Goal: Information Seeking & Learning: Learn about a topic

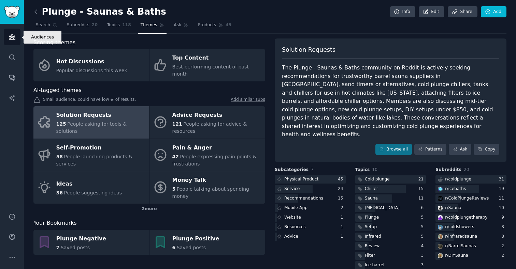
click at [9, 40] on icon "Sidebar" at bounding box center [12, 36] width 7 height 7
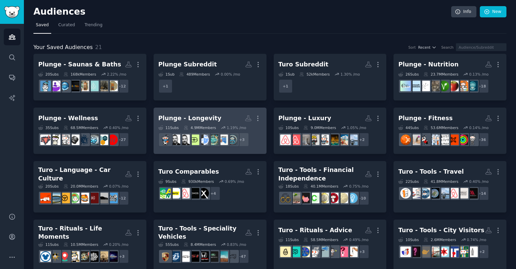
click at [225, 123] on h2 "Plunge - Longevity More" at bounding box center [209, 119] width 103 height 12
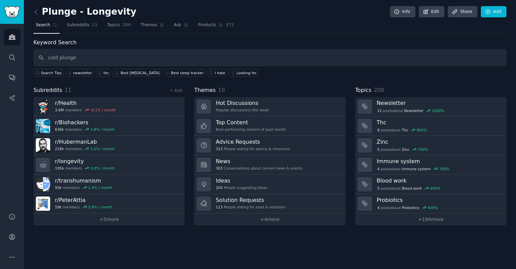
type input "cold plunge"
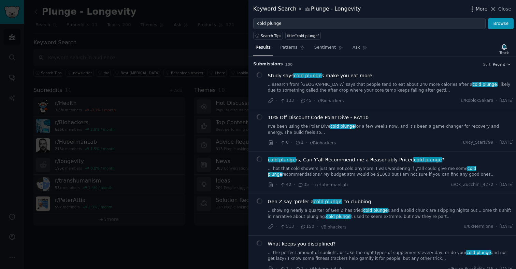
click at [479, 6] on span "More" at bounding box center [481, 8] width 12 height 7
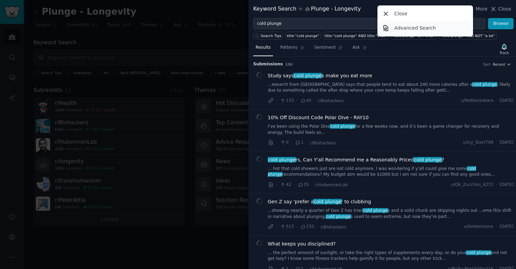
click at [400, 27] on p "Advanced Search" at bounding box center [415, 28] width 42 height 7
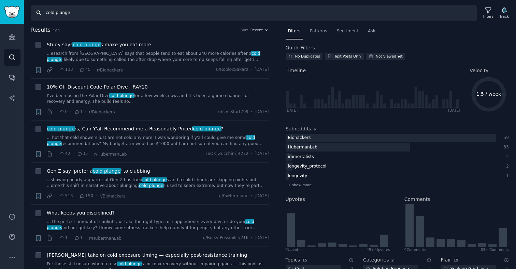
click at [72, 14] on input "cold plunge" at bounding box center [253, 13] width 445 height 16
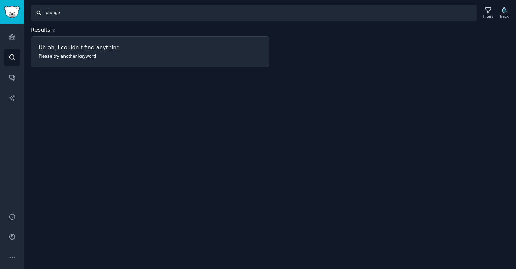
type input "plunge"
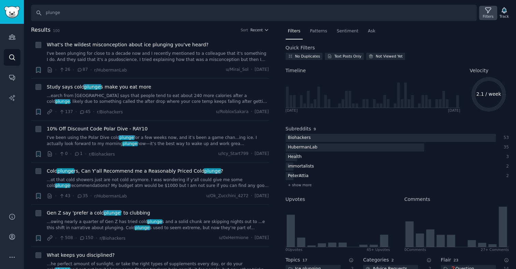
click at [486, 13] on icon at bounding box center [487, 10] width 7 height 7
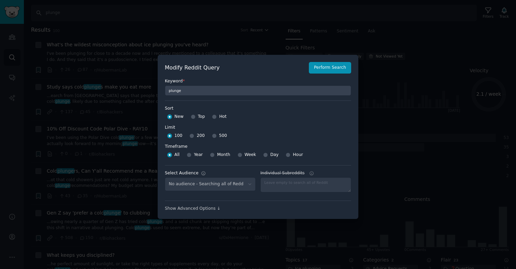
select select "4f1ced7127"
click at [189, 155] on input "Year" at bounding box center [189, 155] width 5 height 5
radio input "true"
click at [195, 118] on div "Top" at bounding box center [198, 117] width 14 height 11
click at [192, 117] on input "Top" at bounding box center [193, 117] width 5 height 5
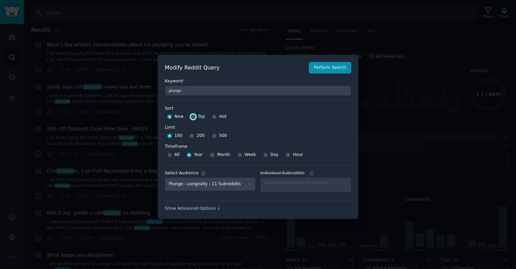
radio input "true"
click at [217, 135] on div "500" at bounding box center [219, 136] width 15 height 11
click at [215, 135] on input "500" at bounding box center [214, 136] width 5 height 5
radio input "true"
click at [331, 67] on button "Perform Search" at bounding box center [330, 68] width 42 height 12
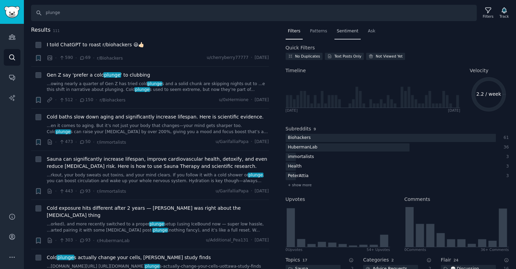
click at [342, 31] on span "Sentiment" at bounding box center [347, 31] width 21 height 6
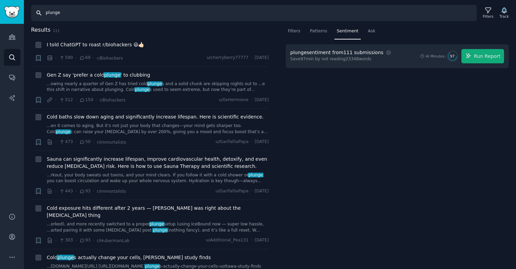
click at [48, 13] on input "plunge" at bounding box center [253, 13] width 445 height 16
click at [77, 15] on input "plunge" at bounding box center [253, 13] width 445 height 16
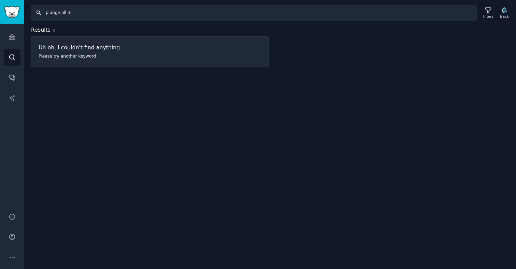
drag, startPoint x: 76, startPoint y: 15, endPoint x: 39, endPoint y: 15, distance: 36.8
click at [39, 15] on input "plunge all in" at bounding box center [253, 13] width 445 height 16
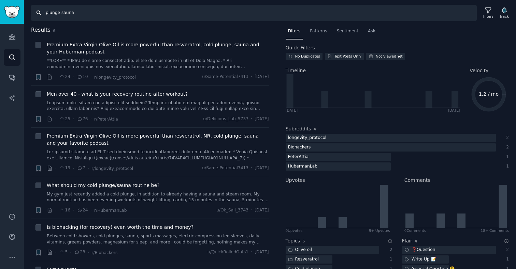
click at [67, 14] on input "plunge sauna" at bounding box center [253, 13] width 445 height 16
type input "[DOMAIN_NAME]"
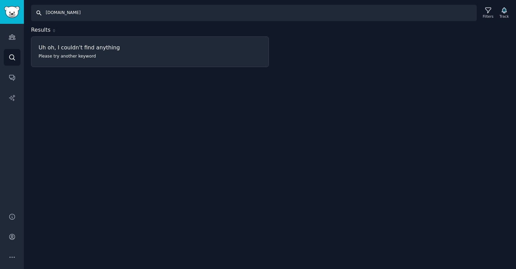
click at [62, 14] on input "[DOMAIN_NAME]" at bounding box center [253, 13] width 445 height 16
type input "cold plunge"
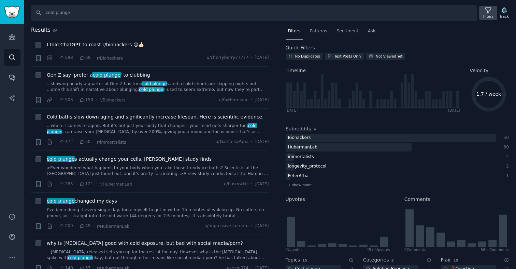
click at [488, 12] on icon at bounding box center [487, 10] width 5 height 5
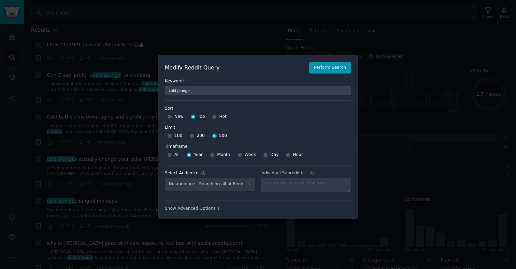
select select "4f1ced7127"
click at [415, 28] on div at bounding box center [258, 134] width 516 height 269
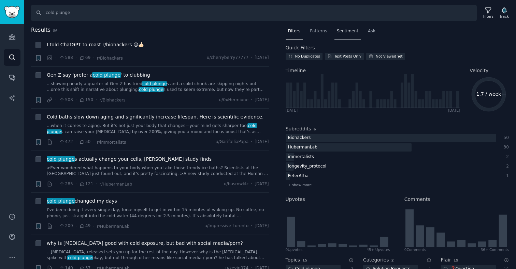
click at [340, 30] on span "Sentiment" at bounding box center [347, 31] width 21 height 6
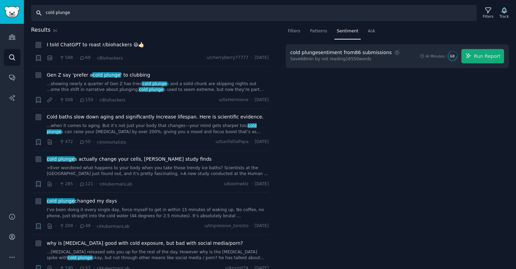
drag, startPoint x: 57, startPoint y: 14, endPoint x: 40, endPoint y: 14, distance: 17.4
click at [40, 14] on input "cold plunge" at bounding box center [253, 13] width 445 height 16
click at [474, 57] on button "Run Report" at bounding box center [482, 56] width 43 height 14
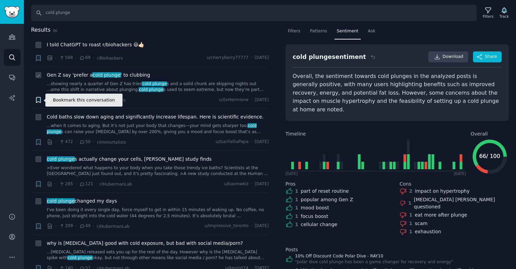
click at [38, 101] on icon "button" at bounding box center [38, 100] width 4 height 5
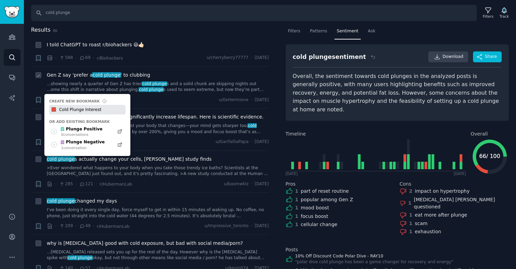
type input "Cold Plunge Interest"
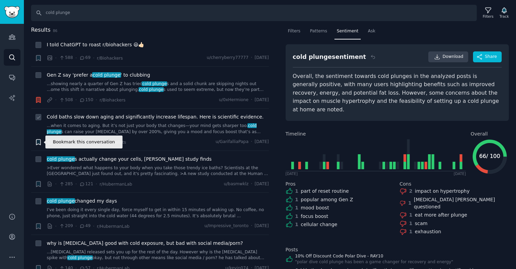
click at [39, 143] on icon "button" at bounding box center [38, 141] width 4 height 5
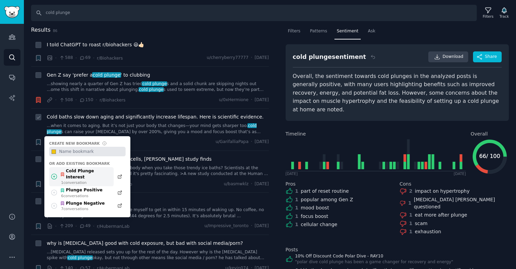
click at [80, 173] on div "Cold Plunge Interest" at bounding box center [85, 174] width 50 height 12
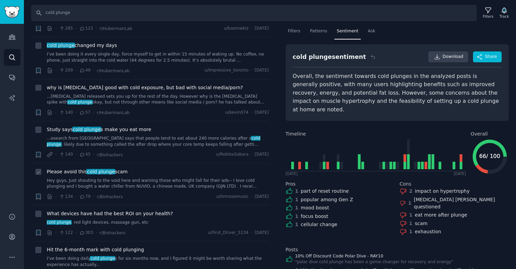
scroll to position [163, 0]
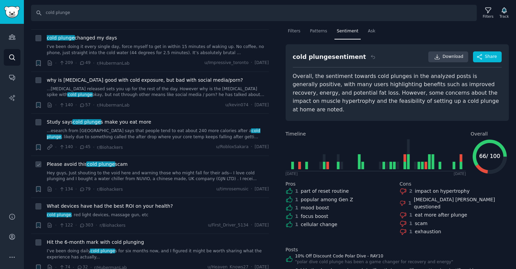
click at [170, 181] on link "Hey guys, Just shouting to the void here and warning those who might fall for t…" at bounding box center [158, 177] width 222 height 12
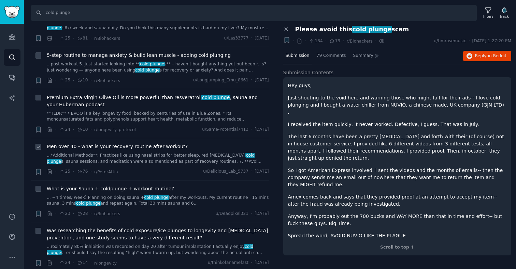
scroll to position [956, 0]
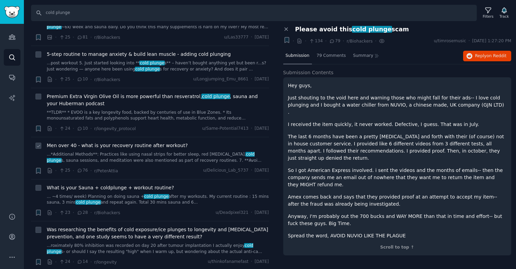
click at [144, 161] on link "...*Additional Methods**: Practices like using nasal strips for better sleep, r…" at bounding box center [158, 158] width 222 height 12
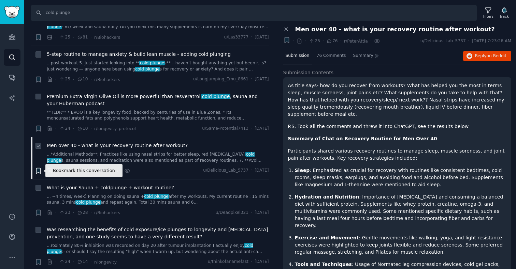
click at [40, 173] on icon "button" at bounding box center [38, 170] width 4 height 5
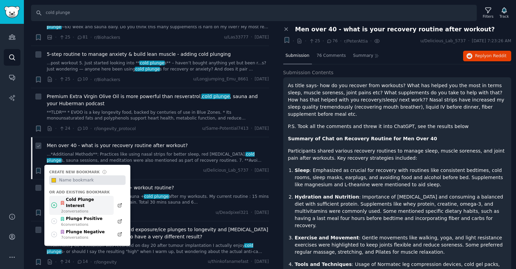
click at [81, 200] on div "Cold Plunge Interest" at bounding box center [85, 203] width 50 height 12
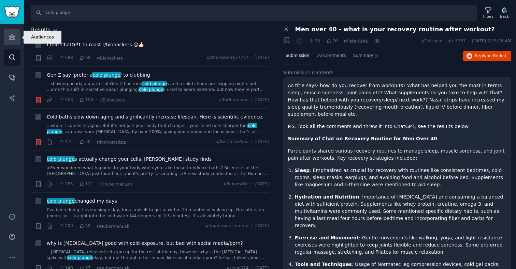
click at [9, 41] on link "Audiences" at bounding box center [12, 37] width 17 height 17
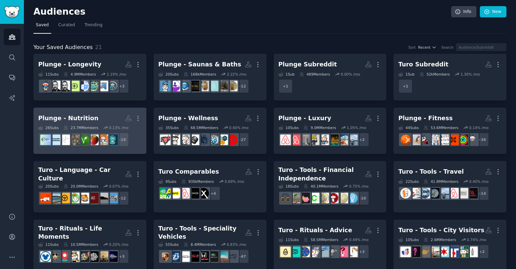
click at [73, 115] on div "Plunge - Nutrition" at bounding box center [68, 118] width 60 height 9
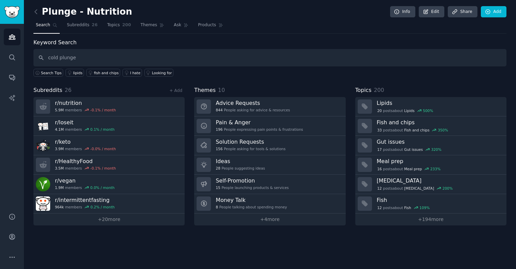
type input "cold plunge"
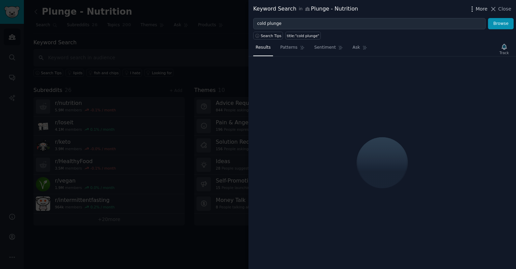
click at [475, 12] on icon "button" at bounding box center [471, 8] width 7 height 7
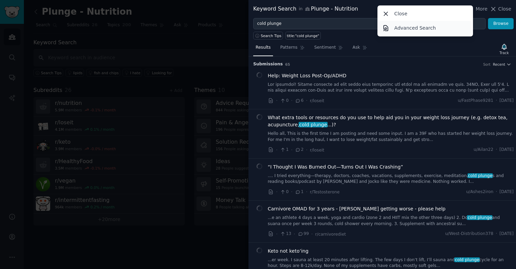
click at [424, 30] on p "Advanced Search" at bounding box center [415, 28] width 42 height 7
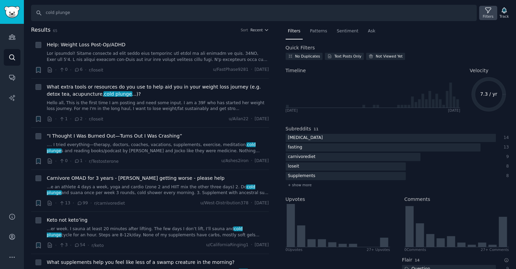
click at [493, 11] on div "Filters" at bounding box center [488, 13] width 18 height 14
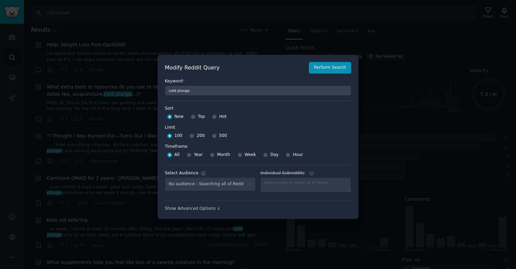
click at [195, 118] on div "Top" at bounding box center [198, 117] width 14 height 11
select select "56f625c421"
click at [192, 117] on input "Top" at bounding box center [193, 117] width 5 height 5
radio input "true"
click at [212, 137] on input "500" at bounding box center [214, 136] width 5 height 5
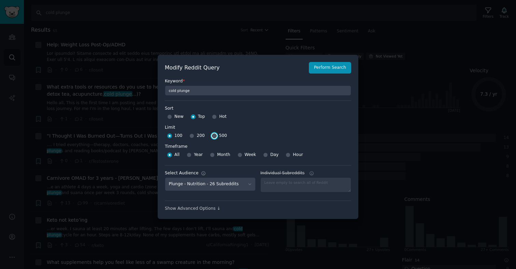
radio input "true"
click at [320, 68] on button "Perform Search" at bounding box center [330, 68] width 42 height 12
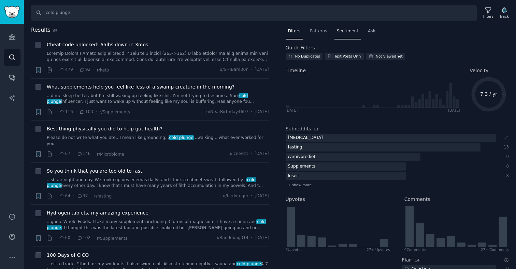
click at [346, 30] on span "Sentiment" at bounding box center [347, 31] width 21 height 6
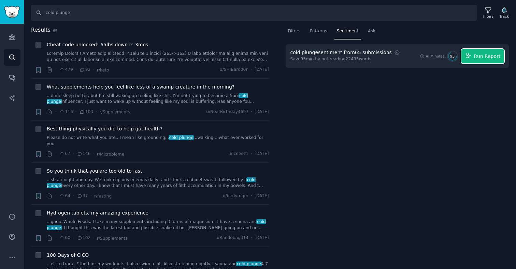
click at [479, 59] on span "Run Report" at bounding box center [487, 56] width 27 height 7
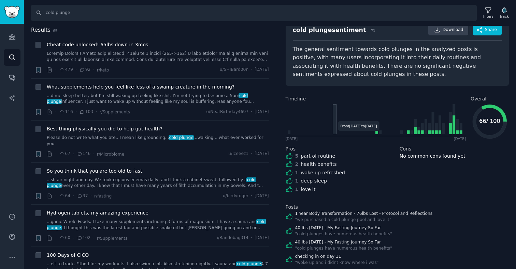
scroll to position [50, 0]
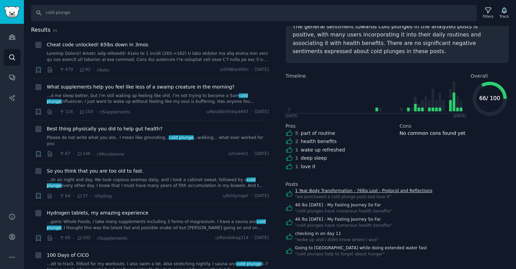
click at [335, 191] on link "1 Year Body Transformation - 76lbs Lost - Protocol and Reflections" at bounding box center [363, 191] width 137 height 6
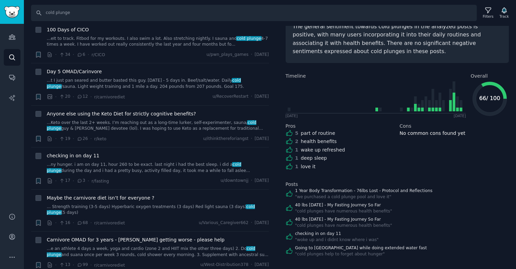
scroll to position [314, 0]
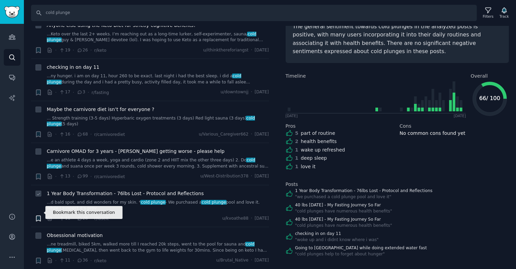
click at [38, 216] on icon "button" at bounding box center [38, 218] width 4 height 5
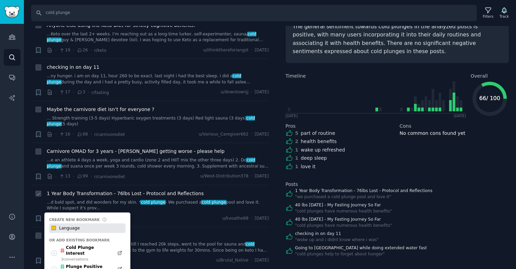
type input "Language"
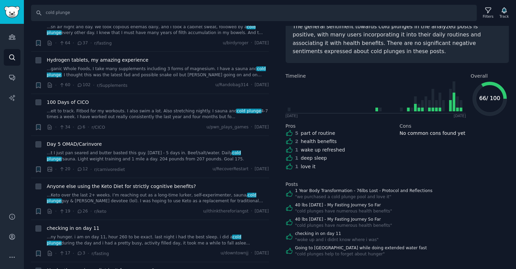
scroll to position [0, 0]
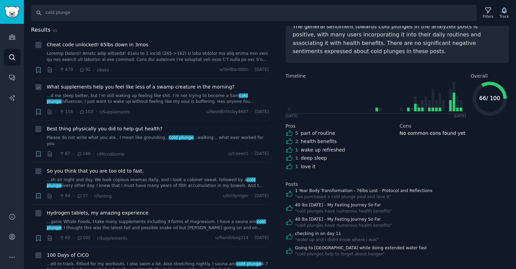
click at [114, 99] on link "...d me sleep better, but I’m still waking up feeling like shit. I’m not trying…" at bounding box center [158, 99] width 222 height 12
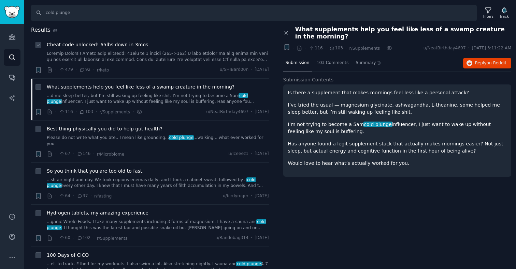
click at [118, 51] on link at bounding box center [158, 57] width 222 height 12
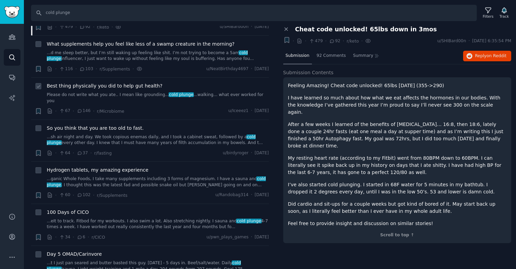
scroll to position [44, 0]
click at [141, 176] on link "...ganic Whole Foods, I take many supplements including 3 forms of magnesium. I…" at bounding box center [158, 182] width 222 height 12
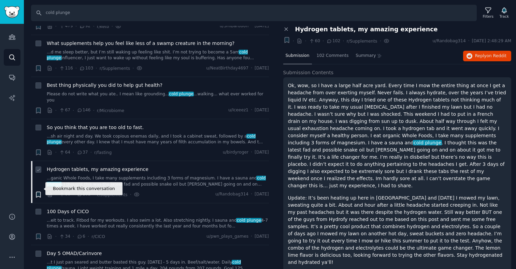
click at [40, 192] on icon "button" at bounding box center [38, 194] width 4 height 5
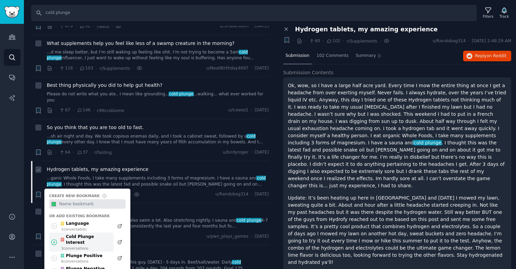
click at [78, 234] on div "Cold Plunge Interest" at bounding box center [85, 240] width 50 height 12
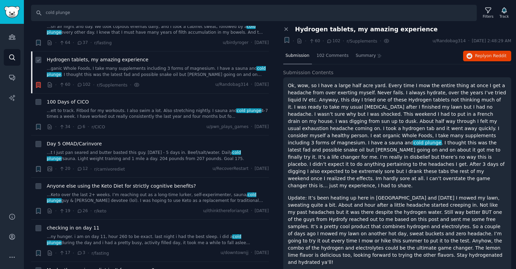
scroll to position [156, 0]
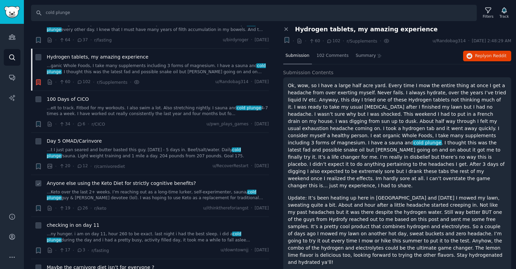
click at [162, 193] on link "...Keto over the last 2+ weeks. I’m reaching out as a long-time lurker, self-ex…" at bounding box center [158, 196] width 222 height 12
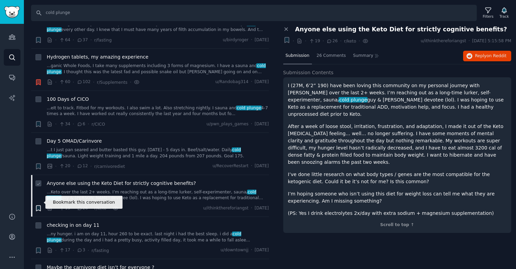
click at [36, 206] on icon "button" at bounding box center [38, 208] width 4 height 5
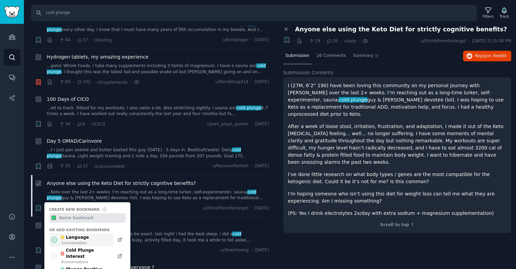
click at [86, 236] on div "Language 1 conversation" at bounding box center [81, 240] width 64 height 13
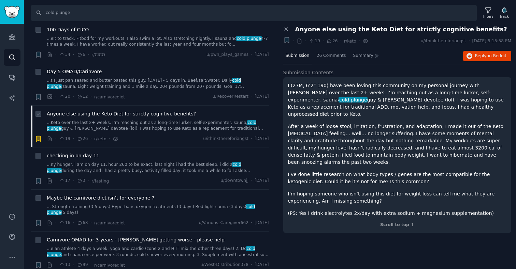
scroll to position [227, 0]
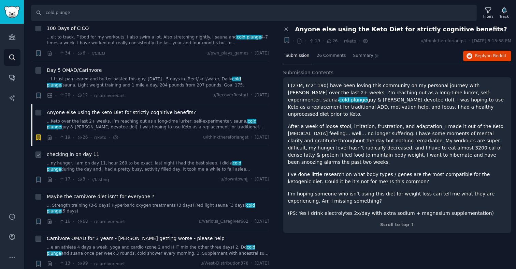
click at [157, 161] on link "...ny hunger. i am on day 11, hour 260 to be exact. last night i had the best s…" at bounding box center [158, 167] width 222 height 12
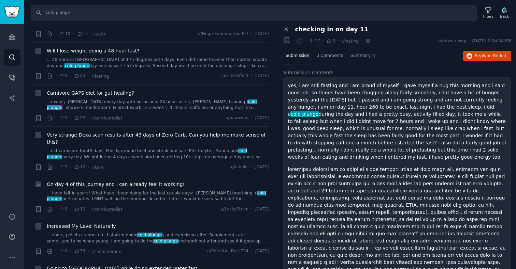
scroll to position [585, 0]
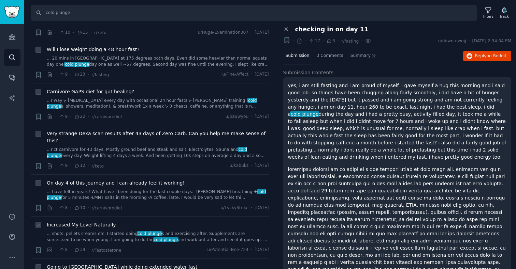
click at [177, 231] on link "... shots, pellets creams etc. I started doing cold plunge s and exercising aft…" at bounding box center [158, 237] width 222 height 12
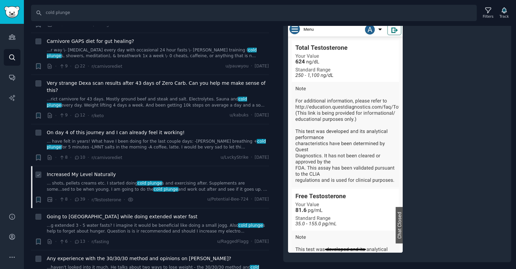
scroll to position [644, 0]
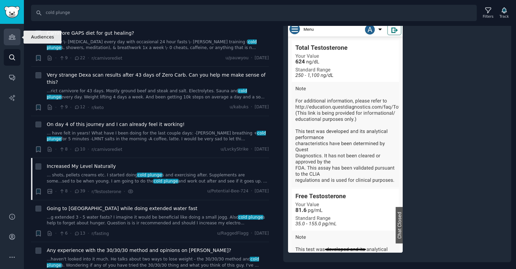
click at [10, 37] on icon "Sidebar" at bounding box center [12, 36] width 7 height 7
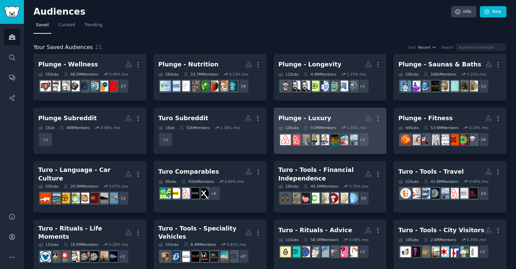
click at [310, 120] on div "Plunge - Luxury" at bounding box center [304, 118] width 53 height 9
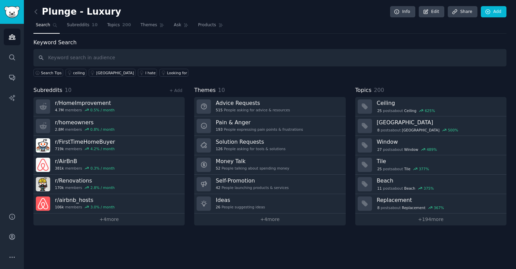
click at [211, 59] on input "text" at bounding box center [269, 57] width 473 height 17
type input "cold plunge"
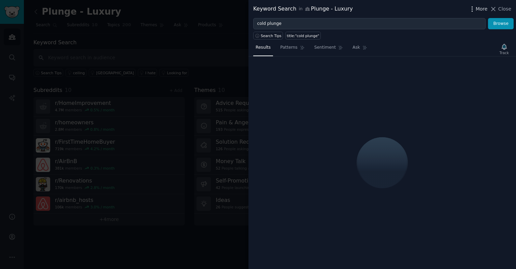
click at [487, 11] on span "More" at bounding box center [481, 8] width 12 height 7
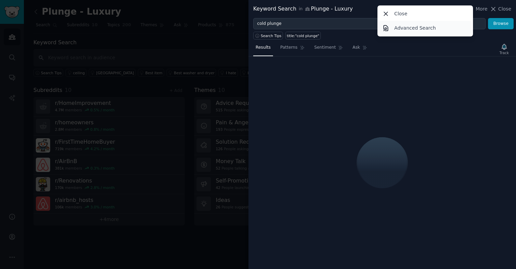
click at [442, 24] on link "Advanced Search" at bounding box center [425, 28] width 93 height 14
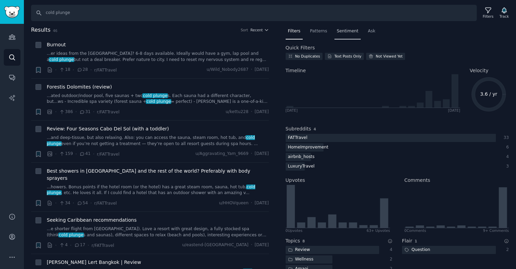
click at [348, 32] on span "Sentiment" at bounding box center [347, 31] width 21 height 6
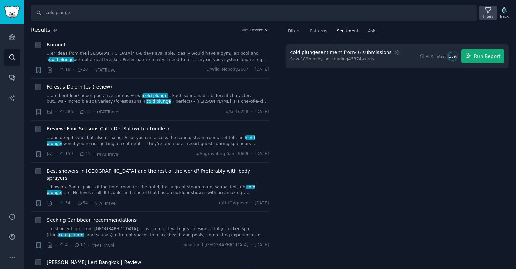
click at [487, 15] on div "Filters" at bounding box center [488, 16] width 11 height 5
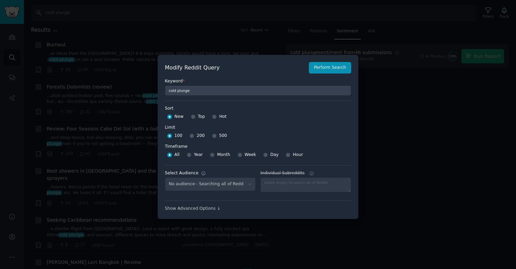
click at [194, 118] on div at bounding box center [193, 117] width 5 height 6
select select "580119ebc1"
click at [191, 115] on input "Top" at bounding box center [193, 117] width 5 height 5
radio input "true"
click at [212, 137] on input "500" at bounding box center [214, 136] width 5 height 5
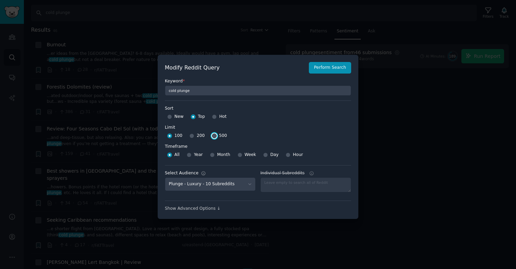
radio input "true"
click at [191, 157] on div "Year" at bounding box center [195, 155] width 16 height 11
click at [188, 157] on input "Year" at bounding box center [189, 155] width 5 height 5
radio input "true"
click at [336, 67] on button "Perform Search" at bounding box center [330, 68] width 42 height 12
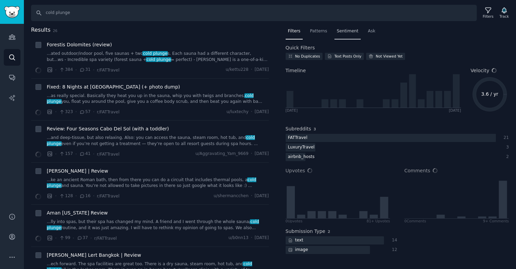
click at [349, 32] on span "Sentiment" at bounding box center [347, 31] width 21 height 6
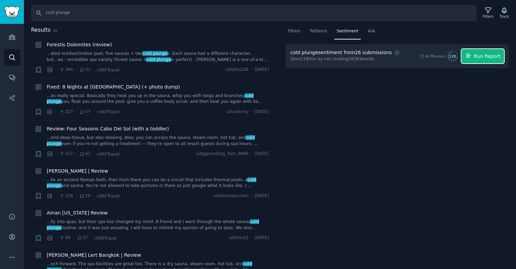
click at [488, 60] on button "Run Report" at bounding box center [482, 56] width 43 height 14
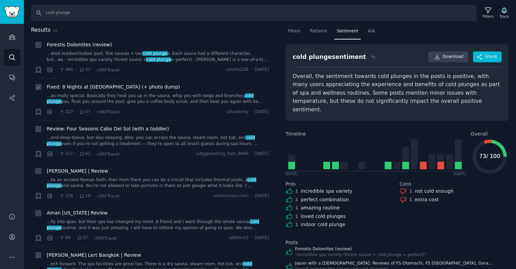
click at [192, 95] on link "...as really special. Basically they heat you up in the sauna, whip you with tw…" at bounding box center [158, 99] width 222 height 12
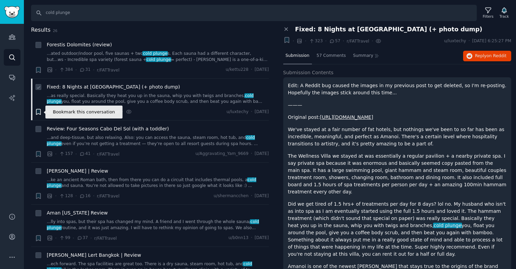
click at [39, 110] on icon "button" at bounding box center [38, 111] width 4 height 5
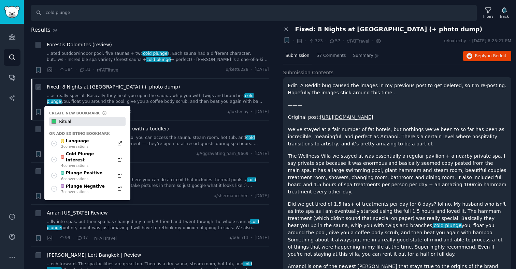
type input "Ritual"
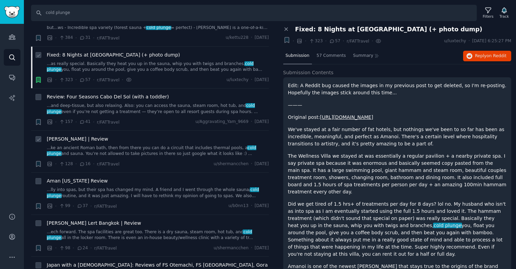
scroll to position [32, 0]
click at [174, 194] on link "...lly into spas, but their spa has changed my mind. A friend and I went throug…" at bounding box center [158, 193] width 222 height 12
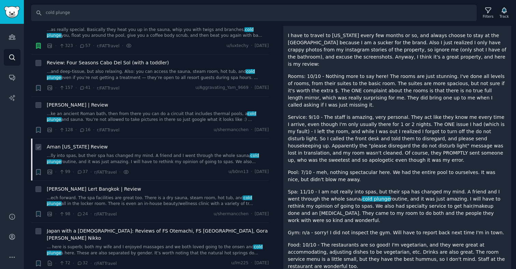
scroll to position [67, 0]
click at [37, 170] on icon "button" at bounding box center [38, 171] width 4 height 5
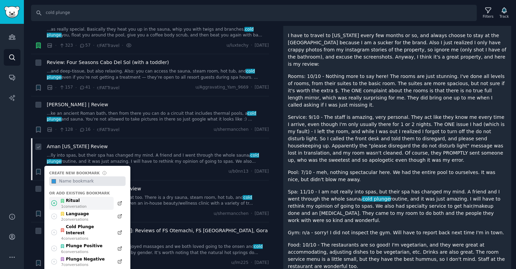
click at [87, 203] on div "Ritual 1 conversation" at bounding box center [81, 203] width 64 height 13
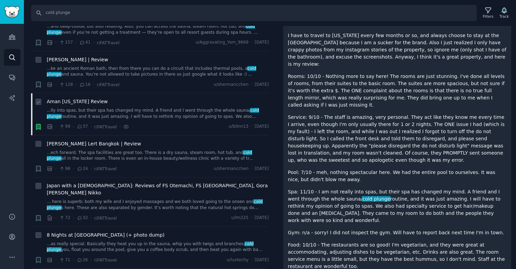
scroll to position [112, 0]
click at [178, 198] on link "... here is superb; both my wife and I enjoyed massages and we both loved going…" at bounding box center [158, 204] width 222 height 12
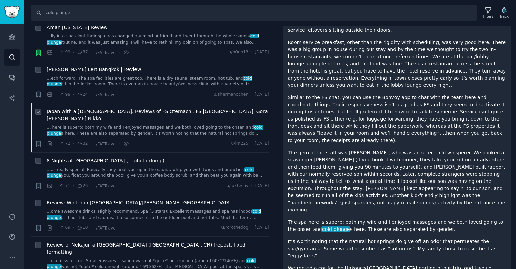
scroll to position [189, 0]
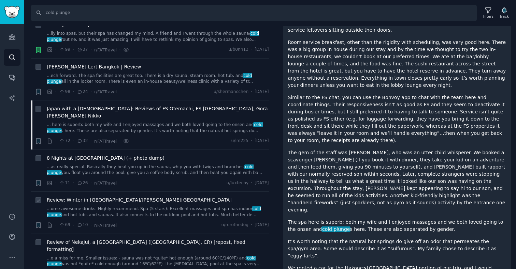
click at [169, 206] on link "...ome awesome drinks. Highly recommend. Spa (5 stars): Excellent massages and …" at bounding box center [158, 212] width 222 height 12
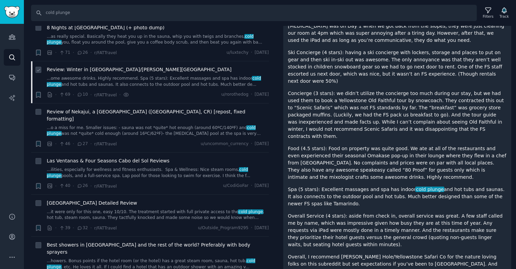
scroll to position [322, 0]
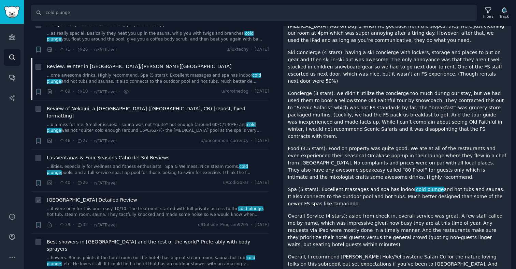
click at [166, 206] on link "...it were only for this one, easy 10/10. The treatment started with full priva…" at bounding box center [158, 212] width 222 height 12
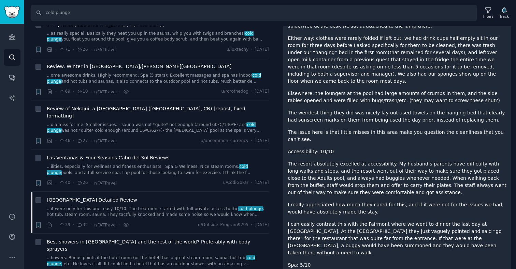
scroll to position [953, 0]
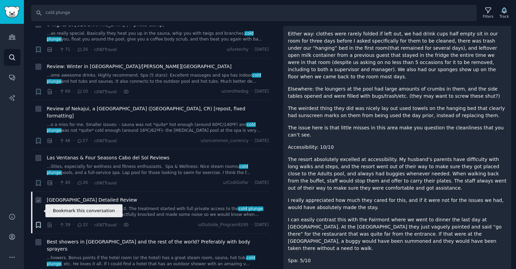
click at [36, 223] on icon "button" at bounding box center [38, 225] width 4 height 5
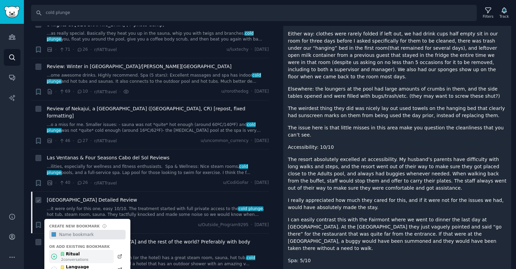
click at [94, 250] on div "Ritual 2 conversation s" at bounding box center [81, 256] width 64 height 13
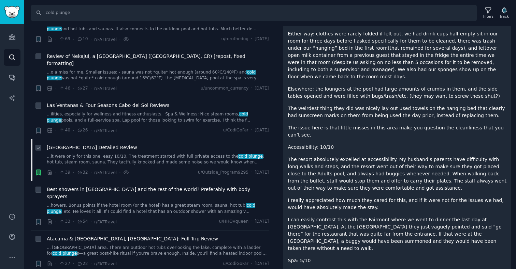
scroll to position [375, 0]
click at [7, 36] on link "Audiences" at bounding box center [12, 37] width 17 height 17
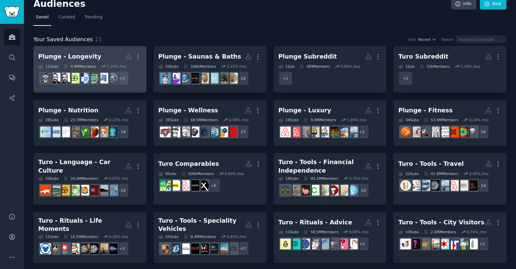
scroll to position [9, 0]
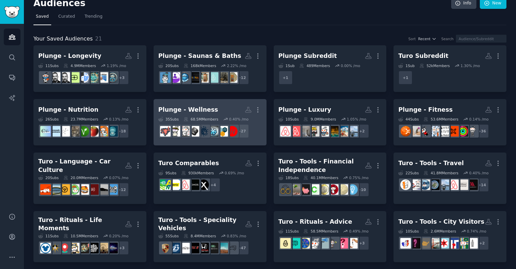
click at [198, 114] on div "Plunge - Wellness" at bounding box center [188, 110] width 60 height 9
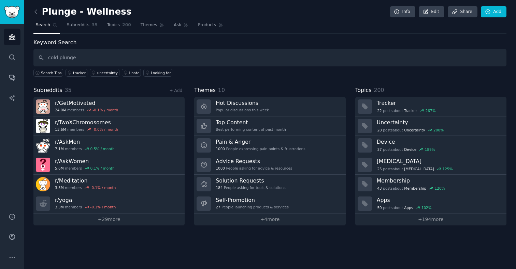
type input "cold plunge"
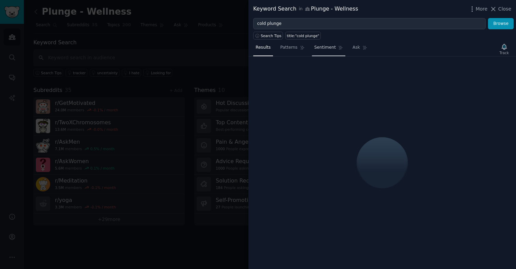
click at [336, 51] on link "Sentiment" at bounding box center [328, 49] width 33 height 14
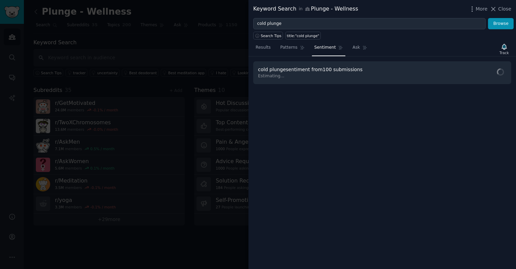
click at [475, 5] on div "More Close" at bounding box center [489, 9] width 43 height 9
click at [473, 10] on icon "button" at bounding box center [471, 8] width 7 height 7
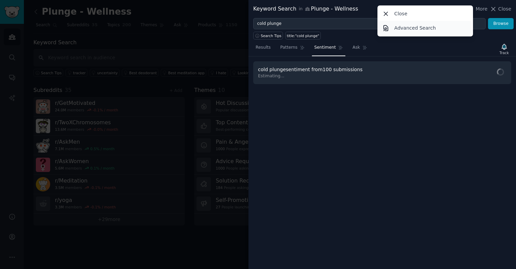
click at [429, 30] on p "Advanced Search" at bounding box center [415, 28] width 42 height 7
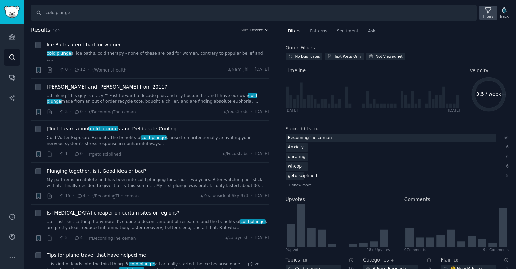
click at [490, 10] on icon at bounding box center [487, 10] width 7 height 7
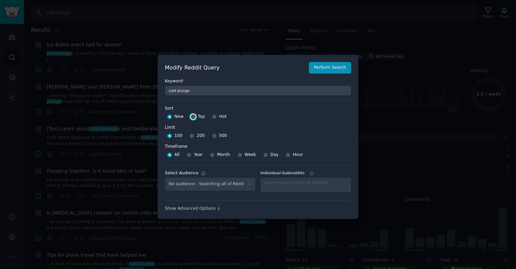
select select "ad591a95ce"
click at [193, 118] on input "Top" at bounding box center [193, 117] width 5 height 5
radio input "true"
click at [209, 136] on div "100 200 500" at bounding box center [258, 136] width 186 height 11
click at [212, 137] on input "500" at bounding box center [214, 136] width 5 height 5
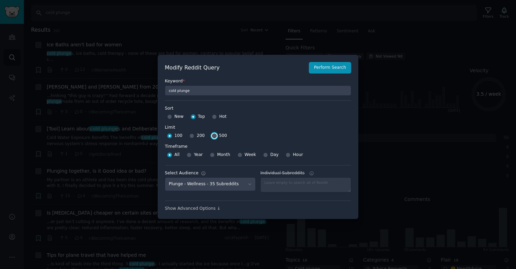
radio input "true"
click at [189, 154] on input "Year" at bounding box center [189, 155] width 5 height 5
radio input "true"
click at [323, 74] on div "Keyword * cold plunge" at bounding box center [258, 85] width 186 height 22
click at [323, 69] on button "Perform Search" at bounding box center [330, 68] width 42 height 12
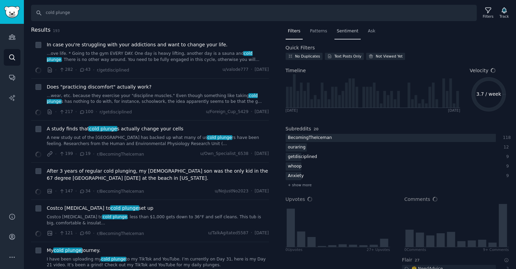
click at [355, 33] on span "Sentiment" at bounding box center [347, 31] width 21 height 6
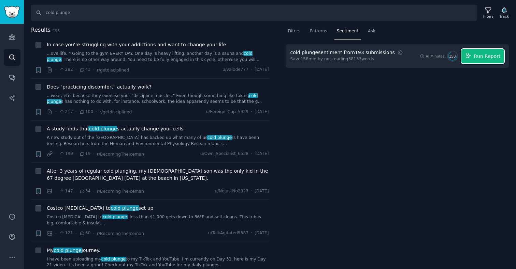
click at [478, 57] on span "Run Report" at bounding box center [487, 56] width 27 height 7
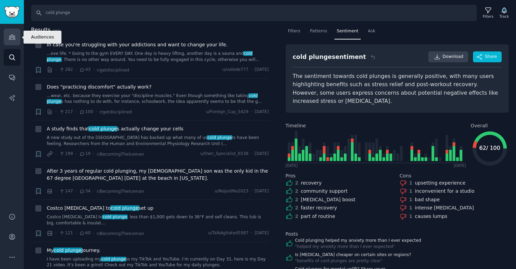
click at [15, 39] on icon "Sidebar" at bounding box center [12, 37] width 6 height 5
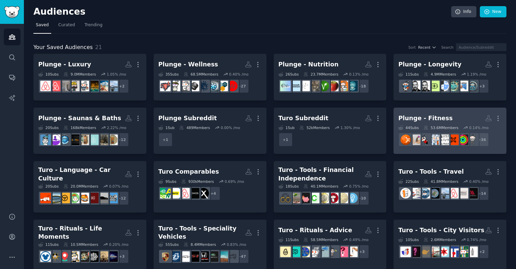
click at [434, 120] on div "Plunge - Fitness" at bounding box center [425, 118] width 54 height 9
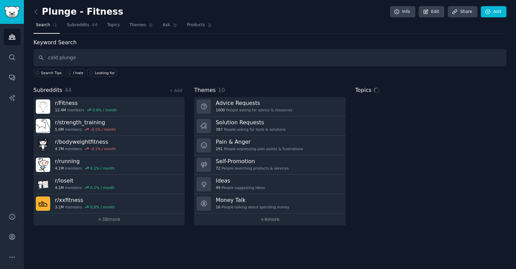
type input "cold plunge"
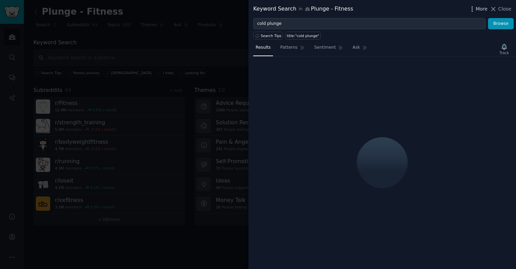
click at [482, 7] on span "More" at bounding box center [481, 8] width 12 height 7
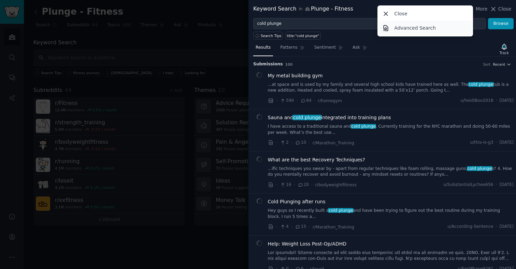
click at [423, 32] on link "Advanced Search" at bounding box center [425, 28] width 93 height 14
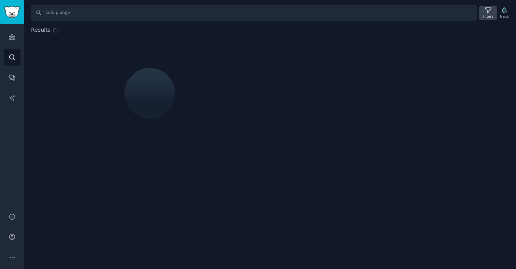
click at [487, 18] on div "Filters" at bounding box center [488, 16] width 11 height 5
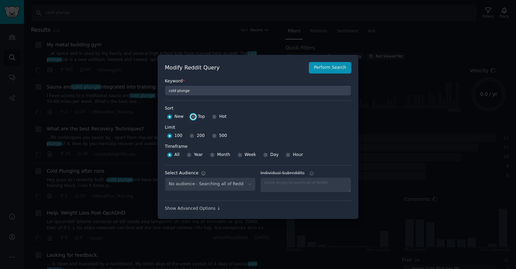
click at [192, 118] on input "Top" at bounding box center [193, 117] width 5 height 5
radio input "true"
click at [212, 135] on input "500" at bounding box center [214, 136] width 5 height 5
radio input "true"
select select "5e6d5bc16e"
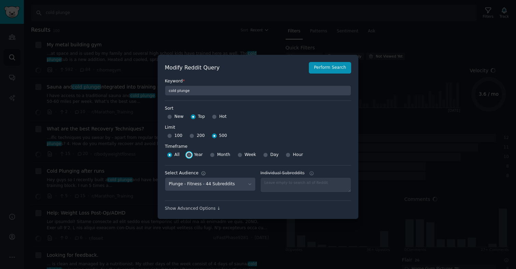
click at [189, 155] on input "Year" at bounding box center [189, 155] width 5 height 5
radio input "true"
click at [339, 66] on button "Perform Search" at bounding box center [330, 68] width 42 height 12
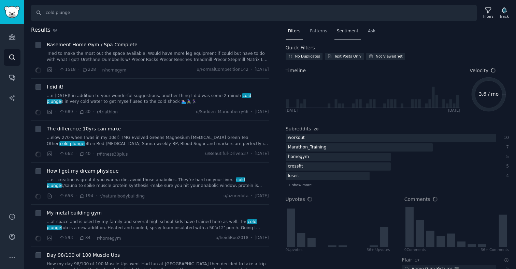
click at [342, 35] on div "Sentiment" at bounding box center [347, 33] width 26 height 14
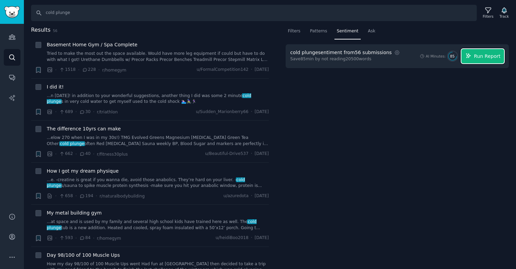
click at [485, 56] on span "Run Report" at bounding box center [487, 56] width 27 height 7
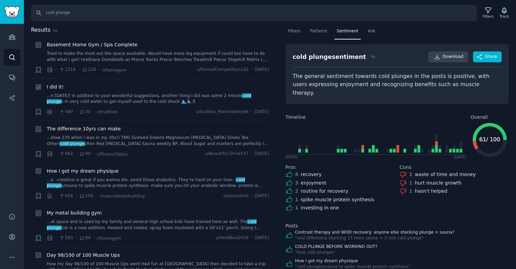
click at [141, 97] on link "...n yesterday! in addition to your wonderful suggestions, another thing I did …" at bounding box center [158, 99] width 222 height 12
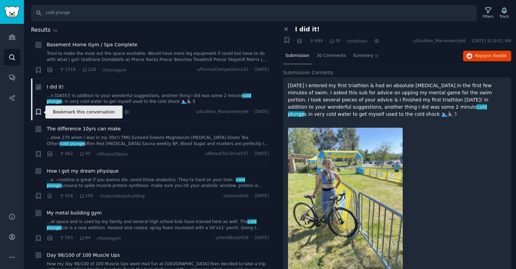
click at [38, 113] on icon "button" at bounding box center [38, 111] width 4 height 5
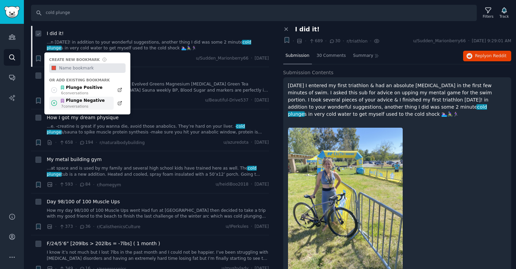
scroll to position [54, 0]
click at [427, 156] on div at bounding box center [397, 204] width 219 height 162
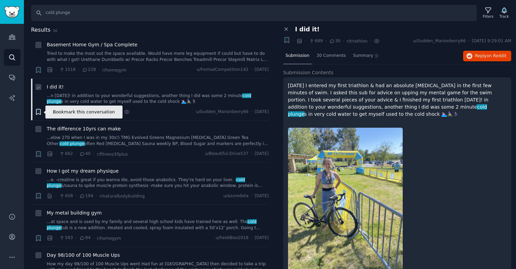
click at [40, 114] on icon "button" at bounding box center [38, 111] width 4 height 5
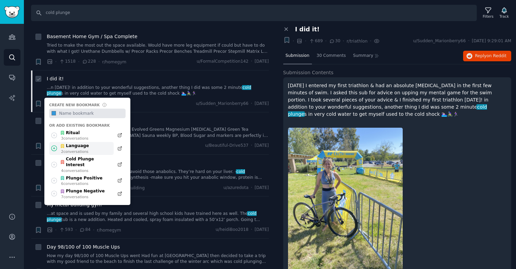
scroll to position [10, 0]
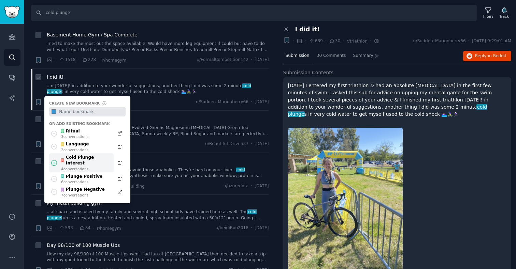
click at [88, 156] on div "Cold Plunge Interest" at bounding box center [85, 161] width 50 height 12
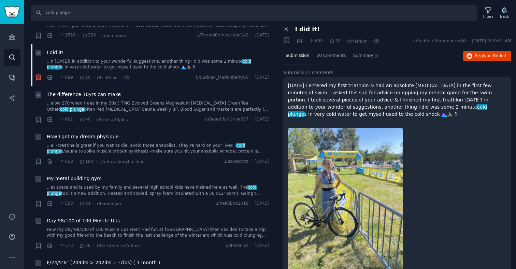
scroll to position [35, 0]
click at [169, 185] on link "...at space and is used by my family and several high school kids have trained …" at bounding box center [158, 190] width 222 height 12
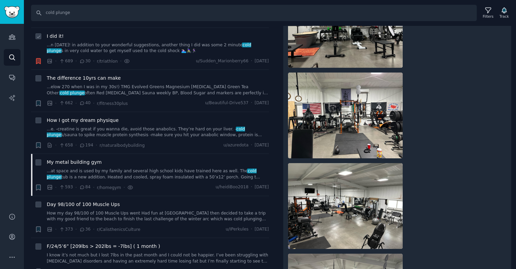
scroll to position [239, 0]
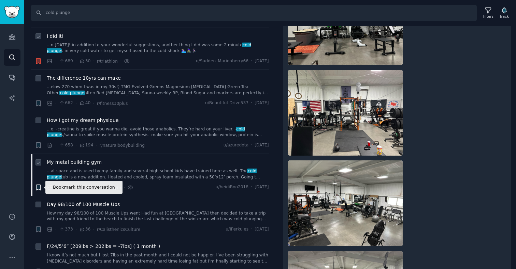
click at [38, 187] on icon "button" at bounding box center [38, 187] width 4 height 5
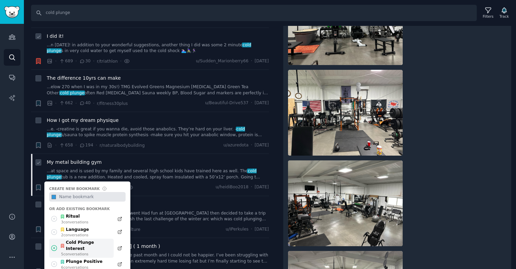
click at [84, 245] on div "Cold Plunge Interest" at bounding box center [85, 246] width 50 height 12
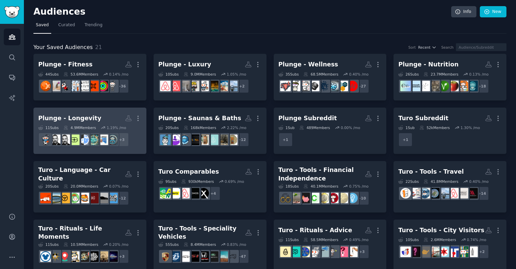
click at [86, 118] on div "Plunge - Longevity" at bounding box center [69, 118] width 63 height 9
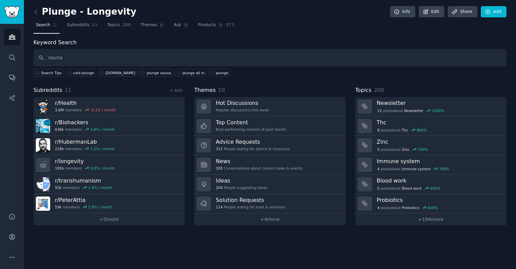
type input "sauna"
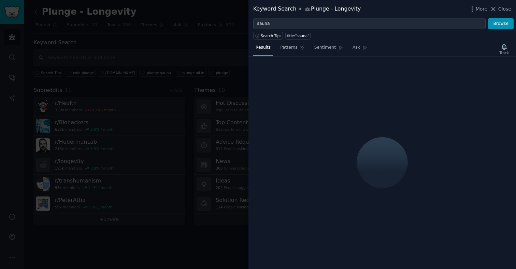
click at [473, 13] on div "Keyword Search in Plunge - Longevity More Close" at bounding box center [381, 9] width 267 height 18
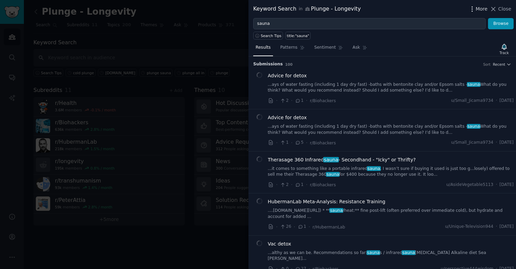
click at [473, 10] on icon "button" at bounding box center [471, 8] width 7 height 7
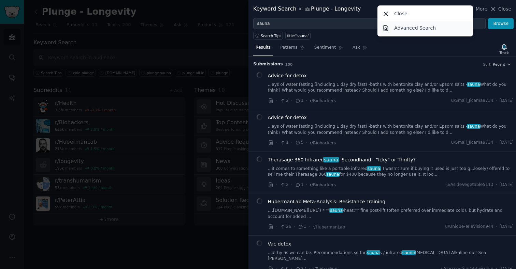
click at [426, 28] on p "Advanced Search" at bounding box center [415, 28] width 42 height 7
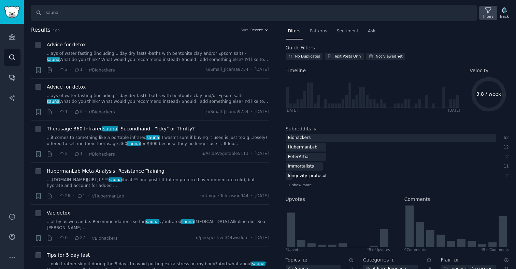
click at [488, 13] on icon at bounding box center [487, 10] width 7 height 7
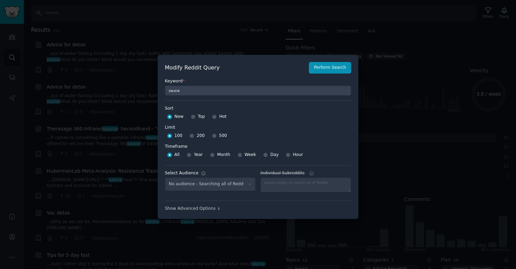
select select "4f1ced7127"
click at [192, 116] on input "Top" at bounding box center [193, 117] width 5 height 5
radio input "true"
click at [212, 135] on input "500" at bounding box center [214, 136] width 5 height 5
radio input "true"
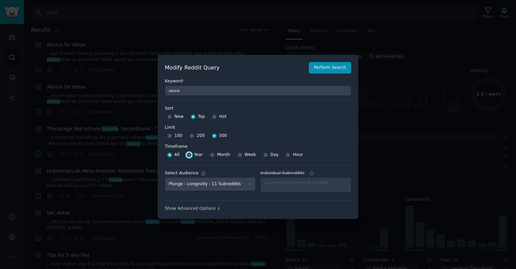
click at [188, 156] on input "Year" at bounding box center [189, 155] width 5 height 5
radio input "true"
click at [337, 70] on button "Perform Search" at bounding box center [330, 68] width 42 height 12
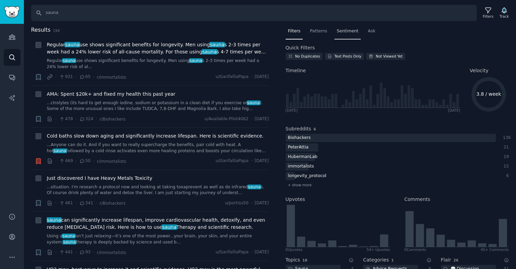
click at [346, 28] on span "Sentiment" at bounding box center [347, 31] width 21 height 6
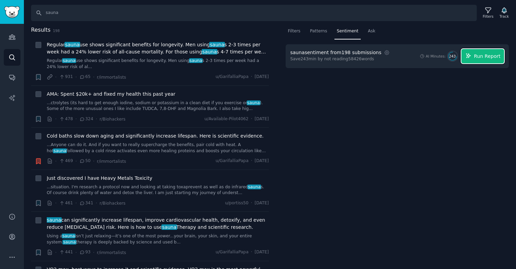
click at [480, 55] on span "Run Report" at bounding box center [487, 56] width 27 height 7
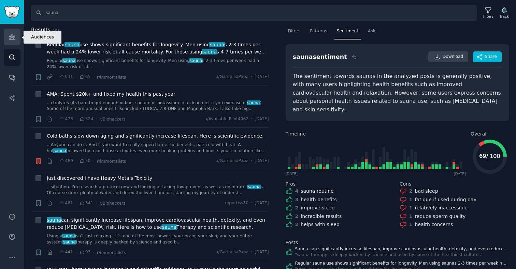
click at [12, 38] on icon "Sidebar" at bounding box center [12, 36] width 7 height 7
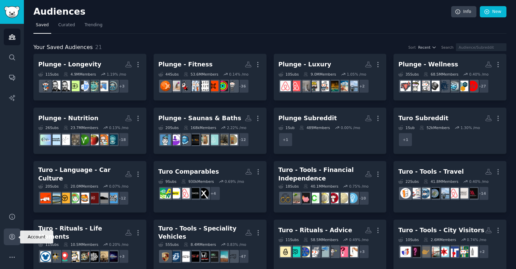
click at [8, 236] on link "Account" at bounding box center [12, 237] width 17 height 17
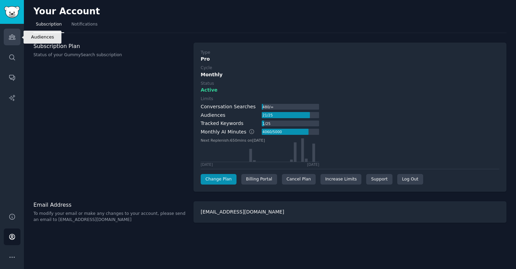
click at [9, 44] on link "Audiences" at bounding box center [12, 37] width 17 height 17
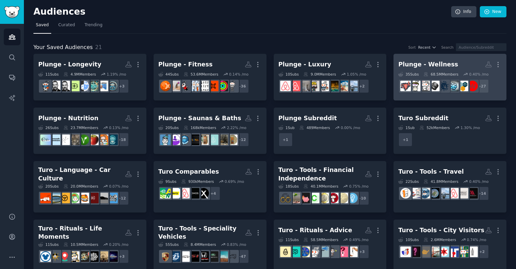
click at [417, 71] on div "Plunge - Wellness More 35 Sub s 68.5M Members 0.40 % /mo + 27" at bounding box center [449, 77] width 103 height 37
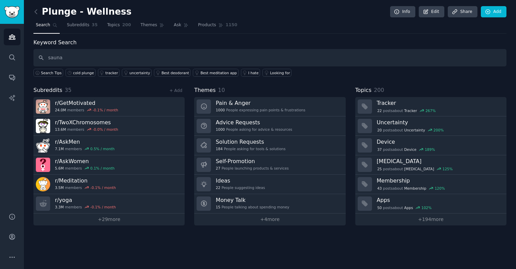
type input "sauna"
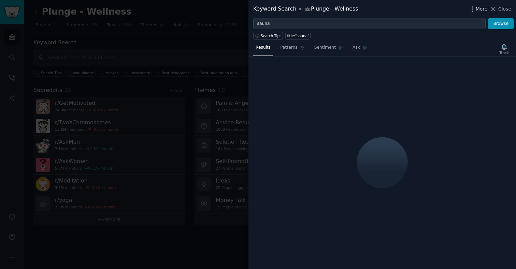
click at [478, 11] on span "More" at bounding box center [481, 8] width 12 height 7
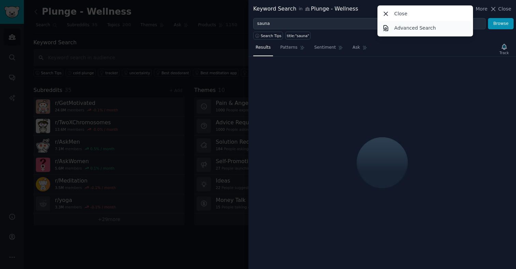
click at [408, 26] on p "Advanced Search" at bounding box center [415, 28] width 42 height 7
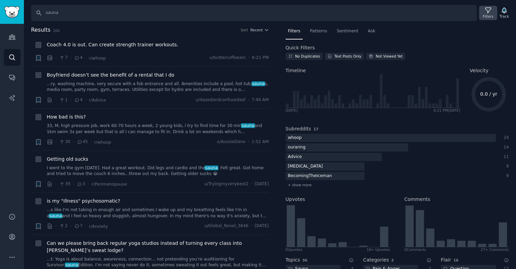
click at [487, 14] on div "Filters" at bounding box center [488, 16] width 11 height 5
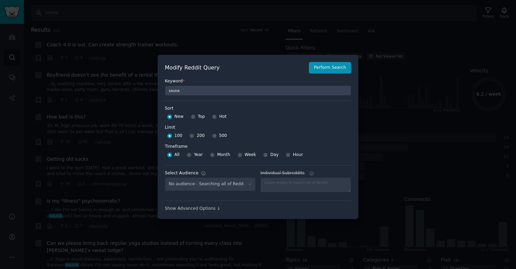
select select "ad591a95ce"
click at [195, 116] on div "Top" at bounding box center [198, 117] width 14 height 11
click at [193, 118] on input "Top" at bounding box center [193, 117] width 5 height 5
radio input "true"
click at [215, 138] on div "500" at bounding box center [219, 136] width 15 height 11
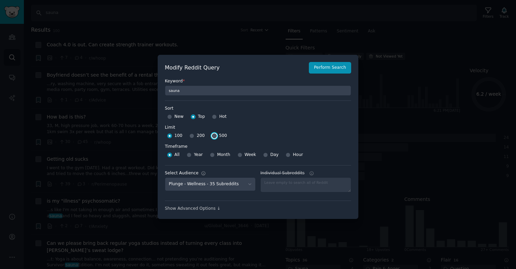
click at [213, 135] on input "500" at bounding box center [214, 136] width 5 height 5
radio input "true"
click at [187, 158] on div at bounding box center [189, 155] width 5 height 6
click at [188, 156] on input "Year" at bounding box center [189, 155] width 5 height 5
radio input "true"
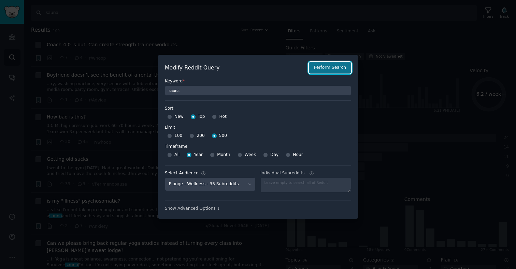
click at [331, 67] on button "Perform Search" at bounding box center [330, 68] width 42 height 12
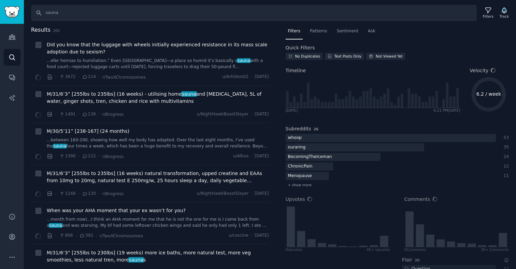
click at [339, 32] on span "Sentiment" at bounding box center [347, 31] width 21 height 6
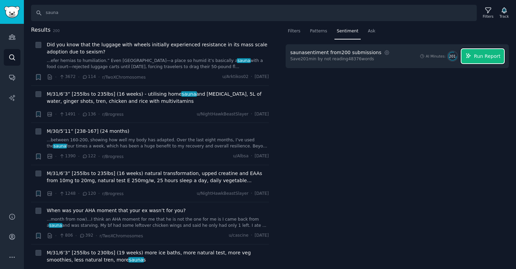
click at [478, 55] on span "Run Report" at bounding box center [487, 56] width 27 height 7
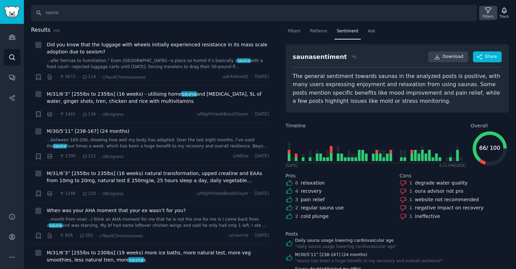
click at [488, 10] on icon at bounding box center [487, 10] width 7 height 7
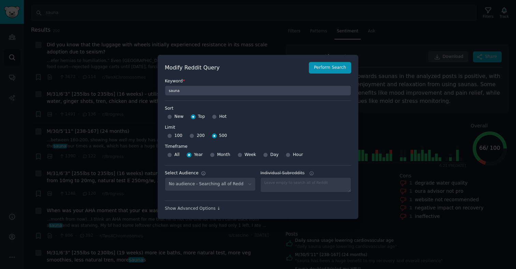
select select "ad591a95ce"
click at [224, 184] on div "No audience - Searching all of Reddit Plunge Subreddit - 1 Subreddit Plunge - L…" at bounding box center [210, 185] width 91 height 14
click at [382, 48] on div at bounding box center [258, 134] width 516 height 269
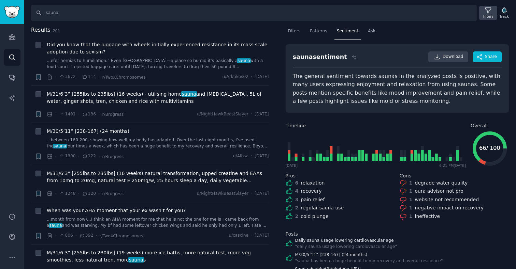
click at [488, 14] on icon at bounding box center [487, 10] width 7 height 7
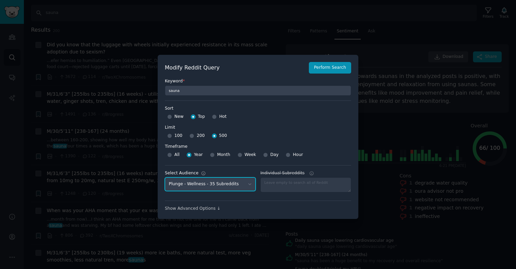
click at [243, 181] on select "No audience - Searching all of Reddit Plunge Subreddit - 1 Subreddit Plunge - L…" at bounding box center [210, 185] width 91 height 14
select select "56f625c421"
click at [165, 178] on select "No audience - Searching all of Reddit Plunge Subreddit - 1 Subreddit Plunge - L…" at bounding box center [210, 185] width 91 height 14
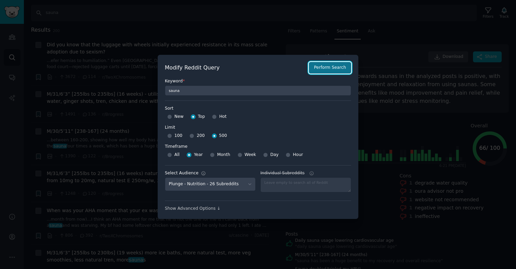
click at [322, 72] on button "Perform Search" at bounding box center [330, 68] width 42 height 12
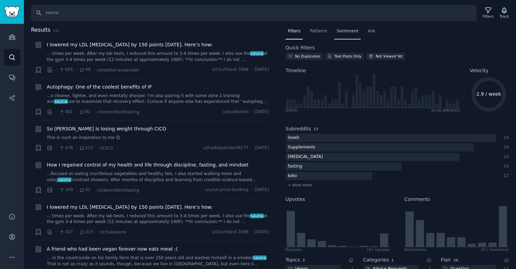
click at [350, 31] on span "Sentiment" at bounding box center [347, 31] width 21 height 6
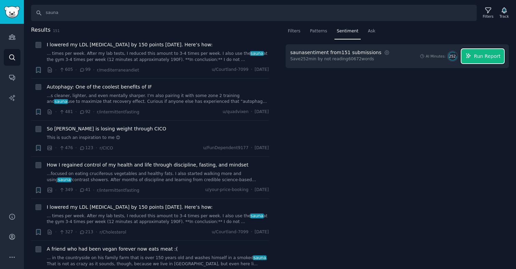
click at [481, 54] on span "Run Report" at bounding box center [487, 56] width 27 height 7
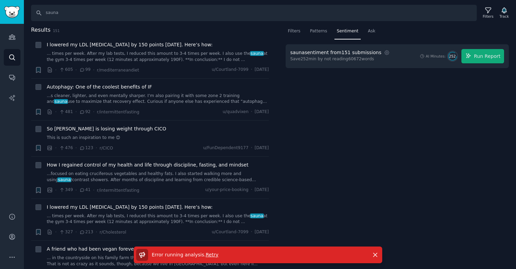
click at [210, 256] on span "Retry" at bounding box center [212, 254] width 13 height 5
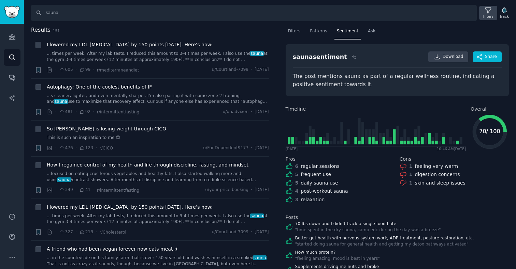
click at [487, 15] on div "Filters" at bounding box center [488, 16] width 11 height 5
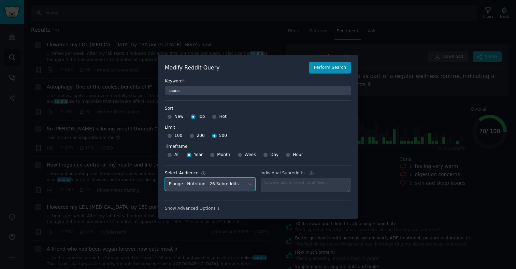
click at [212, 184] on select "No audience - Searching all of Reddit Plunge Subreddit - 1 Subreddit Plunge - L…" at bounding box center [210, 185] width 91 height 14
select select "580119ebc1"
click at [165, 178] on select "No audience - Searching all of Reddit Plunge Subreddit - 1 Subreddit Plunge - L…" at bounding box center [210, 185] width 91 height 14
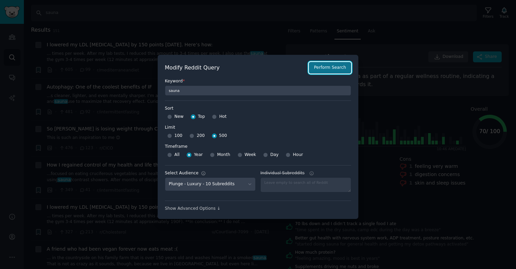
click at [328, 73] on button "Perform Search" at bounding box center [330, 68] width 42 height 12
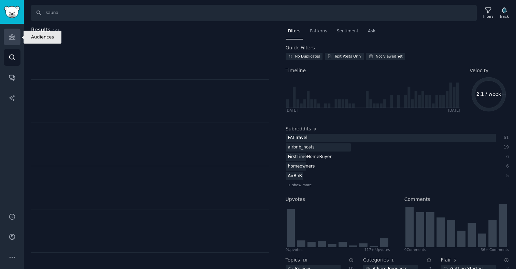
click at [6, 42] on link "Audiences" at bounding box center [12, 37] width 17 height 17
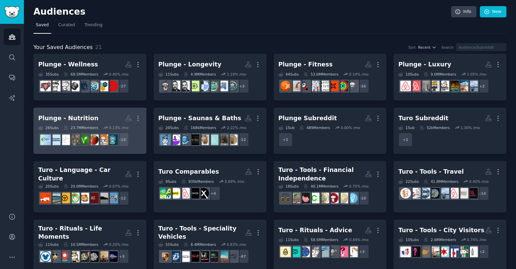
click at [75, 121] on div "Plunge - Nutrition" at bounding box center [68, 118] width 60 height 9
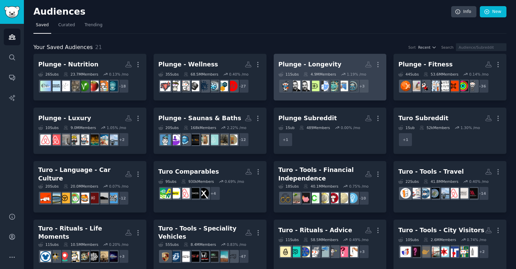
click at [317, 66] on div "Plunge - Longevity" at bounding box center [309, 64] width 63 height 9
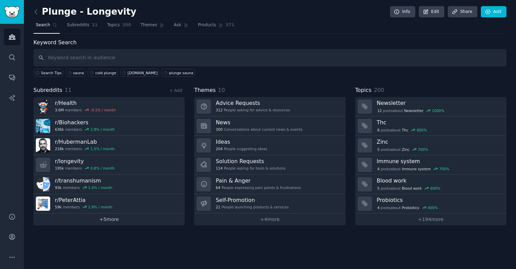
click at [104, 216] on link "+ 5 more" at bounding box center [108, 220] width 151 height 12
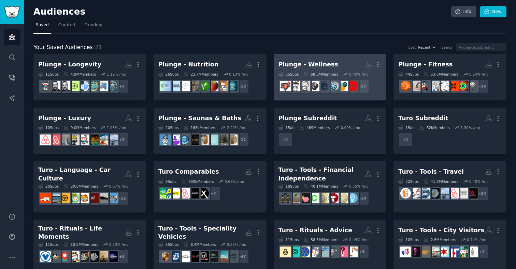
click at [309, 62] on div "Plunge - Wellness" at bounding box center [308, 64] width 60 height 9
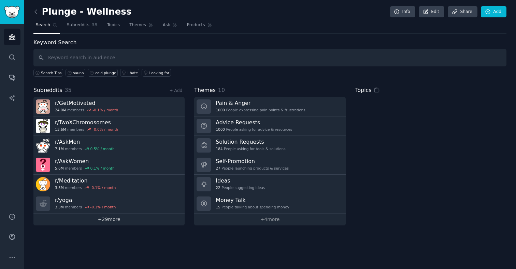
click at [106, 219] on link "+ 29 more" at bounding box center [108, 220] width 151 height 12
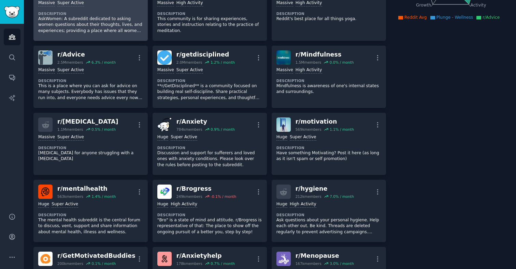
scroll to position [188, 0]
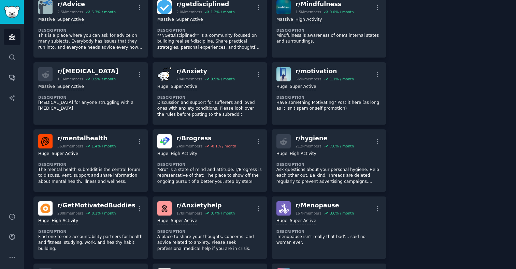
click at [112, 106] on p "[MEDICAL_DATA] for anyone struggling with a [MEDICAL_DATA]" at bounding box center [90, 106] width 105 height 12
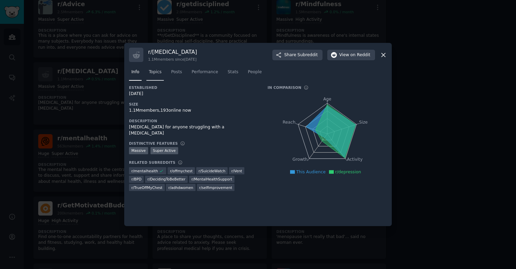
click at [151, 72] on span "Topics" at bounding box center [155, 72] width 13 height 6
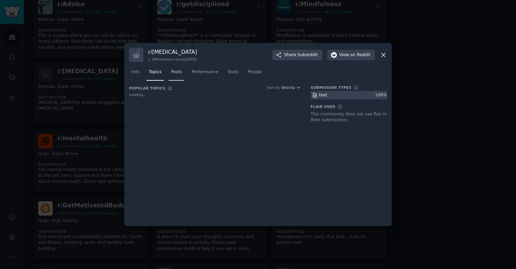
click at [181, 73] on span "Posts" at bounding box center [176, 72] width 11 height 6
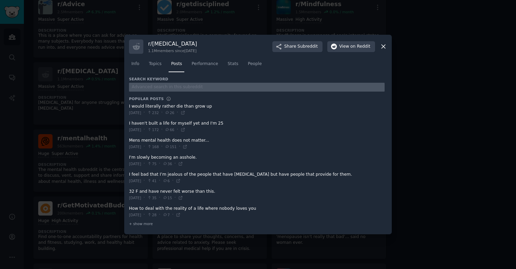
click at [163, 89] on input "text" at bounding box center [256, 87] width 255 height 9
type input "sauna"
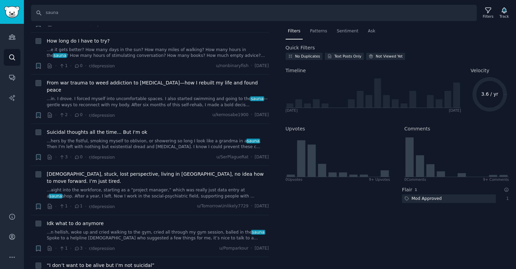
scroll to position [76, 0]
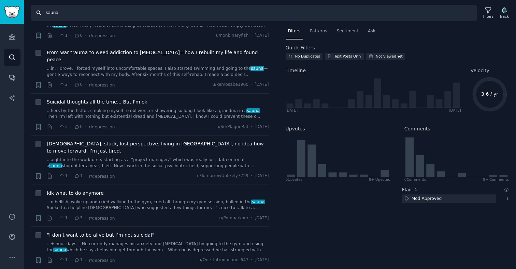
click at [79, 16] on input "sauna" at bounding box center [253, 13] width 445 height 16
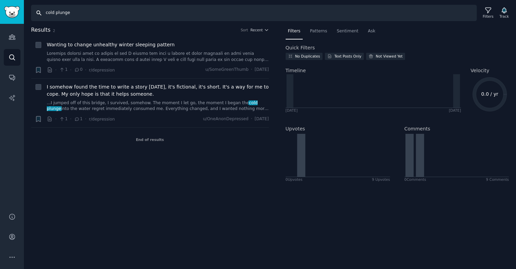
type input "sauna"
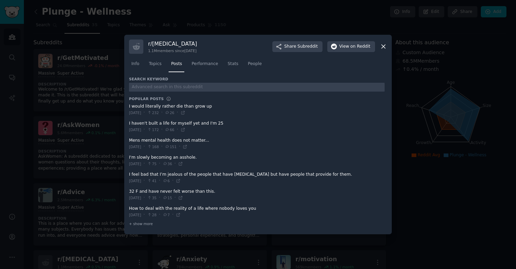
click at [383, 46] on icon at bounding box center [383, 47] width 4 height 4
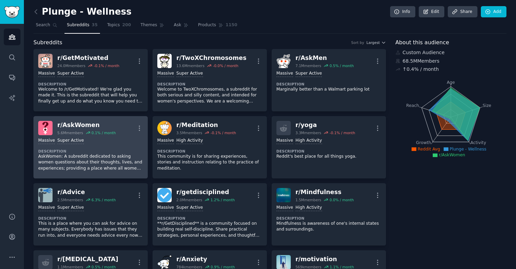
click at [97, 148] on div "Massive Super Active Description AskWomen: A subreddit dedicated to asking wome…" at bounding box center [90, 154] width 105 height 39
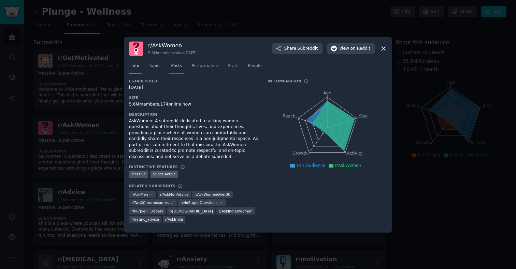
click at [180, 64] on span "Posts" at bounding box center [176, 66] width 11 height 6
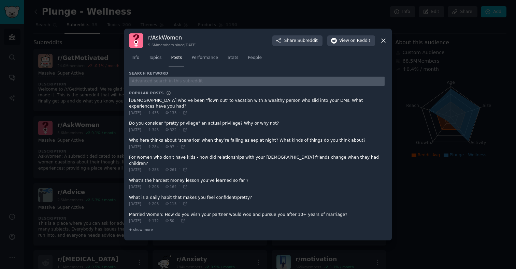
click at [173, 85] on input "text" at bounding box center [256, 81] width 255 height 9
type input "cold plunge"
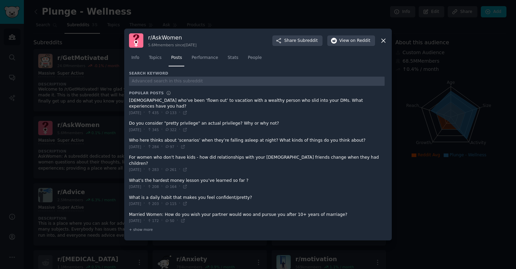
click at [381, 44] on icon at bounding box center [383, 40] width 7 height 7
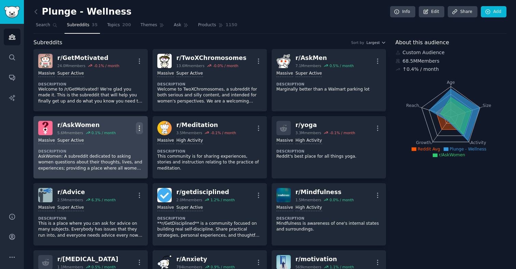
click at [137, 124] on button "More" at bounding box center [139, 128] width 7 height 12
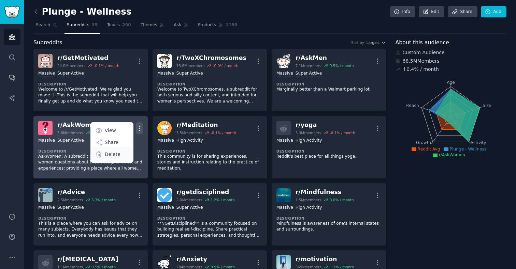
click at [108, 157] on p "Delete" at bounding box center [113, 154] width 16 height 7
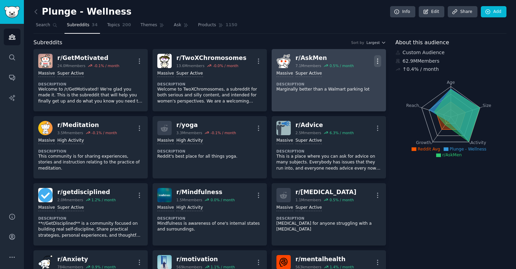
click at [377, 59] on icon "button" at bounding box center [377, 61] width 1 height 5
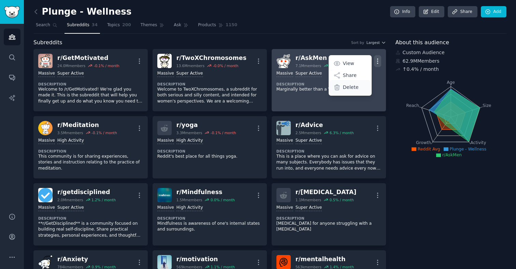
click at [354, 87] on p "Delete" at bounding box center [351, 87] width 16 height 7
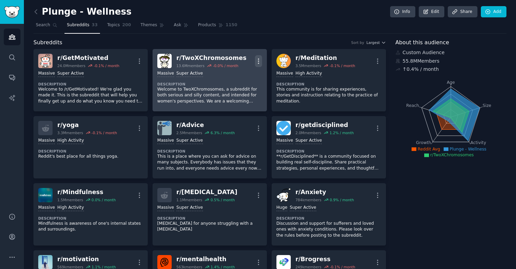
click at [258, 60] on icon "button" at bounding box center [258, 61] width 1 height 5
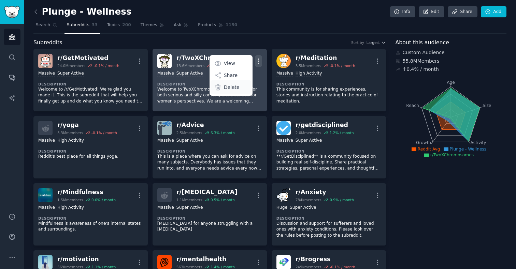
click at [226, 88] on p "Delete" at bounding box center [232, 87] width 16 height 7
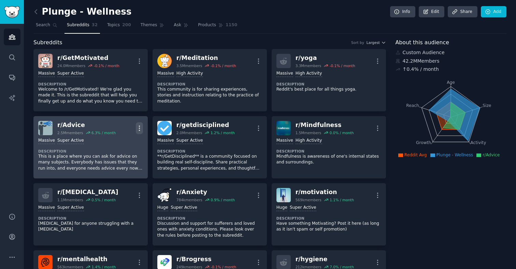
click at [138, 127] on icon "button" at bounding box center [139, 128] width 7 height 7
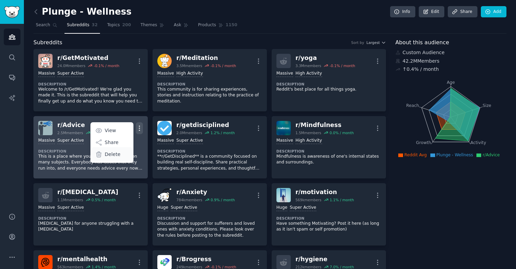
click at [122, 153] on div "Delete" at bounding box center [111, 154] width 41 height 14
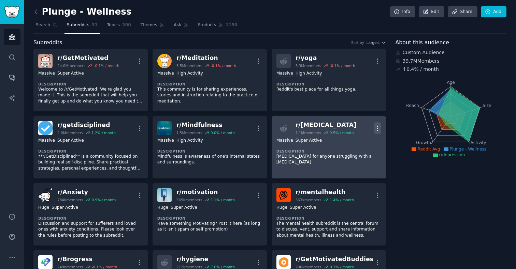
click at [376, 130] on icon "button" at bounding box center [377, 128] width 7 height 7
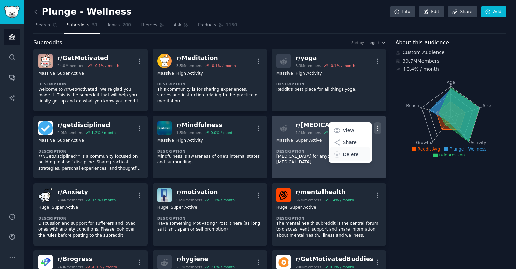
click at [354, 159] on div "Delete" at bounding box center [349, 154] width 41 height 14
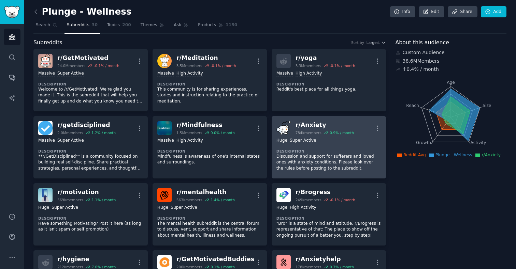
click at [333, 155] on p "Discussion and support for sufferers and loved ones with anxiety conditions. Pl…" at bounding box center [328, 163] width 105 height 18
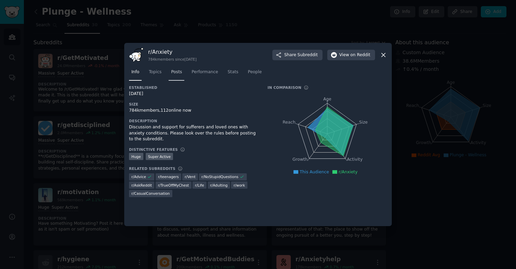
click at [177, 74] on span "Posts" at bounding box center [176, 72] width 11 height 6
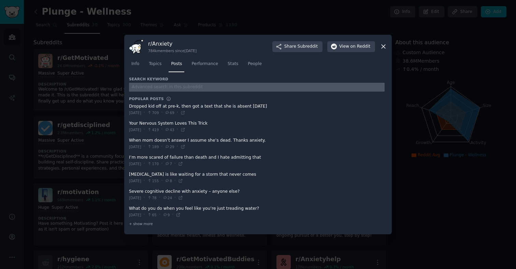
click at [169, 87] on input "text" at bounding box center [256, 87] width 255 height 9
type input "cold plunge"
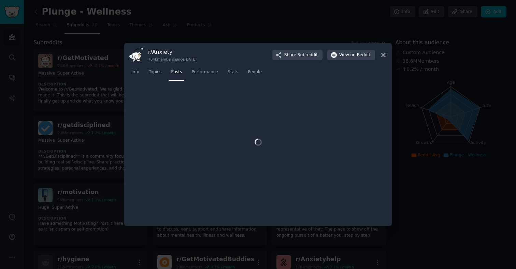
click at [383, 54] on icon at bounding box center [383, 55] width 4 height 4
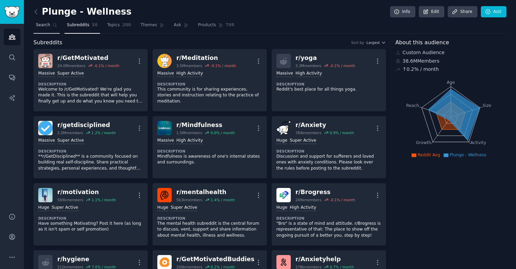
click at [43, 25] on span "Search" at bounding box center [43, 25] width 14 height 6
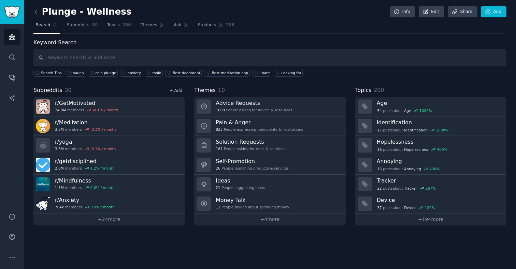
click at [172, 90] on link "+ Add" at bounding box center [175, 90] width 13 height 5
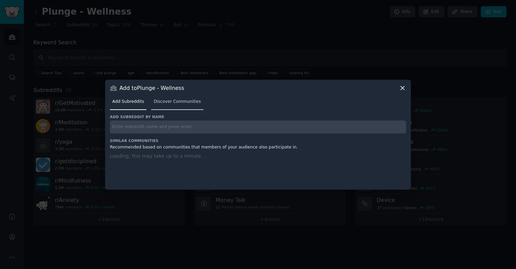
click at [171, 101] on span "Discover Communities" at bounding box center [176, 102] width 47 height 6
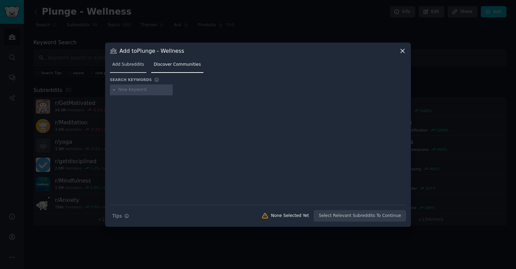
click at [129, 64] on span "Add Subreddits" at bounding box center [128, 65] width 32 height 6
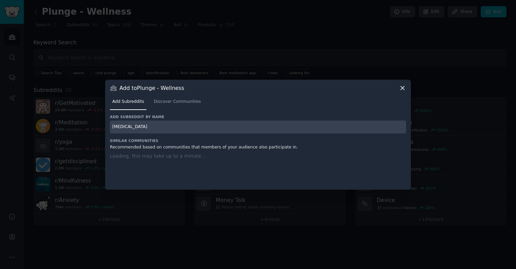
type input "[MEDICAL_DATA]"
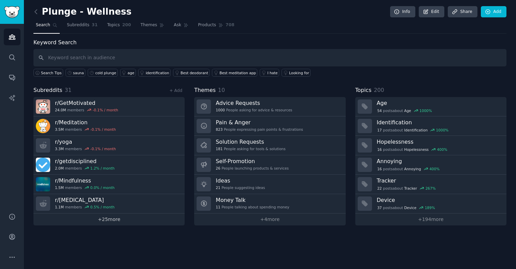
click at [121, 216] on link "+ 25 more" at bounding box center [108, 220] width 151 height 12
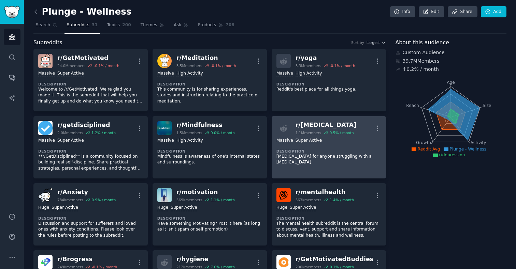
click at [325, 159] on p "[MEDICAL_DATA] for anyone struggling with a [MEDICAL_DATA]" at bounding box center [328, 160] width 105 height 12
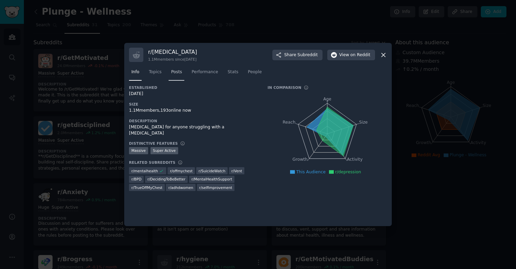
click at [183, 74] on link "Posts" at bounding box center [176, 74] width 16 height 14
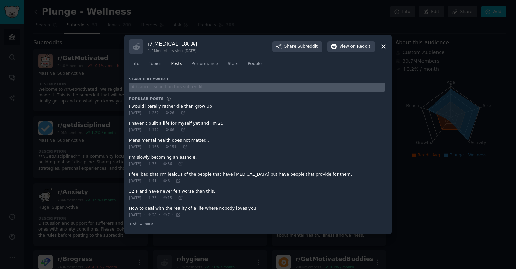
click at [167, 87] on input "text" at bounding box center [256, 87] width 255 height 9
type input "cold plunge"
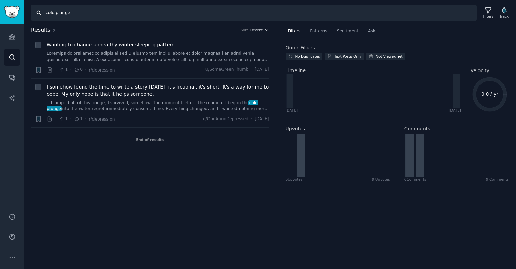
click at [60, 14] on input "cold plunge" at bounding box center [253, 13] width 445 height 16
type input "a"
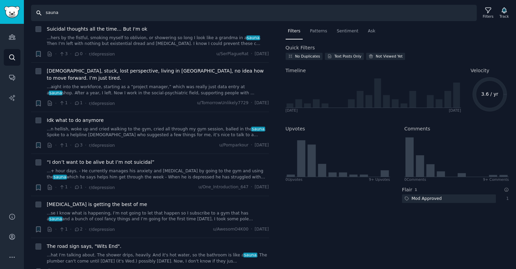
scroll to position [154, 0]
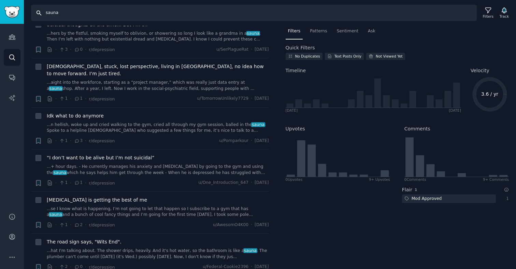
type input "cold plunge"
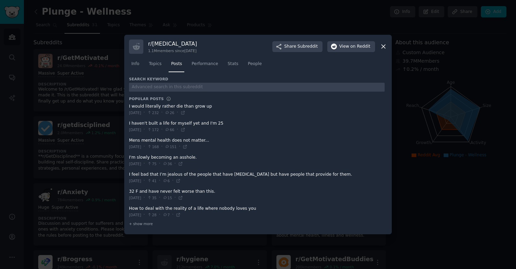
click at [411, 154] on div at bounding box center [258, 134] width 516 height 269
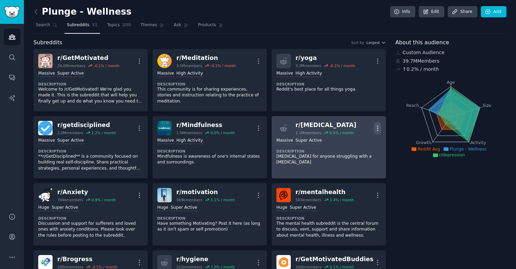
click at [377, 128] on icon "button" at bounding box center [377, 128] width 7 height 7
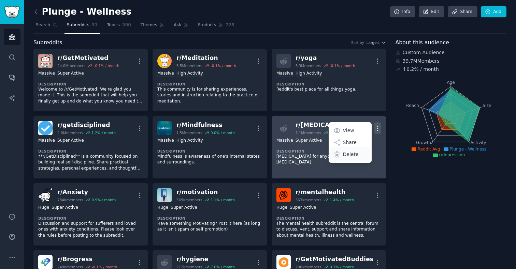
click at [353, 157] on p "Delete" at bounding box center [351, 154] width 16 height 7
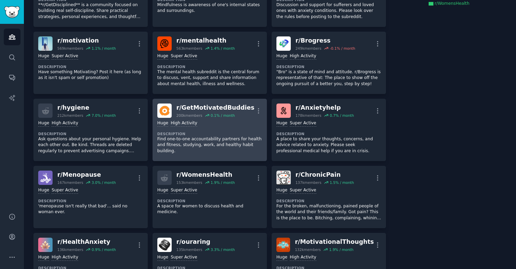
scroll to position [153, 0]
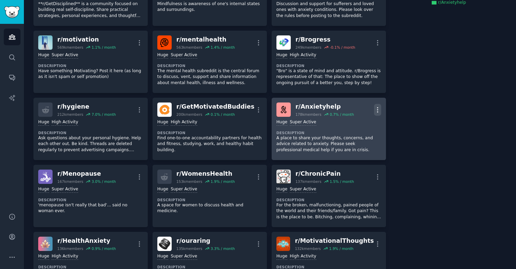
click at [378, 112] on icon "button" at bounding box center [377, 109] width 7 height 7
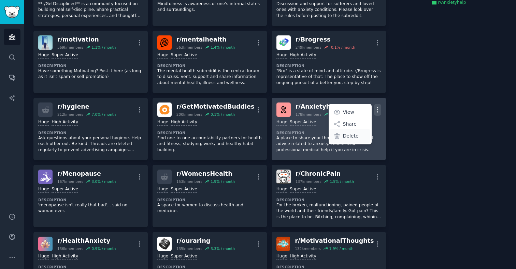
click at [351, 137] on p "Delete" at bounding box center [351, 136] width 16 height 7
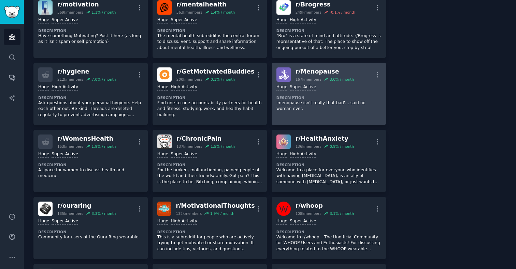
scroll to position [189, 0]
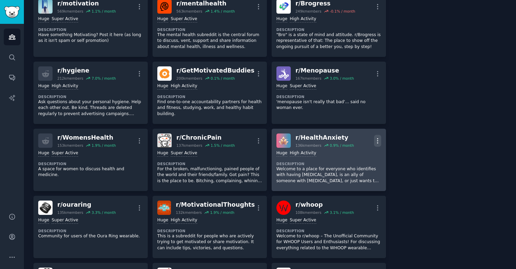
click at [374, 142] on icon "button" at bounding box center [377, 140] width 7 height 7
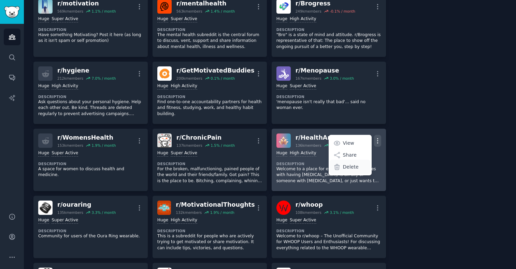
click at [348, 169] on p "Delete" at bounding box center [351, 167] width 16 height 7
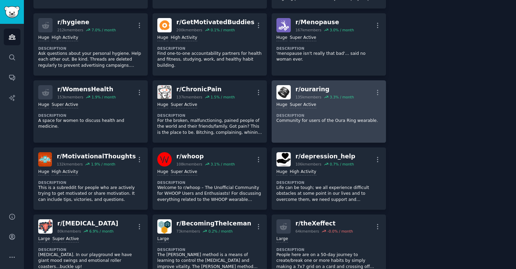
scroll to position [239, 0]
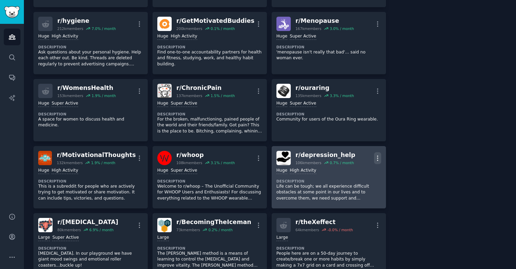
click at [378, 158] on icon "button" at bounding box center [377, 158] width 7 height 7
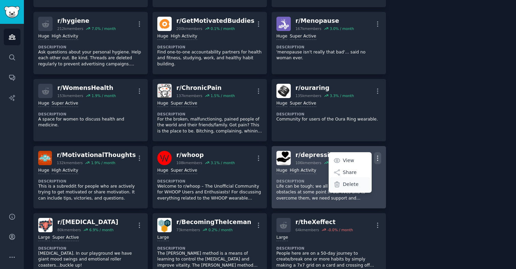
click at [348, 184] on p "Delete" at bounding box center [351, 184] width 16 height 7
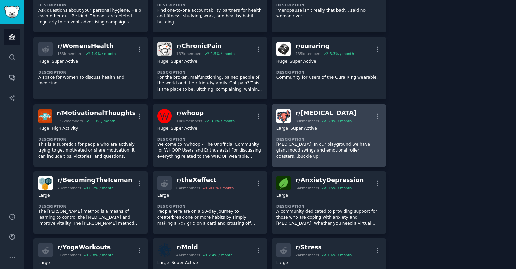
scroll to position [280, 0]
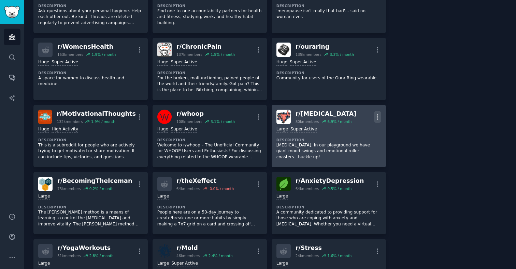
click at [377, 117] on icon "button" at bounding box center [377, 117] width 7 height 7
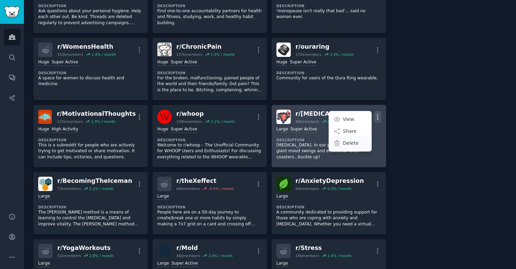
click at [357, 141] on div "Delete" at bounding box center [349, 143] width 41 height 14
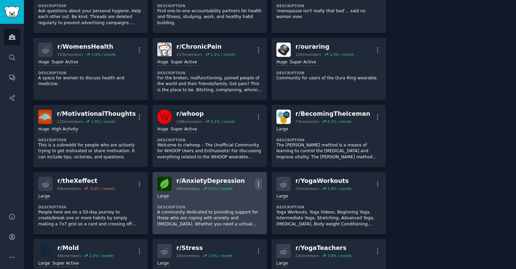
click at [256, 184] on icon "button" at bounding box center [258, 184] width 7 height 7
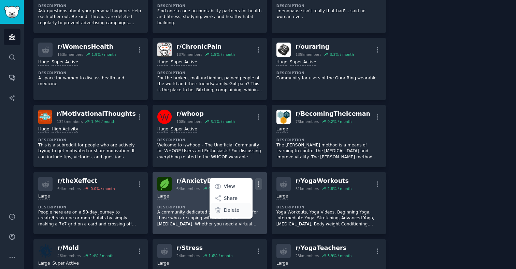
click at [234, 210] on p "Delete" at bounding box center [232, 210] width 16 height 7
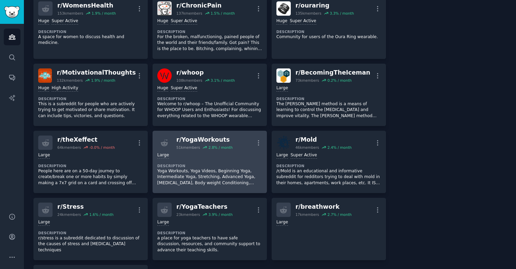
scroll to position [322, 0]
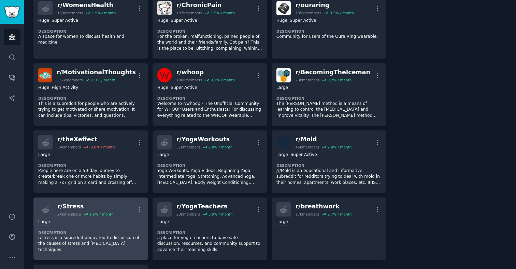
click at [123, 229] on div "Large Description r/stress is a subreddit dedicated to discussion of the causes…" at bounding box center [90, 236] width 105 height 39
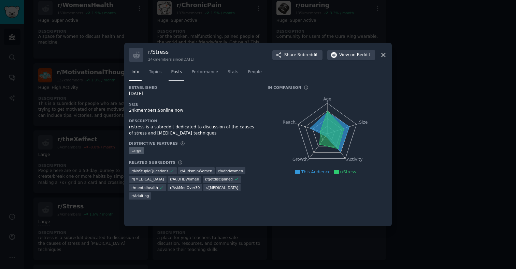
click at [179, 75] on span "Posts" at bounding box center [176, 72] width 11 height 6
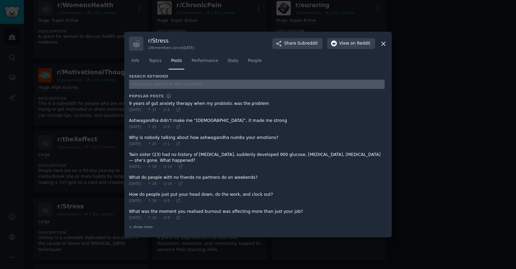
click at [171, 87] on input "text" at bounding box center [256, 84] width 255 height 9
type input "sauna"
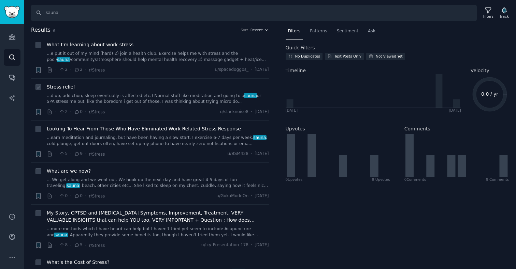
scroll to position [51, 0]
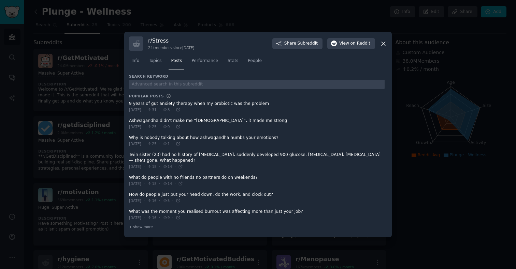
click at [74, 123] on div at bounding box center [258, 134] width 516 height 269
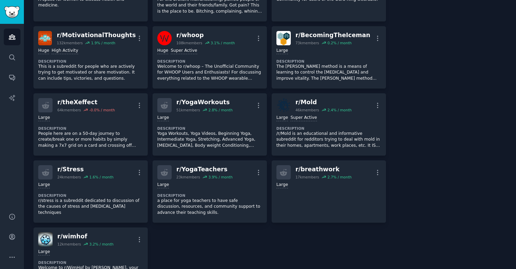
scroll to position [520, 0]
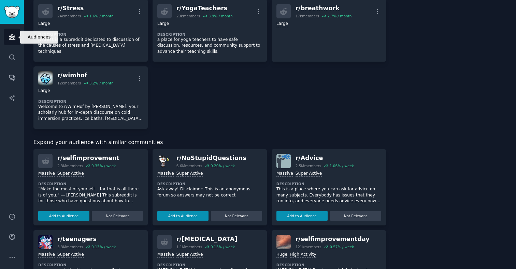
click at [14, 34] on icon "Sidebar" at bounding box center [12, 36] width 7 height 7
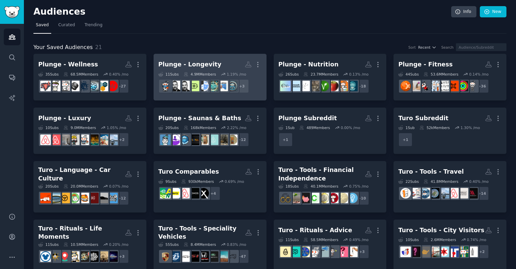
click at [202, 56] on link "Plunge - Longevity More 11 Sub s 4.9M Members 1.19 % /mo + 3" at bounding box center [209, 77] width 113 height 47
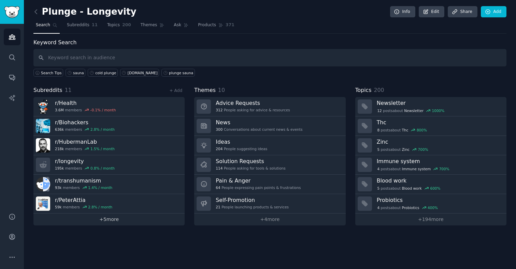
click at [124, 214] on link "+ 5 more" at bounding box center [108, 220] width 151 height 12
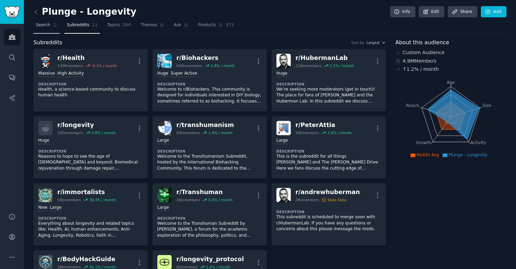
click at [53, 27] on icon at bounding box center [55, 25] width 5 height 5
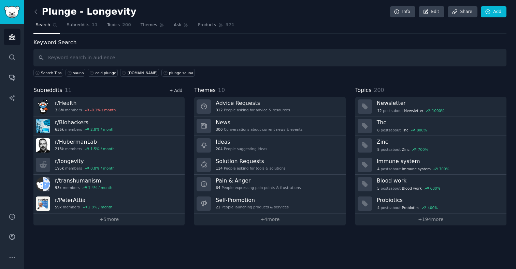
click at [173, 89] on link "+ Add" at bounding box center [175, 90] width 13 height 5
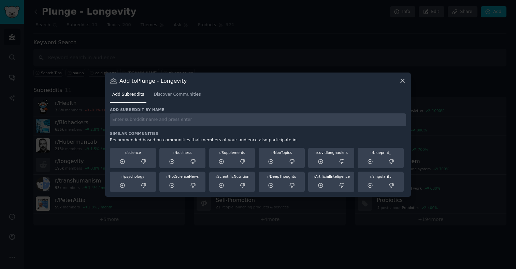
click at [400, 81] on icon at bounding box center [402, 80] width 7 height 7
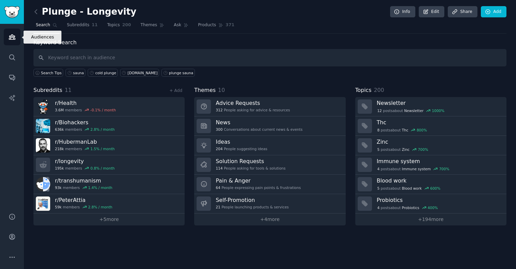
click at [14, 40] on icon "Sidebar" at bounding box center [12, 37] width 6 height 5
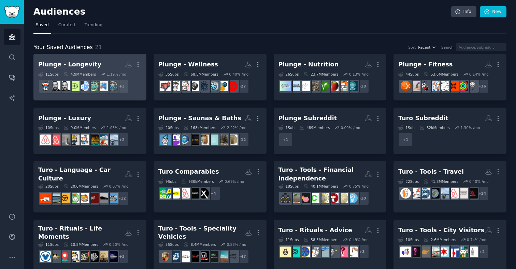
click at [79, 69] on h2 "Plunge - Longevity Custom Audience More" at bounding box center [89, 65] width 103 height 12
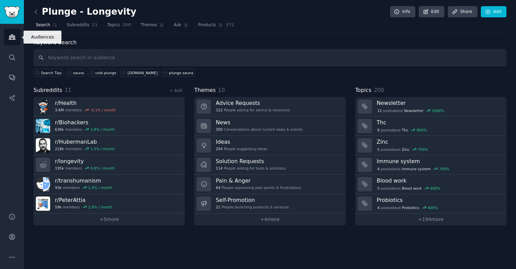
click at [14, 36] on icon "Sidebar" at bounding box center [12, 37] width 6 height 5
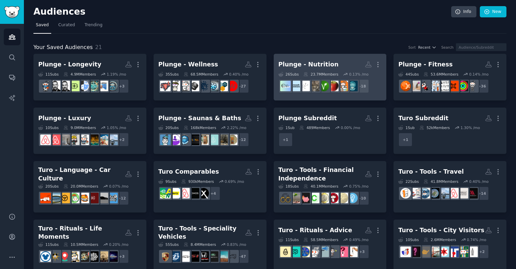
click at [295, 61] on div "Plunge - Nutrition" at bounding box center [308, 64] width 60 height 9
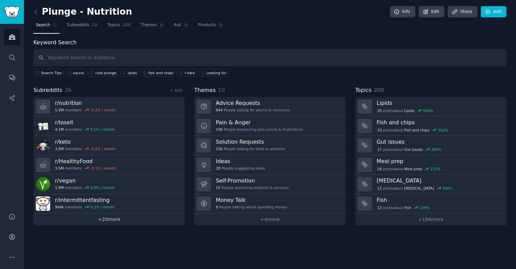
click at [112, 219] on link "+ 20 more" at bounding box center [108, 220] width 151 height 12
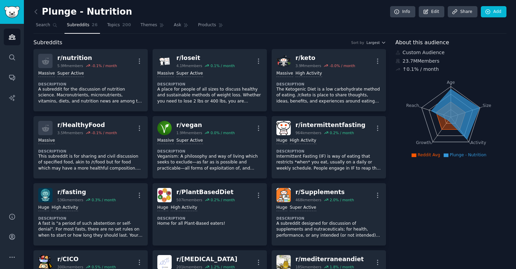
click at [94, 12] on h2 "Plunge - Nutrition" at bounding box center [82, 11] width 99 height 11
click at [429, 13] on link "Edit" at bounding box center [431, 12] width 26 height 12
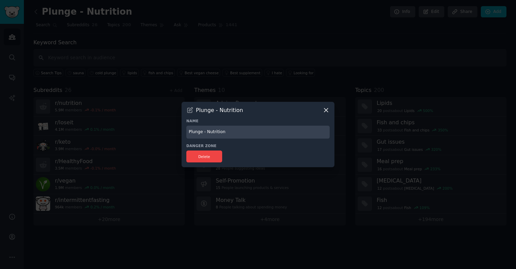
click at [214, 130] on input "Plunge - Nutrition" at bounding box center [257, 132] width 143 height 13
type input "Plunge - Dieting"
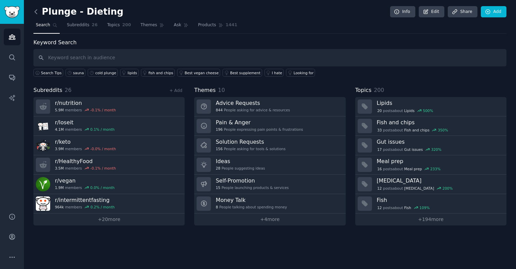
click at [35, 12] on icon at bounding box center [36, 12] width 2 height 4
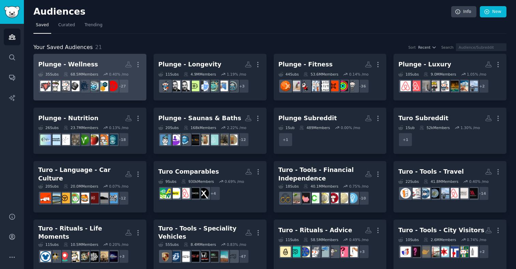
click at [85, 64] on div "Plunge - Wellness" at bounding box center [68, 64] width 60 height 9
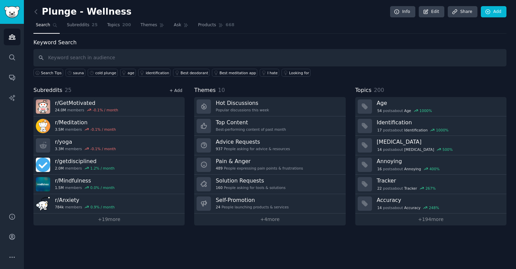
click at [178, 89] on link "+ Add" at bounding box center [175, 90] width 13 height 5
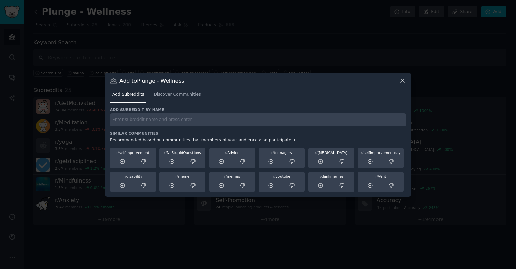
click at [154, 119] on input "text" at bounding box center [258, 120] width 296 height 13
type input "health"
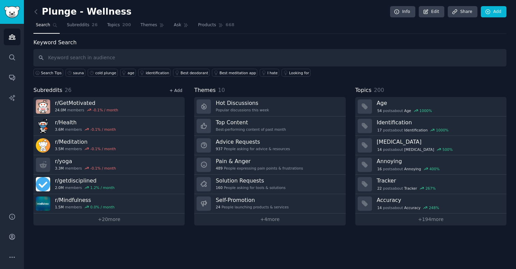
click at [176, 88] on link "+ Add" at bounding box center [175, 90] width 13 height 5
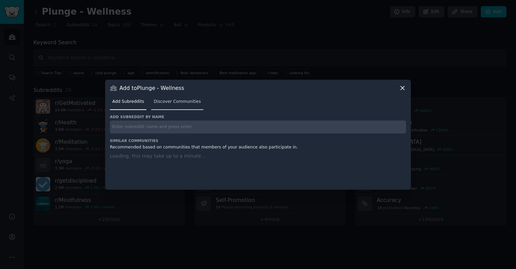
click at [170, 102] on span "Discover Communities" at bounding box center [176, 102] width 47 height 6
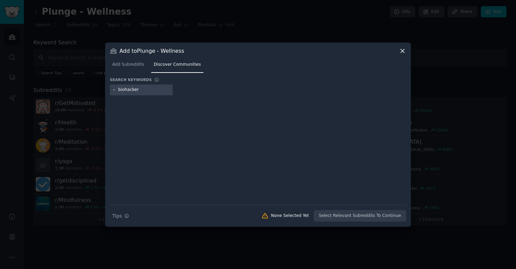
type input "biohackers"
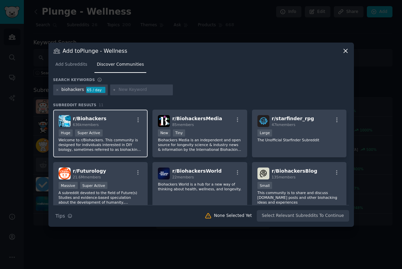
click at [122, 126] on div "r/ Biohackers 636k members" at bounding box center [101, 121] width 84 height 12
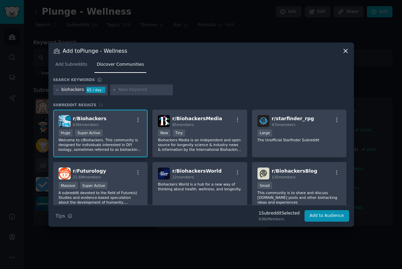
click at [128, 88] on input "text" at bounding box center [145, 90] width 52 height 6
click at [56, 88] on icon at bounding box center [58, 90] width 4 height 4
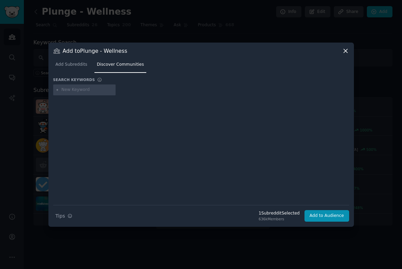
click at [66, 92] on div at bounding box center [84, 90] width 63 height 11
click at [66, 92] on input "text" at bounding box center [87, 90] width 52 height 6
type input "health"
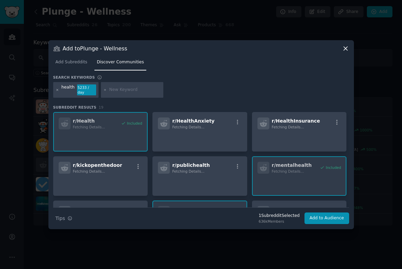
click at [57, 90] on icon at bounding box center [57, 90] width 2 height 2
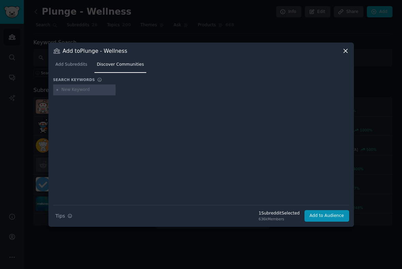
click at [73, 90] on input "text" at bounding box center [87, 90] width 52 height 6
type input "hubermanlab"
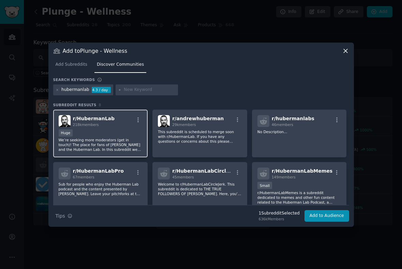
click at [107, 130] on div "Huge" at bounding box center [101, 134] width 84 height 9
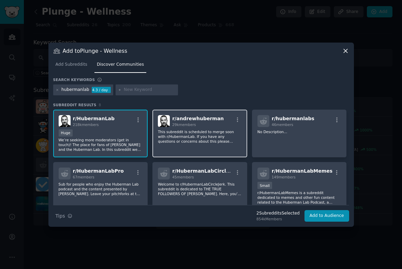
click at [191, 144] on div "r/ [PERSON_NAME] 29k members This subreddit is scheduled to merge soon with r/H…" at bounding box center [199, 134] width 95 height 48
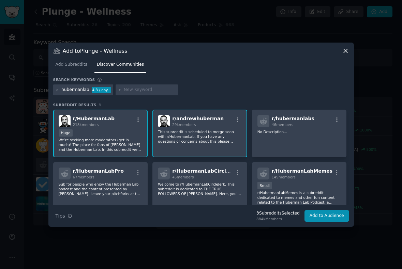
click at [143, 140] on p "This subreddit is scheduled to merge soon with r/HubermanLab. If you have any q…" at bounding box center [101, 145] width 84 height 14
click at [58, 89] on icon at bounding box center [58, 90] width 4 height 4
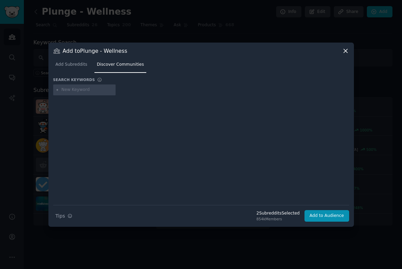
click at [74, 89] on input "text" at bounding box center [87, 90] width 52 height 6
type input "longevity"
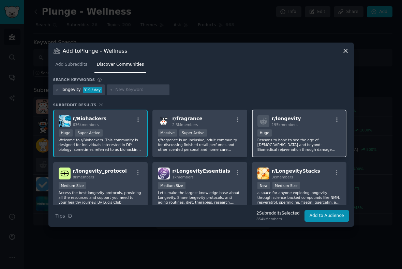
click at [310, 128] on div "r/ longevity 195k members Huge Reasons to hope to see the age of [DEMOGRAPHIC_D…" at bounding box center [299, 134] width 95 height 48
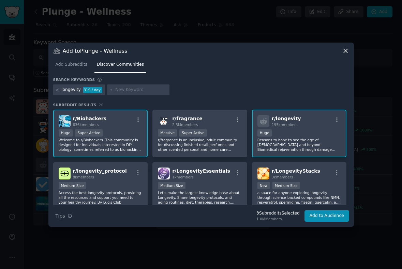
click at [59, 90] on icon at bounding box center [58, 90] width 4 height 4
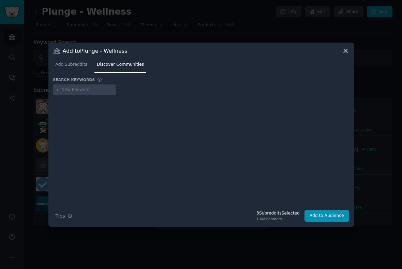
click at [71, 93] on div at bounding box center [84, 90] width 63 height 11
click at [71, 90] on input "text" at bounding box center [87, 90] width 52 height 6
type input "transhumanism"
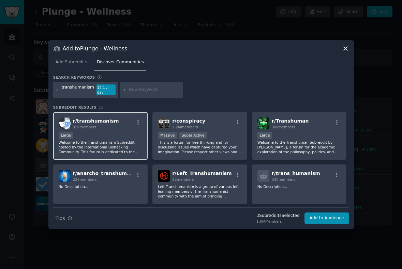
click at [118, 140] on p "Welcome to the Transhumanism Subreddit, hosted by the International Biohacking …" at bounding box center [101, 147] width 84 height 14
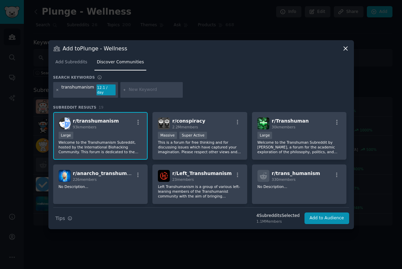
click at [56, 90] on icon at bounding box center [58, 90] width 4 height 4
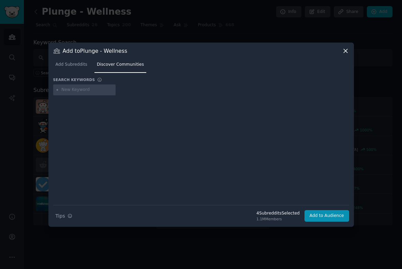
click at [79, 91] on input "text" at bounding box center [87, 90] width 52 height 6
type input "peterattia"
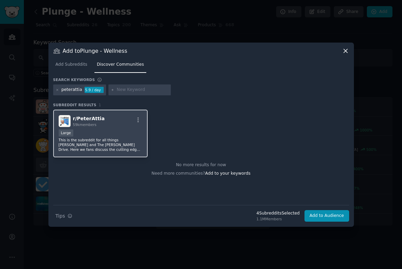
click at [86, 138] on p "This is the subreddit for all things [PERSON_NAME] and The [PERSON_NAME] Drive.…" at bounding box center [101, 145] width 84 height 14
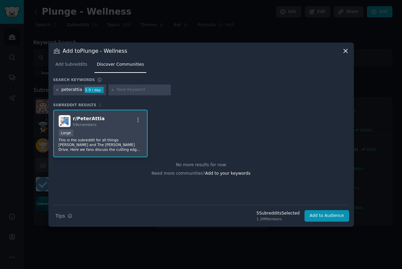
click at [57, 90] on icon at bounding box center [57, 90] width 2 height 2
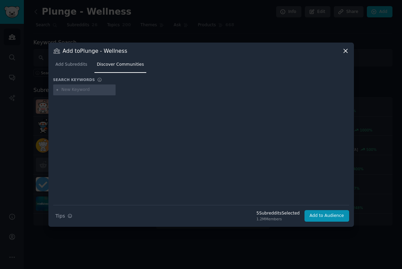
click at [69, 89] on input "text" at bounding box center [87, 90] width 52 height 6
type input "immortalists"
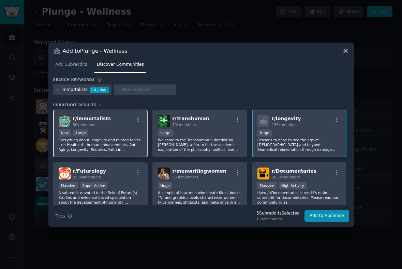
click at [111, 132] on div "10,000 - 100,000 members New Large" at bounding box center [101, 134] width 84 height 9
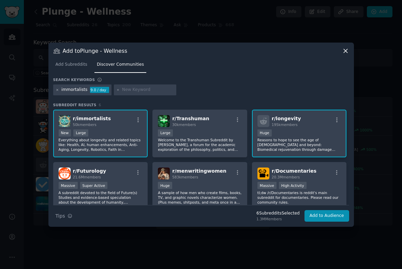
click at [56, 89] on icon at bounding box center [58, 90] width 4 height 4
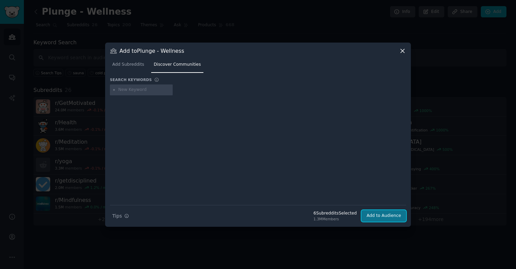
click at [385, 216] on button "Add to Audience" at bounding box center [383, 216] width 45 height 12
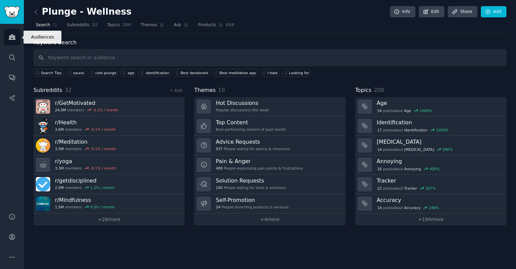
click at [12, 35] on icon "Sidebar" at bounding box center [12, 36] width 7 height 7
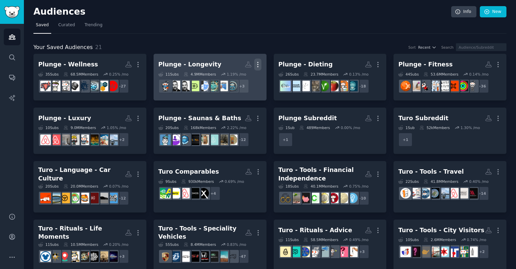
click at [259, 66] on icon "button" at bounding box center [257, 64] width 7 height 7
click at [241, 77] on p "Delete" at bounding box center [239, 78] width 16 height 7
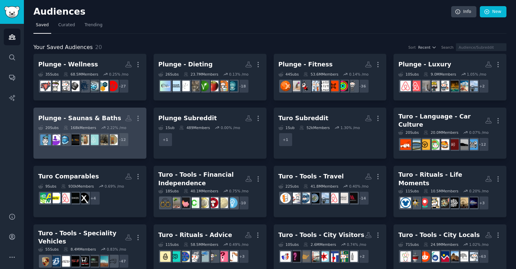
click at [79, 114] on div "Plunge - Saunas & Baths" at bounding box center [79, 118] width 83 height 9
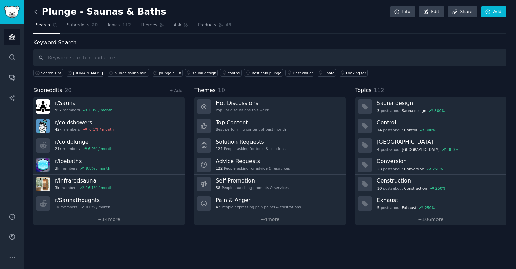
click at [37, 11] on icon at bounding box center [35, 11] width 7 height 7
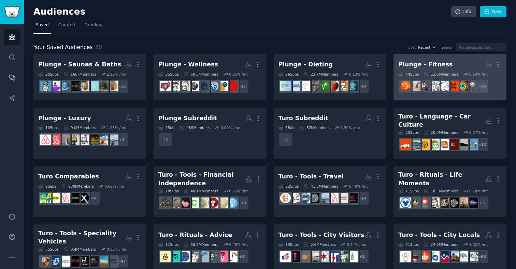
click at [426, 64] on div "Plunge - Fitness" at bounding box center [425, 64] width 54 height 9
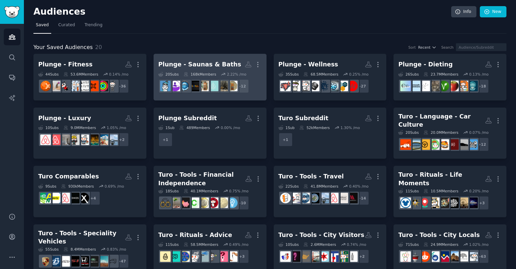
click at [182, 65] on div "Plunge - Saunas & Baths" at bounding box center [199, 64] width 83 height 9
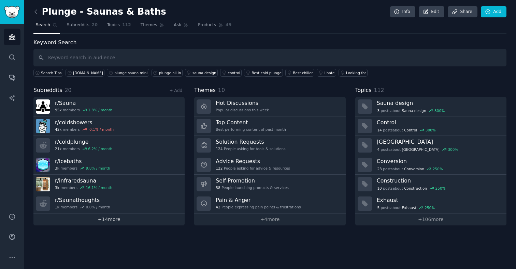
click at [124, 220] on link "+ 14 more" at bounding box center [108, 220] width 151 height 12
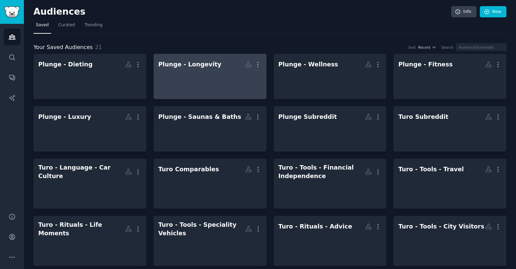
click at [191, 66] on div "Plunge - Longevity" at bounding box center [189, 64] width 63 height 9
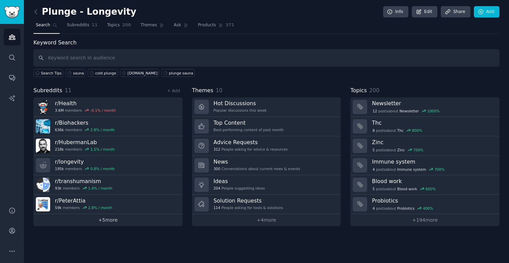
click at [107, 219] on link "+ 5 more" at bounding box center [107, 220] width 149 height 12
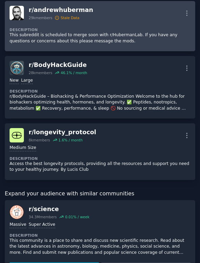
scroll to position [583, 0]
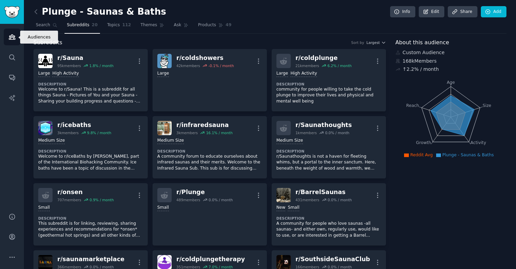
click at [14, 39] on icon "Sidebar" at bounding box center [12, 37] width 6 height 5
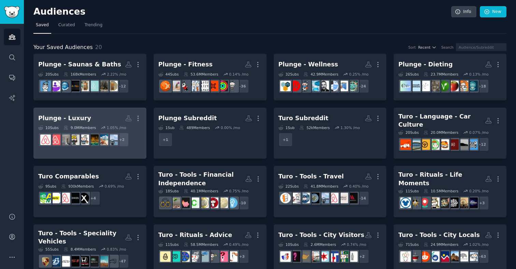
click at [107, 114] on h2 "Plunge - Luxury More" at bounding box center [89, 119] width 103 height 12
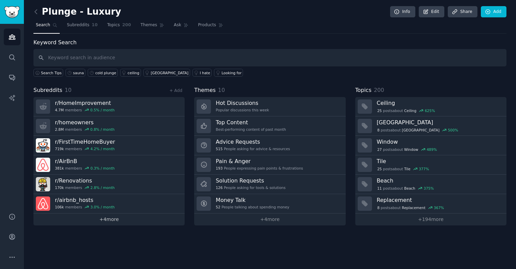
click at [107, 219] on link "+ 4 more" at bounding box center [108, 220] width 151 height 12
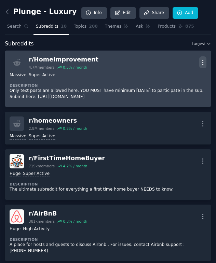
click at [200, 64] on icon "button" at bounding box center [202, 62] width 7 height 7
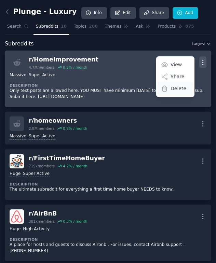
click at [180, 90] on p "Delete" at bounding box center [178, 88] width 16 height 7
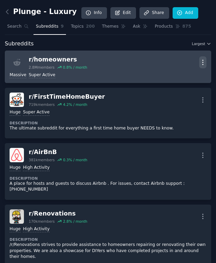
click at [201, 62] on icon "button" at bounding box center [202, 62] width 7 height 7
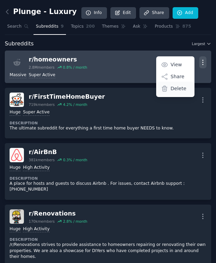
click at [183, 88] on div "Delete" at bounding box center [175, 89] width 36 height 14
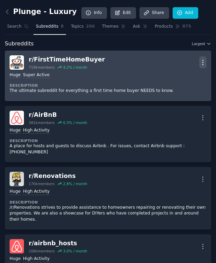
click at [202, 60] on icon "button" at bounding box center [202, 62] width 1 height 5
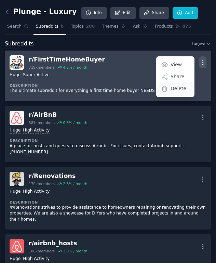
click at [179, 86] on p "Delete" at bounding box center [178, 88] width 16 height 7
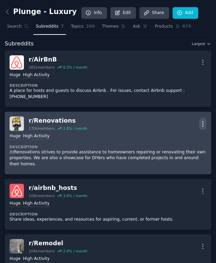
click at [202, 121] on icon "button" at bounding box center [202, 123] width 7 height 7
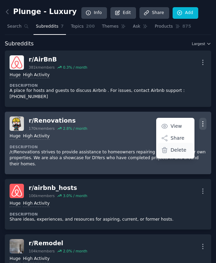
click at [189, 148] on div "Delete" at bounding box center [175, 150] width 36 height 14
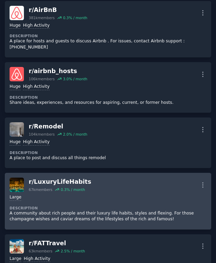
scroll to position [38, 0]
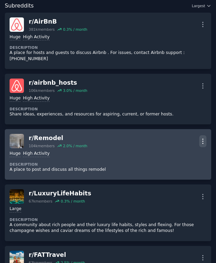
click at [202, 139] on icon "button" at bounding box center [202, 140] width 7 height 7
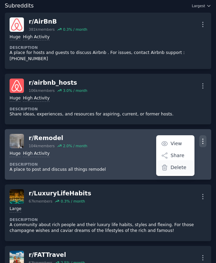
click at [179, 167] on p "Delete" at bounding box center [178, 167] width 16 height 7
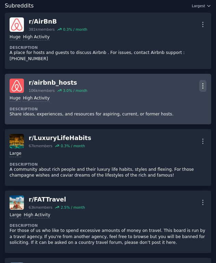
click at [202, 86] on icon "button" at bounding box center [202, 85] width 7 height 7
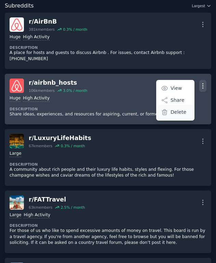
click at [174, 115] on p "Delete" at bounding box center [178, 111] width 16 height 7
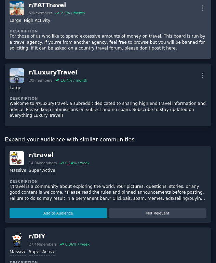
scroll to position [180, 0]
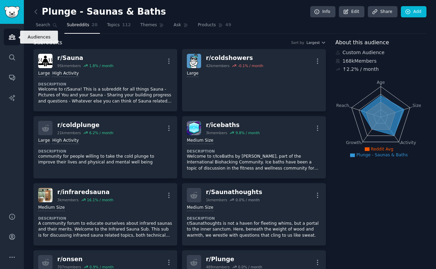
click at [14, 36] on icon "Sidebar" at bounding box center [12, 37] width 6 height 5
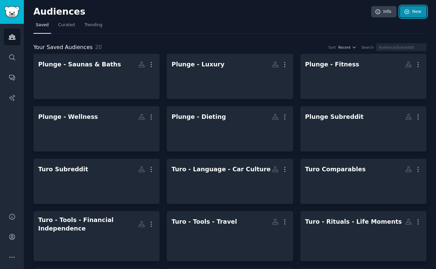
click at [410, 13] on link "New" at bounding box center [413, 12] width 27 height 12
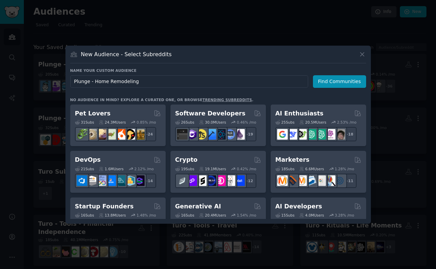
click at [122, 81] on input "Plunge - Home Remodeling" at bounding box center [189, 81] width 238 height 13
type input "Plunge - Home Remodeling"
click at [326, 87] on button "Find Communities" at bounding box center [339, 81] width 53 height 13
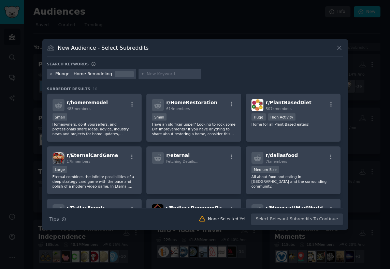
click at [50, 75] on icon at bounding box center [51, 74] width 4 height 4
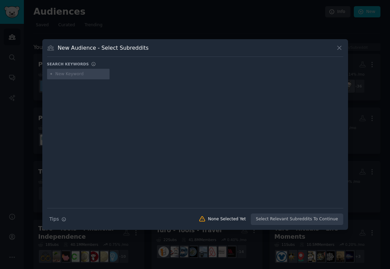
click at [72, 76] on input "text" at bounding box center [81, 74] width 52 height 6
type input "homeimprovement"
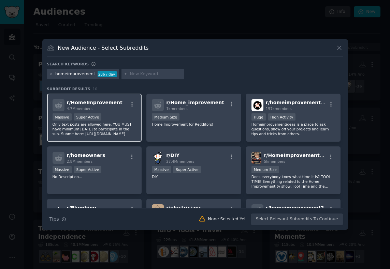
click at [109, 110] on div "4.7M members" at bounding box center [95, 108] width 56 height 5
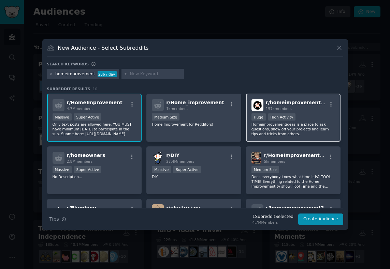
click at [315, 127] on p "Homeimprovementideas is a place to ask questions, show off your projects and le…" at bounding box center [293, 129] width 84 height 14
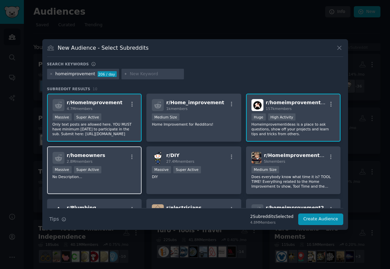
click at [133, 169] on div "Massive Super Active" at bounding box center [95, 170] width 84 height 9
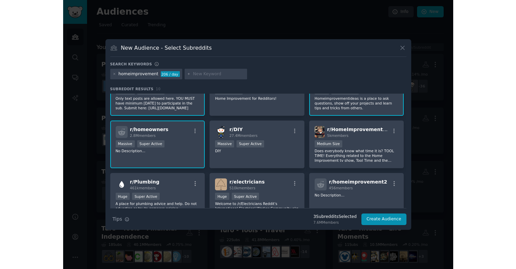
scroll to position [27, 0]
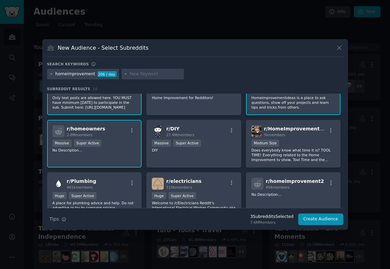
click at [50, 74] on icon at bounding box center [51, 74] width 4 height 4
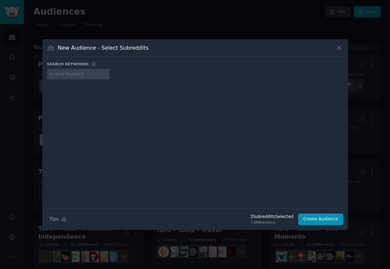
click at [71, 74] on input "text" at bounding box center [81, 74] width 52 height 6
type input "firsttimehomebuyer"
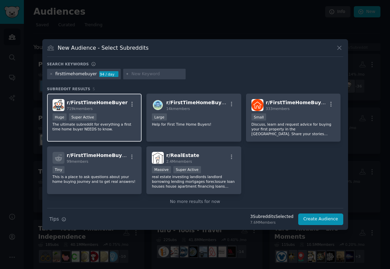
click at [108, 112] on div "r/ FirstTimeHomeBuyer 719k members Huge Super Active The ultimate subreddit for…" at bounding box center [94, 118] width 95 height 48
click at [50, 74] on icon at bounding box center [51, 74] width 4 height 4
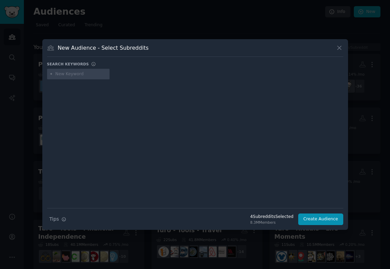
click at [61, 72] on input "text" at bounding box center [81, 74] width 52 height 6
type input "renovations"
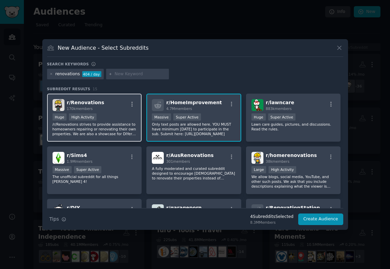
click at [113, 110] on div "r/ Renovations 170k members" at bounding box center [95, 105] width 84 height 12
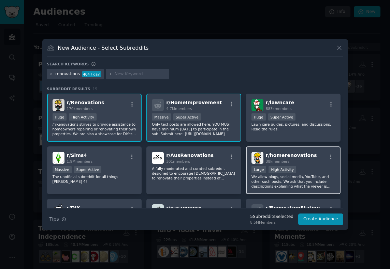
click at [312, 165] on div "r/ homerenovations 38k members Large High Activity We allow blogs, social media…" at bounding box center [293, 171] width 95 height 48
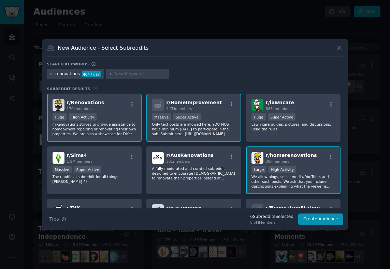
click at [51, 72] on div at bounding box center [51, 74] width 4 height 6
click at [48, 74] on div "renovations 404 / day" at bounding box center [75, 74] width 57 height 11
click at [50, 74] on icon at bounding box center [51, 74] width 4 height 4
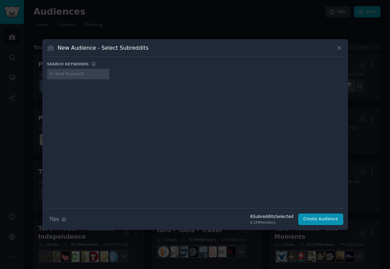
click at [61, 74] on input "text" at bounding box center [81, 74] width 52 height 6
type input "remodel"
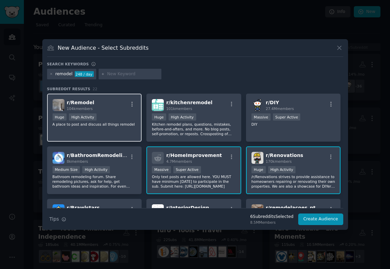
click at [125, 127] on div "r/ Remodel 104k members Huge High Activity A place to post and discuss all thin…" at bounding box center [94, 118] width 95 height 48
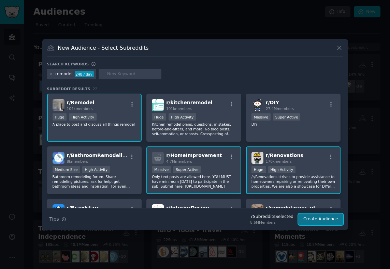
click at [316, 223] on button "Create Audience" at bounding box center [320, 220] width 45 height 12
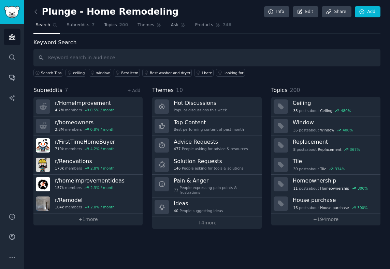
click at [134, 93] on div "+ Add" at bounding box center [134, 90] width 18 height 7
click at [134, 91] on link "+ Add" at bounding box center [133, 90] width 13 height 5
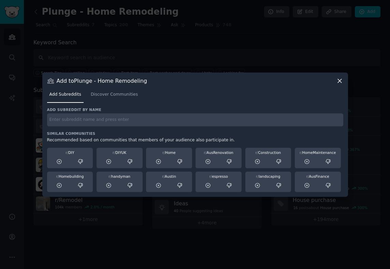
click at [128, 128] on div "Add subreddit by name Similar Communities Recommended based on communities that…" at bounding box center [195, 149] width 296 height 85
click at [123, 121] on input "text" at bounding box center [195, 120] width 296 height 13
type input "airbnb_hosts"
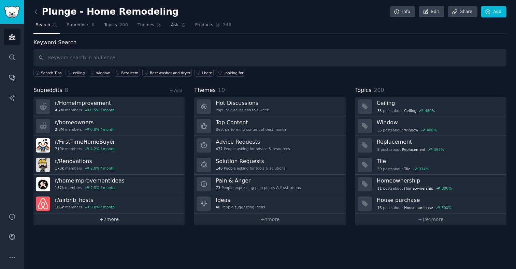
click at [113, 224] on link "+ 2 more" at bounding box center [108, 220] width 151 height 12
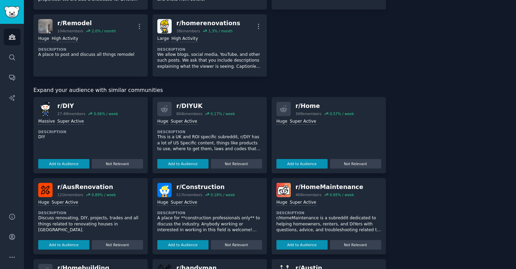
scroll to position [171, 0]
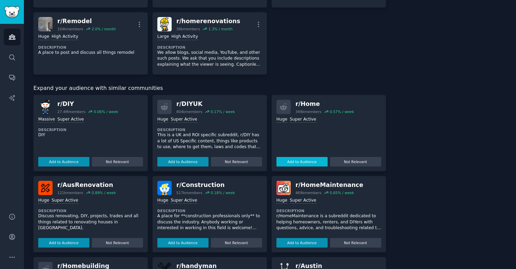
click at [304, 160] on button "Add to Audience" at bounding box center [301, 162] width 51 height 10
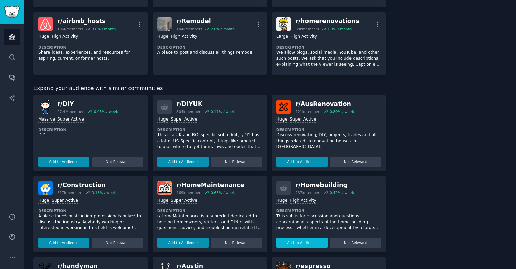
click at [306, 241] on button "Add to Audience" at bounding box center [301, 243] width 51 height 10
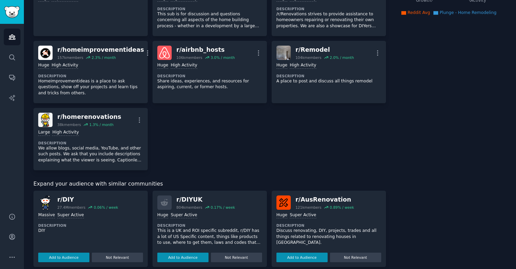
scroll to position [0, 0]
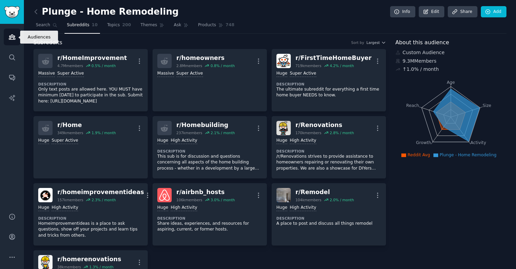
click at [10, 35] on icon "Sidebar" at bounding box center [12, 36] width 7 height 7
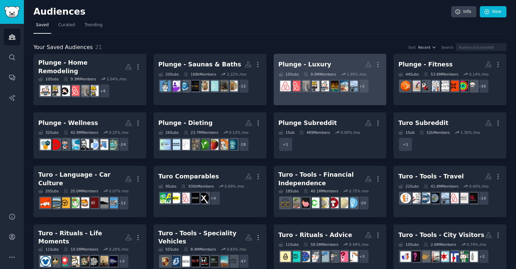
click at [328, 61] on h2 "Plunge - Luxury More" at bounding box center [329, 65] width 103 height 12
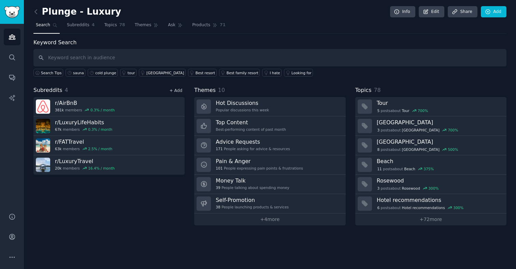
click at [178, 89] on link "+ Add" at bounding box center [175, 90] width 13 height 5
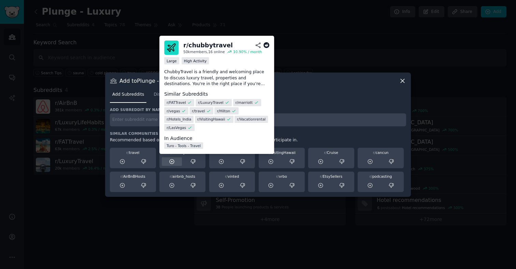
click at [174, 160] on icon at bounding box center [172, 162] width 6 height 6
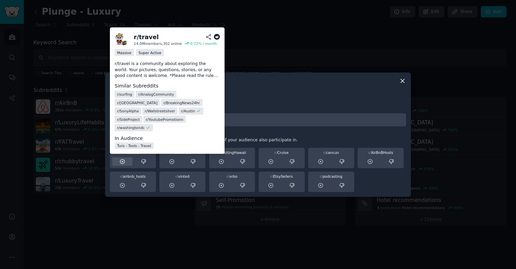
click at [123, 162] on icon at bounding box center [122, 162] width 6 height 6
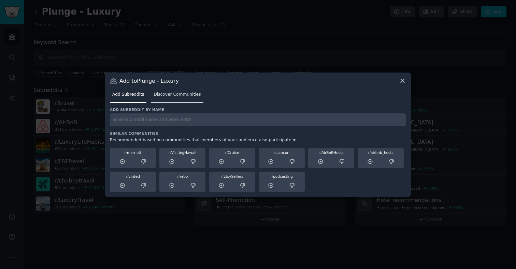
click at [175, 97] on span "Discover Communities" at bounding box center [176, 95] width 47 height 6
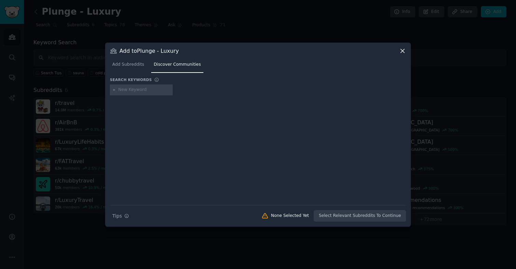
click at [405, 49] on icon at bounding box center [402, 50] width 7 height 7
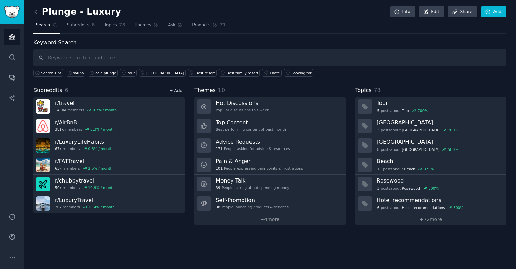
click at [180, 90] on link "+ Add" at bounding box center [175, 90] width 13 height 5
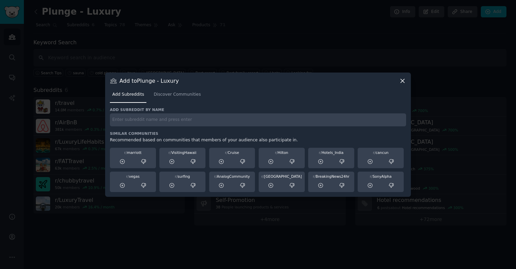
click at [402, 81] on icon at bounding box center [402, 81] width 4 height 4
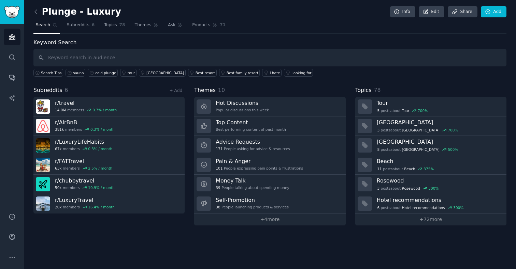
click at [54, 89] on span "Subreddits" at bounding box center [47, 90] width 29 height 9
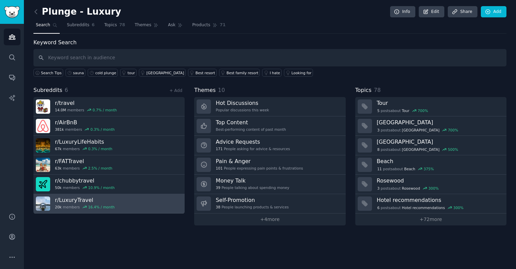
click at [143, 205] on link "r/ LuxuryTravel 20k members 16.4 % / month" at bounding box center [108, 203] width 151 height 19
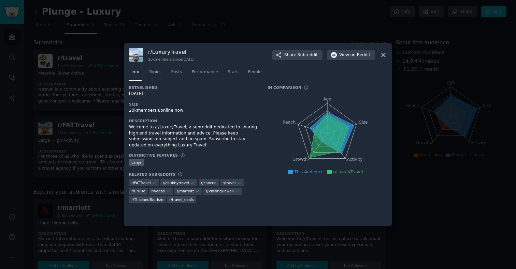
click at [385, 55] on icon at bounding box center [383, 54] width 7 height 7
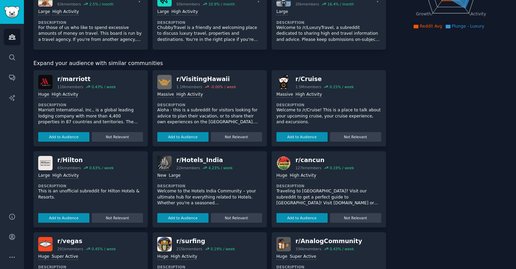
scroll to position [132, 0]
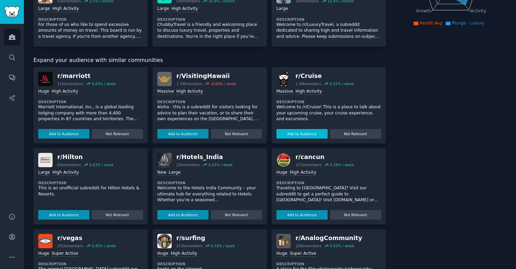
click at [292, 137] on button "Add to Audience" at bounding box center [301, 134] width 51 height 10
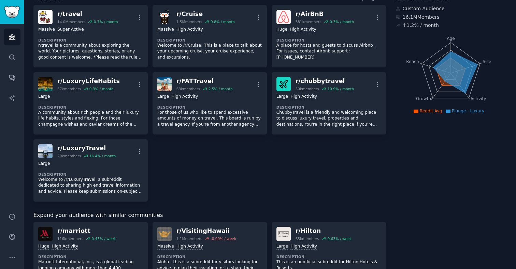
scroll to position [0, 0]
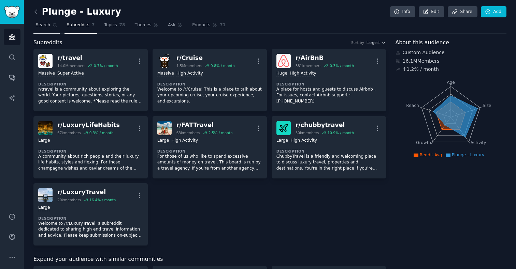
click at [47, 24] on span "Search" at bounding box center [43, 25] width 14 height 6
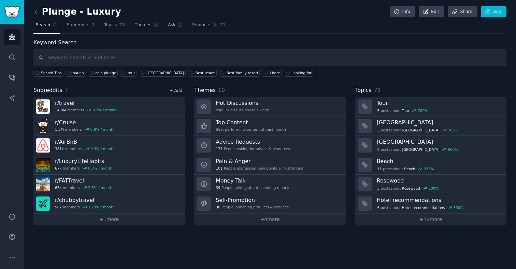
click at [177, 90] on link "+ Add" at bounding box center [175, 90] width 13 height 5
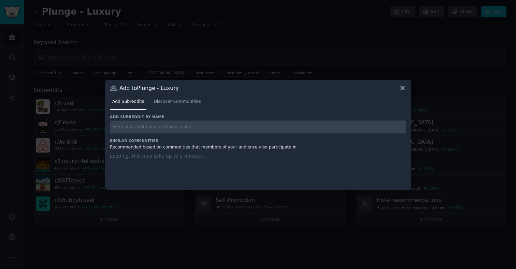
click at [150, 123] on input "text" at bounding box center [258, 127] width 296 height 13
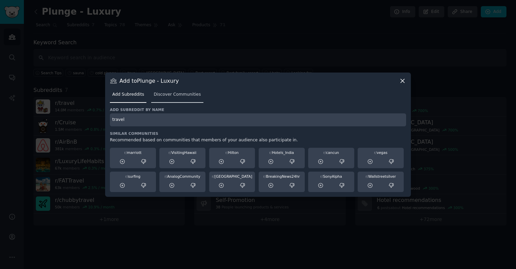
type input "travel"
click at [170, 93] on span "Discover Communities" at bounding box center [176, 95] width 47 height 6
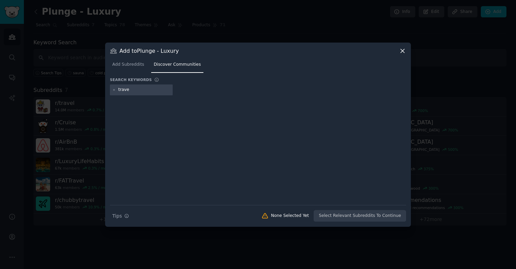
type input "travel"
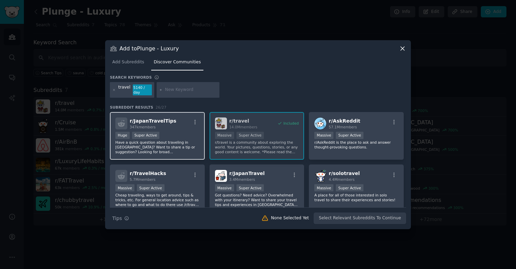
click at [172, 147] on p "Have a quick question about traveling in Japan? Want to share a tip or suggesti…" at bounding box center [157, 147] width 84 height 14
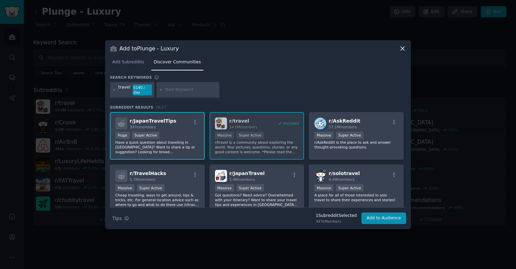
click at [186, 142] on p "Have a quick question about traveling in Japan? Want to share a tip or suggesti…" at bounding box center [157, 147] width 84 height 14
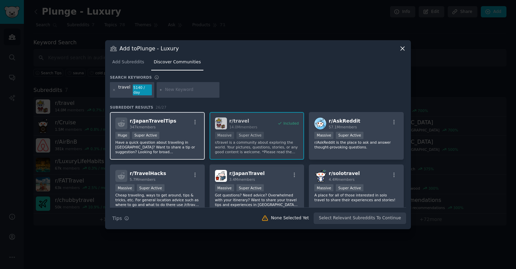
click at [187, 145] on p "Have a quick question about traveling in Japan? Want to share a tip or suggesti…" at bounding box center [157, 147] width 84 height 14
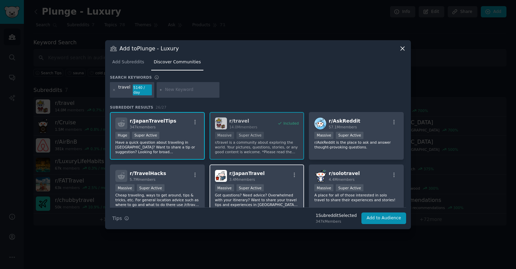
click at [277, 181] on div "r/ JapanTravel 3.4M members Massive Super Active Got questions? Need advice? Ov…" at bounding box center [256, 189] width 95 height 48
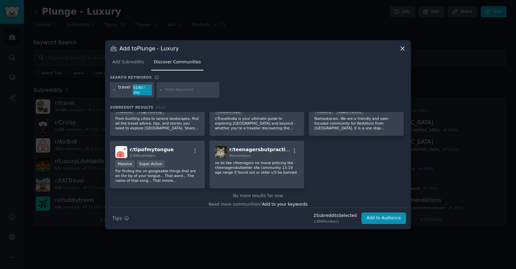
scroll to position [397, 0]
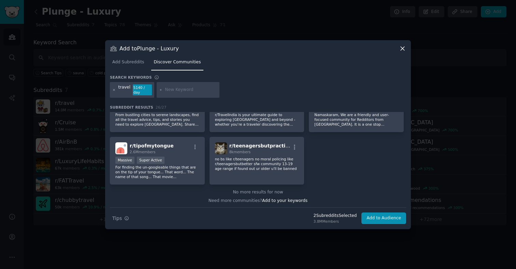
click at [112, 89] on icon at bounding box center [114, 90] width 4 height 4
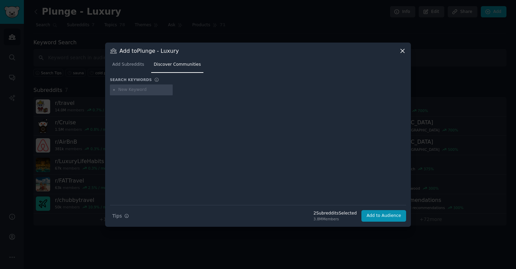
click at [131, 91] on input "text" at bounding box center [144, 90] width 52 height 6
type input "premium"
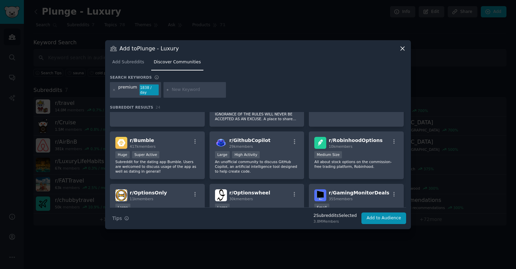
scroll to position [196, 0]
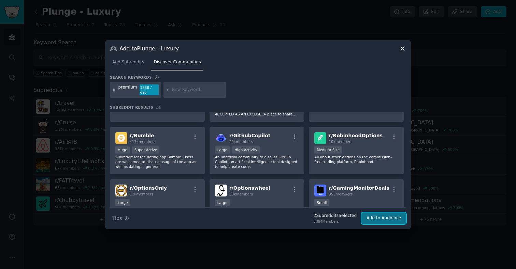
click at [377, 217] on button "Add to Audience" at bounding box center [383, 219] width 45 height 12
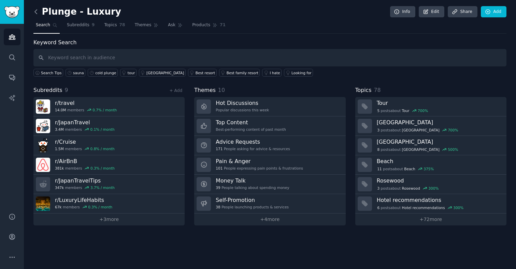
click at [33, 10] on icon at bounding box center [35, 11] width 7 height 7
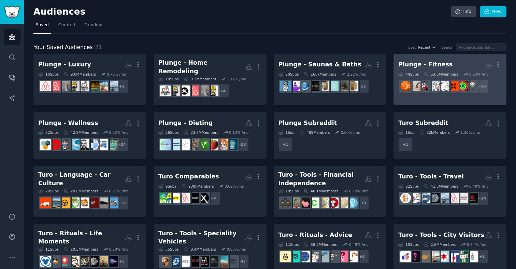
click at [436, 66] on h2 "Plunge - Fitness More" at bounding box center [449, 65] width 103 height 12
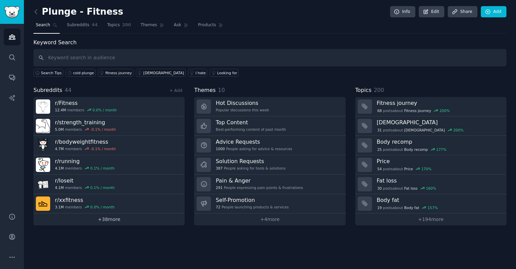
click at [115, 220] on link "+ 38 more" at bounding box center [108, 220] width 151 height 12
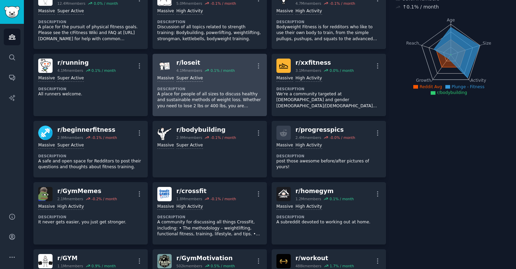
scroll to position [67, 0]
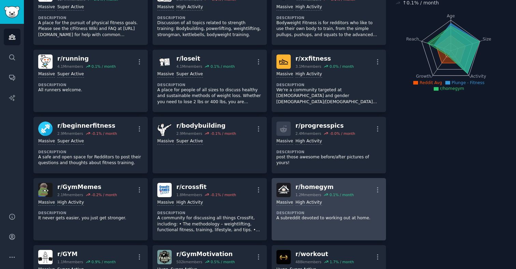
click at [357, 211] on dt "Description" at bounding box center [328, 213] width 105 height 5
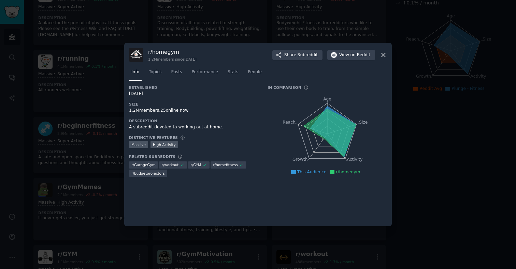
click at [383, 56] on icon at bounding box center [383, 55] width 4 height 4
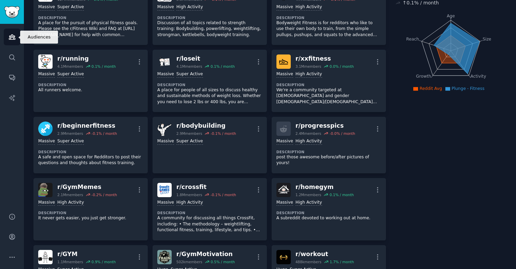
click at [12, 40] on icon "Sidebar" at bounding box center [12, 36] width 7 height 7
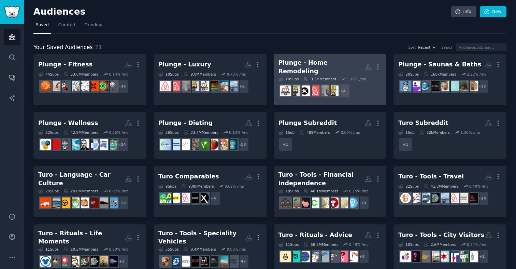
click at [324, 57] on link "Plunge - Home Remodeling More 10 Sub s 9.3M Members 1.12 % /mo + 4" at bounding box center [330, 79] width 113 height 51
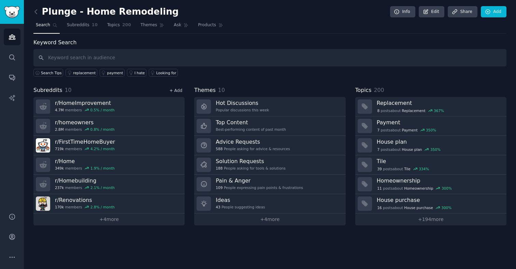
click at [175, 92] on link "+ Add" at bounding box center [175, 90] width 13 height 5
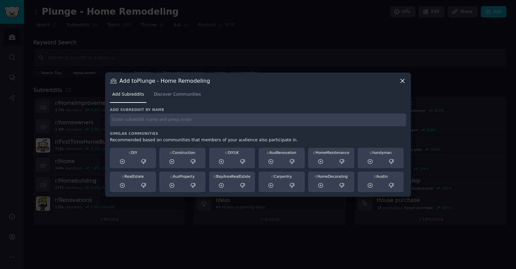
click at [161, 122] on input "text" at bounding box center [258, 120] width 296 height 13
type input "homegym"
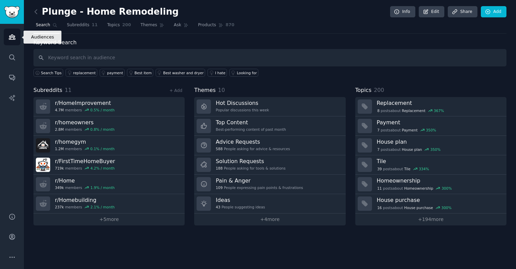
click at [11, 34] on icon "Sidebar" at bounding box center [12, 36] width 7 height 7
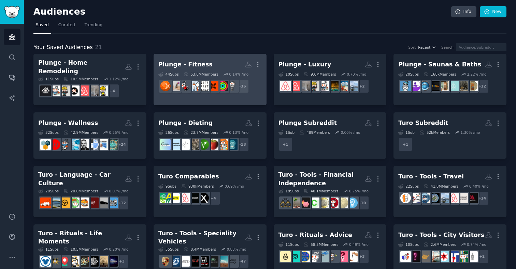
click at [194, 64] on div "Plunge - Fitness" at bounding box center [185, 64] width 54 height 9
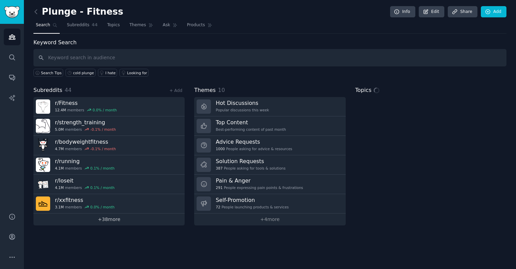
click at [117, 220] on link "+ 38 more" at bounding box center [108, 220] width 151 height 12
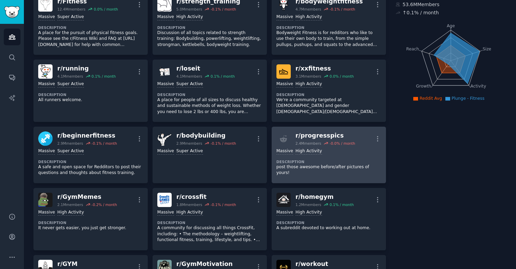
scroll to position [57, 0]
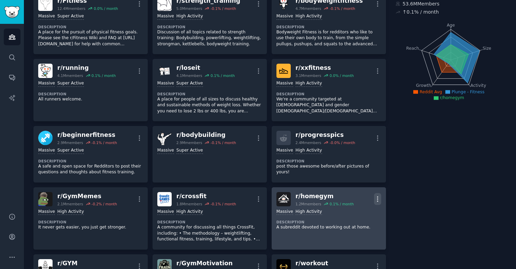
click at [377, 202] on icon "button" at bounding box center [377, 199] width 1 height 5
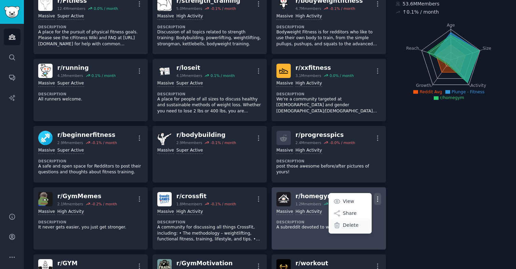
click at [352, 225] on p "Delete" at bounding box center [351, 225] width 16 height 7
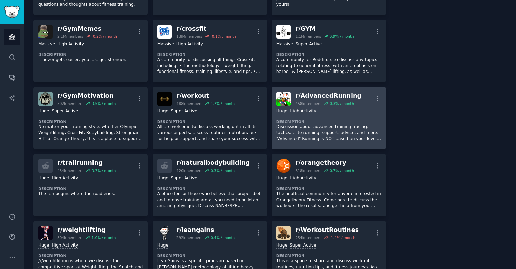
scroll to position [225, 0]
click at [320, 132] on p "Discussion about advanced training, racing, tactics, elite running, support, ad…" at bounding box center [328, 133] width 105 height 18
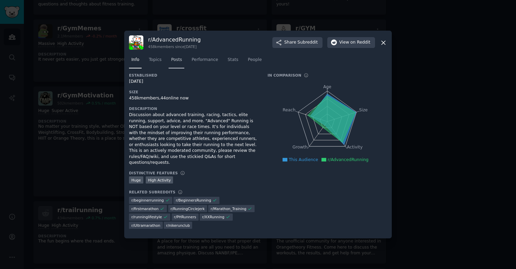
click at [171, 63] on span "Posts" at bounding box center [176, 60] width 11 height 6
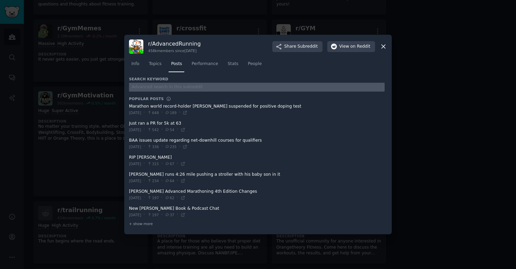
click at [167, 90] on input "text" at bounding box center [256, 87] width 255 height 9
type input "cold plunge"
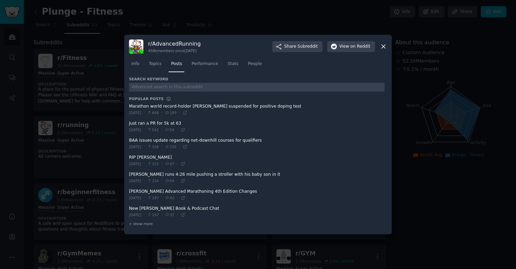
click at [108, 137] on div at bounding box center [258, 134] width 516 height 269
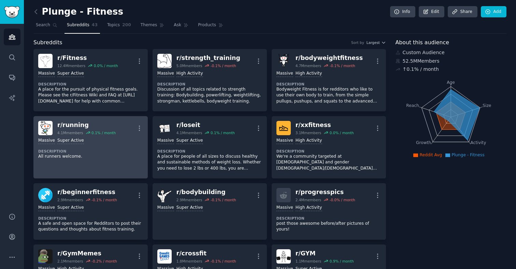
click at [110, 150] on dt "Description" at bounding box center [90, 151] width 105 height 5
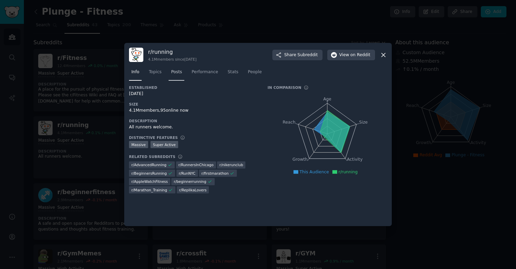
click at [174, 69] on link "Posts" at bounding box center [176, 74] width 16 height 14
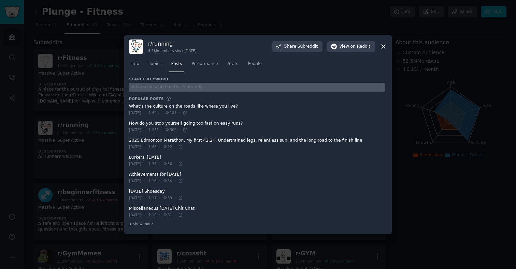
click at [166, 86] on input "text" at bounding box center [256, 87] width 255 height 9
type input "cold plunge"
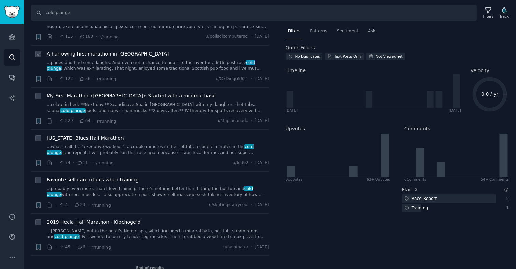
scroll to position [44, 0]
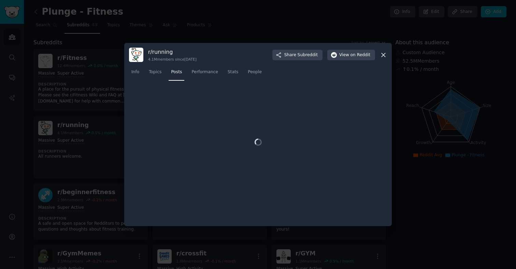
click at [93, 153] on div at bounding box center [258, 134] width 516 height 269
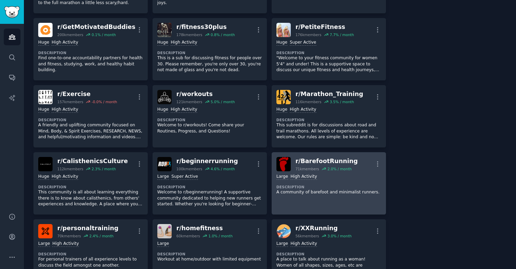
scroll to position [571, 0]
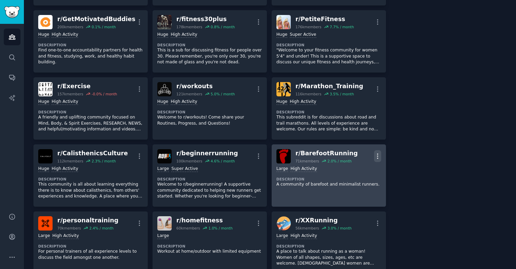
click at [374, 155] on icon "button" at bounding box center [377, 156] width 7 height 7
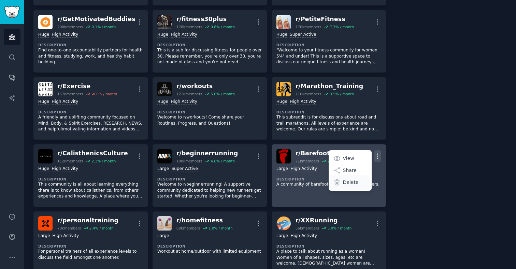
click at [347, 184] on p "Delete" at bounding box center [351, 182] width 16 height 7
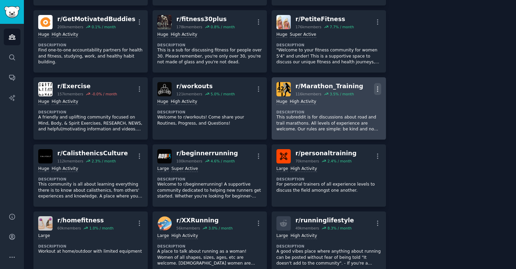
click at [375, 87] on icon "button" at bounding box center [377, 89] width 7 height 7
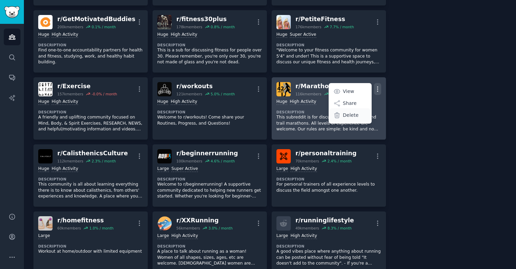
click at [355, 117] on p "Delete" at bounding box center [351, 115] width 16 height 7
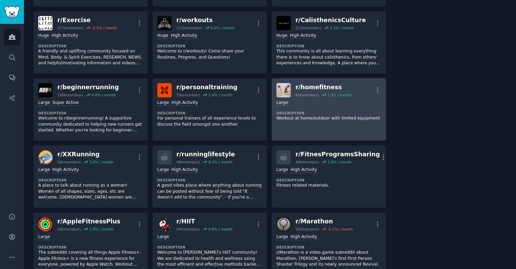
scroll to position [637, 0]
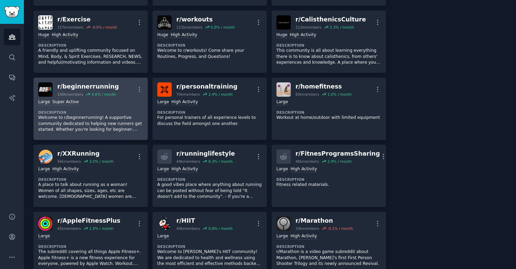
click at [122, 122] on p "Welcome to r/beginnerrunning! A supportive community dedicated to helping new r…" at bounding box center [90, 124] width 105 height 18
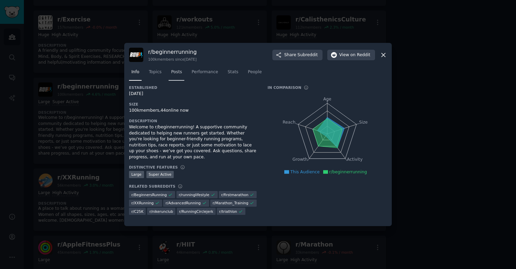
click at [174, 72] on span "Posts" at bounding box center [176, 72] width 11 height 6
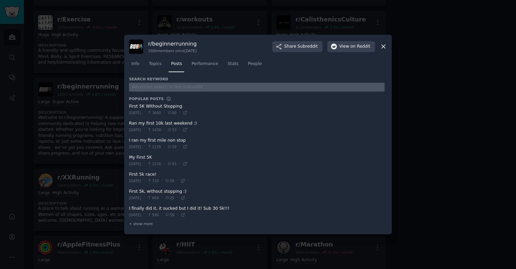
click at [175, 87] on input "text" at bounding box center [256, 87] width 255 height 9
type input "cold plunge"
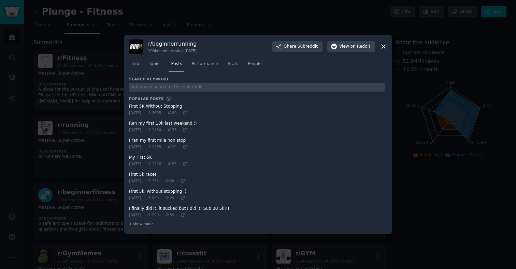
click at [87, 162] on div at bounding box center [258, 134] width 516 height 269
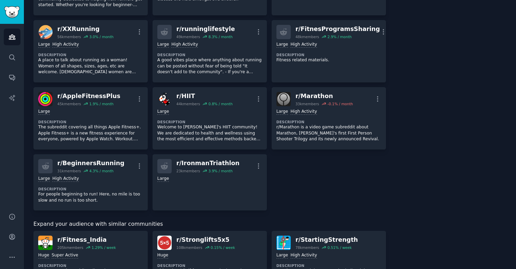
scroll to position [764, 0]
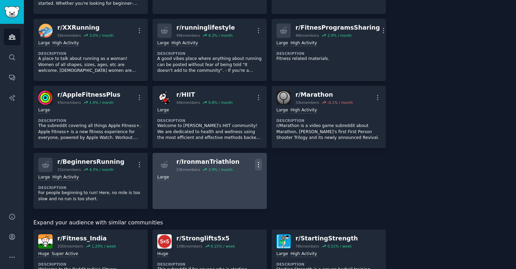
click at [258, 163] on icon "button" at bounding box center [258, 165] width 1 height 5
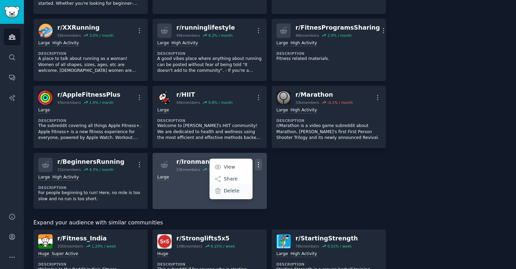
click at [230, 192] on p "Delete" at bounding box center [232, 191] width 16 height 7
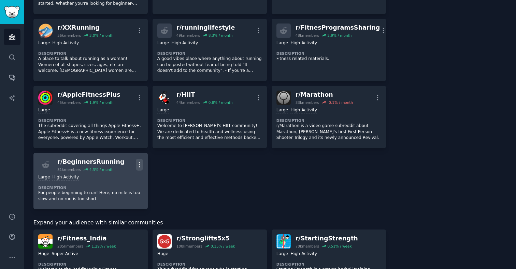
click at [140, 163] on icon "button" at bounding box center [139, 164] width 7 height 7
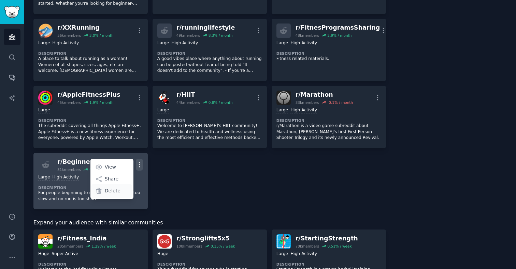
click at [124, 191] on div "Delete" at bounding box center [111, 191] width 41 height 14
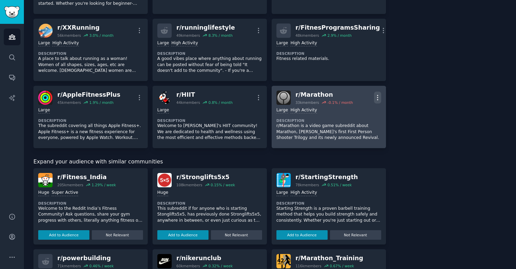
click at [374, 100] on icon "button" at bounding box center [377, 97] width 7 height 7
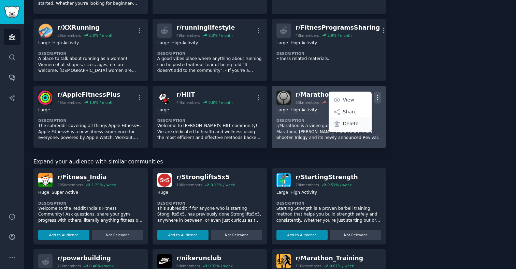
click at [351, 124] on p "Delete" at bounding box center [351, 123] width 16 height 7
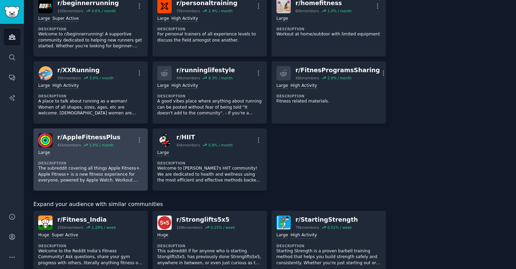
scroll to position [719, 0]
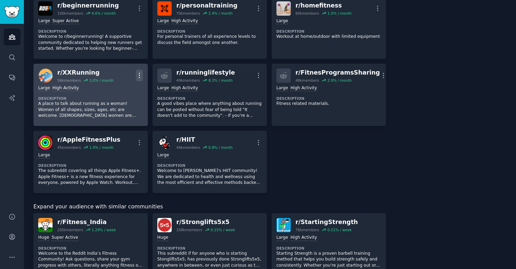
click at [139, 73] on icon "button" at bounding box center [139, 75] width 1 height 5
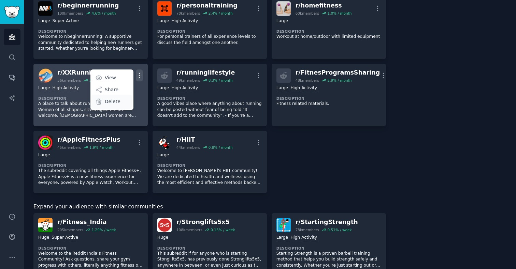
click at [112, 103] on p "Delete" at bounding box center [113, 101] width 16 height 7
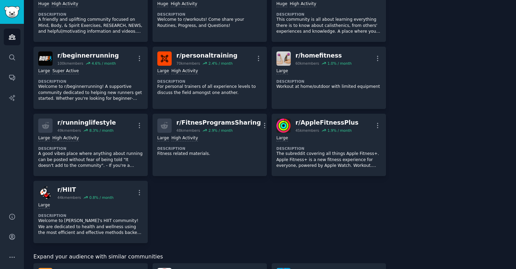
scroll to position [665, 0]
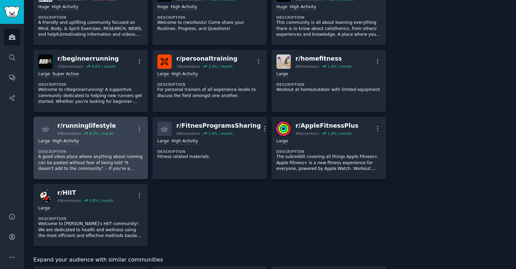
click at [119, 161] on p "A good vibes place where anything about running can be posted without fear of b…" at bounding box center [90, 163] width 105 height 18
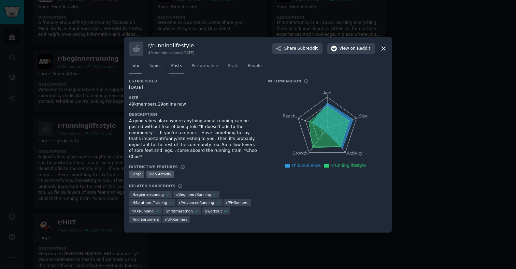
click at [175, 69] on span "Posts" at bounding box center [176, 66] width 11 height 6
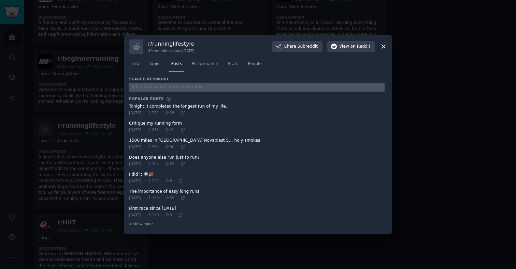
click at [164, 89] on input "text" at bounding box center [256, 87] width 255 height 9
type input "cold plunge"
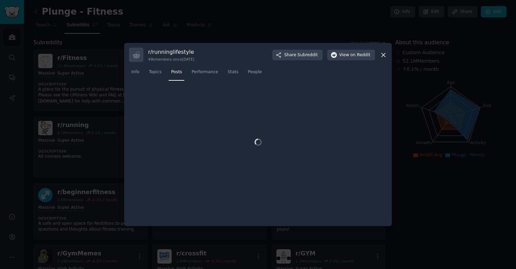
click at [124, 171] on div "r/ runninglifestyle 49k members since 06/10/2012 Share Subreddit View on Reddit…" at bounding box center [257, 134] width 267 height 183
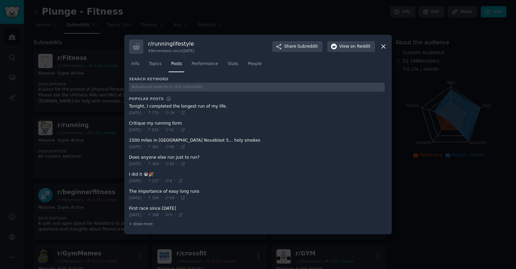
click at [96, 179] on div at bounding box center [258, 134] width 516 height 269
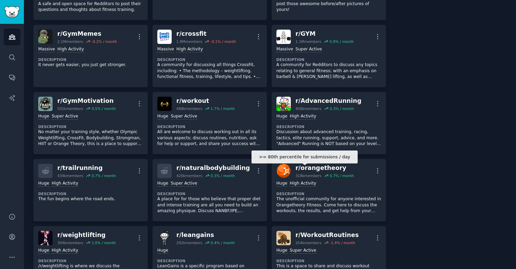
scroll to position [222, 0]
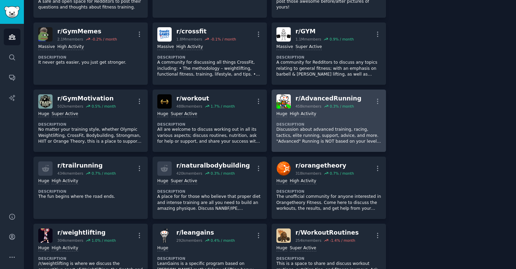
click at [327, 128] on p "Discussion about advanced training, racing, tactics, elite running, support, ad…" at bounding box center [328, 136] width 105 height 18
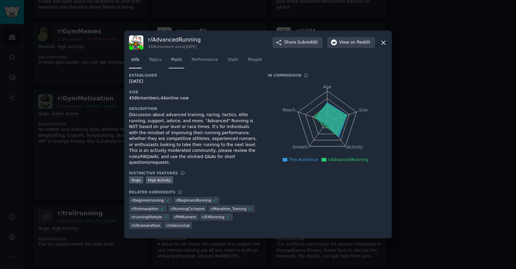
click at [181, 63] on span "Posts" at bounding box center [176, 60] width 11 height 6
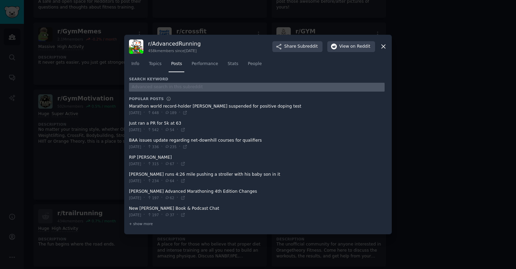
click at [172, 84] on input "text" at bounding box center [256, 87] width 255 height 9
type input "cold plunge"
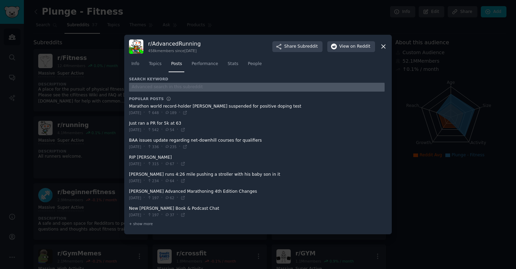
click at [177, 85] on input "text" at bounding box center [256, 87] width 255 height 9
type input "sauna"
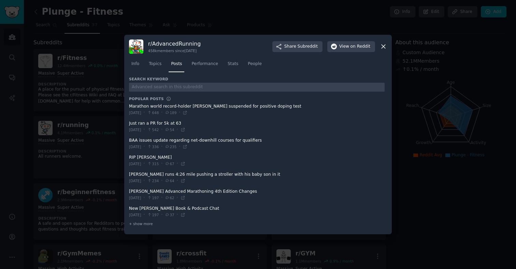
click at [428, 198] on div at bounding box center [258, 134] width 516 height 269
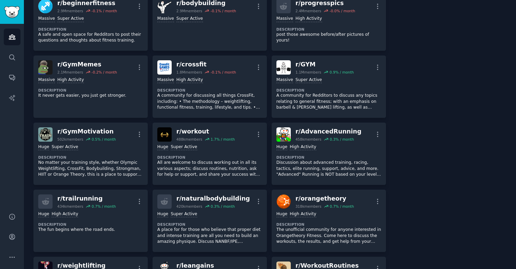
scroll to position [191, 0]
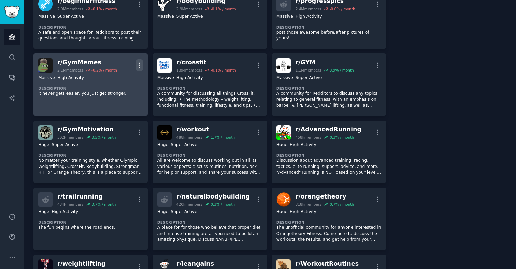
click at [137, 66] on icon "button" at bounding box center [139, 65] width 7 height 7
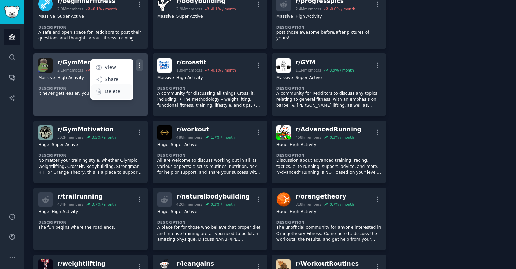
click at [112, 91] on p "Delete" at bounding box center [113, 91] width 16 height 7
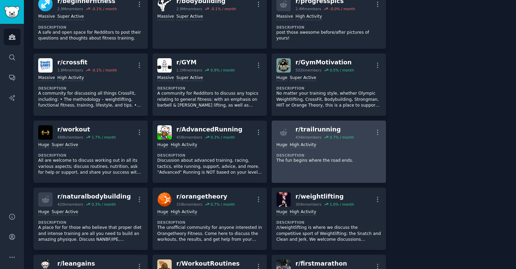
scroll to position [223, 0]
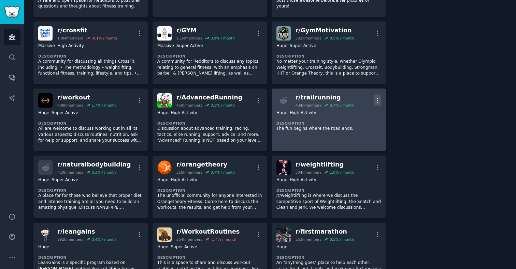
click at [377, 100] on icon "button" at bounding box center [377, 100] width 7 height 7
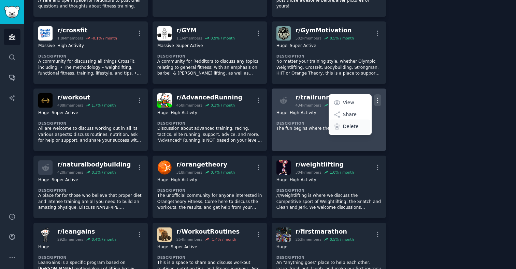
click at [352, 127] on p "Delete" at bounding box center [351, 126] width 16 height 7
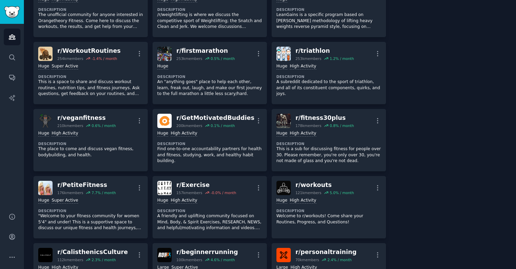
scroll to position [410, 0]
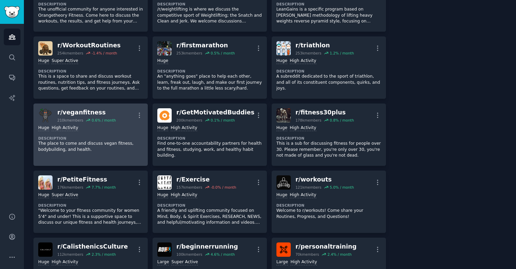
click at [131, 138] on dt "Description" at bounding box center [90, 138] width 105 height 5
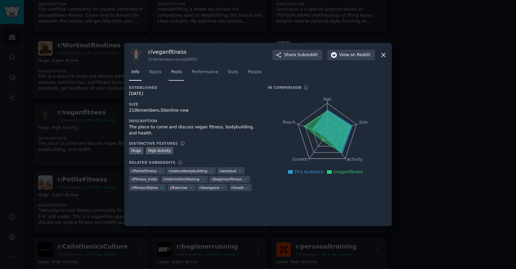
click at [178, 72] on span "Posts" at bounding box center [176, 72] width 11 height 6
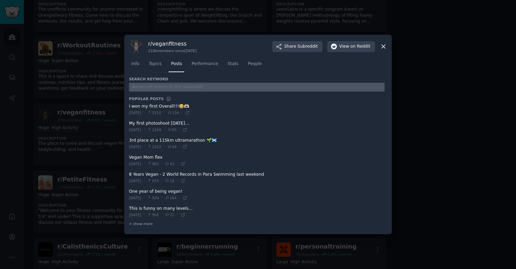
click at [181, 89] on input "text" at bounding box center [256, 87] width 255 height 9
type input "cold plunge"
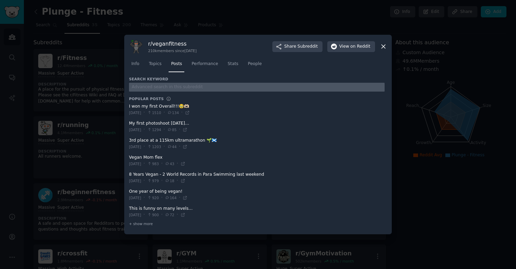
click at [157, 88] on input "text" at bounding box center [256, 87] width 255 height 9
type input "sauna"
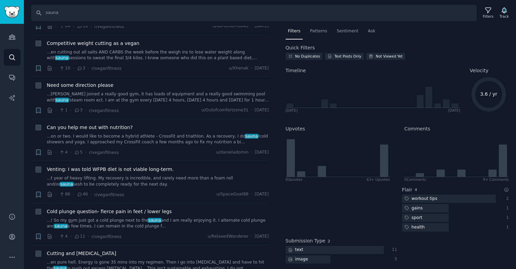
scroll to position [240, 0]
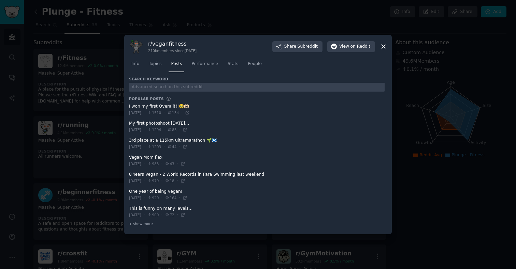
click at [382, 45] on icon at bounding box center [383, 47] width 4 height 4
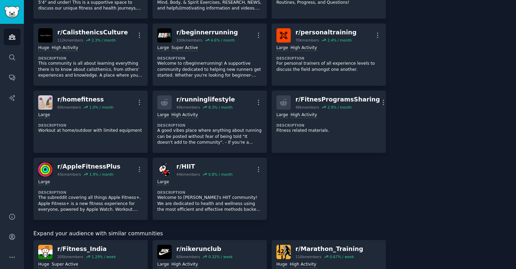
scroll to position [925, 0]
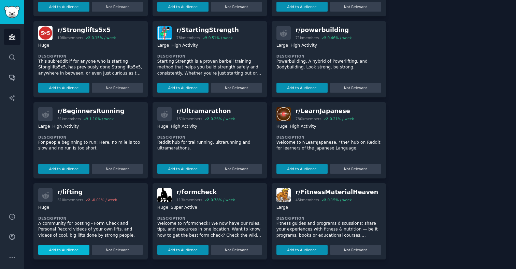
click at [77, 247] on button "Add to Audience" at bounding box center [63, 251] width 51 height 10
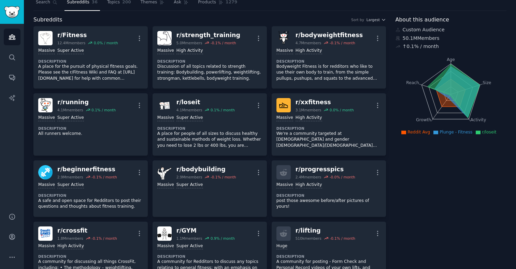
scroll to position [0, 0]
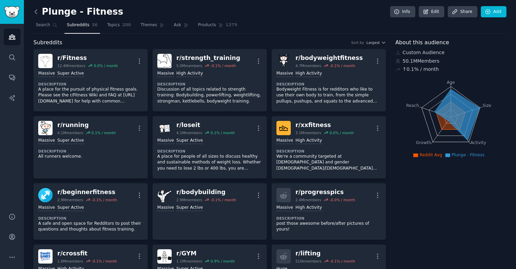
click at [35, 13] on icon at bounding box center [36, 12] width 2 height 4
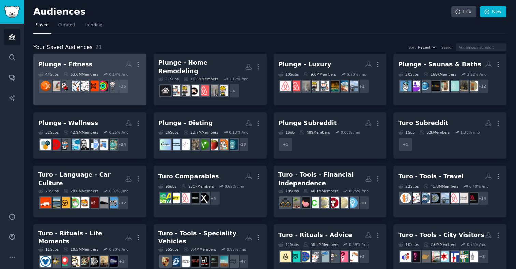
click at [92, 69] on h2 "Plunge - Fitness More" at bounding box center [89, 65] width 103 height 12
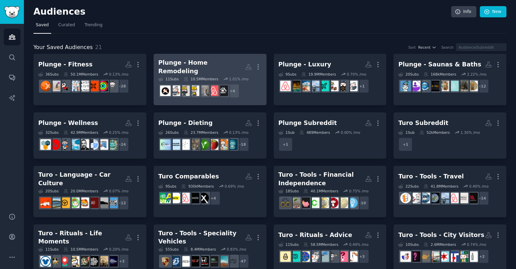
click at [208, 66] on div "Plunge - Home Remodeling" at bounding box center [201, 67] width 87 height 17
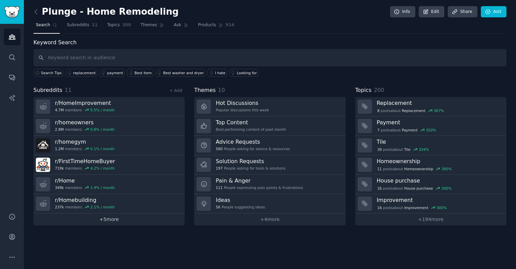
click at [108, 220] on link "+ 5 more" at bounding box center [108, 220] width 151 height 12
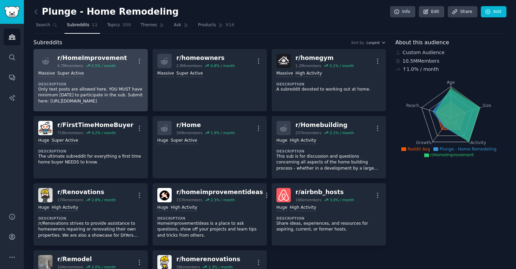
click at [79, 96] on p "Only text posts are allowed here. YOU MUST have minimum [DATE] to participate i…" at bounding box center [90, 96] width 105 height 18
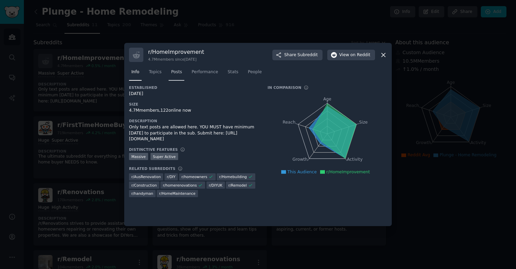
click at [178, 71] on span "Posts" at bounding box center [176, 72] width 11 height 6
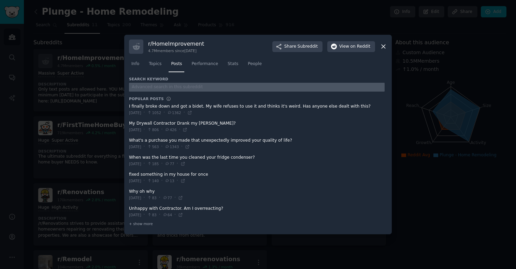
click at [174, 86] on input "text" at bounding box center [256, 87] width 255 height 9
type input "cold plunge"
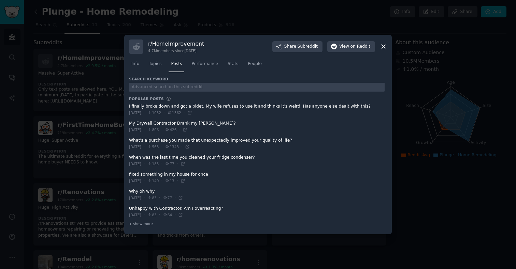
click at [382, 48] on icon at bounding box center [383, 46] width 7 height 7
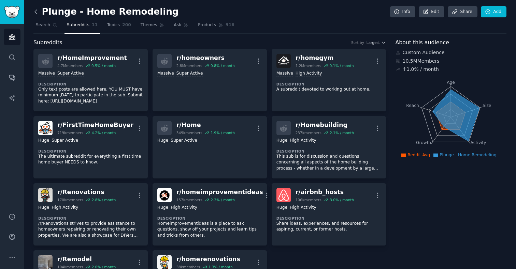
click at [34, 11] on icon at bounding box center [35, 11] width 7 height 7
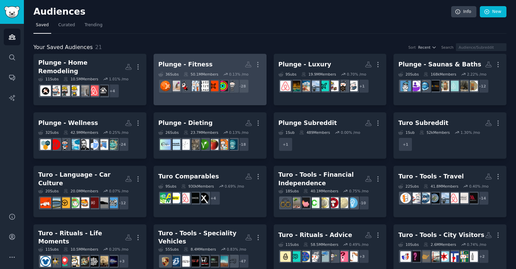
click at [199, 68] on div "Plunge - Fitness" at bounding box center [185, 64] width 54 height 9
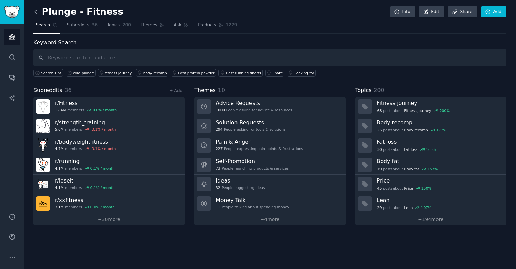
click at [37, 9] on icon at bounding box center [35, 11] width 7 height 7
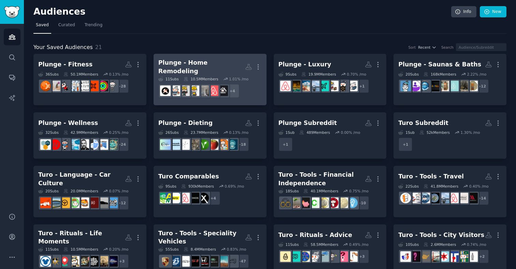
click at [192, 68] on div "Plunge - Home Remodeling" at bounding box center [201, 67] width 87 height 17
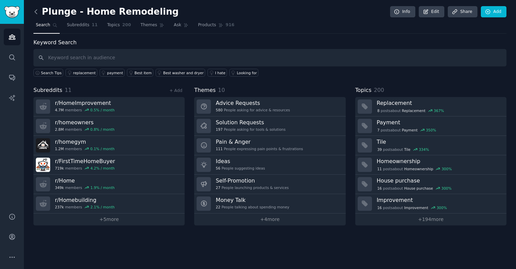
click at [35, 13] on icon at bounding box center [35, 11] width 7 height 7
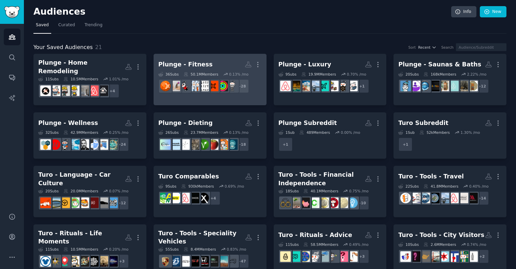
click at [212, 66] on h2 "Plunge - Fitness More" at bounding box center [209, 65] width 103 height 12
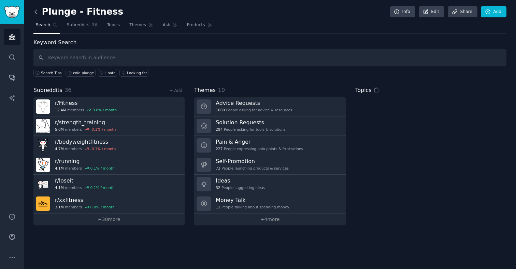
click at [36, 12] on icon at bounding box center [35, 11] width 7 height 7
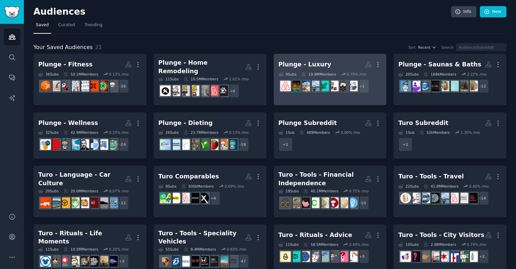
click at [295, 61] on div "Plunge - Luxury" at bounding box center [304, 64] width 53 height 9
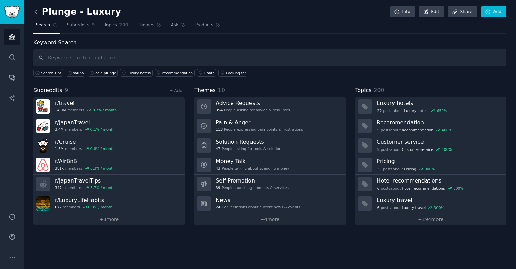
click at [35, 14] on icon at bounding box center [35, 11] width 7 height 7
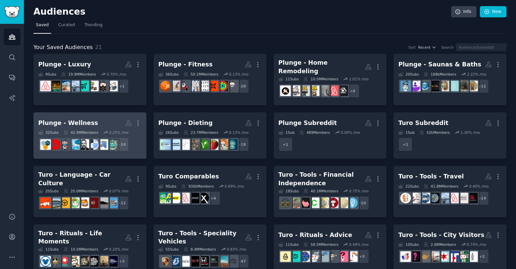
click at [97, 113] on link "Plunge - Wellness More 32 Sub s 42.9M Members 0.25 % /mo + 24" at bounding box center [89, 136] width 113 height 47
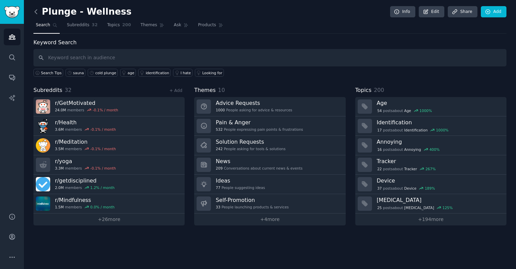
click at [34, 10] on icon at bounding box center [35, 11] width 7 height 7
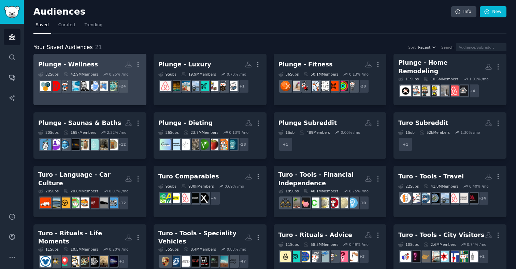
click at [82, 63] on div "Plunge - Wellness" at bounding box center [68, 64] width 60 height 9
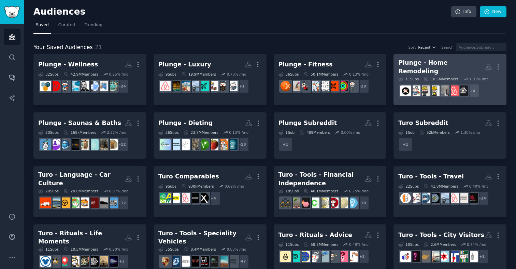
click at [450, 68] on div "Plunge - Home Remodeling" at bounding box center [441, 67] width 87 height 17
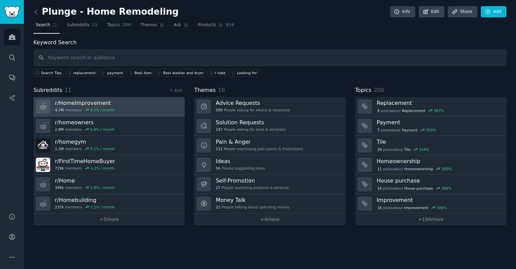
click at [128, 106] on link "r/ HomeImprovement 4.7M members 0.5 % / month" at bounding box center [108, 106] width 151 height 19
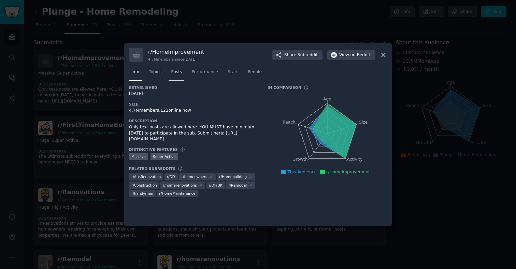
click at [171, 76] on link "Posts" at bounding box center [176, 74] width 16 height 14
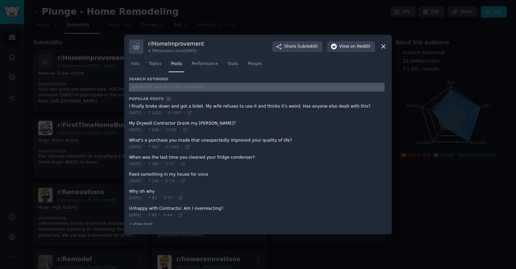
click at [172, 88] on input "text" at bounding box center [256, 87] width 255 height 9
type input "sauna"
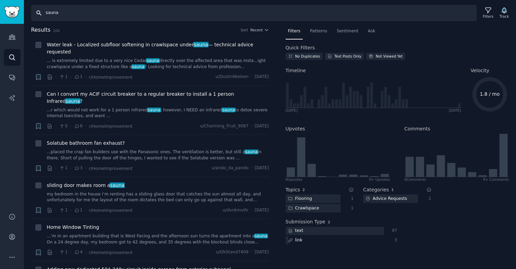
click at [64, 15] on input "sauna" at bounding box center [253, 13] width 445 height 16
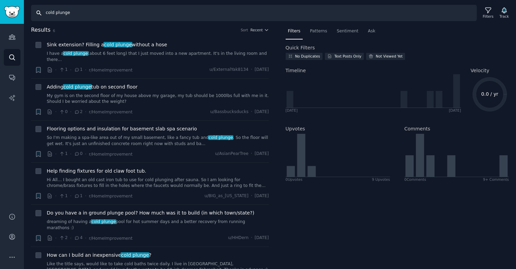
click at [151, 13] on input "cold plunge" at bounding box center [253, 13] width 445 height 16
click at [491, 13] on div "Filters" at bounding box center [488, 13] width 18 height 14
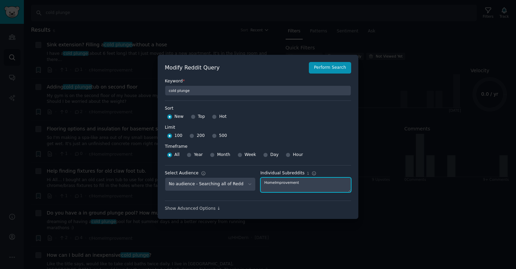
click at [287, 185] on textarea "HomeImprovement" at bounding box center [305, 185] width 91 height 15
click at [130, 99] on div at bounding box center [258, 134] width 516 height 269
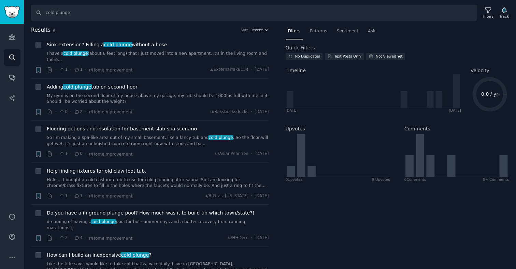
type input "sauna"
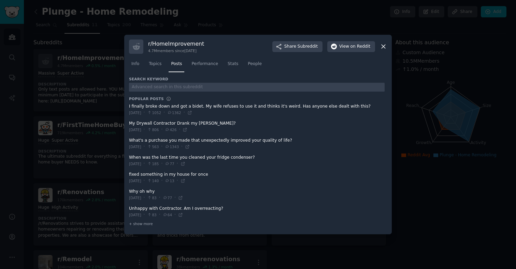
click at [70, 81] on div at bounding box center [258, 134] width 516 height 269
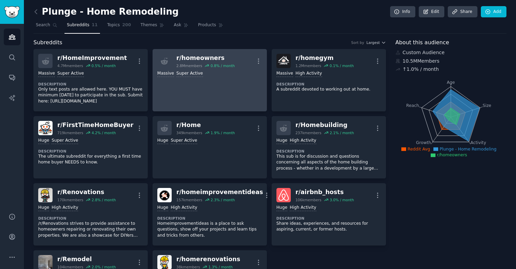
click at [189, 100] on link "r/ homeowners 2.8M members 0.8 % / month More Massive Super Active" at bounding box center [209, 80] width 114 height 62
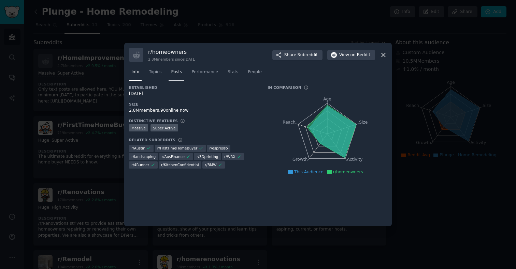
click at [174, 75] on span "Posts" at bounding box center [176, 72] width 11 height 6
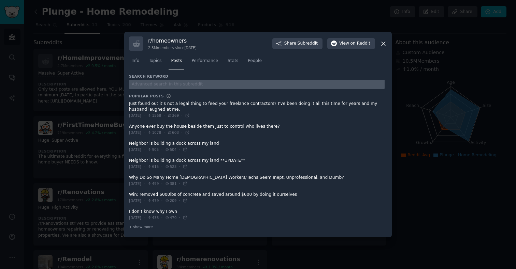
click at [165, 86] on input "text" at bounding box center [256, 84] width 255 height 9
type input "sauna"
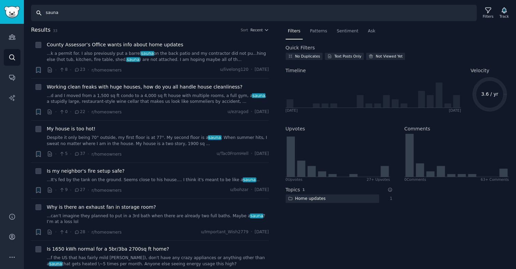
click at [90, 13] on input "sauna" at bounding box center [253, 13] width 445 height 16
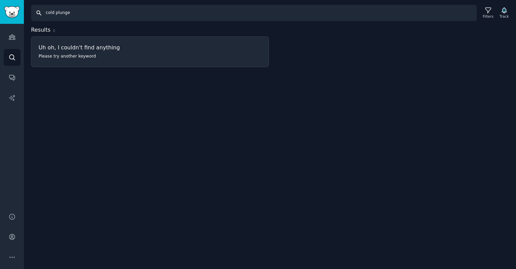
type input "sauna"
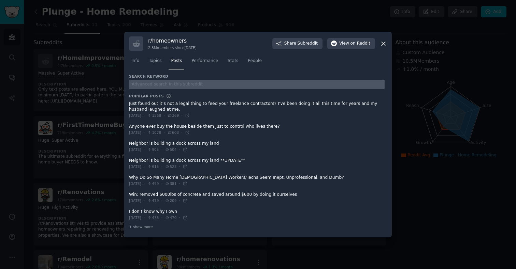
click at [159, 86] on input "text" at bounding box center [256, 84] width 255 height 9
type input "c"
type input "sauna"
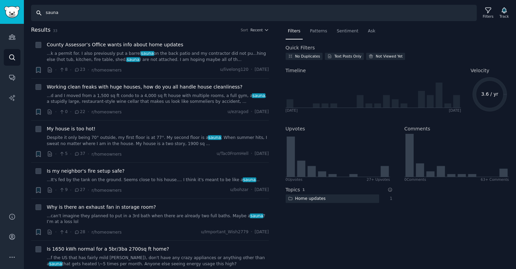
click at [60, 9] on input "sauna" at bounding box center [253, 13] width 445 height 16
click at [45, 13] on input "cold plunge"" at bounding box center [253, 13] width 445 height 16
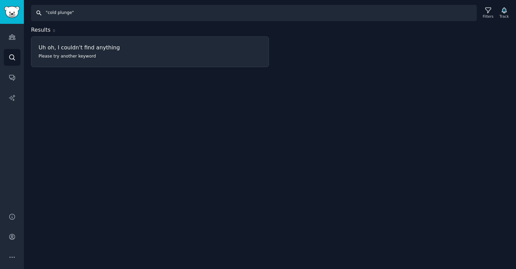
click at [59, 15] on input ""cold plunge"" at bounding box center [253, 13] width 445 height 16
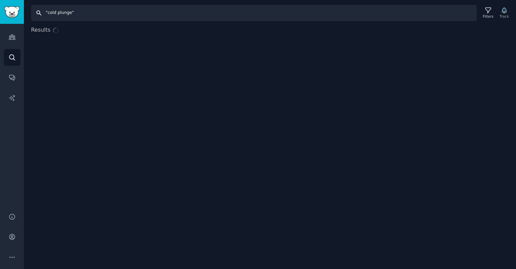
type input "sauna"
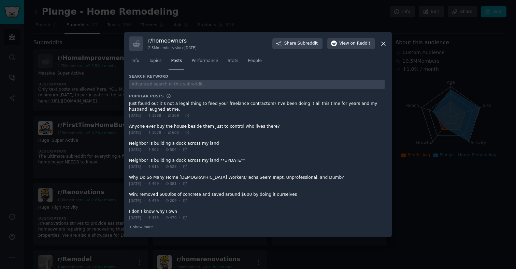
click at [76, 95] on div at bounding box center [258, 134] width 516 height 269
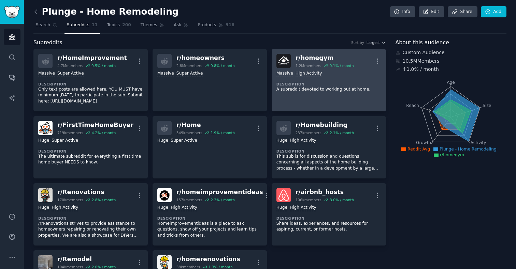
click at [295, 89] on p "A subreddit devoted to working out at home." at bounding box center [328, 90] width 105 height 6
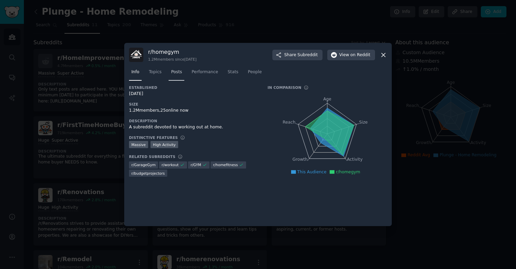
click at [173, 72] on span "Posts" at bounding box center [176, 72] width 11 height 6
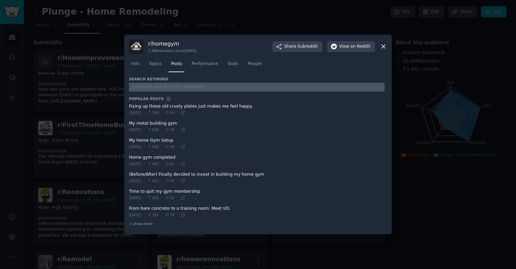
click at [158, 84] on input "text" at bounding box center [256, 87] width 255 height 9
type input "sauna"
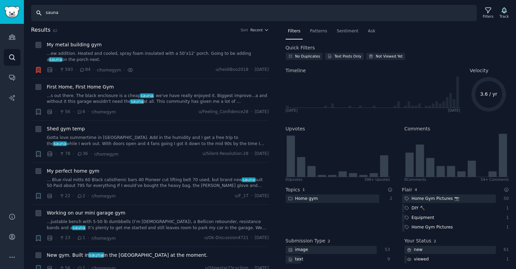
click at [76, 15] on input "sauna" at bounding box center [253, 13] width 445 height 16
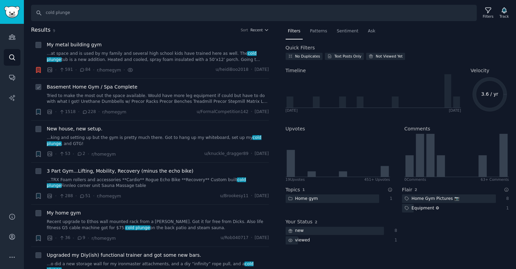
click at [124, 95] on link "Tried to make the most out the space available. Would have more leg equipment i…" at bounding box center [158, 99] width 222 height 12
type input "sauna"
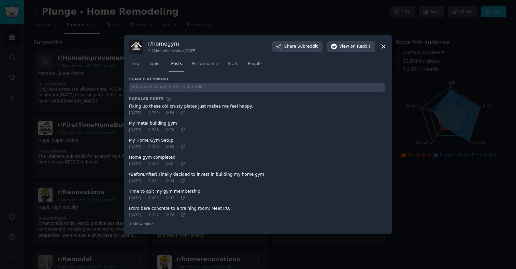
click at [88, 73] on div at bounding box center [258, 134] width 516 height 269
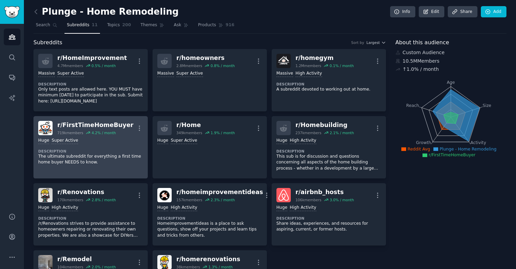
click at [97, 153] on dt "Description" at bounding box center [90, 151] width 105 height 5
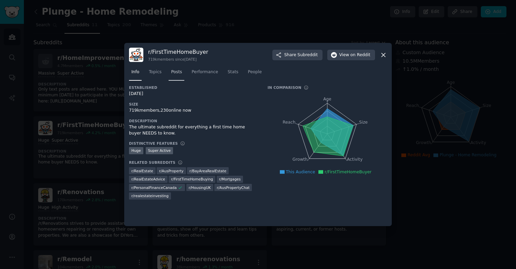
click at [176, 73] on span "Posts" at bounding box center [176, 72] width 11 height 6
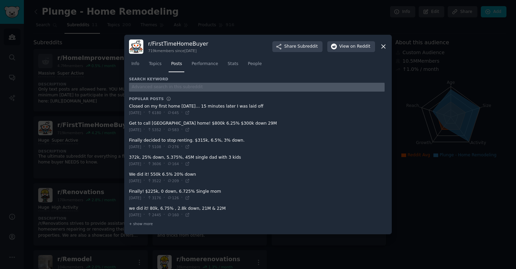
click at [175, 88] on input "text" at bounding box center [256, 87] width 255 height 9
type input "sauna"
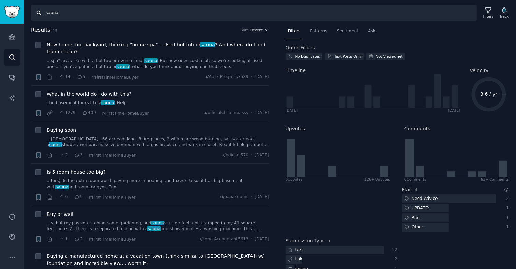
click at [71, 17] on input "sauna" at bounding box center [253, 13] width 445 height 16
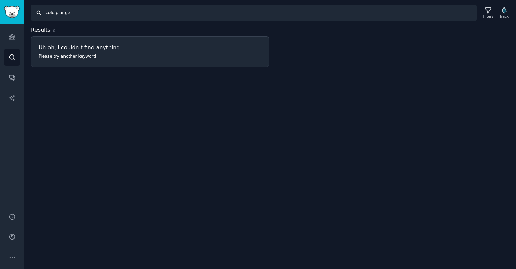
type input "sauna"
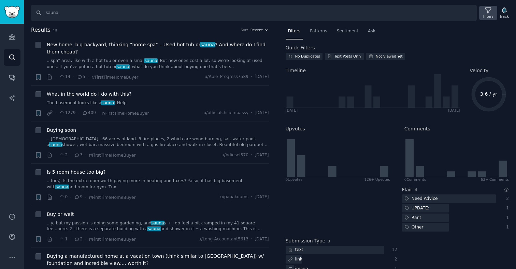
click at [492, 12] on div "Filters" at bounding box center [488, 13] width 18 height 14
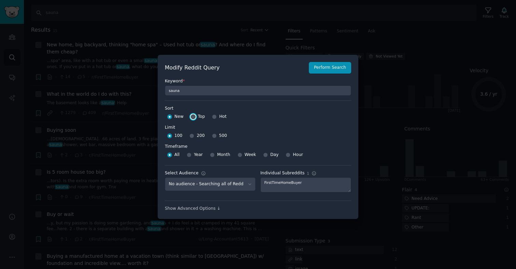
click at [193, 117] on input "Top" at bounding box center [193, 117] width 5 height 5
radio input "true"
click at [318, 68] on button "Perform Search" at bounding box center [330, 68] width 42 height 12
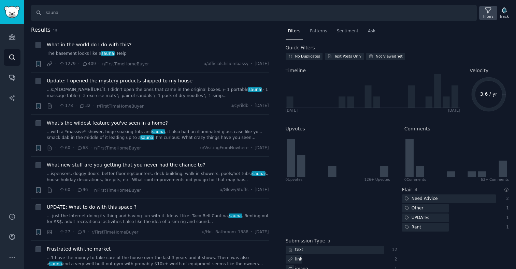
click at [491, 17] on div "Filters" at bounding box center [488, 16] width 11 height 5
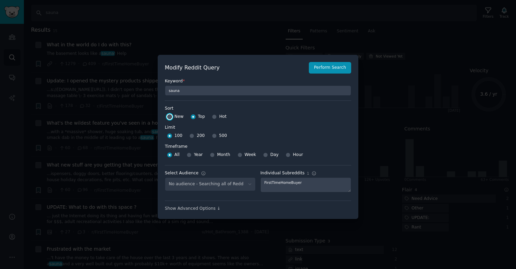
click at [171, 116] on input "New" at bounding box center [169, 117] width 5 height 5
radio input "true"
click at [345, 69] on button "Perform Search" at bounding box center [330, 68] width 42 height 12
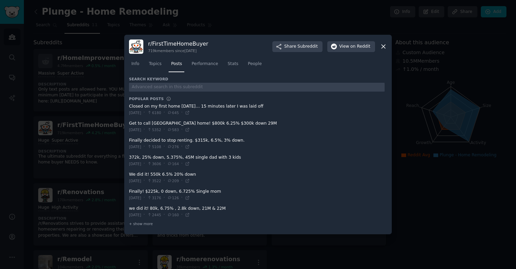
click at [85, 94] on div at bounding box center [258, 134] width 516 height 269
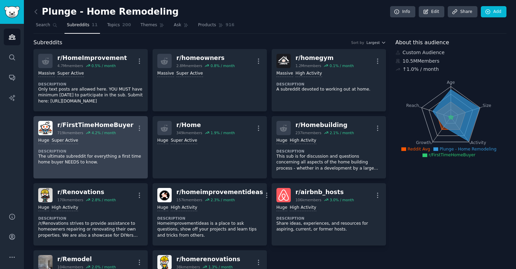
click at [119, 158] on p "The ultimate subreddit for everything a first time home buyer NEEDS to know." at bounding box center [90, 160] width 105 height 12
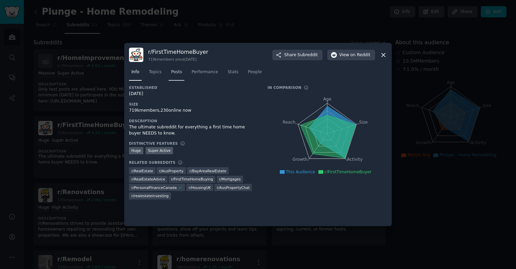
click at [181, 73] on span "Posts" at bounding box center [176, 72] width 11 height 6
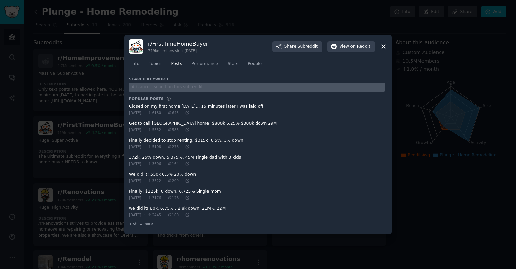
click at [173, 87] on input "text" at bounding box center [256, 87] width 255 height 9
type input "cold plunge"
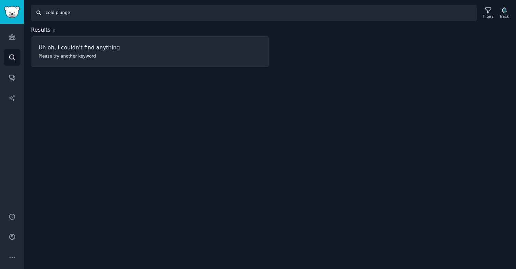
click at [70, 14] on input "cold plunge" at bounding box center [253, 13] width 445 height 16
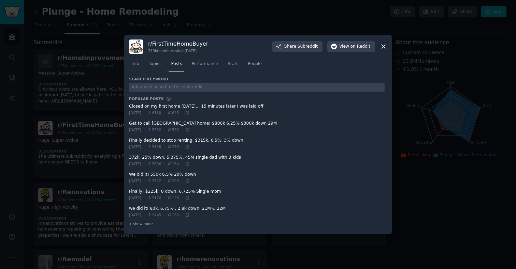
click at [83, 101] on div at bounding box center [258, 134] width 516 height 269
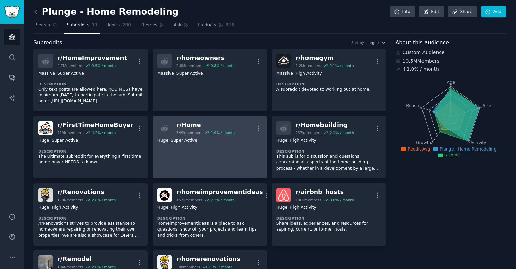
click at [226, 162] on link "r/ Home 349k members 1.9 % / month More Huge Super Active" at bounding box center [209, 147] width 114 height 62
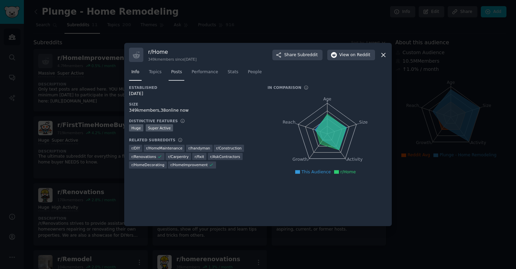
click at [177, 73] on span "Posts" at bounding box center [176, 72] width 11 height 6
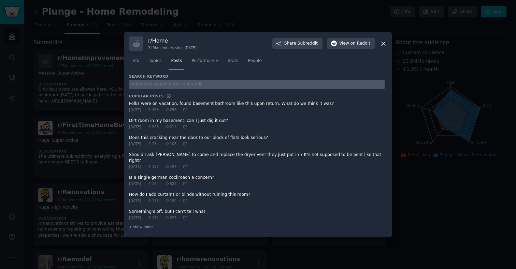
click at [166, 88] on input "text" at bounding box center [256, 84] width 255 height 9
type input "sauna"
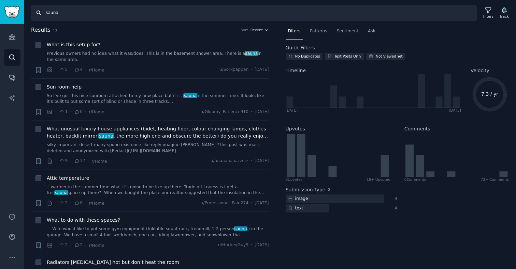
click at [67, 16] on input "sauna" at bounding box center [253, 13] width 445 height 16
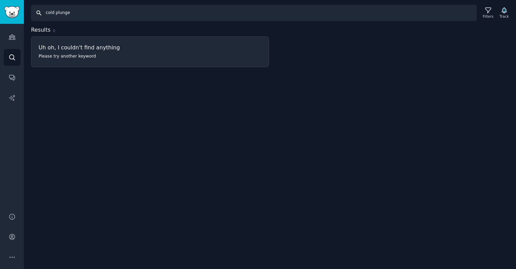
type input "sauna"
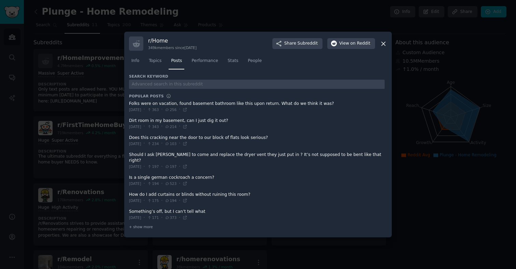
click at [65, 68] on div at bounding box center [258, 134] width 516 height 269
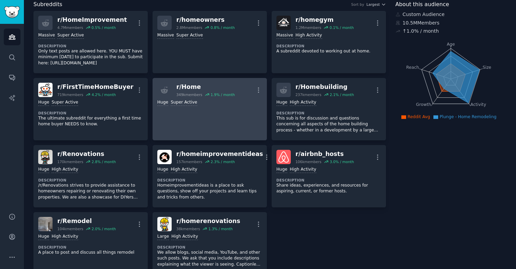
scroll to position [40, 0]
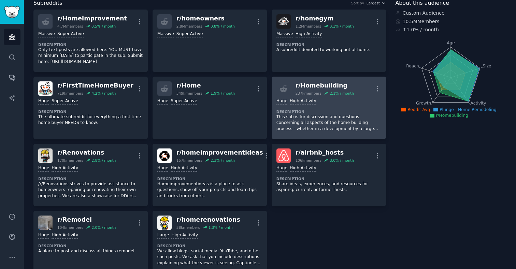
click at [326, 123] on p "This sub is for discussion and questions concerning all aspects of the home bui…" at bounding box center [328, 123] width 105 height 18
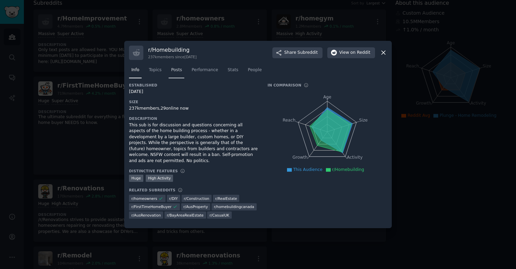
click at [174, 73] on span "Posts" at bounding box center [176, 70] width 11 height 6
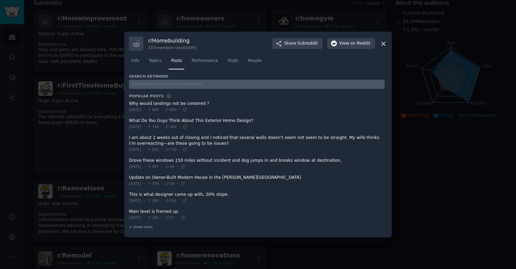
click at [160, 84] on input "text" at bounding box center [256, 84] width 255 height 9
type input "c"
type input "sauna"
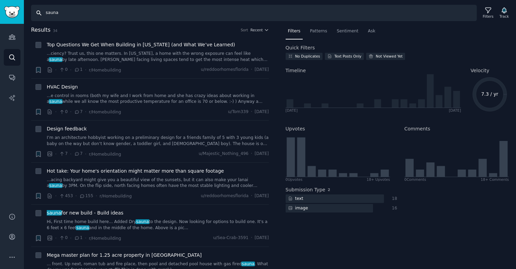
click at [66, 15] on input "sauna" at bounding box center [253, 13] width 445 height 16
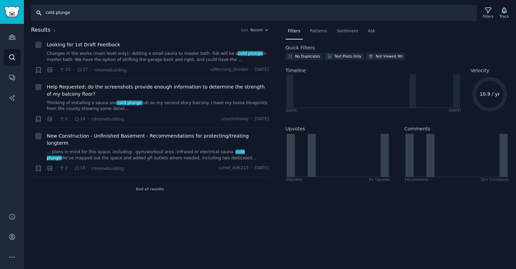
type input "sauna"
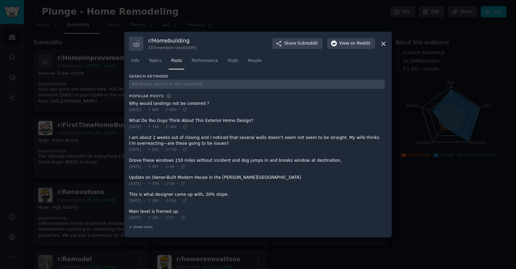
click at [89, 129] on div at bounding box center [258, 134] width 516 height 269
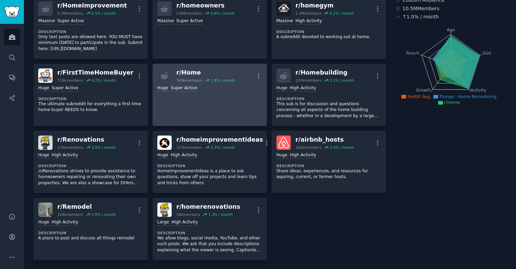
scroll to position [55, 0]
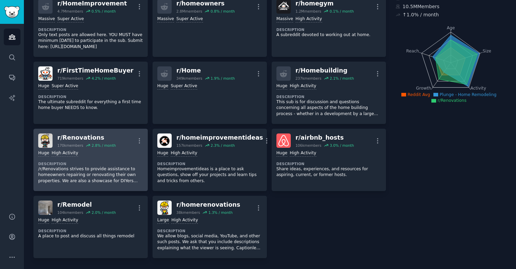
click at [122, 164] on dt "Description" at bounding box center [90, 164] width 105 height 5
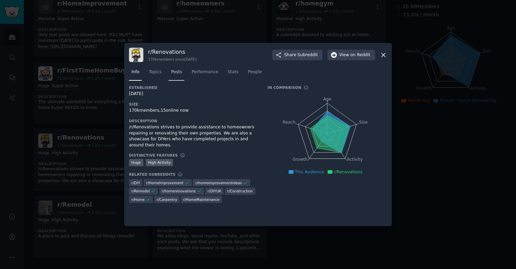
click at [173, 74] on span "Posts" at bounding box center [176, 72] width 11 height 6
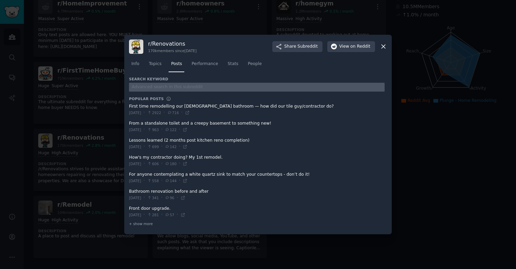
click at [174, 89] on input "text" at bounding box center [256, 87] width 255 height 9
type input "sauna"
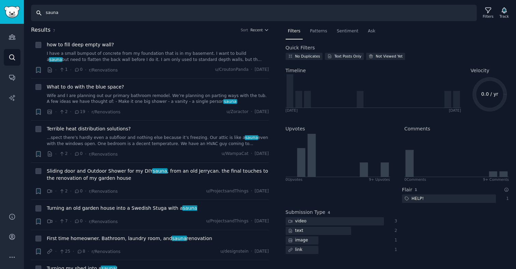
click at [54, 12] on input "sauna" at bounding box center [253, 13] width 445 height 16
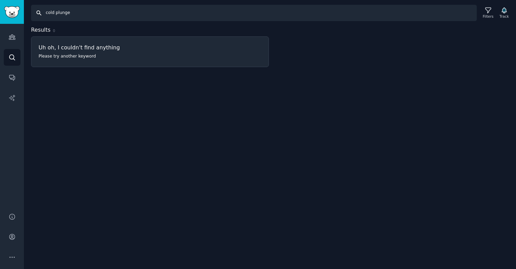
type input "sauna"
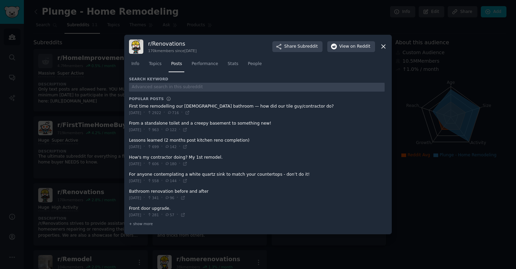
click at [91, 108] on div at bounding box center [258, 134] width 516 height 269
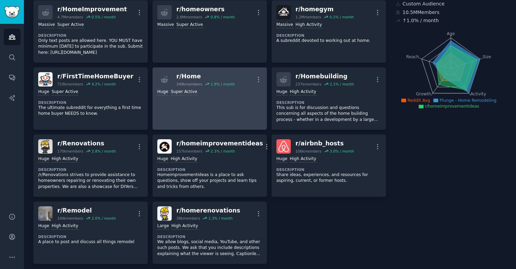
scroll to position [51, 0]
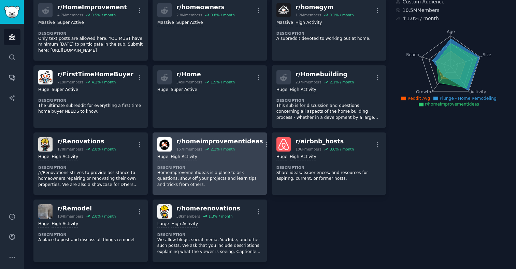
click at [204, 169] on dt "Description" at bounding box center [209, 167] width 105 height 5
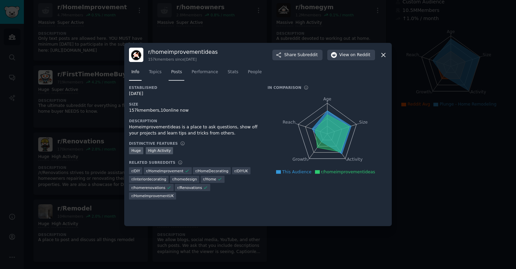
click at [176, 75] on span "Posts" at bounding box center [176, 72] width 11 height 6
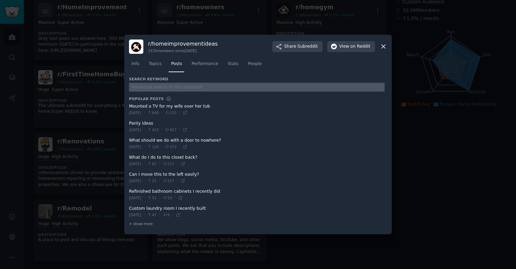
click at [163, 86] on input "text" at bounding box center [256, 87] width 255 height 9
type input "sauna"
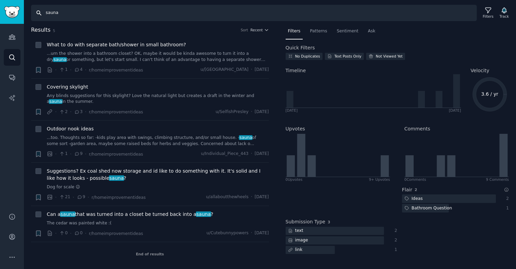
click at [94, 18] on input "sauna" at bounding box center [253, 13] width 445 height 16
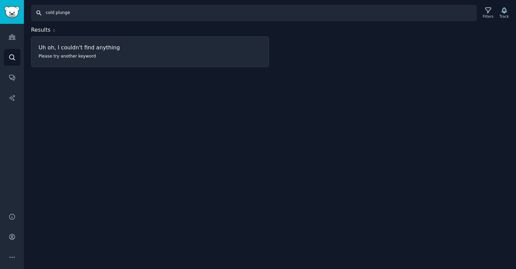
type input "sauna"
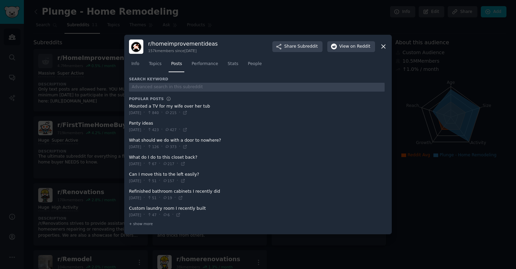
click at [75, 108] on div at bounding box center [258, 134] width 516 height 269
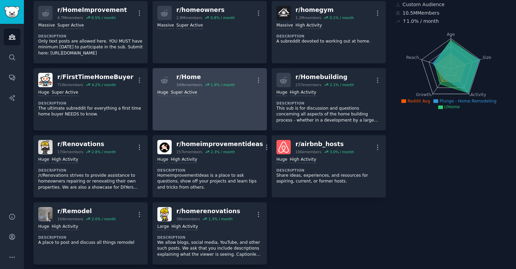
scroll to position [50, 0]
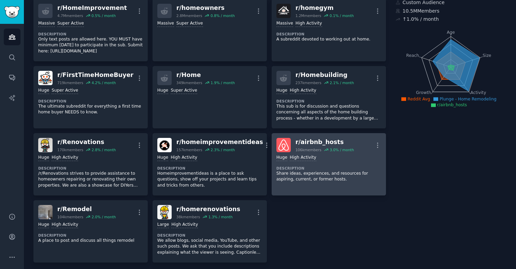
click at [303, 179] on p "Share ideas, experiences, and resources for aspiring, current, or former hosts." at bounding box center [328, 177] width 105 height 12
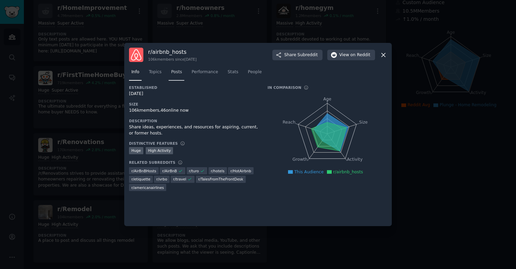
click at [178, 76] on link "Posts" at bounding box center [176, 74] width 16 height 14
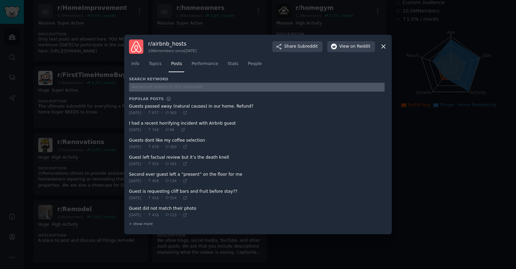
click at [174, 84] on input "text" at bounding box center [256, 87] width 255 height 9
type input "sauna"
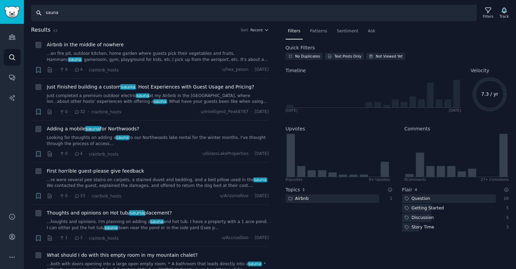
click at [103, 11] on input "sauna" at bounding box center [253, 13] width 445 height 16
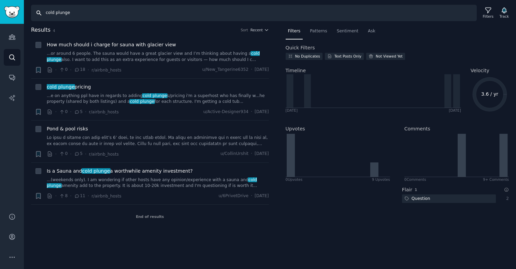
type input "sauna"
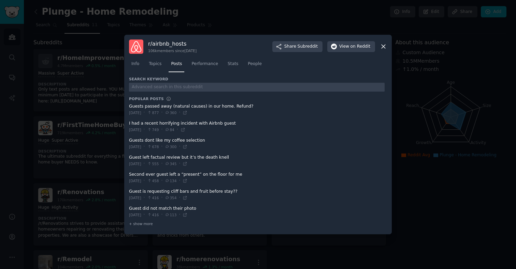
click at [78, 132] on div at bounding box center [258, 134] width 516 height 269
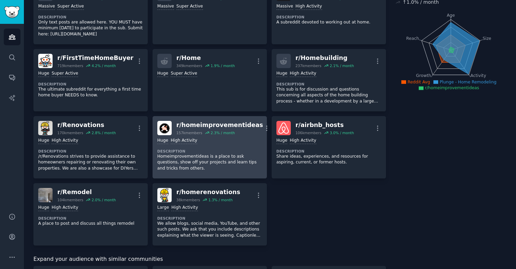
scroll to position [72, 0]
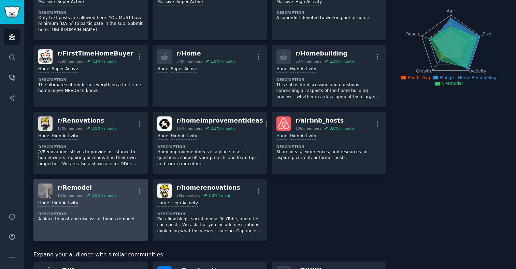
click at [101, 206] on div "Huge High Activity" at bounding box center [90, 204] width 105 height 6
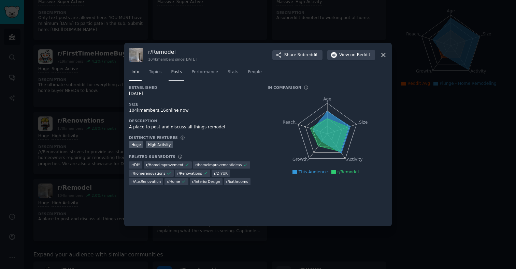
click at [177, 72] on span "Posts" at bounding box center [176, 72] width 11 height 6
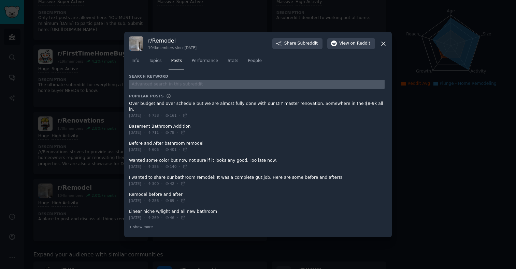
click at [169, 89] on input "text" at bounding box center [256, 84] width 255 height 9
type input "sauna"
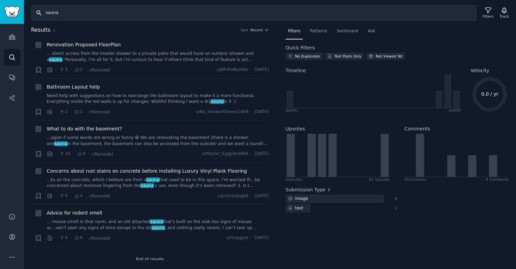
click at [61, 14] on input "sauna" at bounding box center [253, 13] width 445 height 16
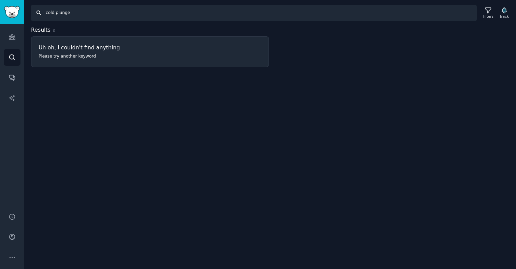
type input "sauna"
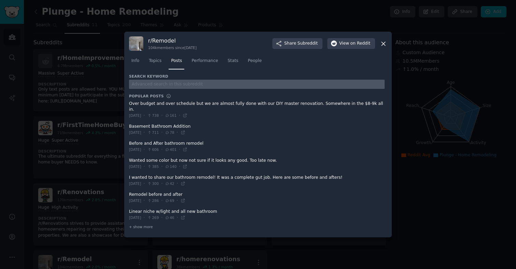
click at [156, 87] on input "text" at bounding box center [256, 84] width 255 height 9
type input "sauna"
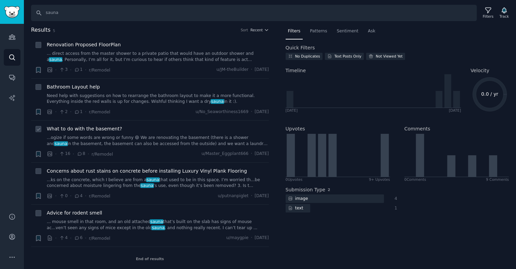
scroll to position [1, 0]
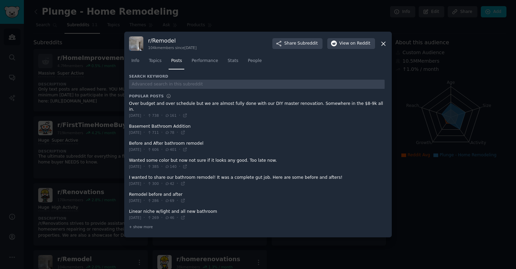
click at [76, 132] on div at bounding box center [258, 134] width 516 height 269
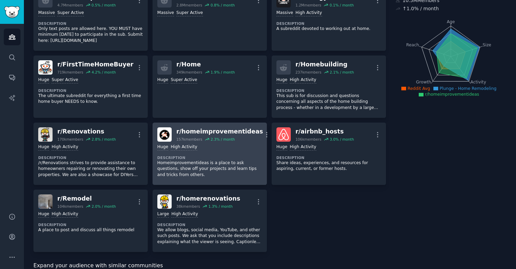
scroll to position [62, 0]
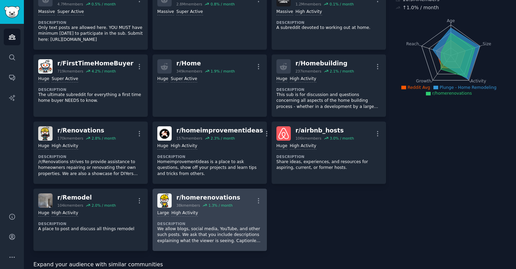
click at [221, 229] on p "We allow blogs, social media, YouTube, and other such posts. We ask that you in…" at bounding box center [209, 235] width 105 height 18
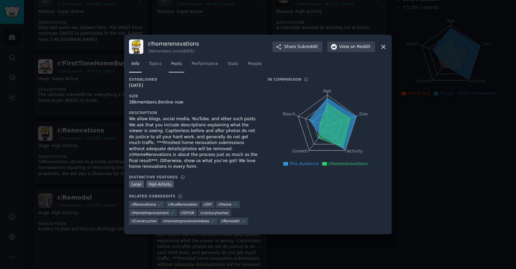
click at [179, 67] on span "Posts" at bounding box center [176, 64] width 11 height 6
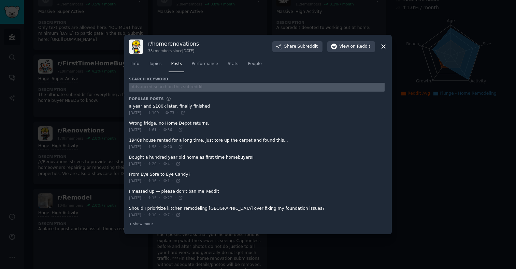
click at [172, 85] on input "text" at bounding box center [256, 87] width 255 height 9
type input "sauna"
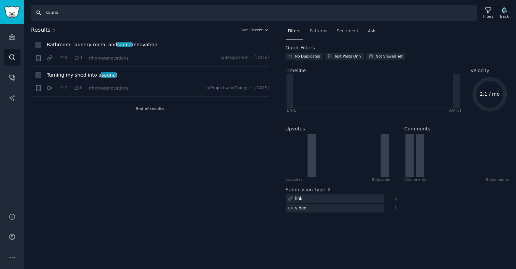
click at [64, 12] on input "sauna" at bounding box center [253, 13] width 445 height 16
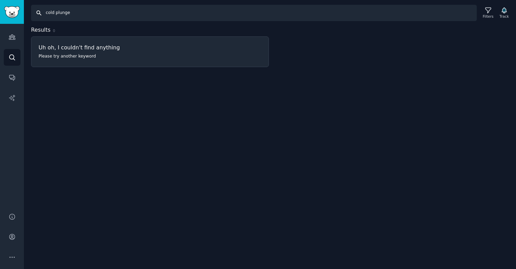
type input "sauna"
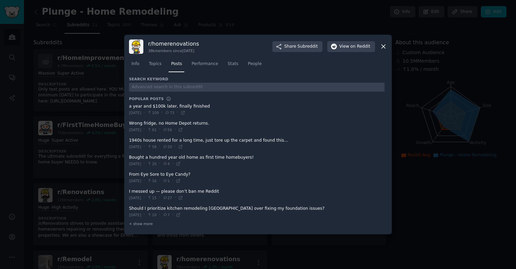
click at [106, 150] on div at bounding box center [258, 134] width 516 height 269
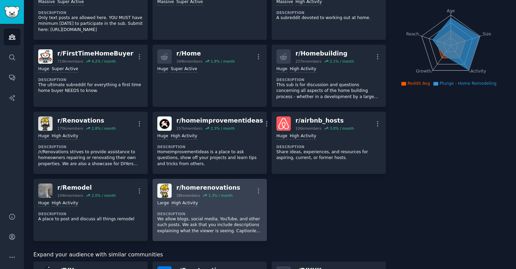
scroll to position [136, 0]
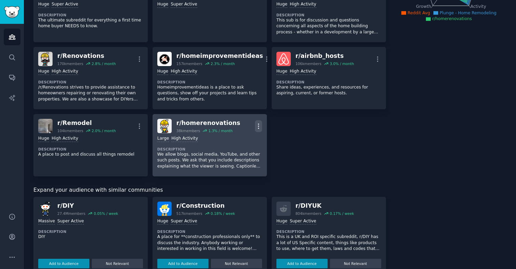
click at [255, 128] on icon "button" at bounding box center [258, 126] width 7 height 7
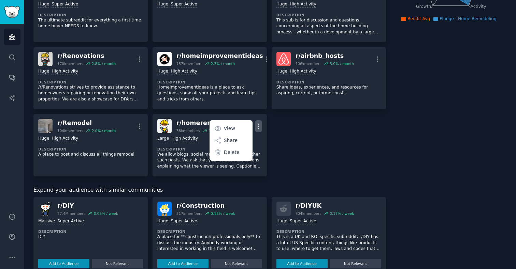
click at [296, 145] on div "r/ HomeImprovement 4.7M members 0.5 % / month More Massive Super Active Descrip…" at bounding box center [209, 45] width 352 height 264
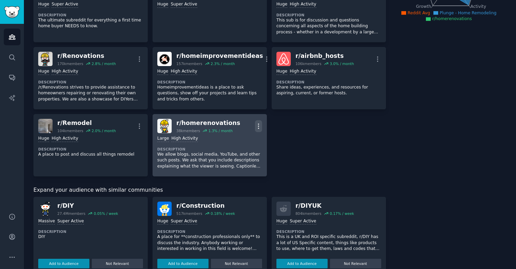
click at [256, 127] on icon "button" at bounding box center [258, 126] width 7 height 7
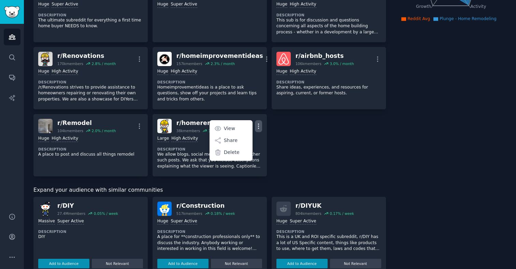
click at [289, 142] on div "r/ HomeImprovement 4.7M members 0.5 % / month More Massive Super Active Descrip…" at bounding box center [209, 45] width 352 height 264
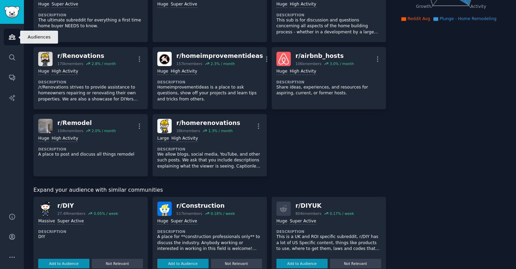
click at [10, 33] on icon "Sidebar" at bounding box center [12, 36] width 7 height 7
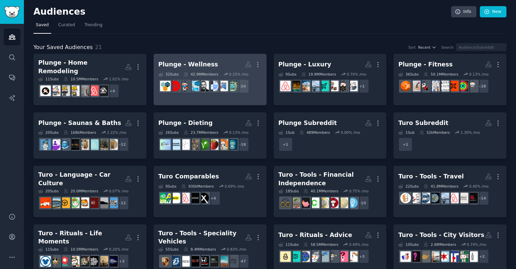
click at [208, 61] on h2 "Plunge - Wellness More" at bounding box center [209, 65] width 103 height 12
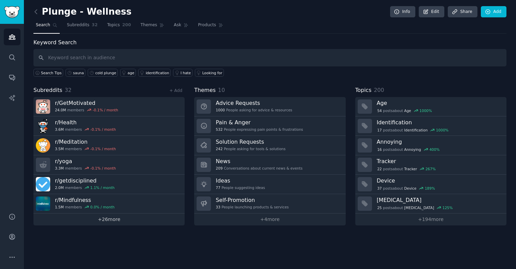
click at [129, 217] on link "+ 26 more" at bounding box center [108, 220] width 151 height 12
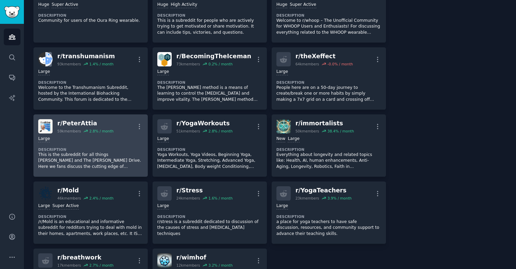
scroll to position [470, 0]
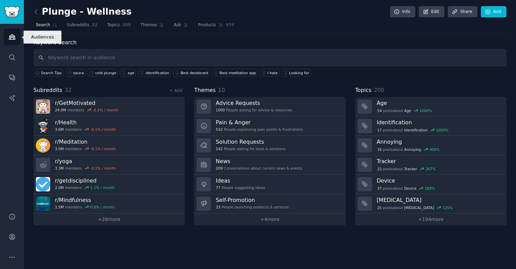
click at [13, 38] on icon "Sidebar" at bounding box center [12, 37] width 6 height 5
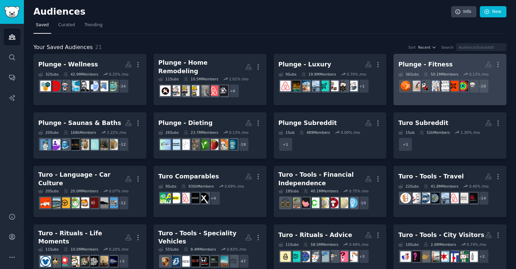
click at [410, 73] on div "36 Sub s" at bounding box center [408, 74] width 20 height 5
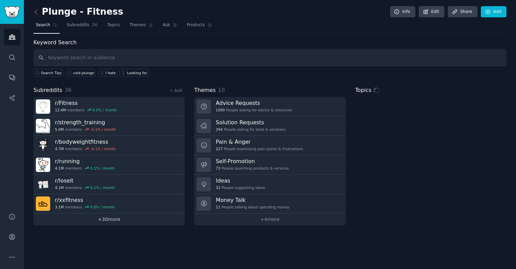
click at [118, 223] on link "+ 30 more" at bounding box center [108, 220] width 151 height 12
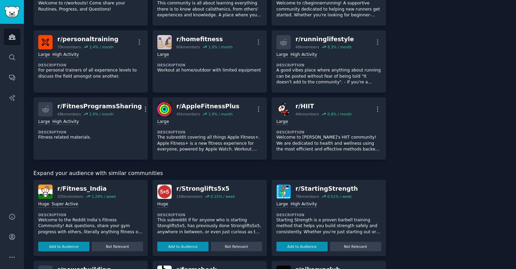
scroll to position [658, 0]
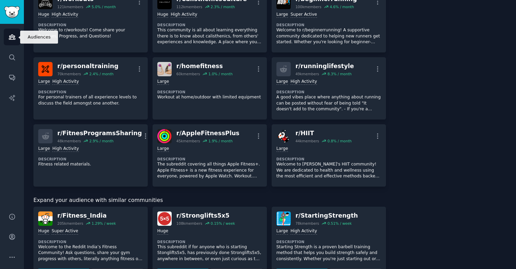
click at [13, 39] on icon "Sidebar" at bounding box center [12, 37] width 6 height 5
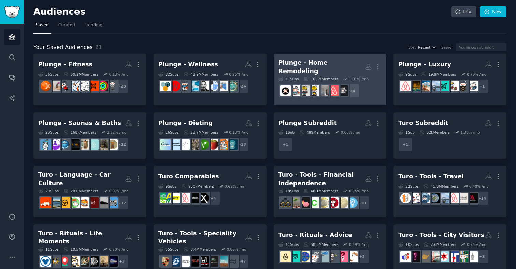
click at [320, 71] on div "Plunge - Home Remodeling More 11 Sub s 10.5M Members 1.01 % /mo r/homeimproveme…" at bounding box center [329, 80] width 103 height 42
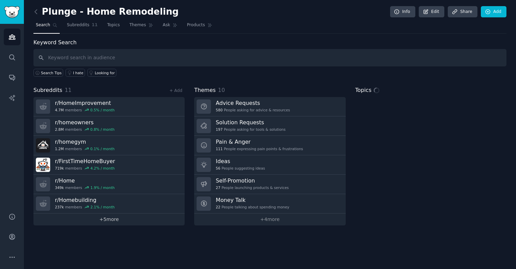
click at [126, 220] on link "+ 5 more" at bounding box center [108, 220] width 151 height 12
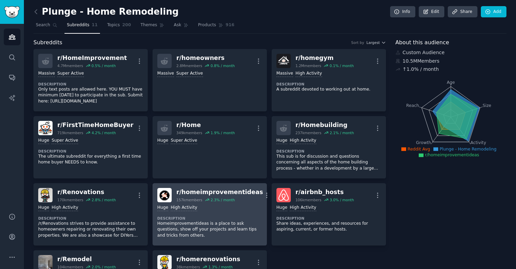
scroll to position [53, 0]
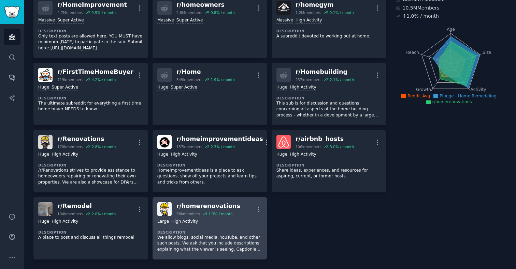
click at [232, 235] on p "We allow blogs, social media, YouTube, and other such posts. We ask that you in…" at bounding box center [209, 244] width 105 height 18
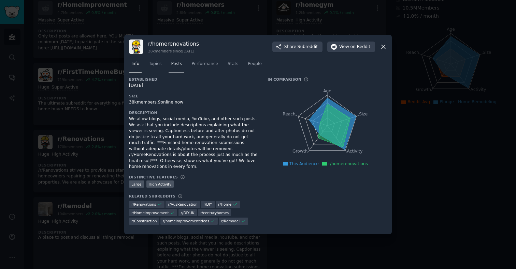
click at [175, 67] on span "Posts" at bounding box center [176, 64] width 11 height 6
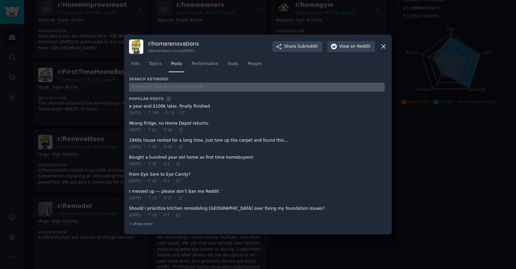
click at [153, 87] on input "text" at bounding box center [256, 87] width 255 height 9
type input "c"
type input "sauna"
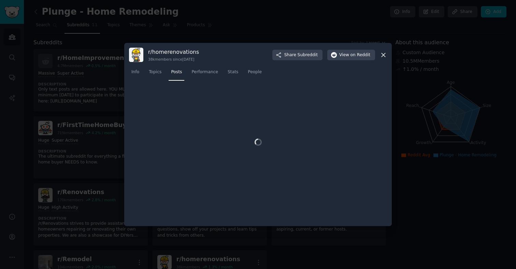
click at [95, 102] on div at bounding box center [258, 134] width 516 height 269
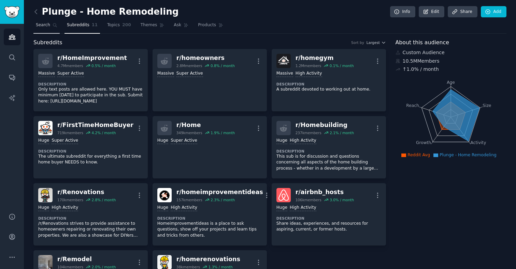
click at [50, 26] on link "Search" at bounding box center [46, 27] width 26 height 14
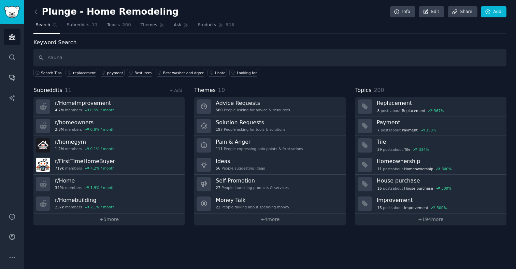
type input "sauna"
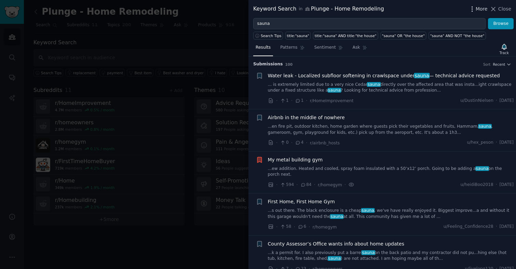
click at [483, 10] on span "More" at bounding box center [481, 8] width 12 height 7
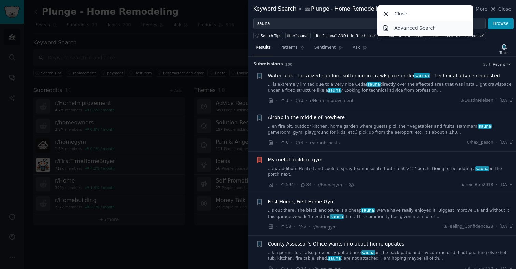
click at [411, 28] on p "Advanced Search" at bounding box center [415, 28] width 42 height 7
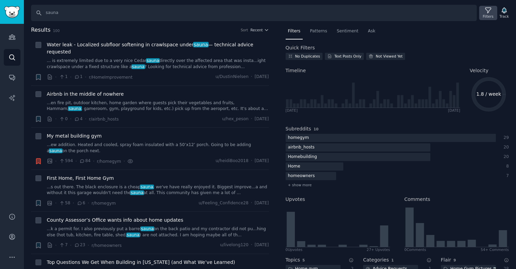
click at [485, 15] on div "Filters" at bounding box center [488, 16] width 11 height 5
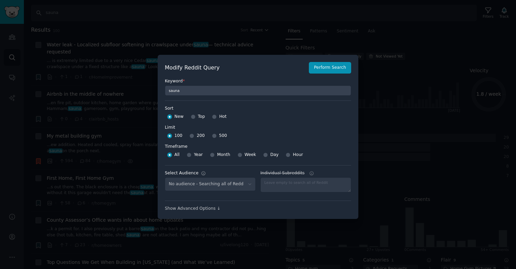
select select "b559fe1d3d"
click at [213, 135] on input "500" at bounding box center [214, 136] width 5 height 5
radio input "true"
click at [331, 70] on button "Perform Search" at bounding box center [330, 68] width 42 height 12
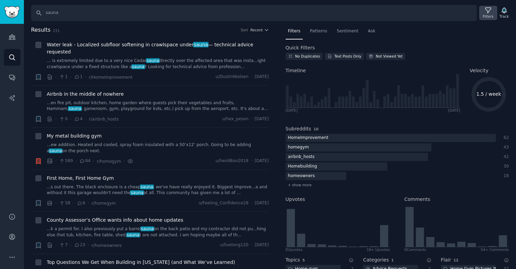
click at [482, 8] on div "Filters" at bounding box center [488, 13] width 18 height 14
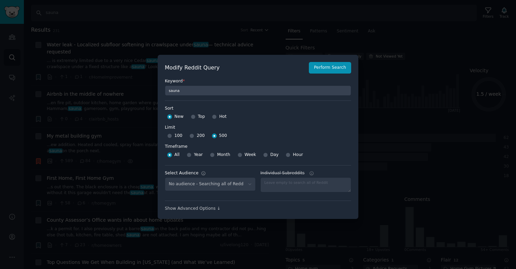
select select "b559fe1d3d"
click at [194, 117] on input "Top" at bounding box center [193, 117] width 5 height 5
radio input "true"
click at [337, 71] on button "Perform Search" at bounding box center [330, 68] width 42 height 12
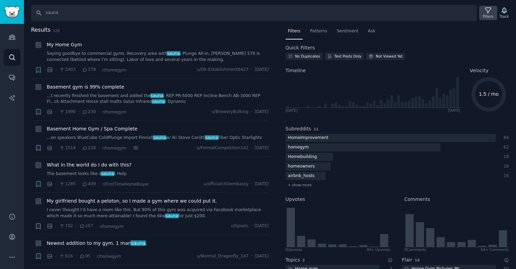
click at [488, 12] on icon at bounding box center [487, 10] width 7 height 7
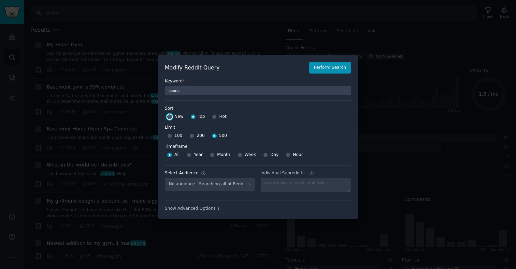
select select "b559fe1d3d"
click at [168, 119] on input "New" at bounding box center [169, 117] width 5 height 5
radio input "true"
click at [324, 73] on button "Perform Search" at bounding box center [330, 68] width 42 height 12
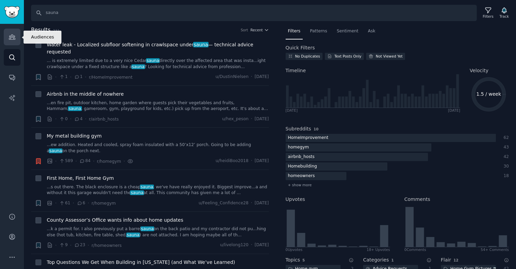
click at [11, 39] on icon "Sidebar" at bounding box center [12, 37] width 6 height 5
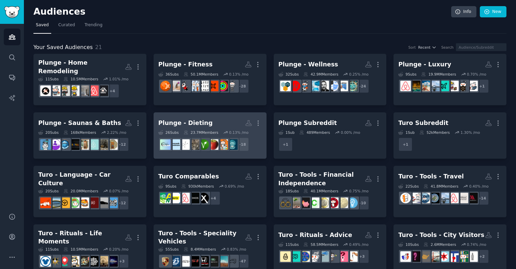
click at [210, 117] on h2 "Plunge - Dieting Custom Audience More" at bounding box center [209, 123] width 103 height 12
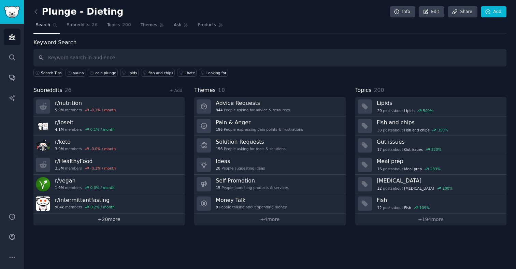
click at [109, 222] on link "+ 20 more" at bounding box center [108, 220] width 151 height 12
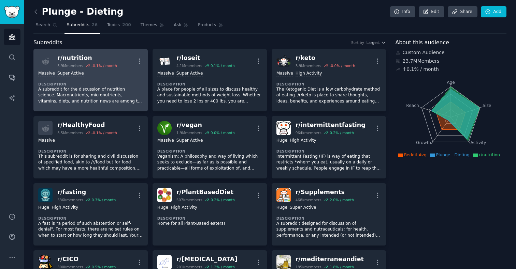
click at [106, 93] on p "A subreddit for the discussion of nutrition science. Macronutrients, micronutri…" at bounding box center [90, 96] width 105 height 18
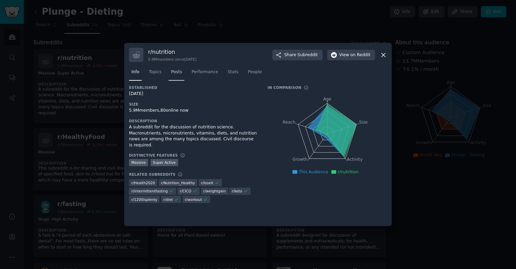
click at [172, 74] on span "Posts" at bounding box center [176, 72] width 11 height 6
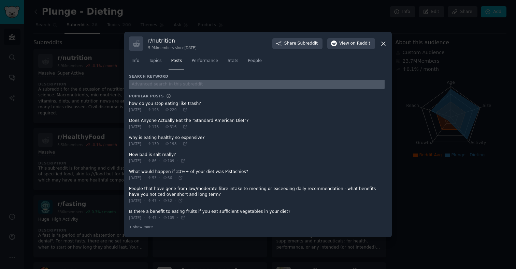
click at [165, 85] on input "text" at bounding box center [256, 84] width 255 height 9
type input "sauna"
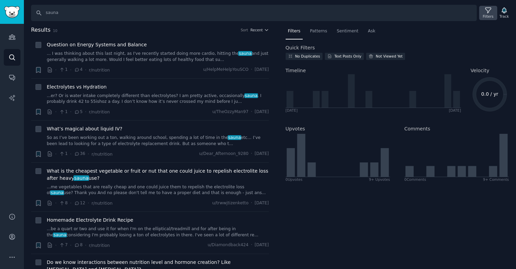
click at [486, 16] on div "Filters" at bounding box center [488, 16] width 11 height 5
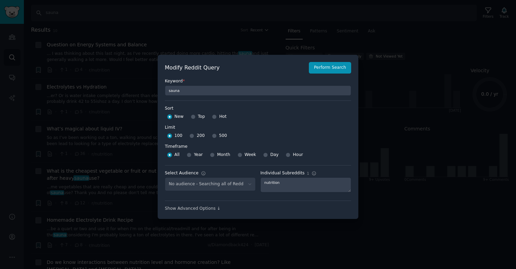
click at [216, 136] on div "500" at bounding box center [219, 136] width 15 height 11
click at [212, 136] on input "500" at bounding box center [214, 136] width 5 height 5
radio input "true"
click at [328, 72] on button "Perform Search" at bounding box center [330, 68] width 42 height 12
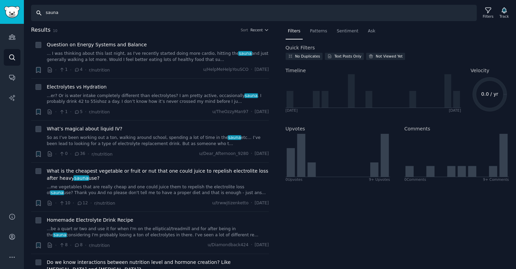
click at [70, 18] on input "sauna" at bounding box center [253, 13] width 445 height 16
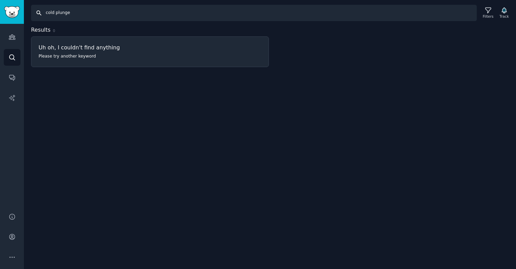
type input "sauna"
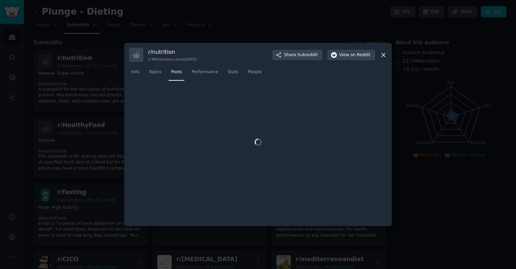
click at [88, 98] on div at bounding box center [258, 134] width 516 height 269
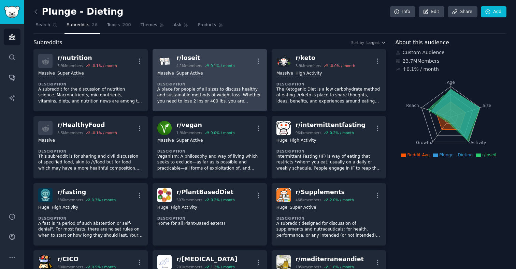
click at [179, 95] on p "A place for people of all sizes to discuss healthy and sustainable methods of w…" at bounding box center [209, 96] width 105 height 18
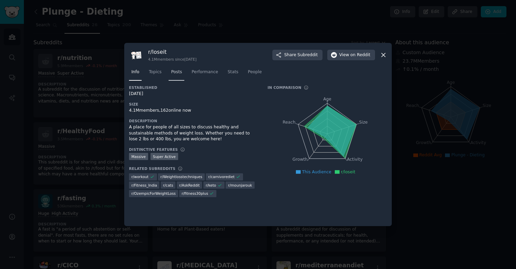
click at [175, 73] on span "Posts" at bounding box center [176, 72] width 11 height 6
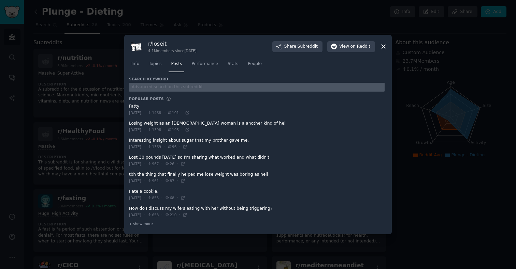
click at [157, 90] on input "text" at bounding box center [256, 87] width 255 height 9
type input "sauna"
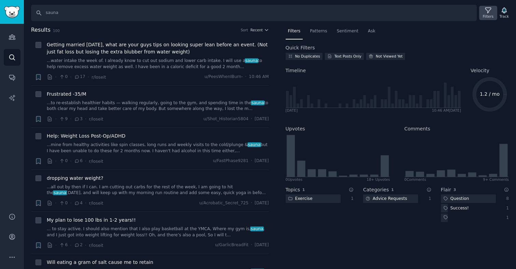
click at [486, 10] on icon at bounding box center [487, 10] width 5 height 5
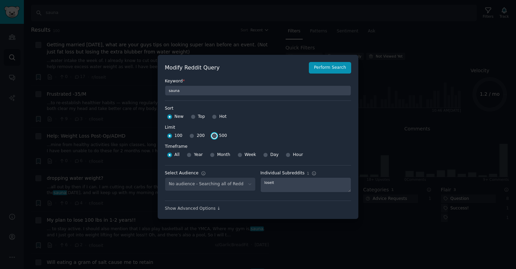
click at [212, 135] on input "500" at bounding box center [214, 136] width 5 height 5
radio input "true"
click at [322, 64] on button "Perform Search" at bounding box center [330, 68] width 42 height 12
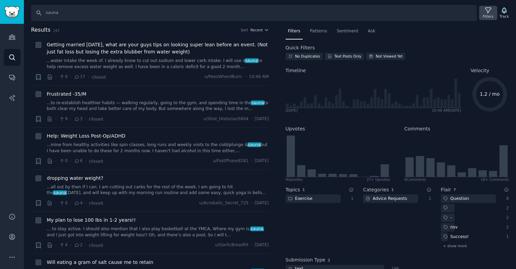
click at [487, 12] on icon at bounding box center [487, 10] width 5 height 5
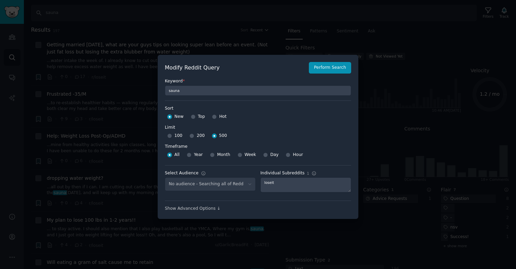
click at [213, 186] on div "No audience - Searching all of Reddit" at bounding box center [210, 185] width 91 height 14
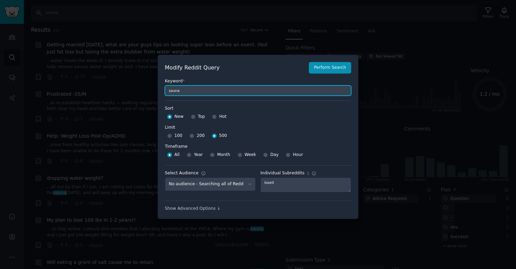
click at [195, 92] on input "sauna" at bounding box center [258, 91] width 186 height 10
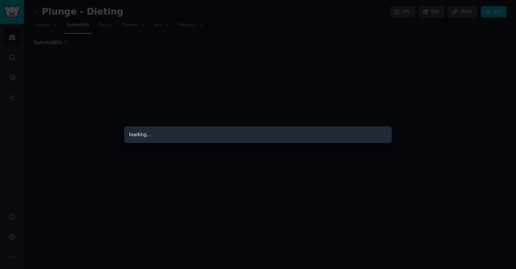
click at [79, 88] on div at bounding box center [258, 134] width 516 height 269
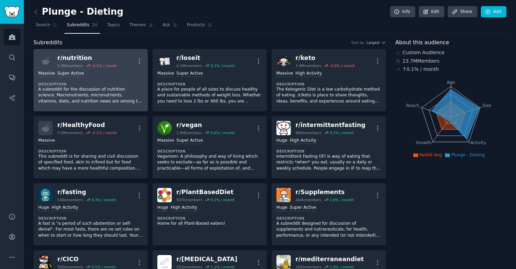
click at [102, 89] on p "A subreddit for the discussion of nutrition science. Macronutrients, micronutri…" at bounding box center [90, 96] width 105 height 18
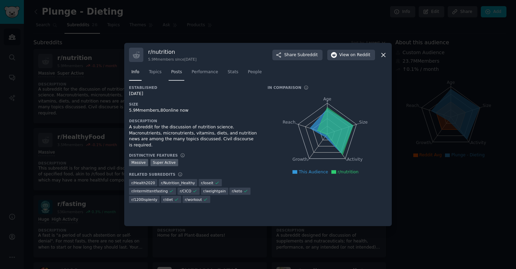
click at [175, 70] on span "Posts" at bounding box center [176, 72] width 11 height 6
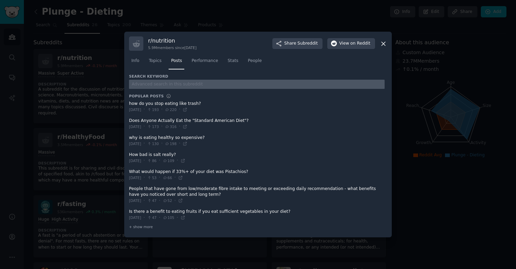
click at [170, 87] on input "text" at bounding box center [256, 84] width 255 height 9
type input "sauna"
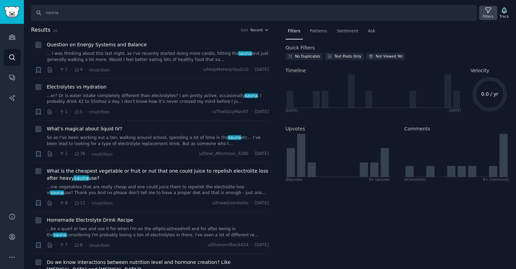
click at [489, 10] on icon at bounding box center [487, 10] width 5 height 5
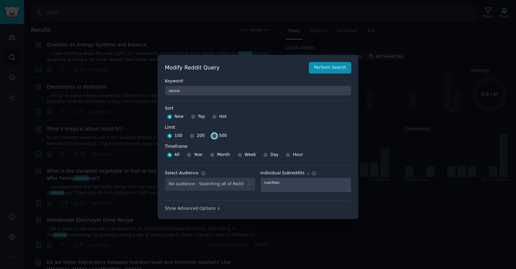
click at [212, 135] on input "500" at bounding box center [214, 136] width 5 height 5
radio input "true"
click at [337, 65] on button "Perform Search" at bounding box center [330, 68] width 42 height 12
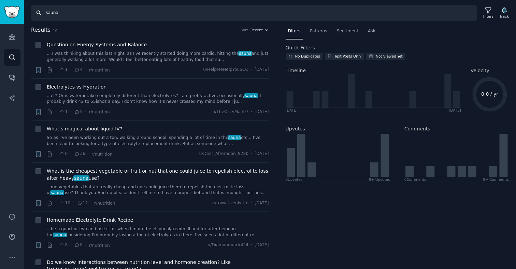
click at [78, 13] on input "sauna" at bounding box center [253, 13] width 445 height 16
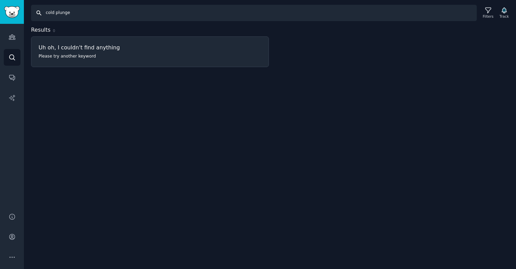
type input "sauna"
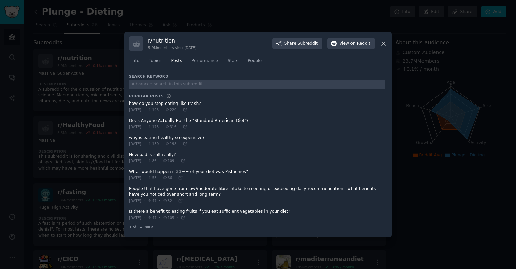
click at [90, 92] on div at bounding box center [258, 134] width 516 height 269
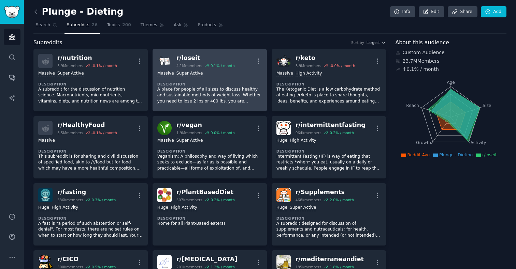
click at [195, 101] on p "A place for people of all sizes to discuss healthy and sustainable methods of w…" at bounding box center [209, 96] width 105 height 18
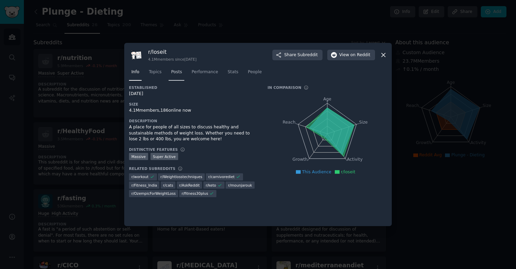
click at [178, 69] on link "Posts" at bounding box center [176, 74] width 16 height 14
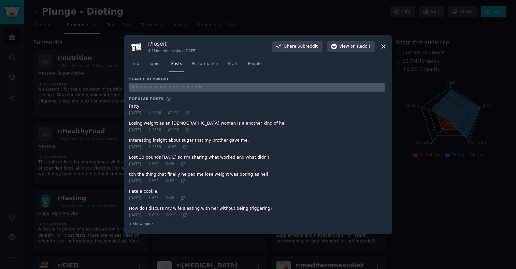
click at [158, 85] on input "text" at bounding box center [256, 87] width 255 height 9
type input "sauna"
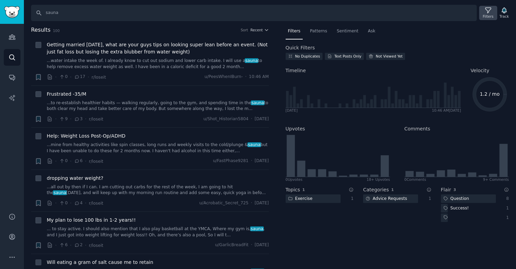
click at [486, 12] on icon at bounding box center [487, 10] width 7 height 7
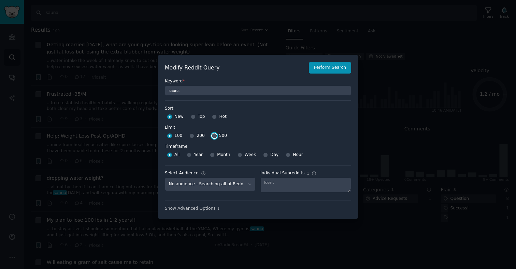
click at [214, 137] on input "500" at bounding box center [214, 136] width 5 height 5
radio input "true"
click at [329, 61] on div "Modify Reddit Query Perform Search Keyword * sauna Sort Sort New Top Hot Limit …" at bounding box center [258, 137] width 201 height 164
click at [326, 67] on button "Perform Search" at bounding box center [330, 68] width 42 height 12
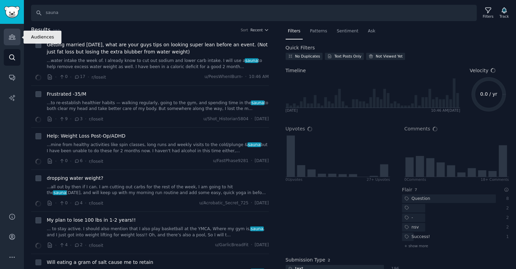
click at [5, 42] on link "Audiences" at bounding box center [12, 37] width 17 height 17
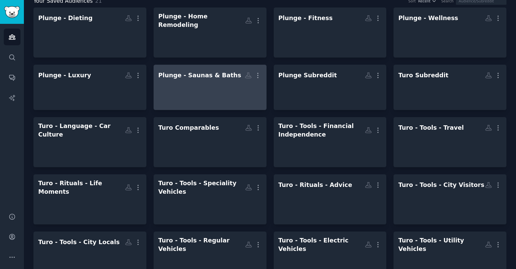
scroll to position [49, 0]
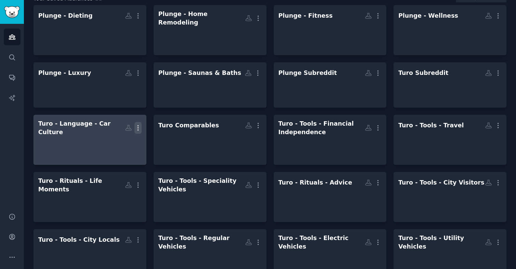
click at [136, 125] on button "More" at bounding box center [137, 128] width 7 height 12
click at [81, 136] on div at bounding box center [89, 148] width 103 height 24
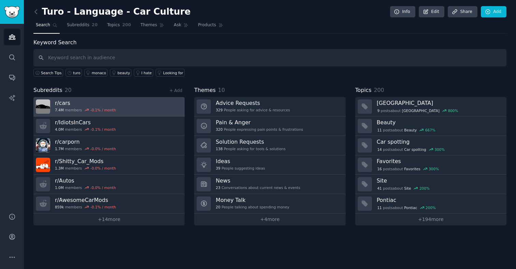
click at [65, 105] on h3 "r/ cars" at bounding box center [85, 103] width 61 height 7
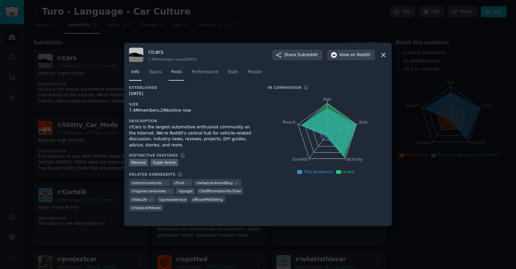
click at [179, 74] on span "Posts" at bounding box center [176, 72] width 11 height 6
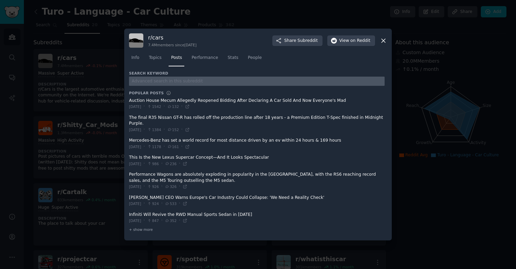
click at [163, 83] on input "text" at bounding box center [256, 81] width 255 height 9
type input "turo"
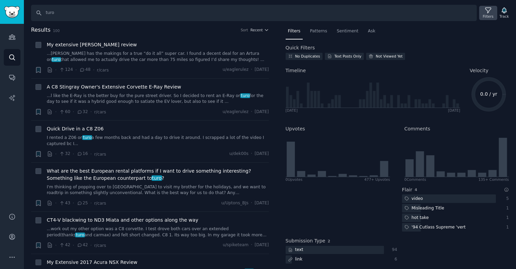
click at [488, 13] on icon at bounding box center [487, 10] width 7 height 7
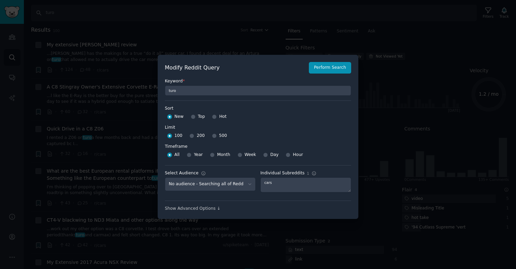
click at [213, 139] on div "500" at bounding box center [219, 136] width 15 height 11
click at [212, 139] on div at bounding box center [214, 136] width 5 height 6
click at [212, 138] on input "500" at bounding box center [214, 136] width 5 height 5
radio input "true"
click at [322, 73] on button "Perform Search" at bounding box center [330, 68] width 42 height 12
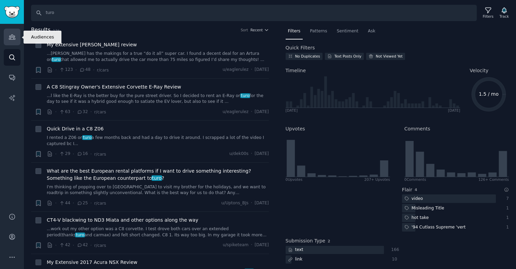
click at [11, 42] on link "Audiences" at bounding box center [12, 37] width 17 height 17
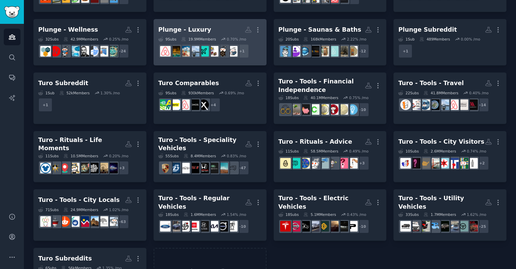
scroll to position [97, 0]
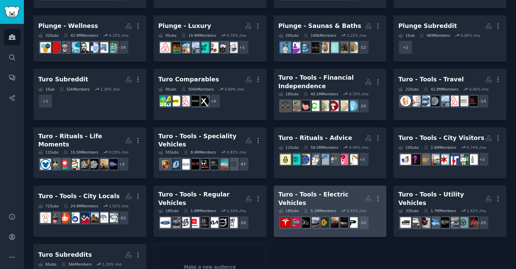
click at [331, 191] on div "Turo - Tools - Electric Vehicles" at bounding box center [321, 199] width 87 height 17
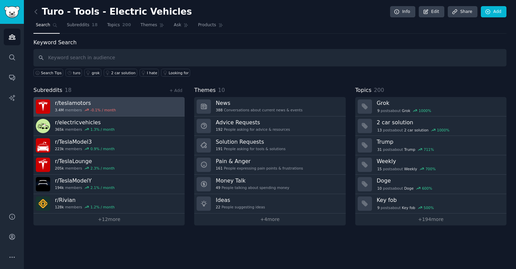
click at [70, 100] on h3 "r/ teslamotors" at bounding box center [85, 103] width 61 height 7
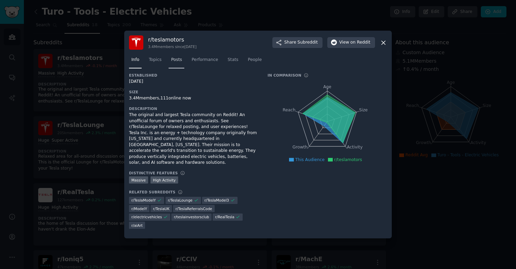
click at [178, 63] on span "Posts" at bounding box center [176, 60] width 11 height 6
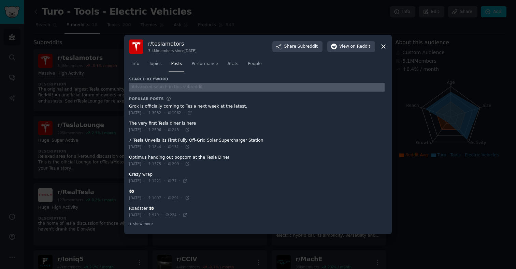
click at [200, 85] on input "text" at bounding box center [256, 87] width 255 height 9
type input "turo"
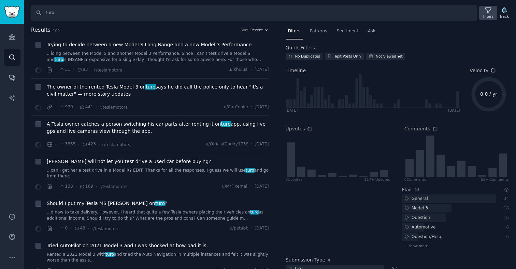
click at [485, 16] on div "Filters" at bounding box center [488, 16] width 11 height 5
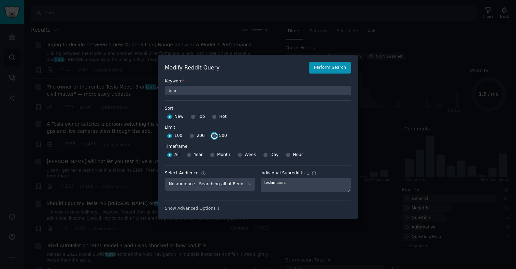
click at [212, 136] on input "500" at bounding box center [214, 136] width 5 height 5
radio input "true"
click at [323, 67] on button "Perform Search" at bounding box center [330, 68] width 42 height 12
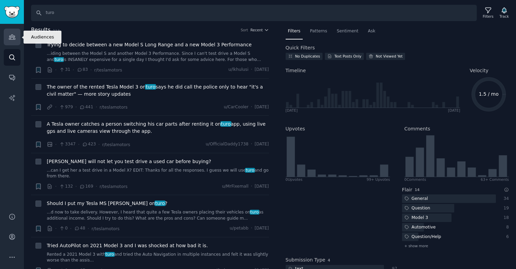
click at [10, 42] on link "Audiences" at bounding box center [12, 37] width 17 height 17
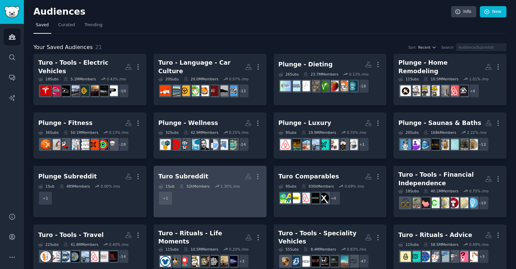
scroll to position [30, 0]
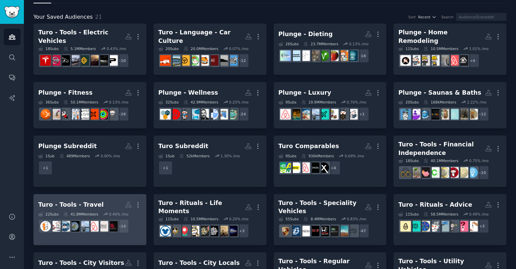
click at [92, 199] on h2 "Turo - Tools - Travel More" at bounding box center [89, 205] width 103 height 12
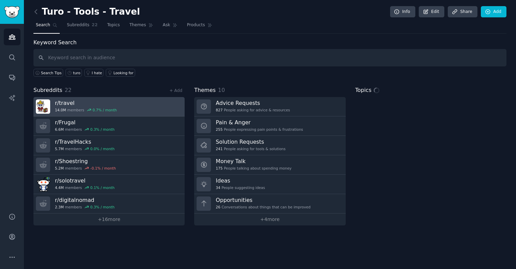
click at [67, 103] on h3 "r/ travel" at bounding box center [86, 103] width 62 height 7
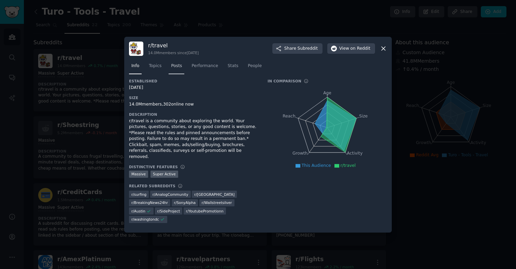
click at [181, 68] on link "Posts" at bounding box center [176, 68] width 16 height 14
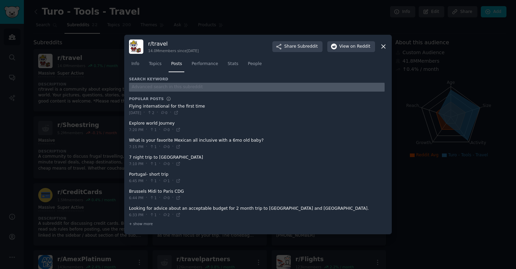
click at [164, 89] on input "text" at bounding box center [256, 87] width 255 height 9
type input "turo"
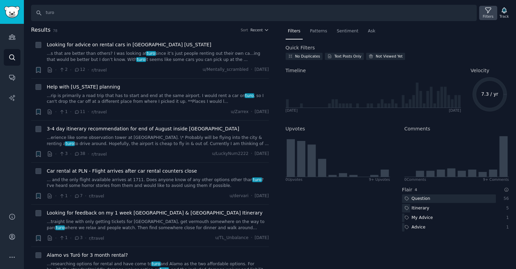
click at [492, 10] on div "Filters" at bounding box center [488, 13] width 18 height 14
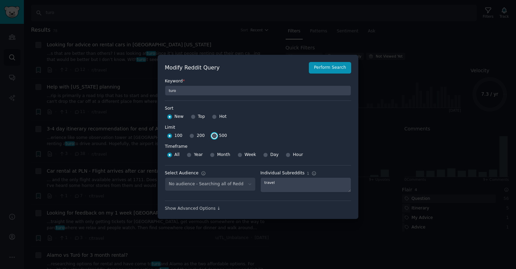
click at [214, 137] on input "500" at bounding box center [214, 136] width 5 height 5
radio input "true"
click at [325, 72] on button "Perform Search" at bounding box center [330, 68] width 42 height 12
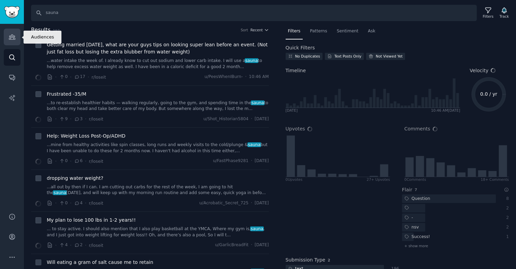
click at [10, 38] on icon "Sidebar" at bounding box center [12, 37] width 6 height 5
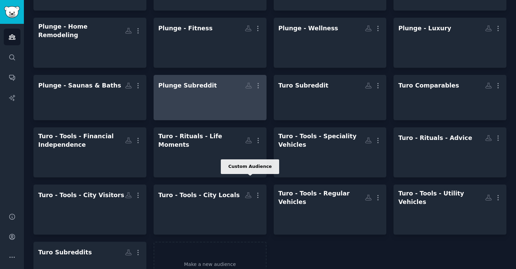
scroll to position [92, 0]
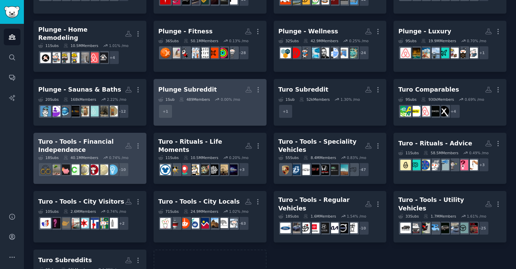
click at [82, 143] on div "Turo - Tools - Financial Independence" at bounding box center [81, 146] width 87 height 17
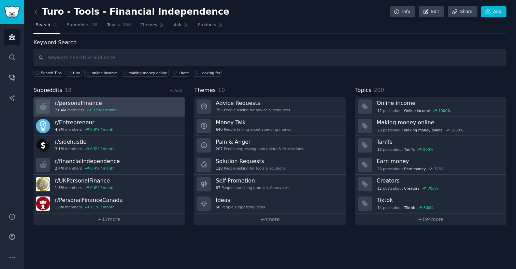
click at [88, 105] on h3 "r/ personalfinance" at bounding box center [86, 103] width 62 height 7
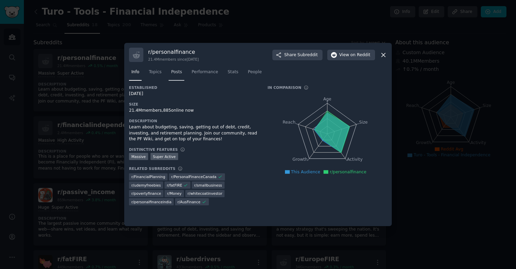
click at [174, 70] on span "Posts" at bounding box center [176, 72] width 11 height 6
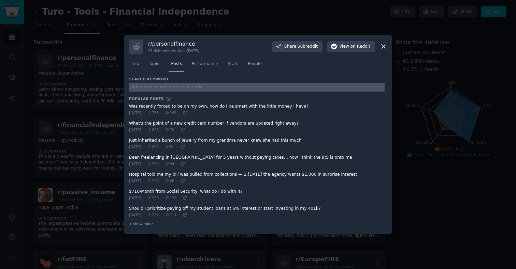
click at [174, 84] on input "text" at bounding box center [256, 87] width 255 height 9
type input "turo"
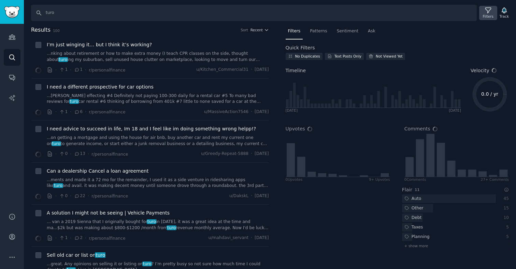
click at [483, 12] on div "Filters" at bounding box center [488, 13] width 18 height 14
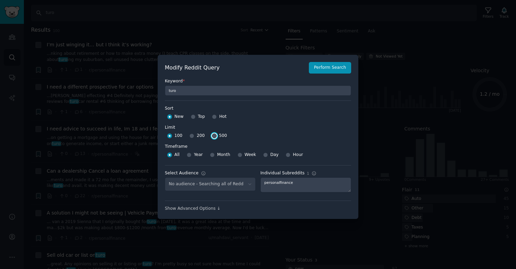
click at [212, 136] on input "500" at bounding box center [214, 136] width 5 height 5
radio input "true"
click at [321, 73] on button "Perform Search" at bounding box center [330, 68] width 42 height 12
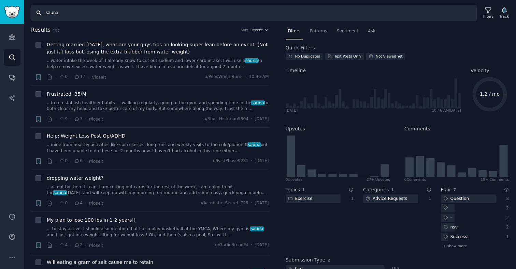
click at [70, 15] on input "sauna" at bounding box center [253, 13] width 445 height 16
type input "c"
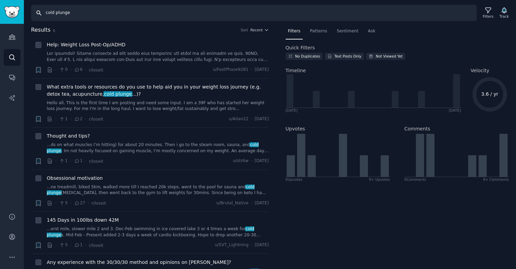
type input "sauna"
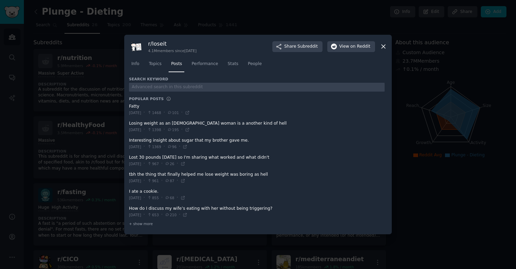
click at [385, 45] on icon at bounding box center [383, 47] width 4 height 4
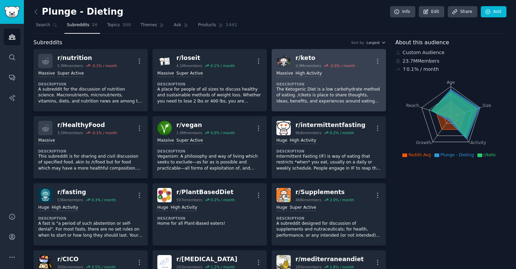
click at [335, 85] on dt "Description" at bounding box center [328, 84] width 105 height 5
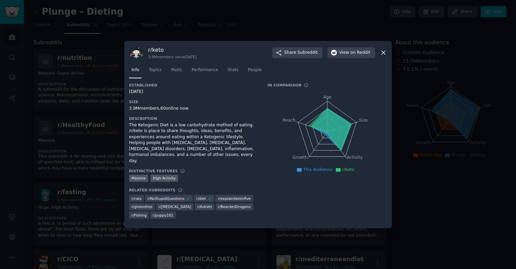
click at [171, 65] on div "Info Topics Posts Performance Stats People" at bounding box center [258, 71] width 258 height 23
click at [171, 70] on span "Posts" at bounding box center [176, 70] width 11 height 6
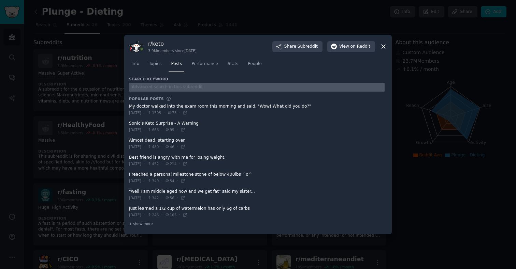
click at [173, 86] on input "text" at bounding box center [256, 87] width 255 height 9
type input "sauna"
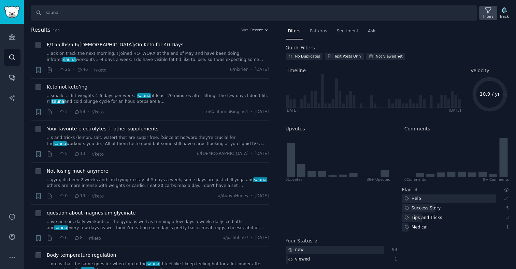
click at [491, 15] on div "Filters" at bounding box center [488, 16] width 11 height 5
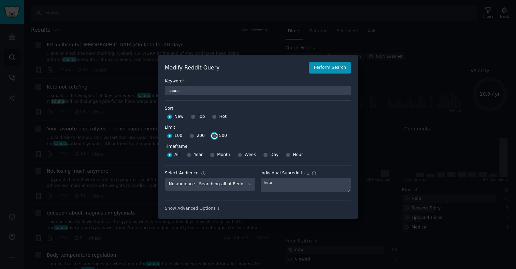
click at [213, 137] on input "500" at bounding box center [214, 136] width 5 height 5
radio input "true"
click at [325, 63] on button "Perform Search" at bounding box center [330, 68] width 42 height 12
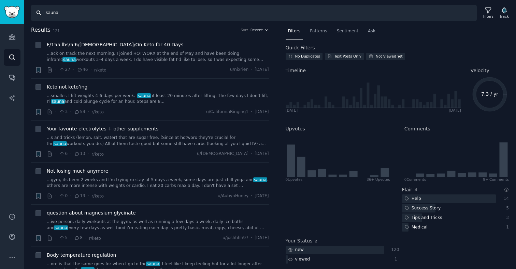
click at [58, 10] on input "sauna" at bounding box center [253, 13] width 445 height 16
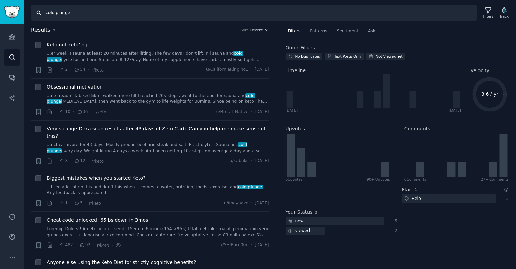
type input "sauna"
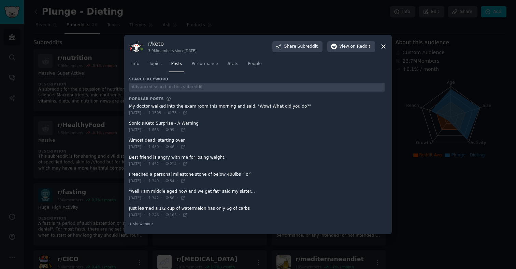
click at [97, 128] on div at bounding box center [258, 134] width 516 height 269
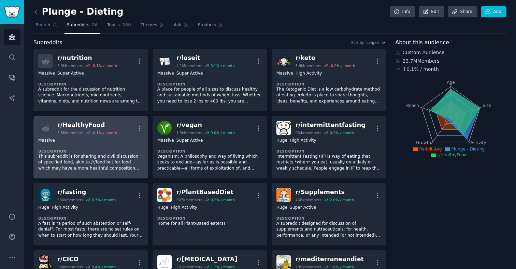
click at [104, 156] on p "This subreddit is for sharing and civil discussion of specified food, akin to /…" at bounding box center [90, 163] width 105 height 18
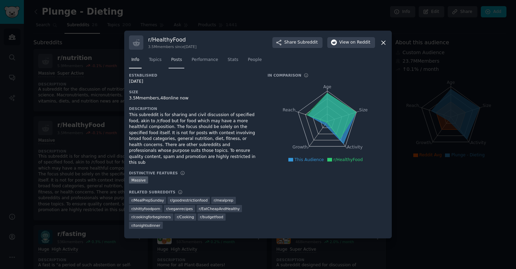
click at [175, 63] on span "Posts" at bounding box center [176, 60] width 11 height 6
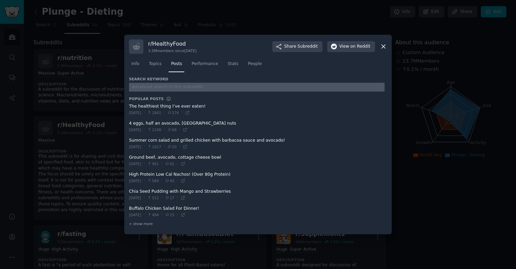
click at [172, 85] on input "text" at bounding box center [256, 87] width 255 height 9
type input "sauna"
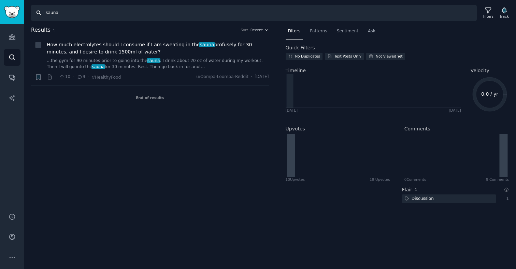
click at [64, 16] on input "sauna" at bounding box center [253, 13] width 445 height 16
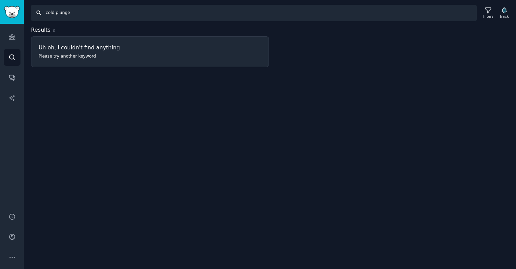
type input "sauna"
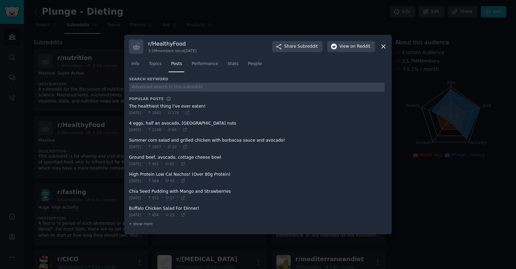
click at [68, 78] on div at bounding box center [258, 134] width 516 height 269
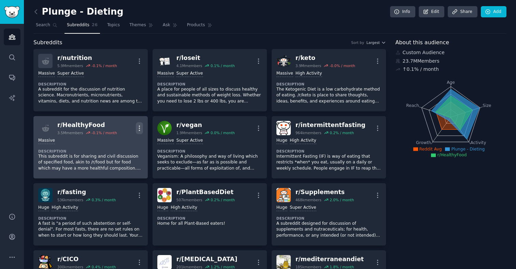
click at [138, 129] on icon "button" at bounding box center [139, 128] width 7 height 7
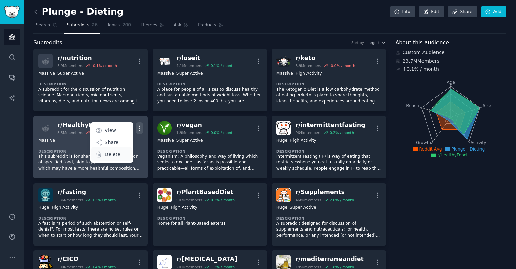
click at [124, 154] on div "Delete" at bounding box center [111, 154] width 41 height 14
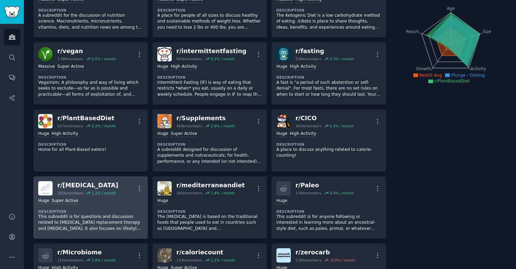
scroll to position [77, 0]
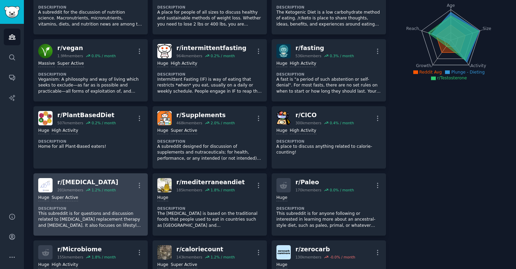
click at [113, 209] on dt "Description" at bounding box center [90, 208] width 105 height 5
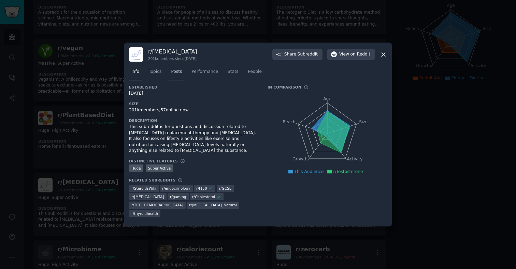
click at [172, 77] on link "Posts" at bounding box center [176, 74] width 16 height 14
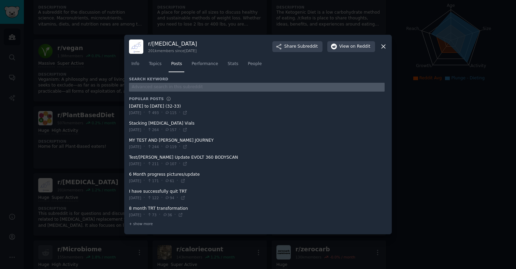
click at [162, 89] on input "text" at bounding box center [256, 87] width 255 height 9
type input "sauna"
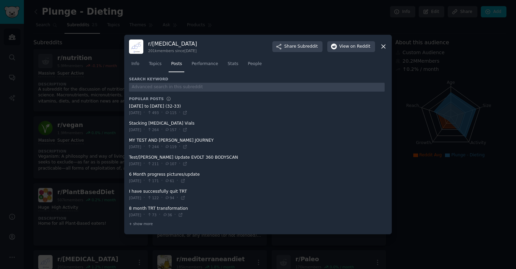
click at [100, 136] on div at bounding box center [258, 134] width 516 height 269
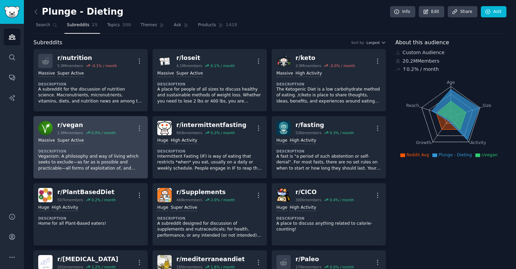
click at [102, 158] on p "Veganism: A philosophy and way of living which seeks to exclude—as far as is po…" at bounding box center [90, 163] width 105 height 18
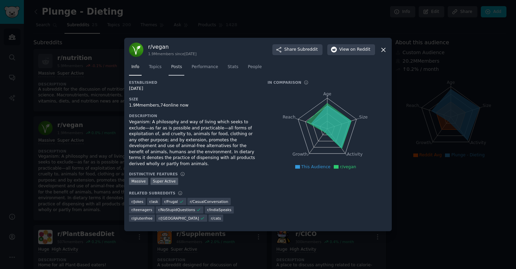
click at [176, 65] on span "Posts" at bounding box center [176, 67] width 11 height 6
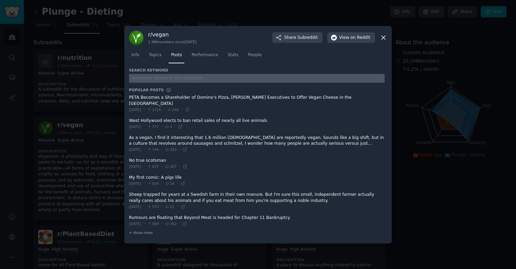
click at [161, 83] on input "text" at bounding box center [256, 78] width 255 height 9
type input "sauna"
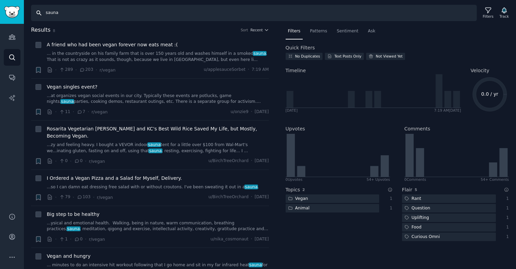
click at [67, 16] on input "sauna" at bounding box center [253, 13] width 445 height 16
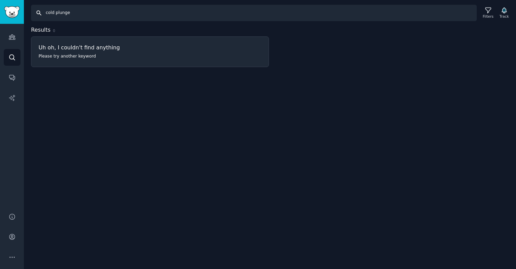
type input "sauna"
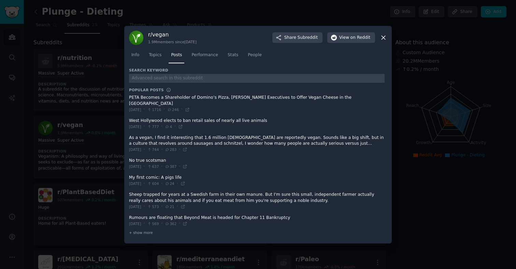
click at [100, 113] on div at bounding box center [258, 134] width 516 height 269
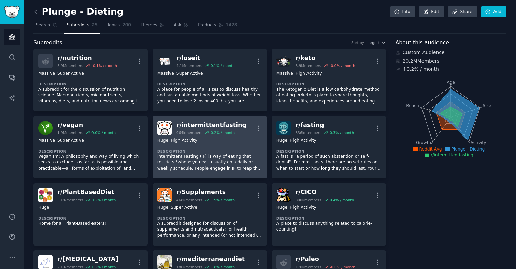
click at [220, 158] on p "Intermittent Fasting (IF) is way of eating that restricts *when* you eat, usual…" at bounding box center [209, 163] width 105 height 18
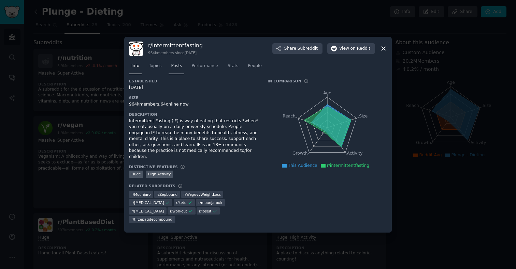
click at [181, 69] on span "Posts" at bounding box center [176, 66] width 11 height 6
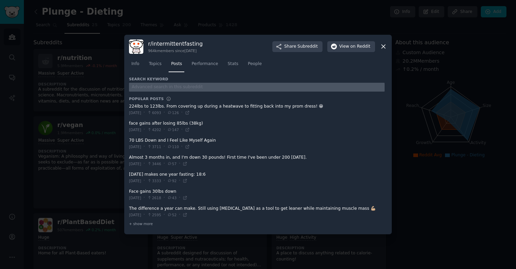
click at [189, 90] on input "text" at bounding box center [256, 87] width 255 height 9
type input "sauna"
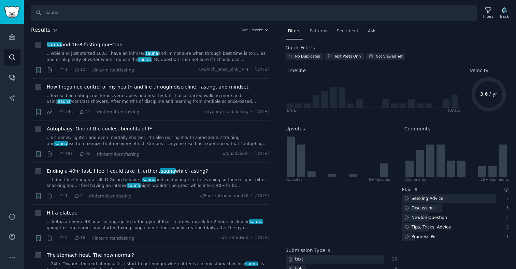
click at [487, 5] on div "Search sauna Filters Track" at bounding box center [272, 13] width 482 height 16
click at [486, 10] on icon at bounding box center [487, 10] width 5 height 5
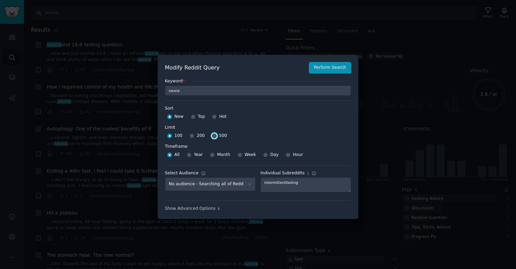
click at [215, 136] on input "500" at bounding box center [214, 136] width 5 height 5
radio input "true"
click at [326, 72] on button "Perform Search" at bounding box center [330, 68] width 42 height 12
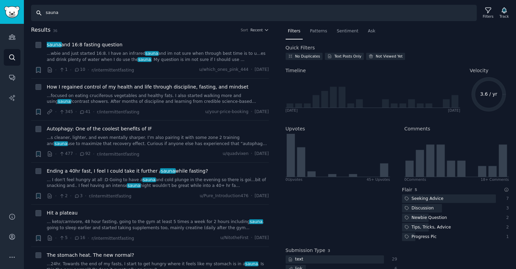
click at [55, 18] on input "sauna" at bounding box center [253, 13] width 445 height 16
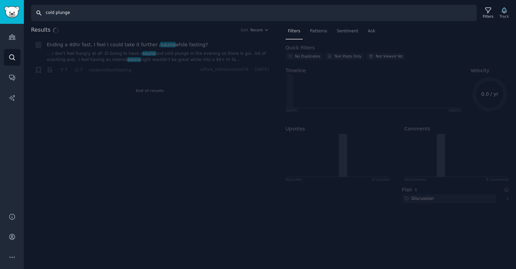
type input "sauna"
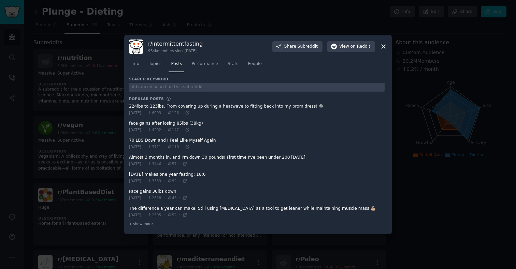
click at [89, 113] on div at bounding box center [258, 134] width 516 height 269
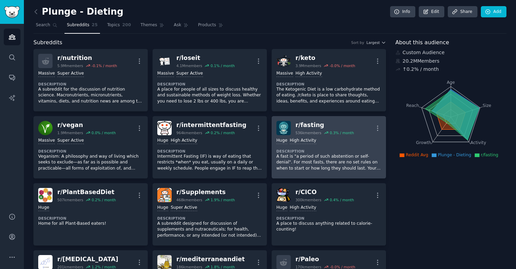
click at [336, 168] on p "A fast is "a period of such abstention or self-denial". For most fasts, there a…" at bounding box center [328, 163] width 105 height 18
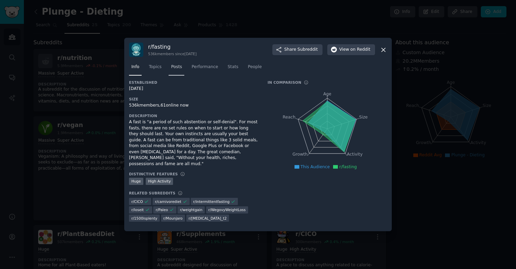
click at [175, 70] on span "Posts" at bounding box center [176, 67] width 11 height 6
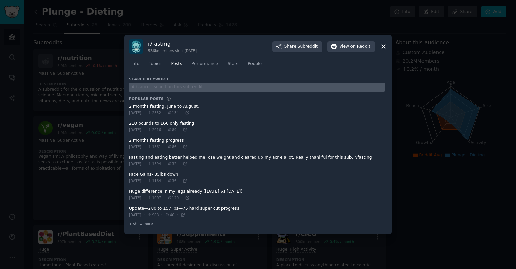
click at [172, 87] on input "text" at bounding box center [256, 87] width 255 height 9
type input "sauna"
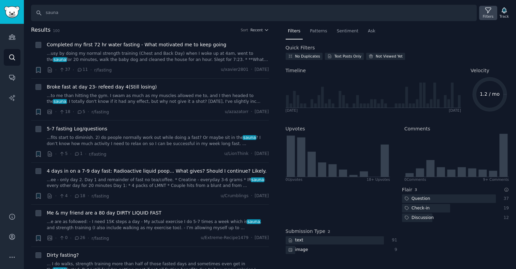
click at [488, 12] on icon at bounding box center [487, 10] width 5 height 5
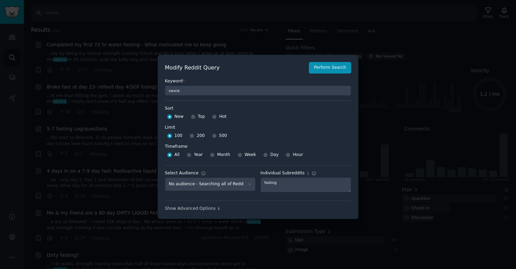
click at [213, 139] on div "500" at bounding box center [219, 136] width 15 height 11
click at [213, 135] on input "500" at bounding box center [214, 136] width 5 height 5
radio input "true"
click at [329, 74] on div "Keyword * sauna" at bounding box center [258, 85] width 186 height 22
click at [320, 69] on button "Perform Search" at bounding box center [330, 68] width 42 height 12
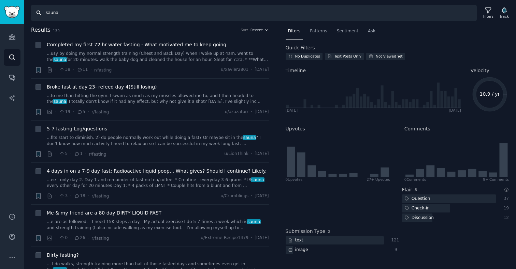
click at [75, 15] on input "sauna" at bounding box center [253, 13] width 445 height 16
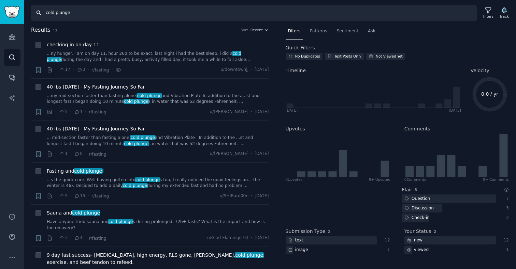
type input "sauna"
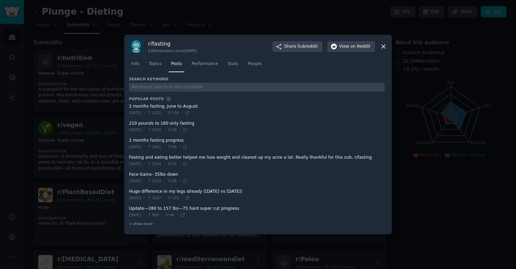
click at [95, 125] on div at bounding box center [258, 134] width 516 height 269
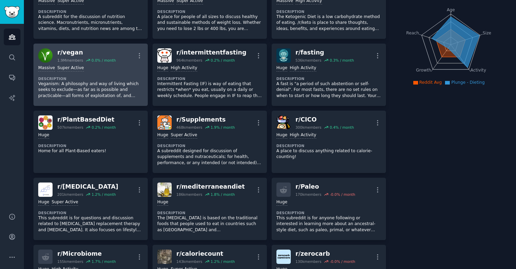
scroll to position [74, 0]
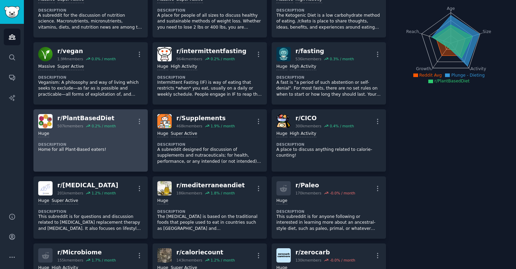
click at [98, 143] on dt "Description" at bounding box center [90, 144] width 105 height 5
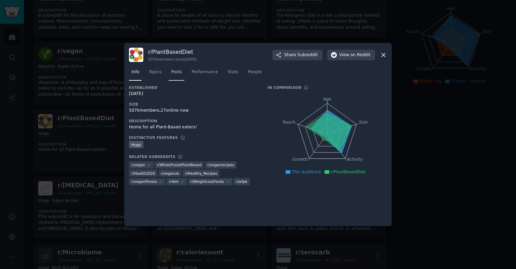
click at [182, 75] on span "Posts" at bounding box center [176, 72] width 11 height 6
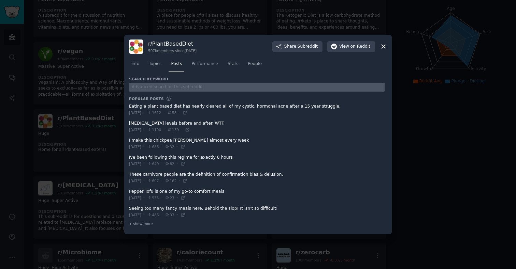
click at [183, 91] on input "text" at bounding box center [256, 87] width 255 height 9
type input "sauna"
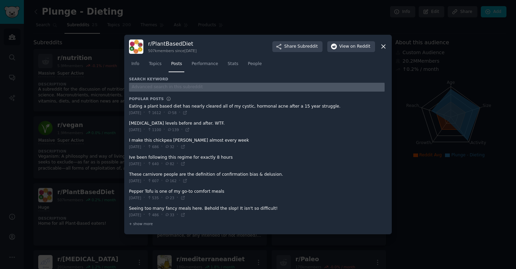
click at [191, 89] on input "text" at bounding box center [256, 87] width 255 height 9
type input "cold plunge"
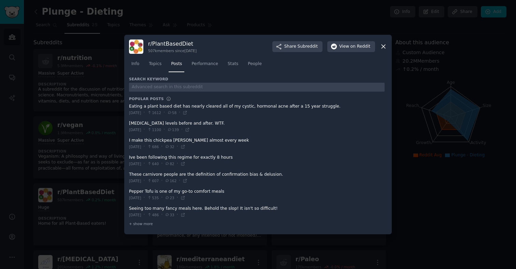
click at [88, 138] on div at bounding box center [258, 134] width 516 height 269
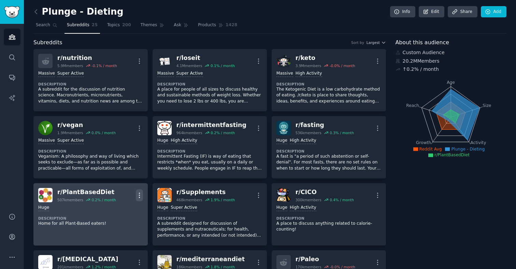
click at [138, 199] on icon "button" at bounding box center [139, 195] width 7 height 7
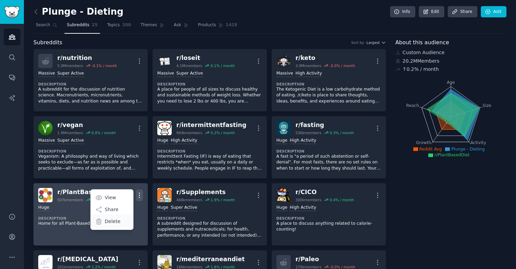
click at [116, 222] on p "Delete" at bounding box center [113, 221] width 16 height 7
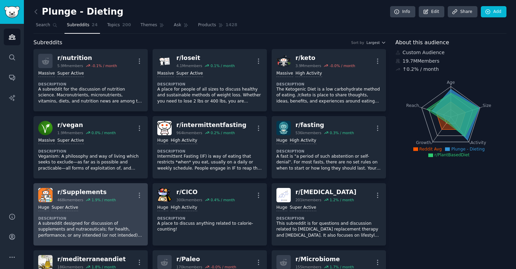
click at [99, 227] on p "A subreddit designed for discussion of supplements and nutraceuticals; for heal…" at bounding box center [90, 230] width 105 height 18
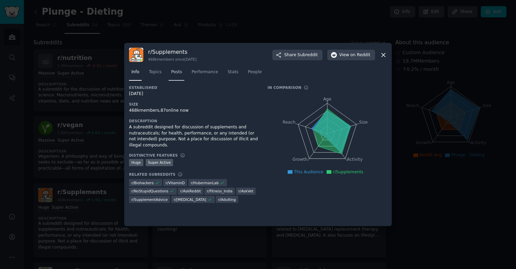
click at [177, 75] on link "Posts" at bounding box center [176, 74] width 16 height 14
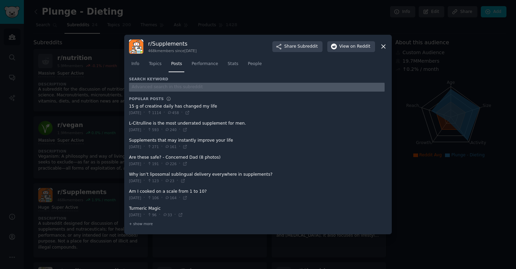
click at [186, 90] on input "text" at bounding box center [256, 87] width 255 height 9
type input "sauna"
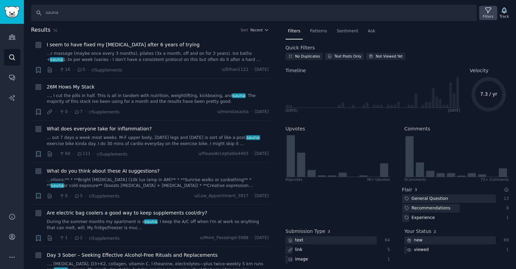
click at [488, 13] on icon at bounding box center [487, 10] width 7 height 7
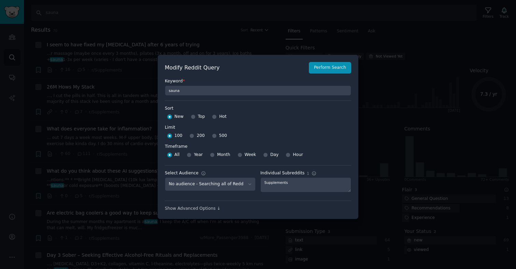
click at [216, 136] on div "500" at bounding box center [219, 136] width 15 height 11
click at [212, 135] on input "500" at bounding box center [214, 136] width 5 height 5
radio input "true"
click at [319, 69] on button "Perform Search" at bounding box center [330, 68] width 42 height 12
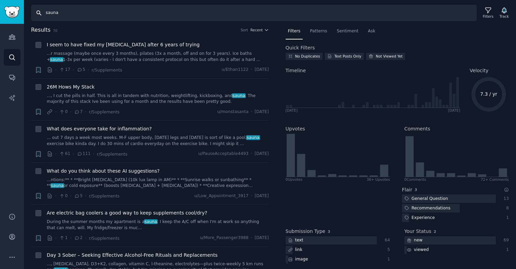
click at [63, 13] on input "sauna" at bounding box center [253, 13] width 445 height 16
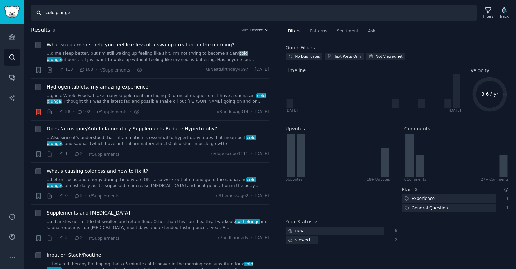
type input "sauna"
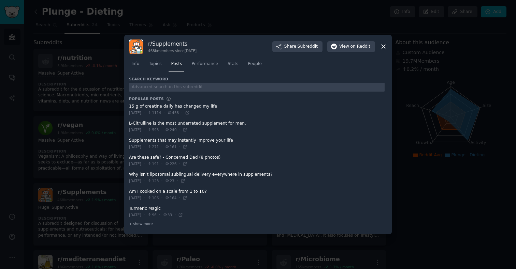
click at [74, 112] on div at bounding box center [258, 134] width 516 height 269
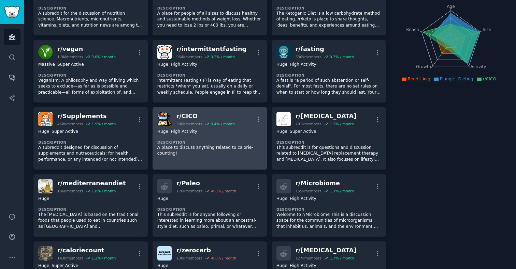
scroll to position [77, 0]
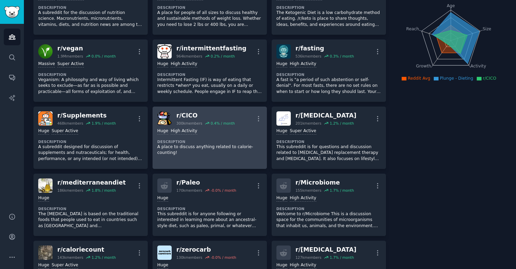
click at [184, 152] on p "A place to discuss anything related to calorie-counting!" at bounding box center [209, 150] width 105 height 12
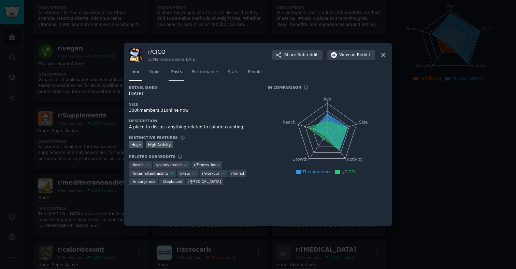
click at [180, 73] on span "Posts" at bounding box center [176, 72] width 11 height 6
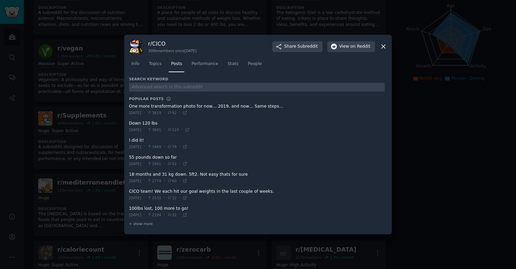
click at [161, 82] on div at bounding box center [256, 87] width 255 height 10
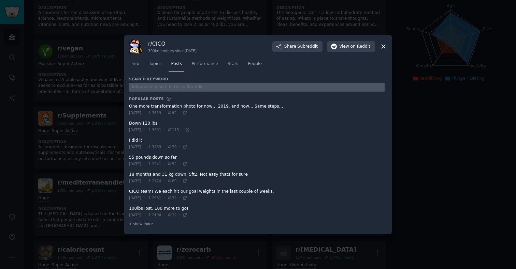
click at [161, 86] on input "text" at bounding box center [256, 87] width 255 height 9
type input "sauna"
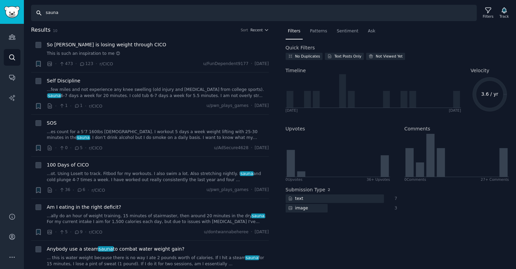
click at [61, 16] on input "sauna" at bounding box center [253, 13] width 445 height 16
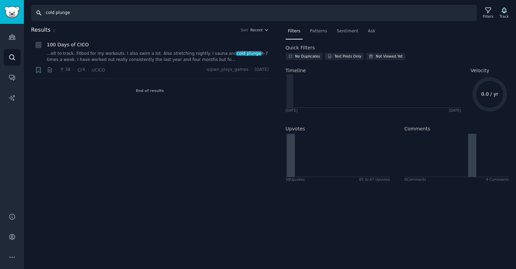
type input "sauna"
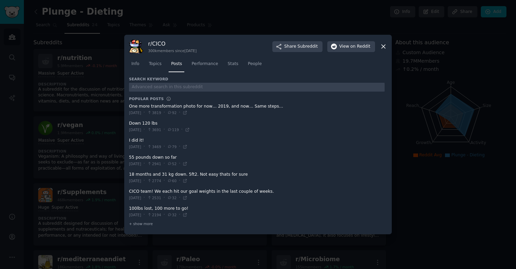
click at [82, 94] on div at bounding box center [258, 134] width 516 height 269
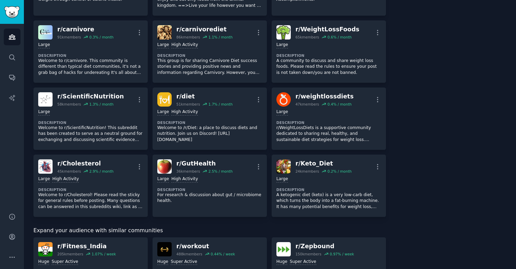
scroll to position [541, 0]
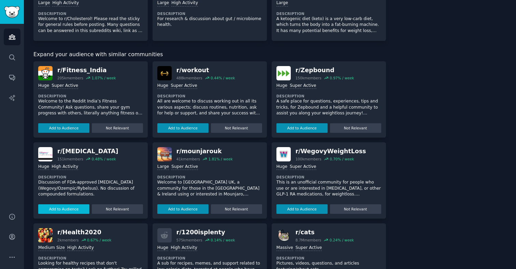
click at [72, 212] on button "Add to Audience" at bounding box center [63, 210] width 51 height 10
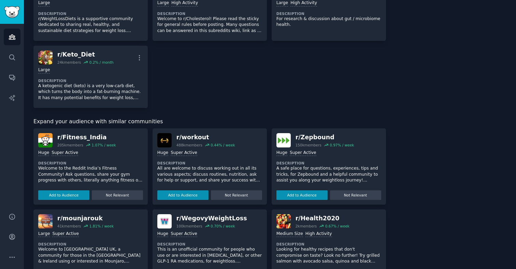
click at [315, 138] on div "r/ Zepbound" at bounding box center [324, 137] width 59 height 9
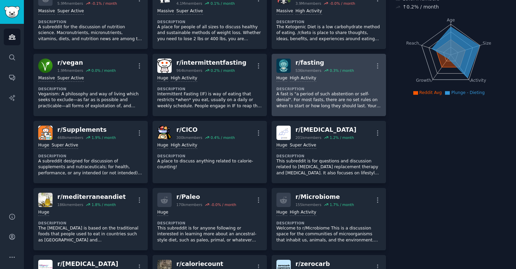
scroll to position [63, 0]
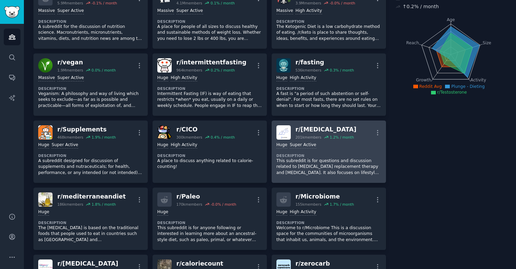
click at [313, 164] on p "This subreddit is for questions and discussion related to [MEDICAL_DATA] replac…" at bounding box center [328, 167] width 105 height 18
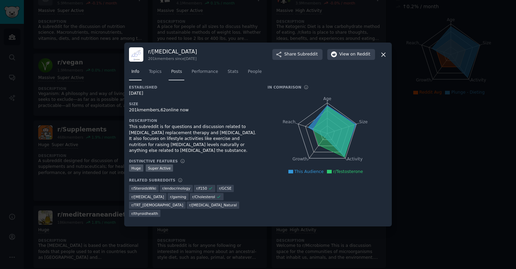
click at [175, 69] on link "Posts" at bounding box center [176, 74] width 16 height 14
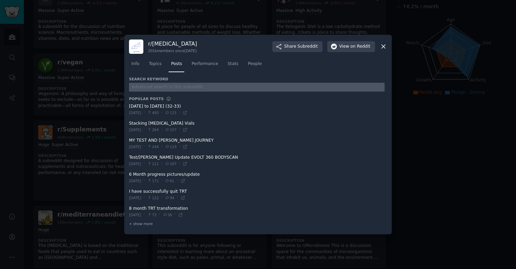
click at [153, 87] on input "text" at bounding box center [256, 87] width 255 height 9
type input "sauna"
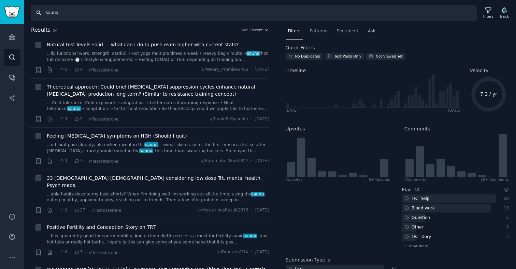
click at [70, 13] on input "sauna" at bounding box center [253, 13] width 445 height 16
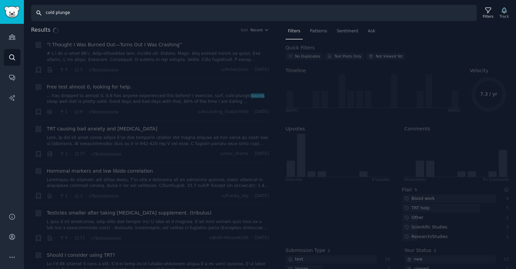
type input "sauna"
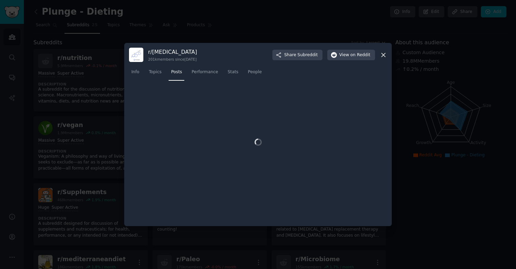
click at [77, 110] on div at bounding box center [258, 134] width 516 height 269
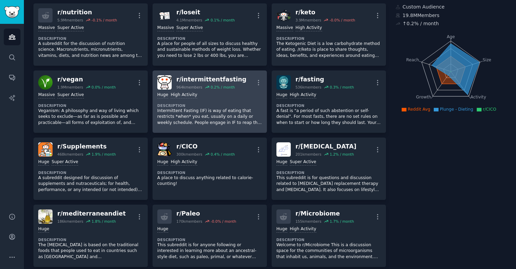
scroll to position [47, 0]
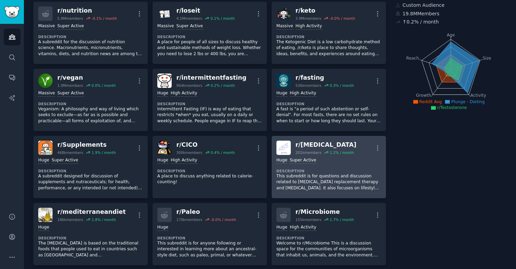
click at [313, 174] on p "This subreddit is for questions and discussion related to [MEDICAL_DATA] replac…" at bounding box center [328, 183] width 105 height 18
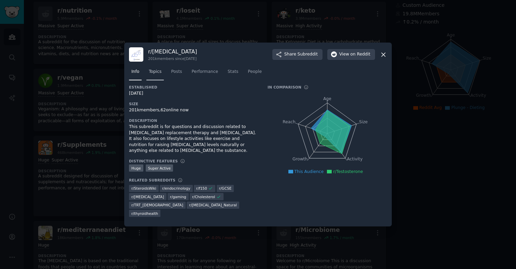
click at [160, 71] on span "Topics" at bounding box center [155, 72] width 13 height 6
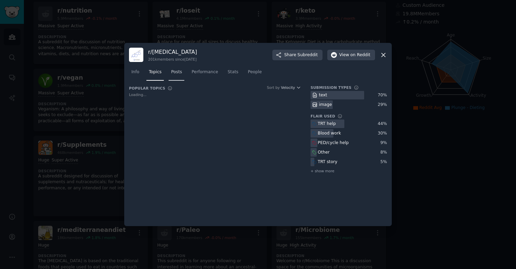
click at [177, 75] on span "Posts" at bounding box center [176, 72] width 11 height 6
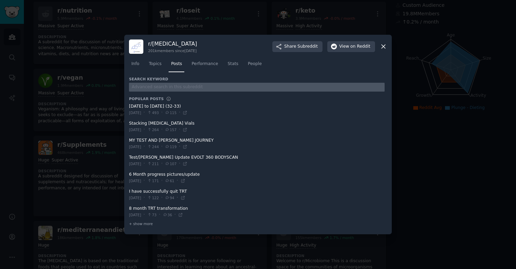
click at [159, 89] on input "text" at bounding box center [256, 87] width 255 height 9
type input "sauna"
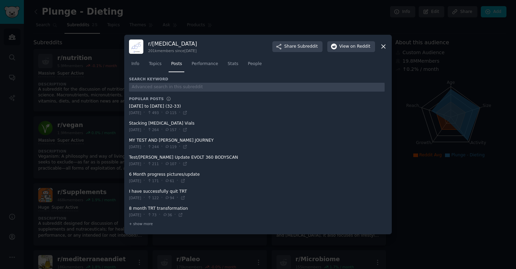
click at [82, 133] on div at bounding box center [258, 134] width 516 height 269
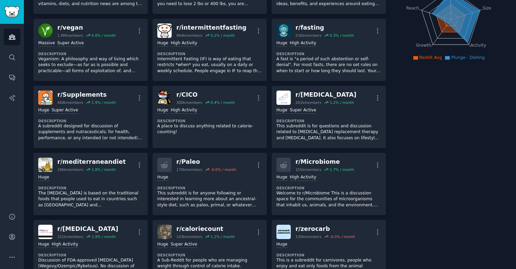
scroll to position [101, 0]
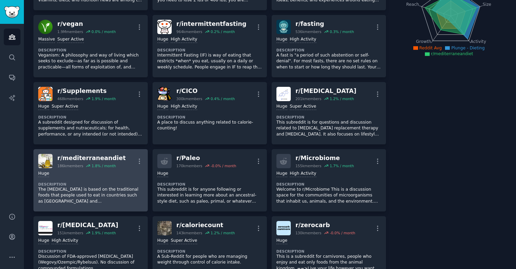
click at [113, 180] on div "Huge Description The Mediterranean Diet is based on the traditional foods that …" at bounding box center [90, 187] width 105 height 39
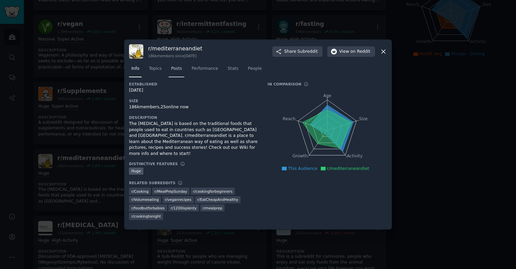
click at [174, 75] on link "Posts" at bounding box center [176, 70] width 16 height 14
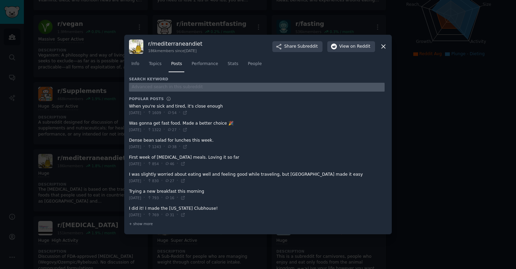
click at [164, 84] on input "text" at bounding box center [256, 87] width 255 height 9
type input "sauna"
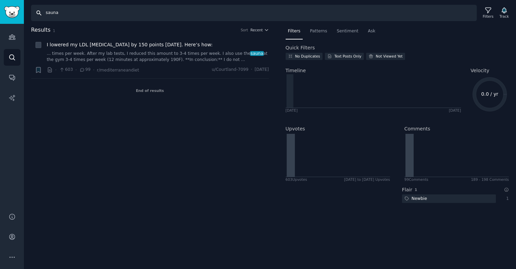
click at [66, 12] on input "sauna" at bounding box center [253, 13] width 445 height 16
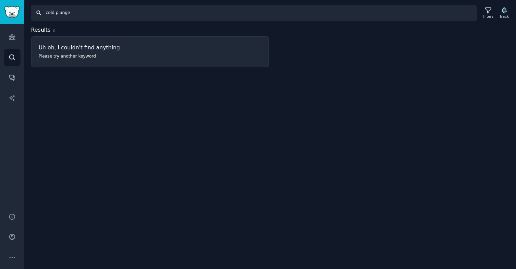
type input "sauna"
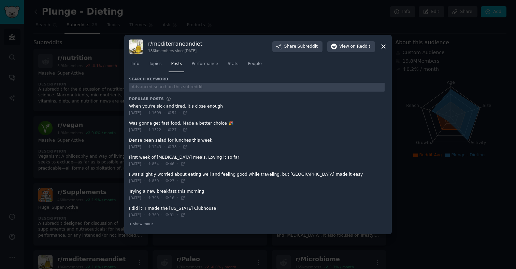
click at [80, 158] on div at bounding box center [258, 134] width 516 height 269
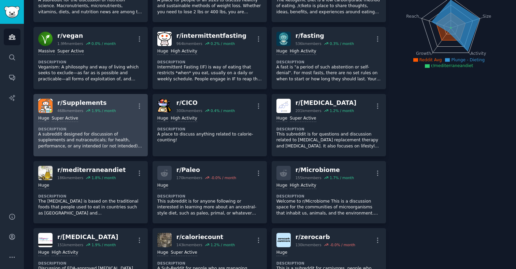
scroll to position [92, 0]
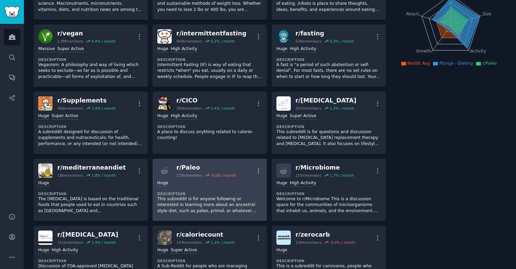
click at [231, 188] on div "Huge Description This subreddit is for anyone following or interested in learni…" at bounding box center [209, 197] width 105 height 39
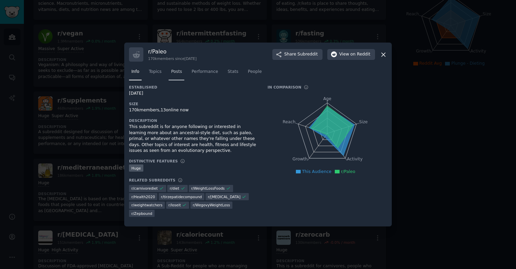
click at [174, 69] on span "Posts" at bounding box center [176, 72] width 11 height 6
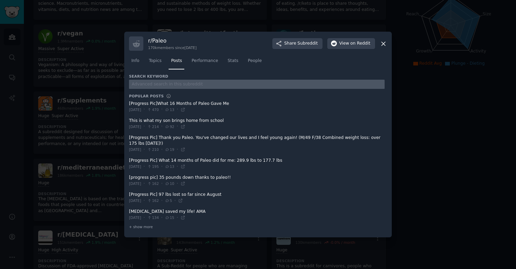
click at [173, 83] on input "text" at bounding box center [256, 84] width 255 height 9
type input "sauna"
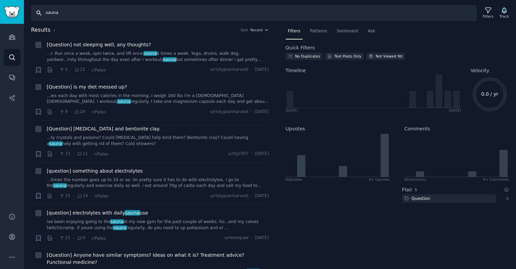
click at [78, 14] on input "sauna" at bounding box center [253, 13] width 445 height 16
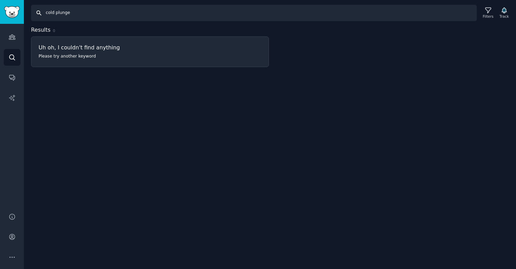
type input "sauna"
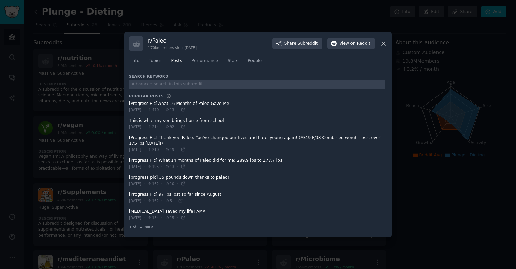
click at [44, 78] on div at bounding box center [258, 134] width 516 height 269
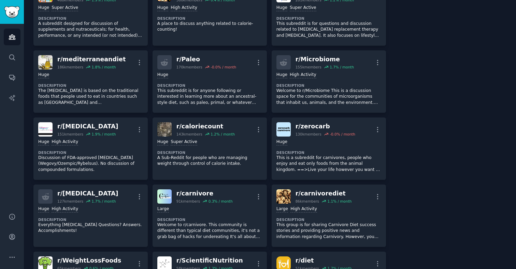
scroll to position [204, 0]
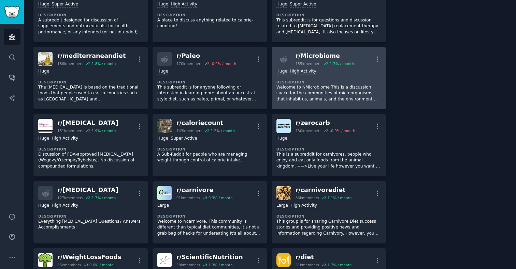
click at [324, 89] on p "Welcome to r/Microbiome This is a discussion space for the communities of micro…" at bounding box center [328, 94] width 105 height 18
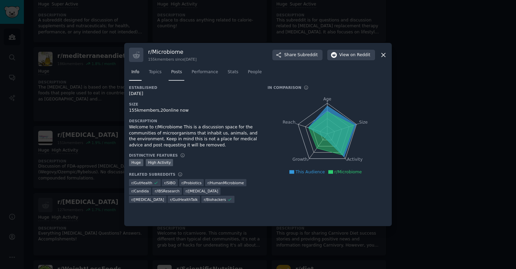
click at [173, 76] on link "Posts" at bounding box center [176, 74] width 16 height 14
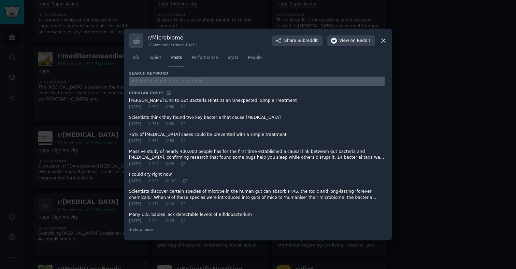
click at [175, 84] on input "text" at bounding box center [256, 81] width 255 height 9
type input "sauna"
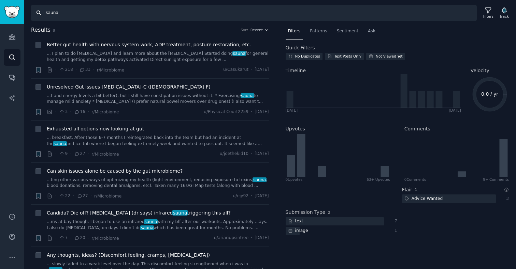
click at [70, 15] on input "sauna" at bounding box center [253, 13] width 445 height 16
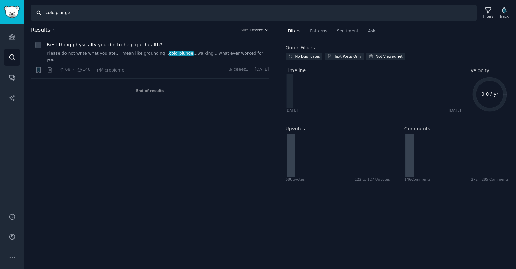
type input "sauna"
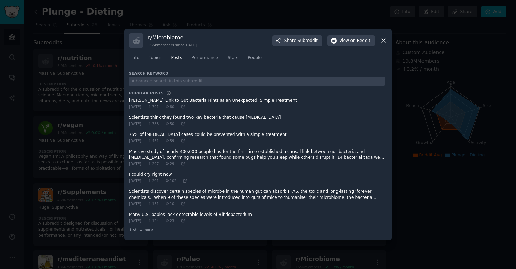
click at [79, 101] on div at bounding box center [258, 134] width 516 height 269
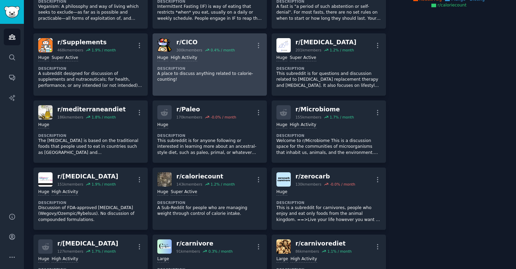
scroll to position [177, 0]
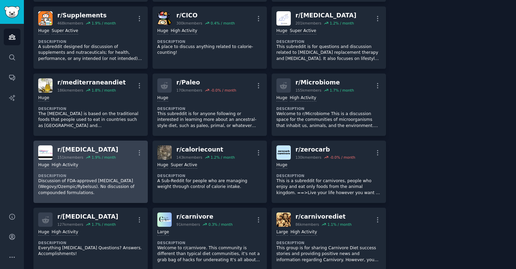
click at [118, 184] on p "Discussion of FDA-approved [MEDICAL_DATA] (Wegovy/Ozempic/Rybelsus). No discuss…" at bounding box center [90, 187] width 105 height 18
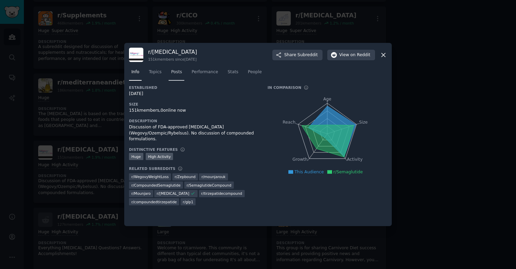
click at [172, 72] on span "Posts" at bounding box center [176, 72] width 11 height 6
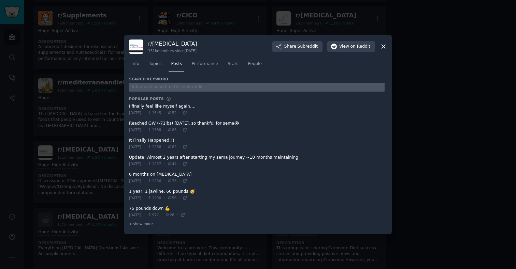
click at [161, 86] on input "text" at bounding box center [256, 87] width 255 height 9
type input "sauna"
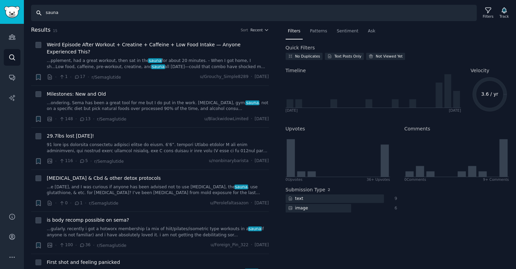
click at [62, 15] on input "sauna" at bounding box center [253, 13] width 445 height 16
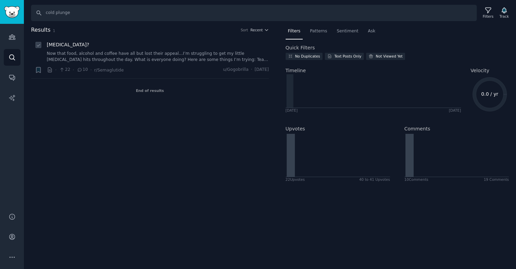
click at [157, 52] on link "Now that food, alcohol and coffee have all but lost their appeal…I’m struggling…" at bounding box center [158, 57] width 222 height 12
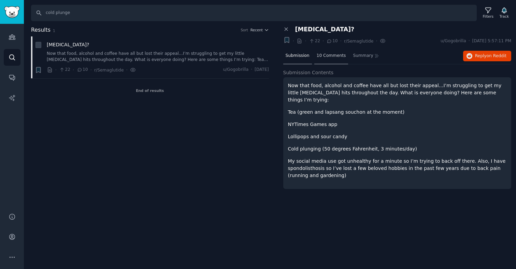
click at [332, 57] on span "10 Comments" at bounding box center [330, 56] width 29 height 6
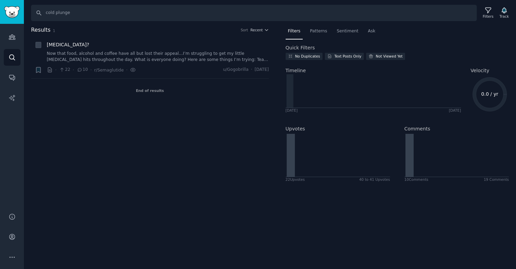
type input "sauna"
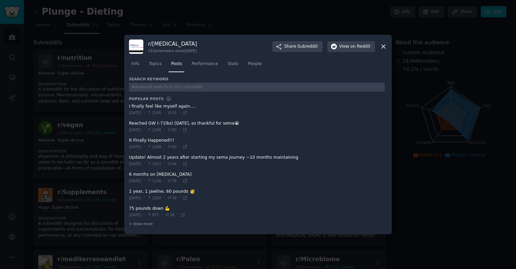
click at [57, 81] on div at bounding box center [258, 134] width 516 height 269
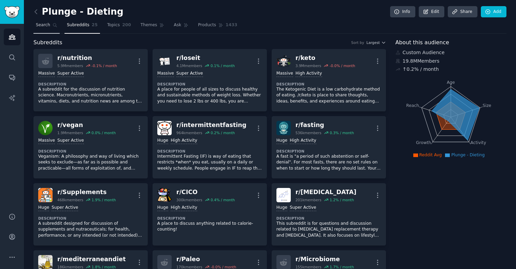
click at [55, 25] on icon at bounding box center [55, 25] width 5 height 5
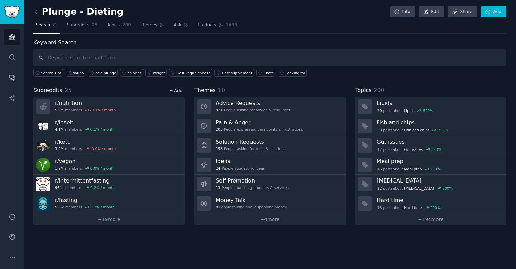
click at [174, 89] on link "+ Add" at bounding box center [175, 90] width 13 height 5
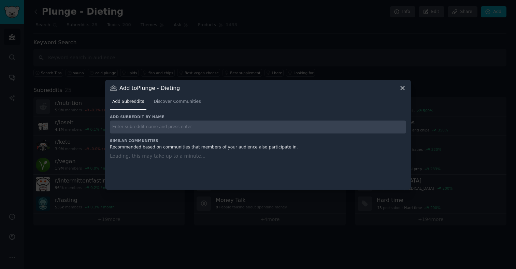
click at [151, 125] on input "text" at bounding box center [258, 127] width 296 height 13
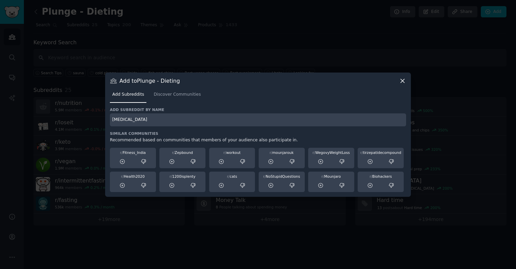
type input "ozempic"
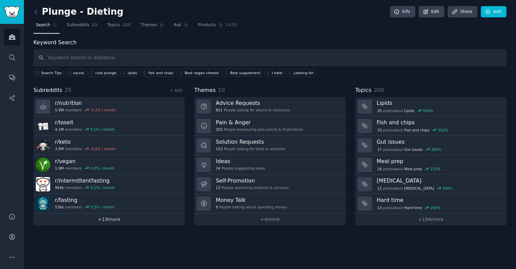
click at [120, 219] on link "+ 19 more" at bounding box center [108, 220] width 151 height 12
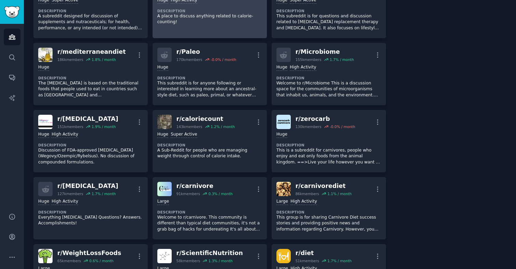
scroll to position [210, 0]
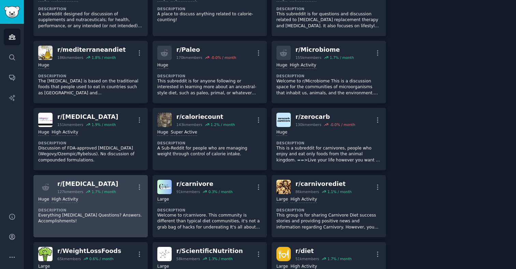
click at [117, 206] on div "Huge High Activity Description Everything Ozempic Questions? Answers. Accomplis…" at bounding box center [90, 210] width 105 height 33
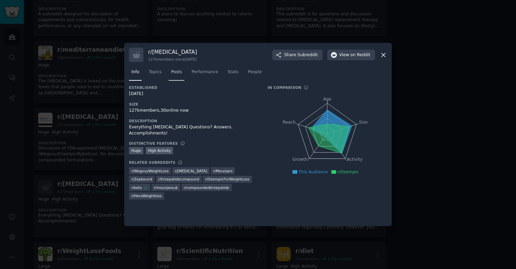
click at [171, 72] on link "Posts" at bounding box center [176, 74] width 16 height 14
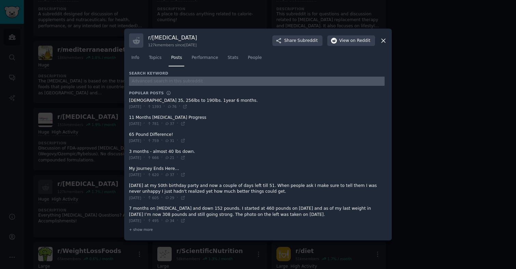
click at [172, 80] on input "text" at bounding box center [256, 81] width 255 height 9
type input "sauna"
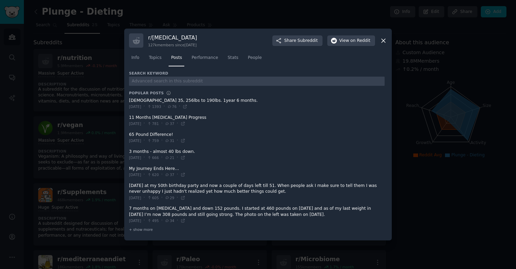
click at [82, 162] on div at bounding box center [258, 134] width 516 height 269
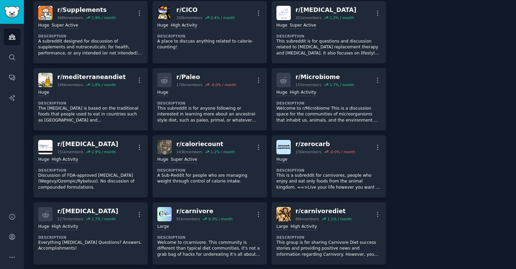
scroll to position [260, 0]
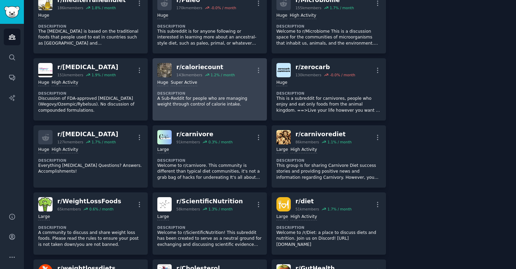
click at [222, 106] on p "A Sub-Reddit for people who are managing weight through control of calorie inta…" at bounding box center [209, 102] width 105 height 12
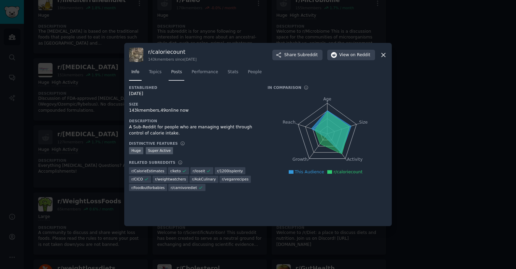
click at [175, 74] on span "Posts" at bounding box center [176, 72] width 11 height 6
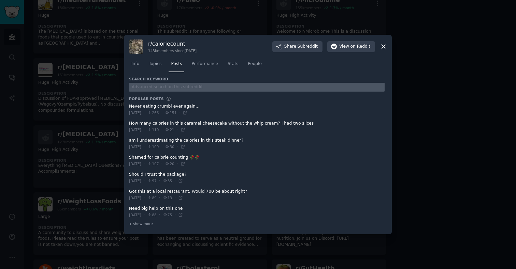
click at [174, 84] on input "text" at bounding box center [256, 87] width 255 height 9
type input "sauna"
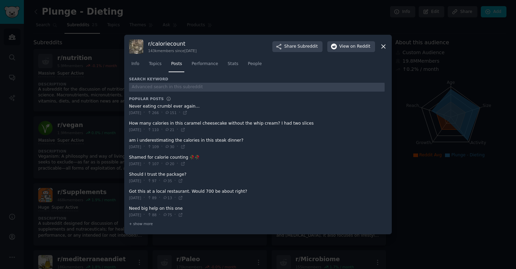
click at [79, 95] on div at bounding box center [258, 134] width 516 height 269
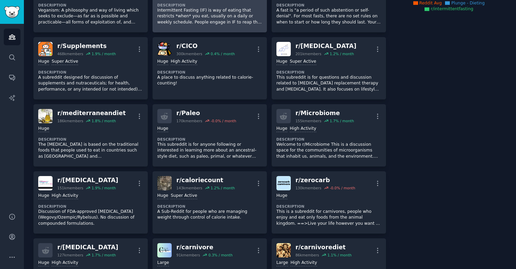
scroll to position [189, 0]
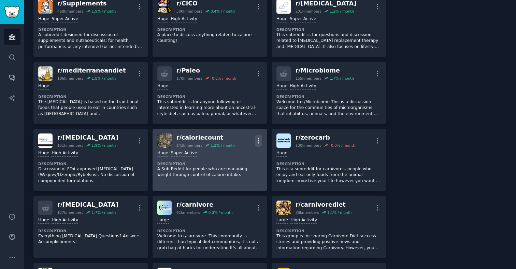
click at [260, 142] on icon "button" at bounding box center [258, 140] width 7 height 7
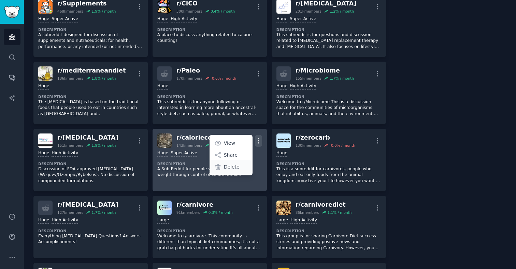
click at [233, 169] on p "Delete" at bounding box center [232, 167] width 16 height 7
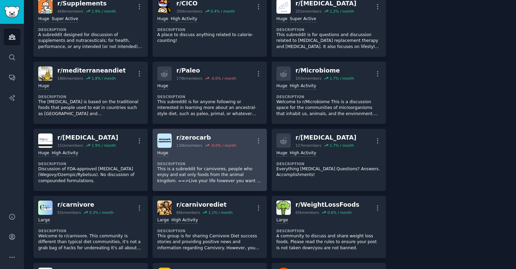
click at [222, 175] on p "This is a subreddit for carnivores, people who enjoy and eat only foods from th…" at bounding box center [209, 175] width 105 height 18
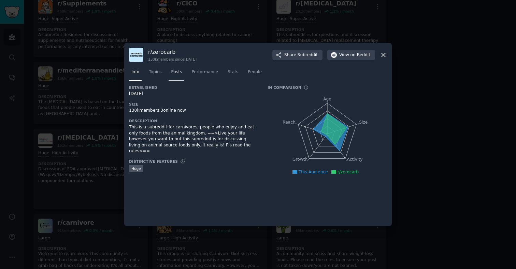
click at [178, 72] on span "Posts" at bounding box center [176, 72] width 11 height 6
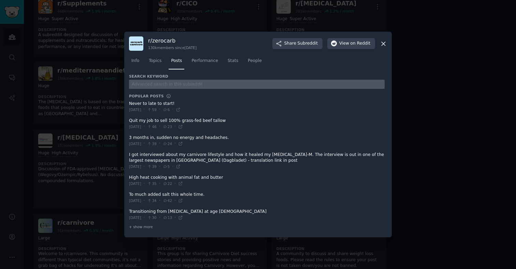
click at [162, 85] on input "text" at bounding box center [256, 84] width 255 height 9
type input "sauna"
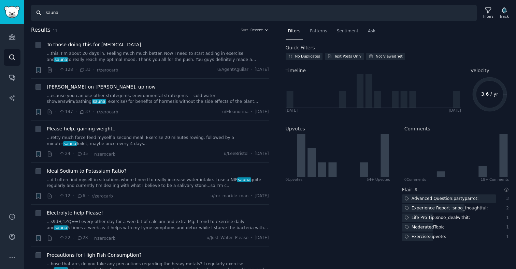
click at [56, 10] on input "sauna" at bounding box center [253, 13] width 445 height 16
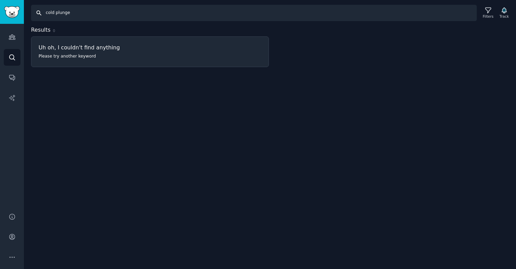
type input "sauna"
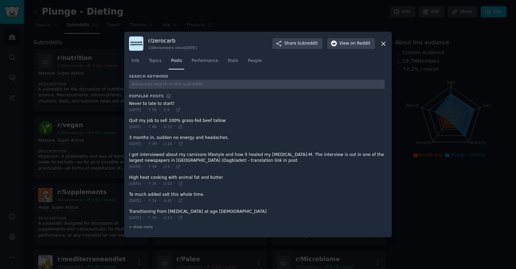
click at [104, 120] on div at bounding box center [258, 134] width 516 height 269
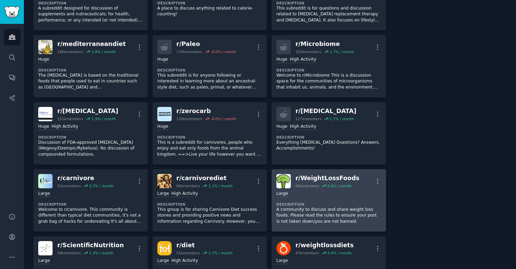
scroll to position [221, 0]
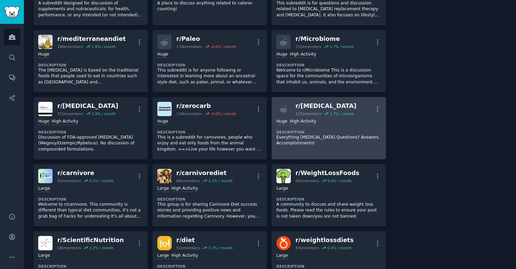
click at [322, 157] on link "r/ Ozempic 127k members 1.7 % / month More Huge High Activity Description Every…" at bounding box center [328, 128] width 114 height 62
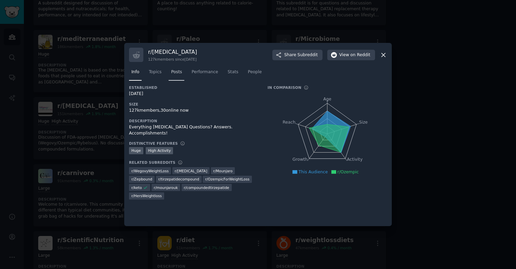
click at [175, 74] on span "Posts" at bounding box center [176, 72] width 11 height 6
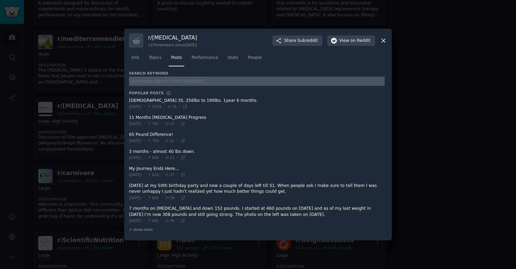
click at [150, 84] on input "text" at bounding box center [256, 81] width 255 height 9
type input "sauna"
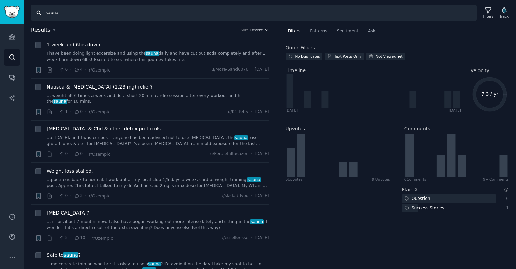
click at [59, 14] on input "sauna" at bounding box center [253, 13] width 445 height 16
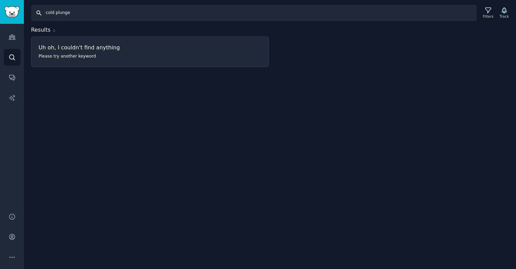
type input "sauna"
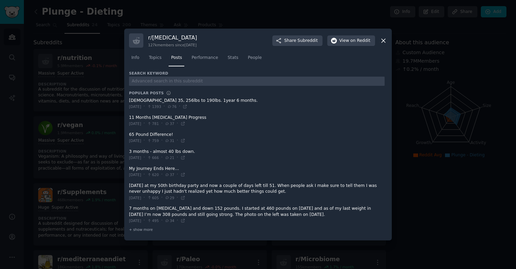
click at [79, 149] on div at bounding box center [258, 134] width 516 height 269
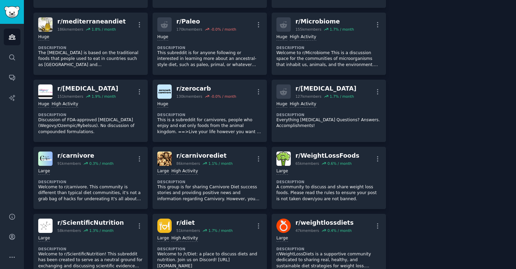
scroll to position [239, 0]
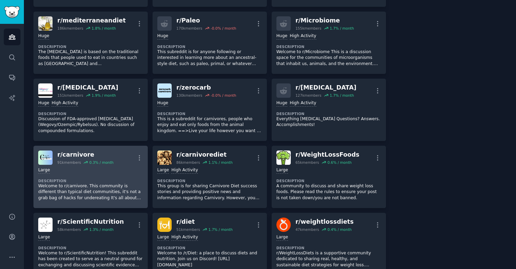
click at [128, 173] on div "Large" at bounding box center [90, 170] width 105 height 6
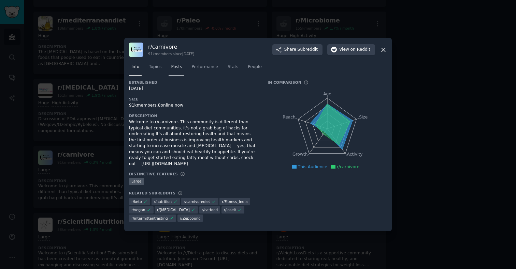
click at [177, 71] on link "Posts" at bounding box center [176, 69] width 16 height 14
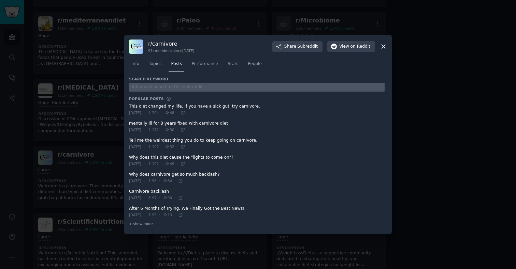
click at [177, 86] on input "text" at bounding box center [256, 87] width 255 height 9
type input "sauna"
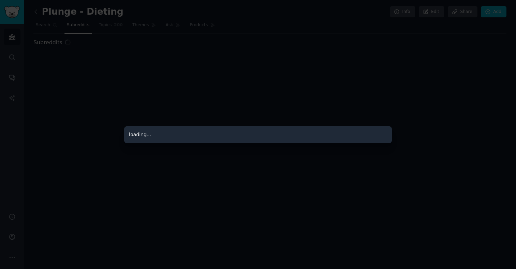
click at [81, 116] on div at bounding box center [258, 134] width 516 height 269
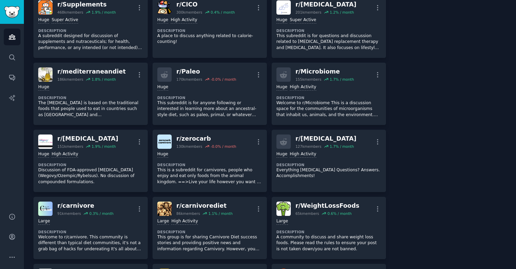
scroll to position [205, 0]
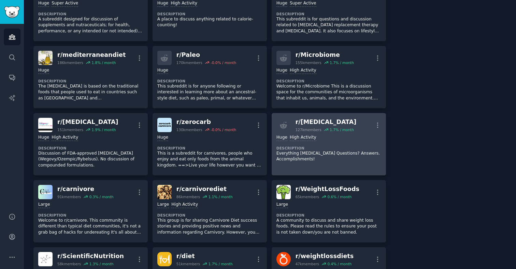
click at [337, 159] on p "Everything [MEDICAL_DATA] Questions? Answers. Accomplishments!" at bounding box center [328, 157] width 105 height 12
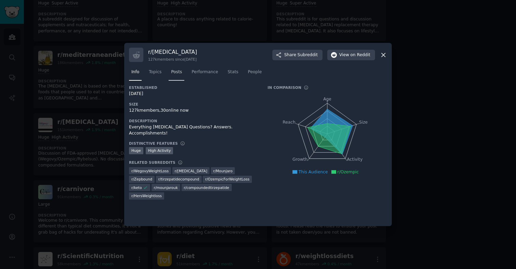
click at [176, 75] on link "Posts" at bounding box center [176, 74] width 16 height 14
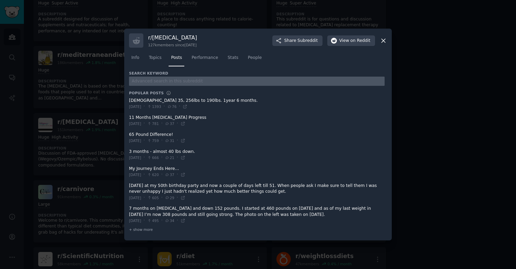
click at [163, 83] on input "text" at bounding box center [256, 81] width 255 height 9
type input "sauna"
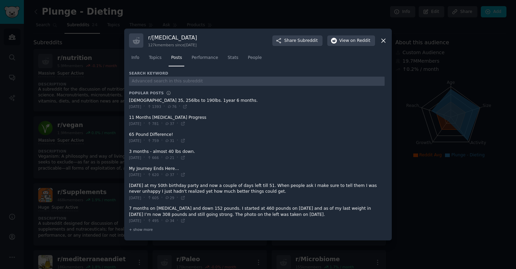
click at [68, 127] on div at bounding box center [258, 134] width 516 height 269
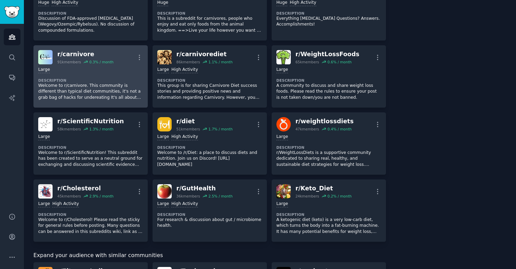
scroll to position [318, 0]
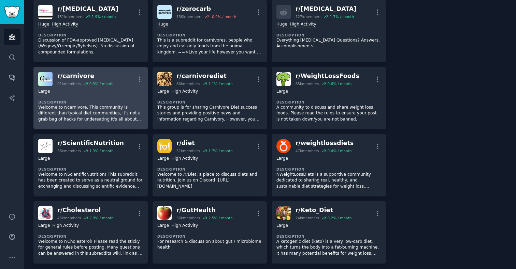
click at [89, 114] on p "Welcome to r/carnivore. This community is different than typical diet communiti…" at bounding box center [90, 114] width 105 height 18
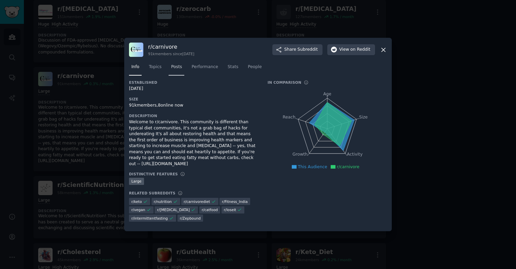
click at [181, 74] on link "Posts" at bounding box center [176, 69] width 16 height 14
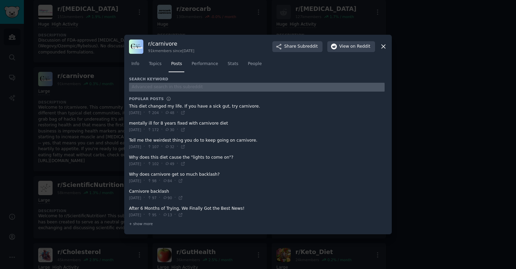
click at [178, 84] on input "text" at bounding box center [256, 87] width 255 height 9
type input "sauna"
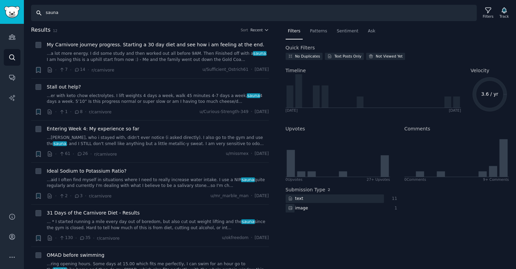
click at [57, 13] on input "sauna" at bounding box center [253, 13] width 445 height 16
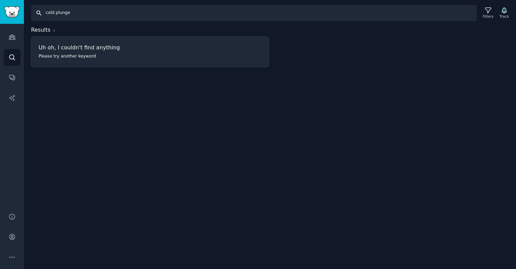
type input "sauna"
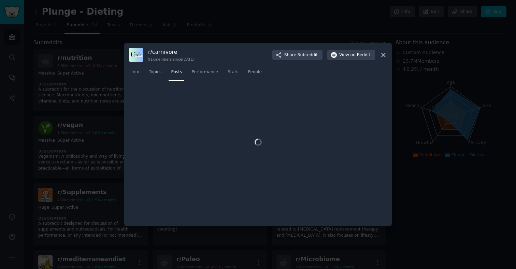
click at [76, 130] on div at bounding box center [258, 134] width 516 height 269
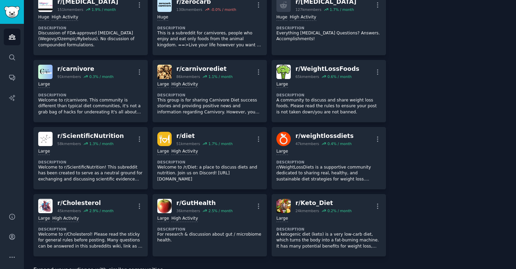
scroll to position [316, 0]
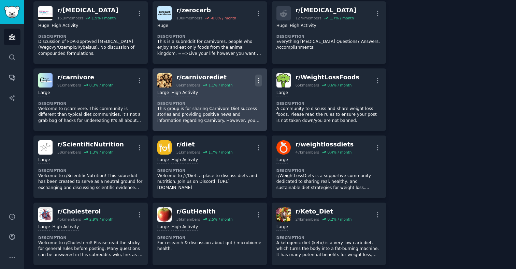
click at [258, 80] on icon "button" at bounding box center [258, 80] width 1 height 5
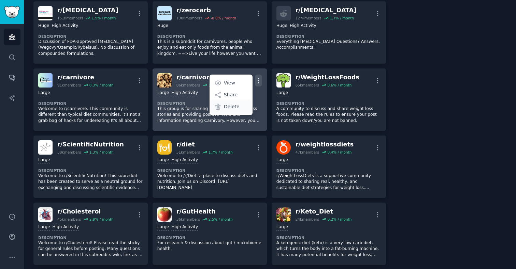
click at [236, 109] on p "Delete" at bounding box center [232, 106] width 16 height 7
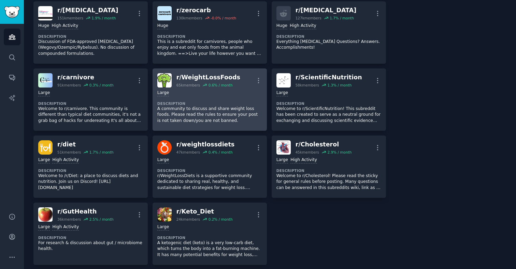
click at [208, 110] on p "A community to discuss and share weight loss foods. Please read the rules to en…" at bounding box center [209, 115] width 105 height 18
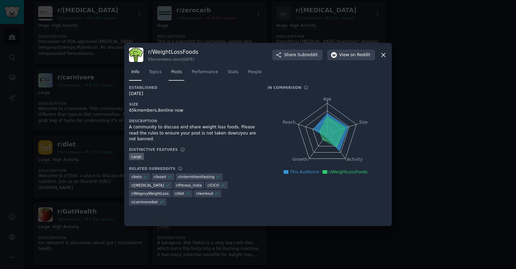
click at [177, 76] on link "Posts" at bounding box center [176, 74] width 16 height 14
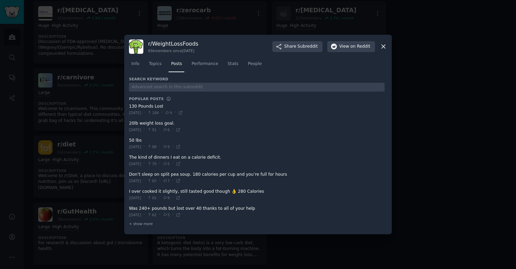
click at [171, 82] on div at bounding box center [256, 87] width 255 height 10
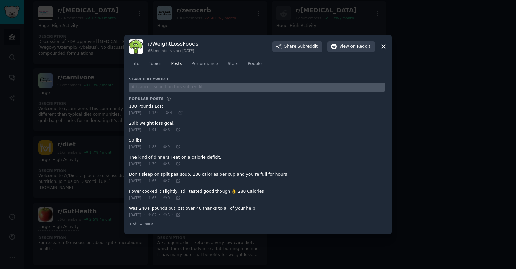
click at [167, 89] on input "text" at bounding box center [256, 87] width 255 height 9
type input "sauna"
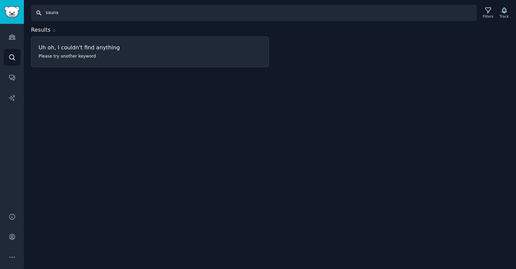
click at [55, 9] on input "sauna" at bounding box center [253, 13] width 445 height 16
type input "sauna"
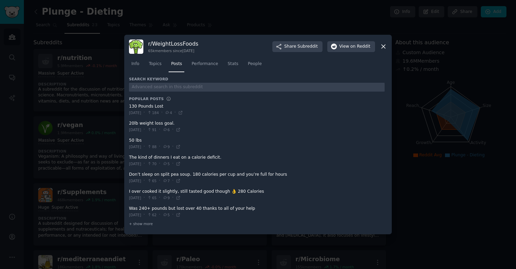
click at [111, 128] on div at bounding box center [258, 134] width 516 height 269
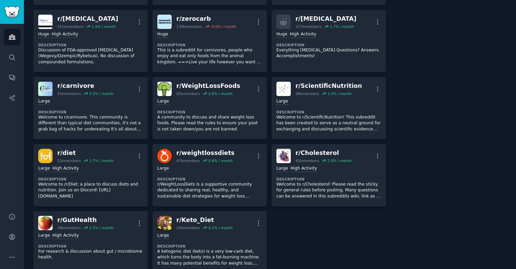
scroll to position [338, 0]
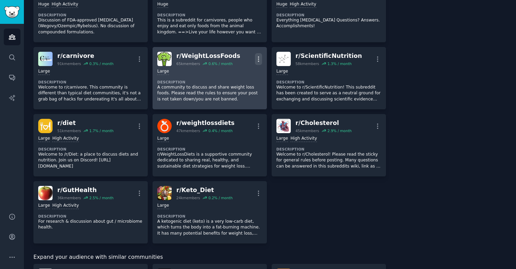
click at [257, 58] on icon "button" at bounding box center [258, 59] width 7 height 7
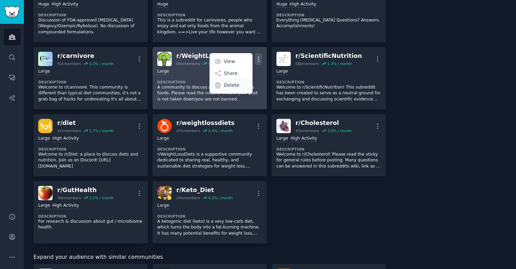
click at [234, 86] on p "Delete" at bounding box center [232, 85] width 16 height 7
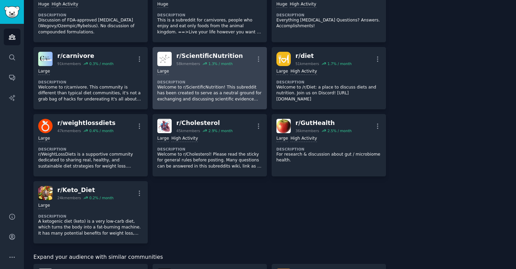
click at [211, 93] on p "Welcome to r/ScientificNutrition! This subreddit has been created to serve as a…" at bounding box center [209, 94] width 105 height 18
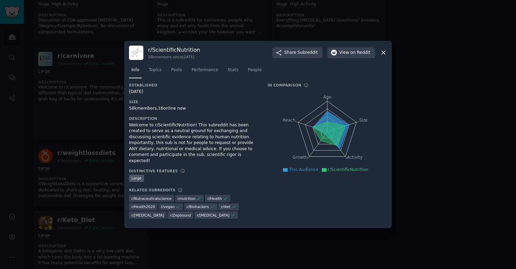
click at [168, 71] on nav "Info Topics Posts Performance Stats People" at bounding box center [258, 72] width 258 height 14
click at [174, 72] on span "Posts" at bounding box center [176, 70] width 11 height 6
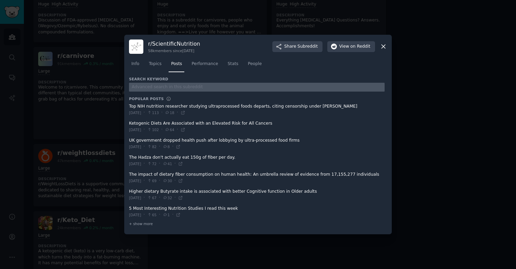
click at [150, 86] on input "text" at bounding box center [256, 87] width 255 height 9
type input "sauna"
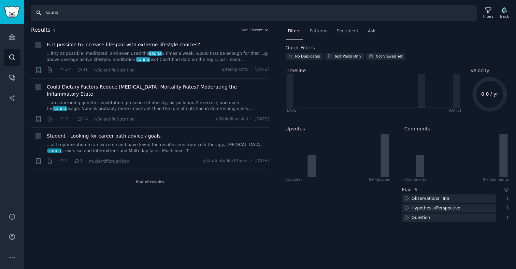
click at [54, 11] on input "sauna" at bounding box center [253, 13] width 445 height 16
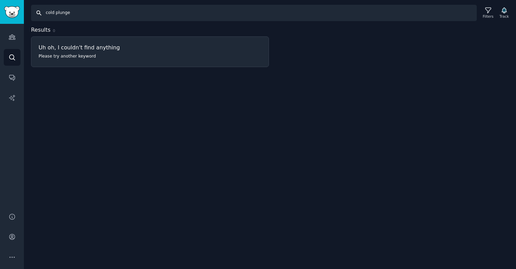
type input "sauna"
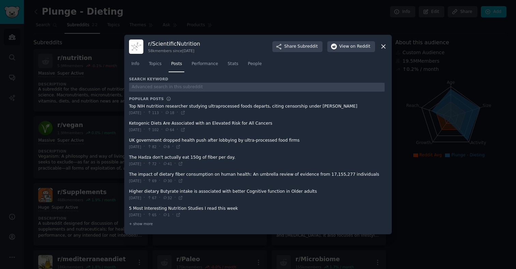
click at [127, 135] on div "r/ ScientificNutrition 58k members since 10/27/2018 Share Subreddit View on Red…" at bounding box center [257, 135] width 267 height 200
click at [123, 121] on div at bounding box center [258, 134] width 516 height 269
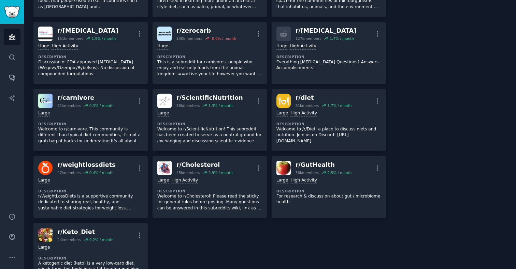
scroll to position [298, 0]
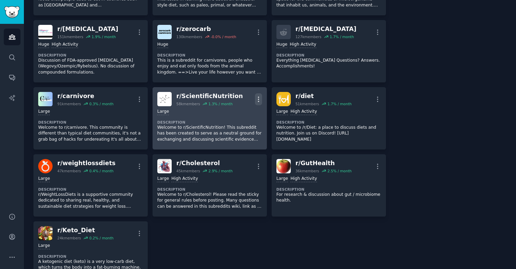
click at [259, 97] on icon "button" at bounding box center [258, 99] width 7 height 7
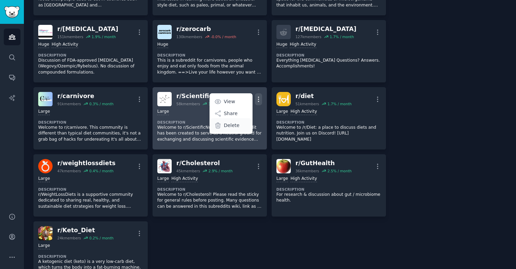
click at [238, 126] on div "Delete" at bounding box center [230, 125] width 41 height 14
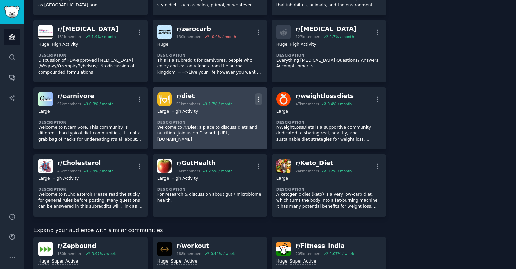
click at [259, 97] on icon "button" at bounding box center [258, 99] width 7 height 7
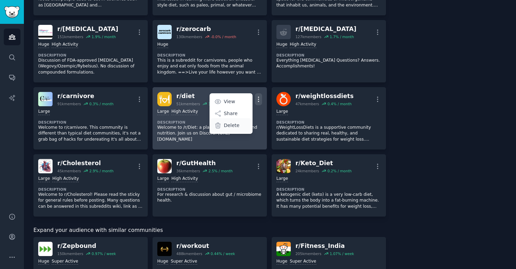
click at [238, 126] on div "Delete" at bounding box center [230, 125] width 41 height 14
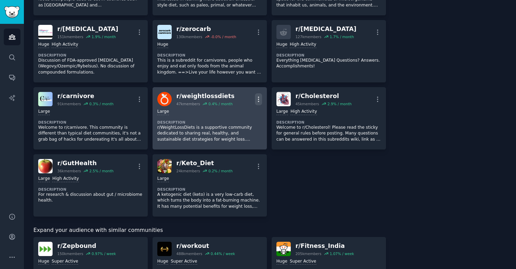
click at [258, 99] on icon "button" at bounding box center [258, 99] width 7 height 7
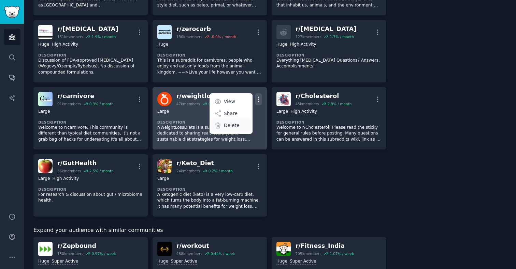
click at [237, 126] on p "Delete" at bounding box center [232, 125] width 16 height 7
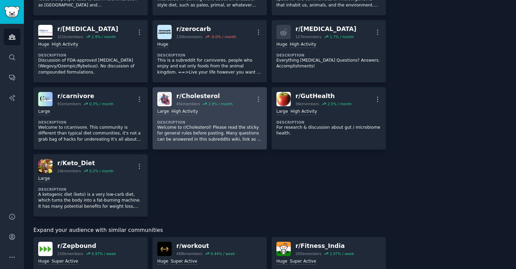
click at [232, 125] on p "Welcome to r/Cholesterol! Please read the sticky for general rules before posti…" at bounding box center [209, 134] width 105 height 18
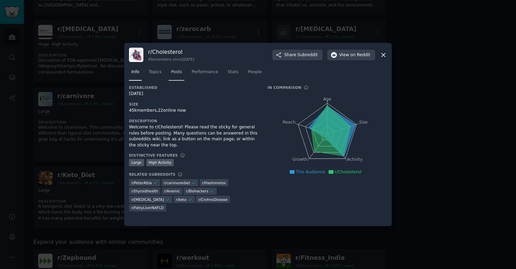
click at [174, 73] on span "Posts" at bounding box center [176, 72] width 11 height 6
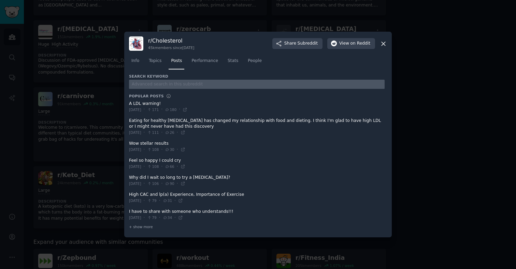
click at [164, 83] on input "text" at bounding box center [256, 84] width 255 height 9
type input "sauna"
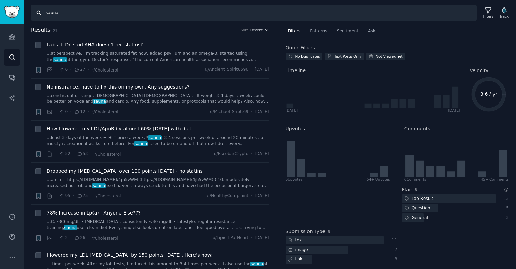
click at [103, 12] on input "sauna" at bounding box center [253, 13] width 445 height 16
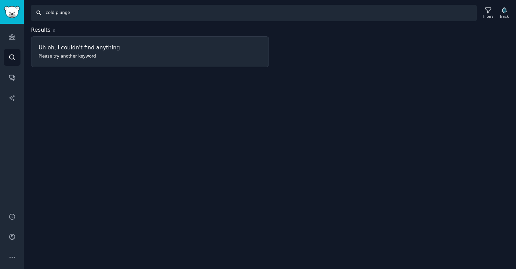
type input "sauna"
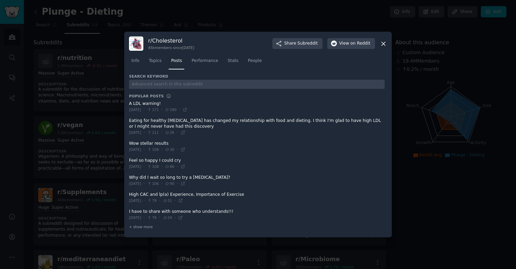
click at [72, 107] on div at bounding box center [258, 134] width 516 height 269
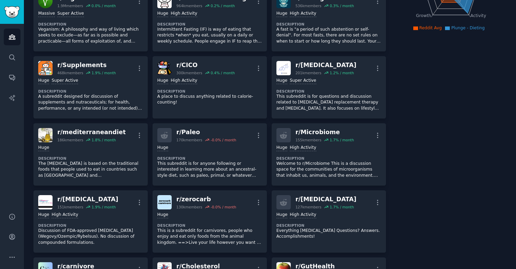
scroll to position [245, 0]
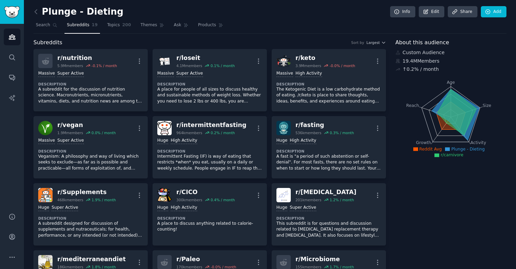
scroll to position [245, 0]
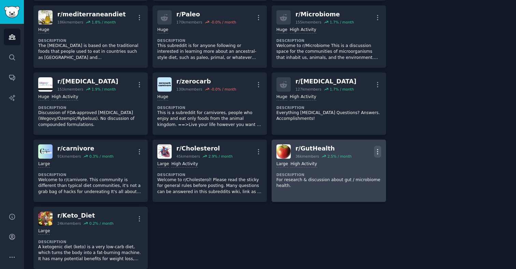
click at [374, 153] on icon "button" at bounding box center [377, 151] width 7 height 7
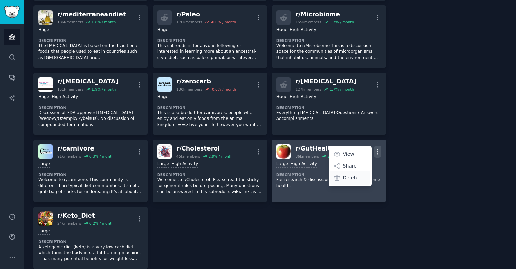
click at [358, 179] on div "Delete" at bounding box center [349, 178] width 41 height 14
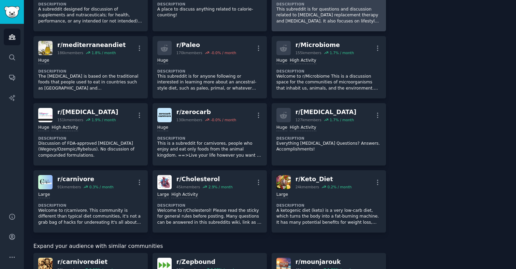
scroll to position [289, 0]
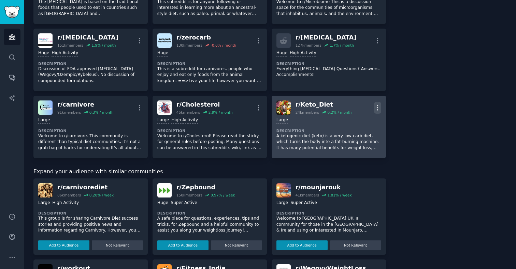
click at [375, 110] on icon "button" at bounding box center [377, 107] width 7 height 7
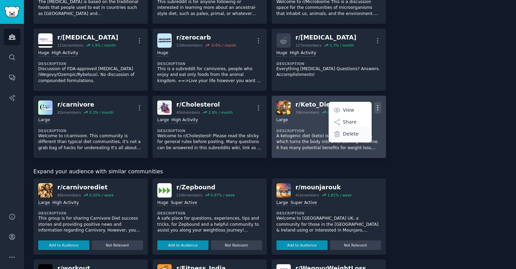
click at [347, 135] on p "Delete" at bounding box center [351, 134] width 16 height 7
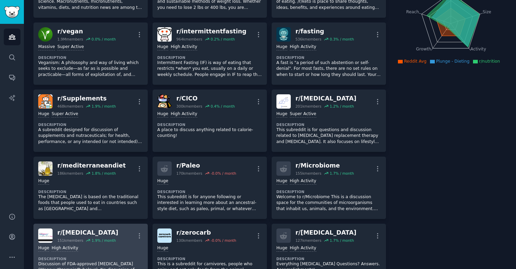
scroll to position [0, 0]
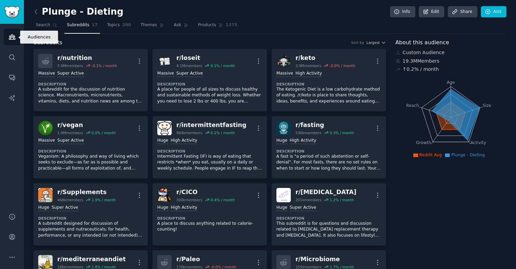
click at [16, 36] on link "Audiences" at bounding box center [12, 37] width 17 height 17
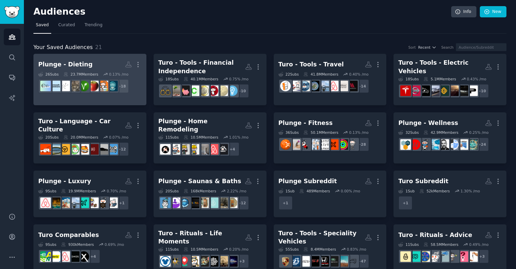
click at [92, 58] on link "Plunge - Dieting More 26 Sub s 23.7M Members 0.13 % /mo + 18" at bounding box center [89, 79] width 113 height 51
